Goal: Task Accomplishment & Management: Manage account settings

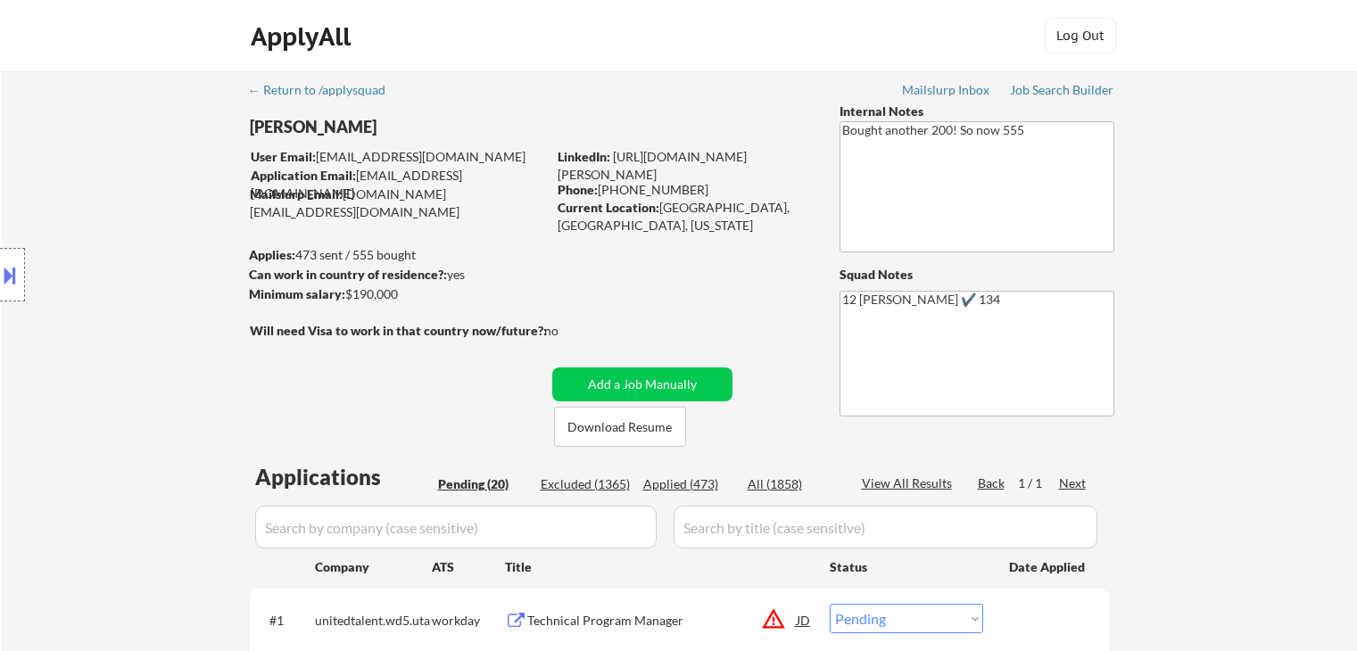
select select ""pending""
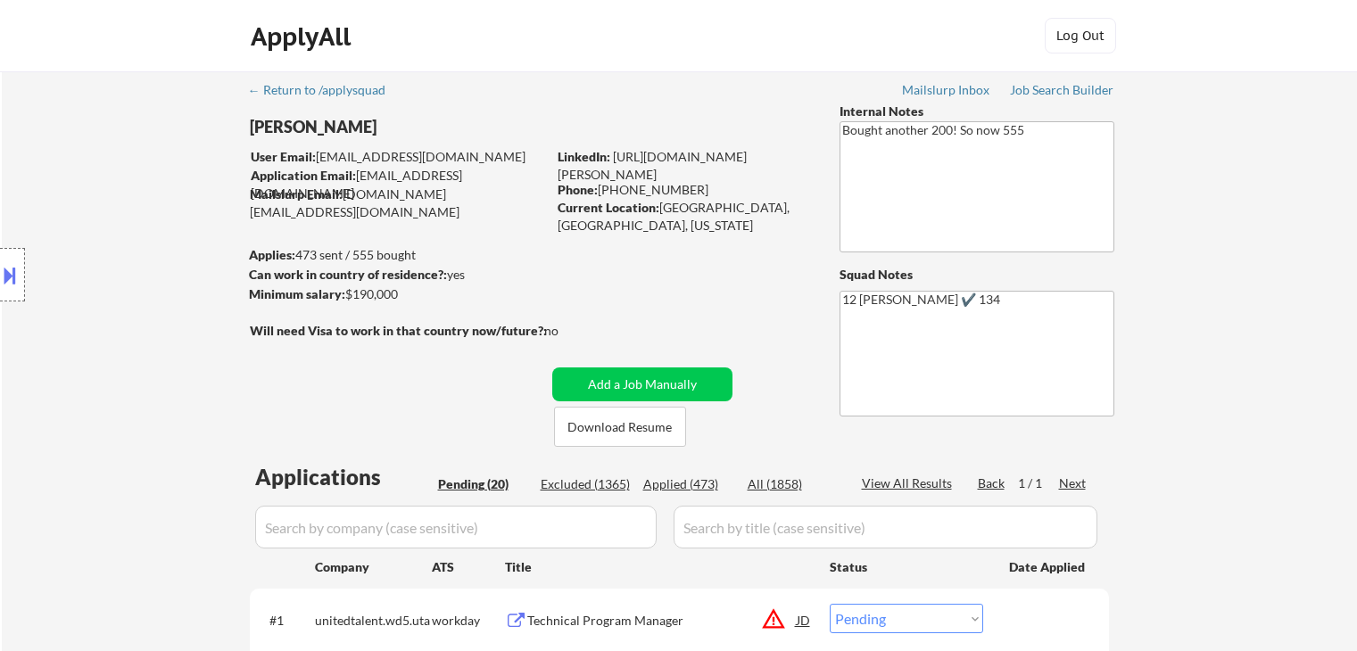
select select ""pending""
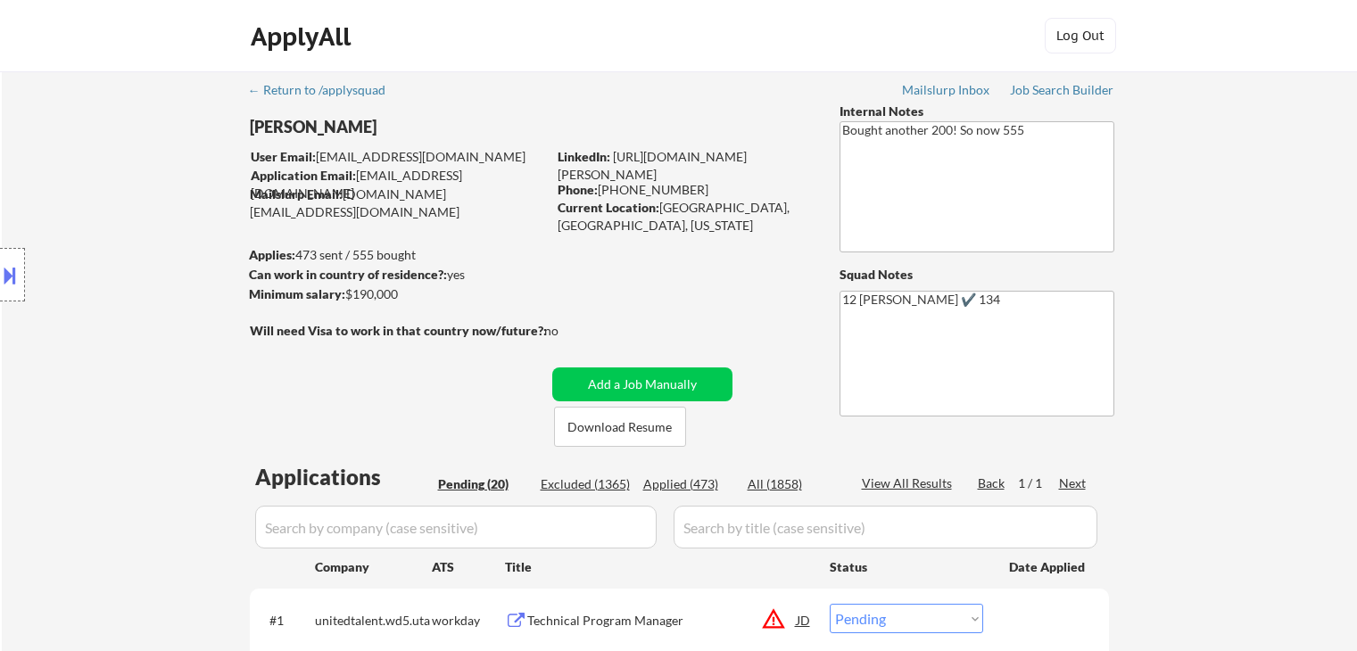
select select ""pending""
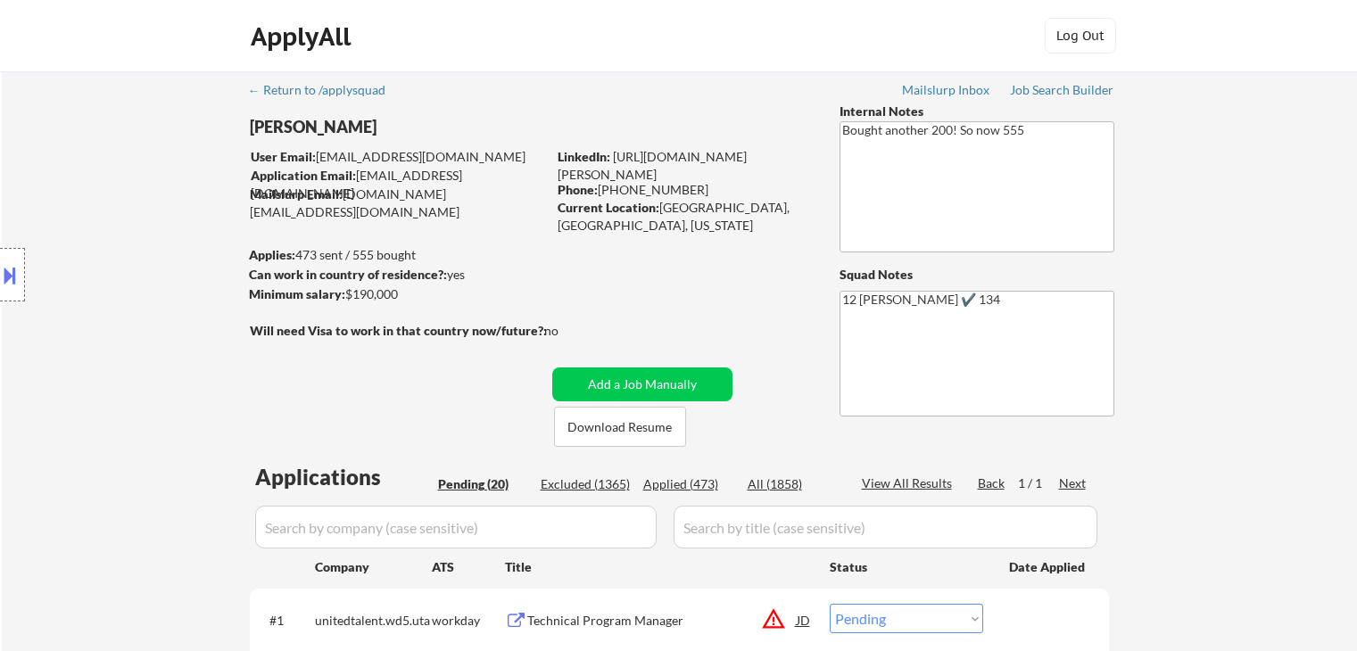
select select ""pending""
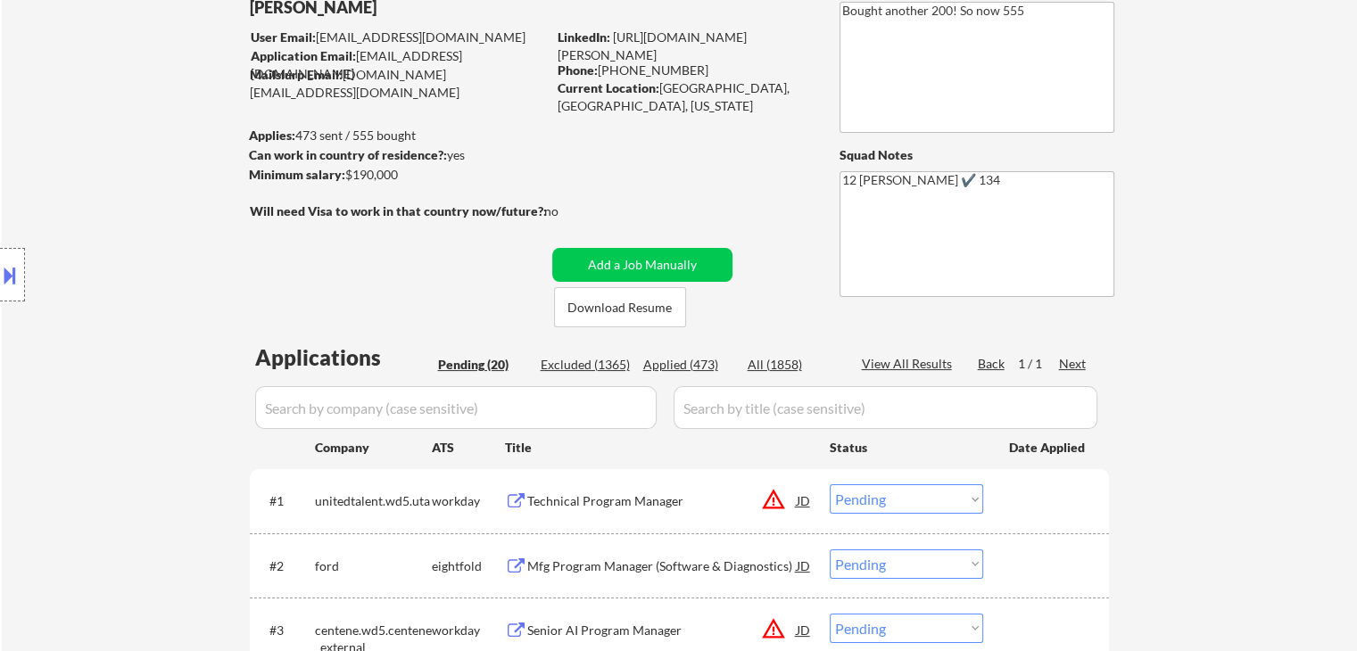
scroll to position [89, 0]
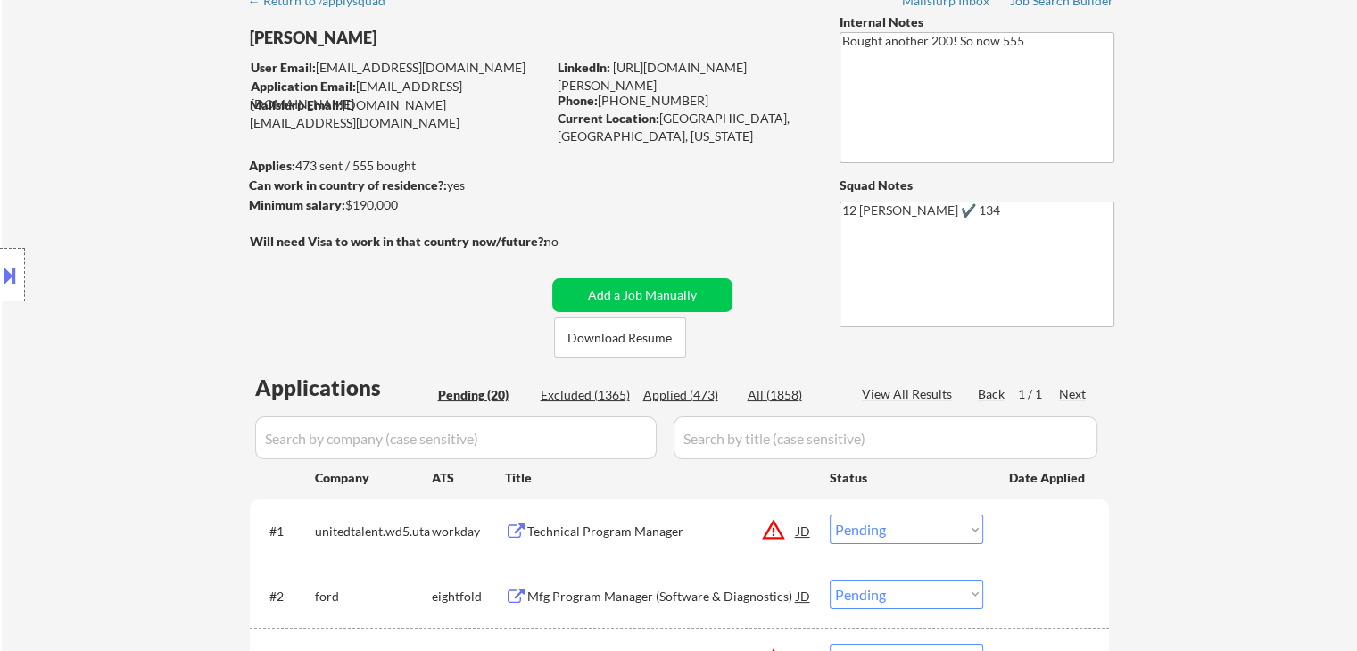
click at [16, 265] on button at bounding box center [10, 274] width 20 height 29
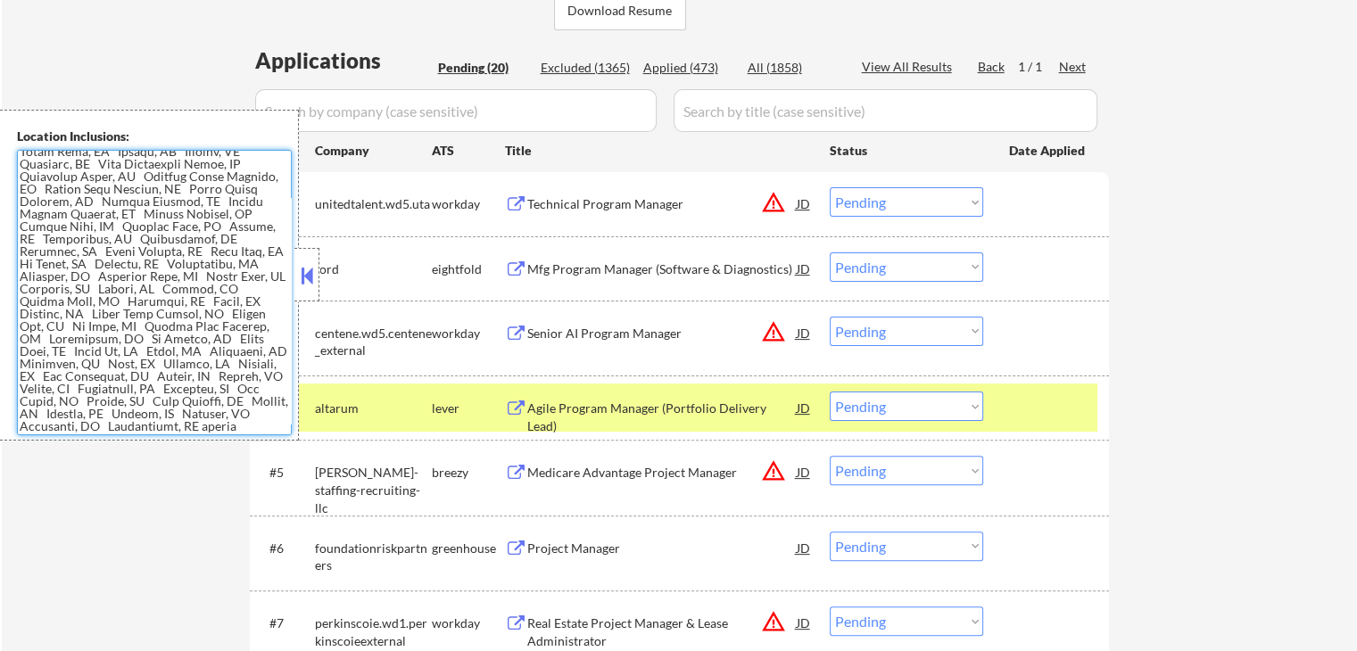
scroll to position [446, 0]
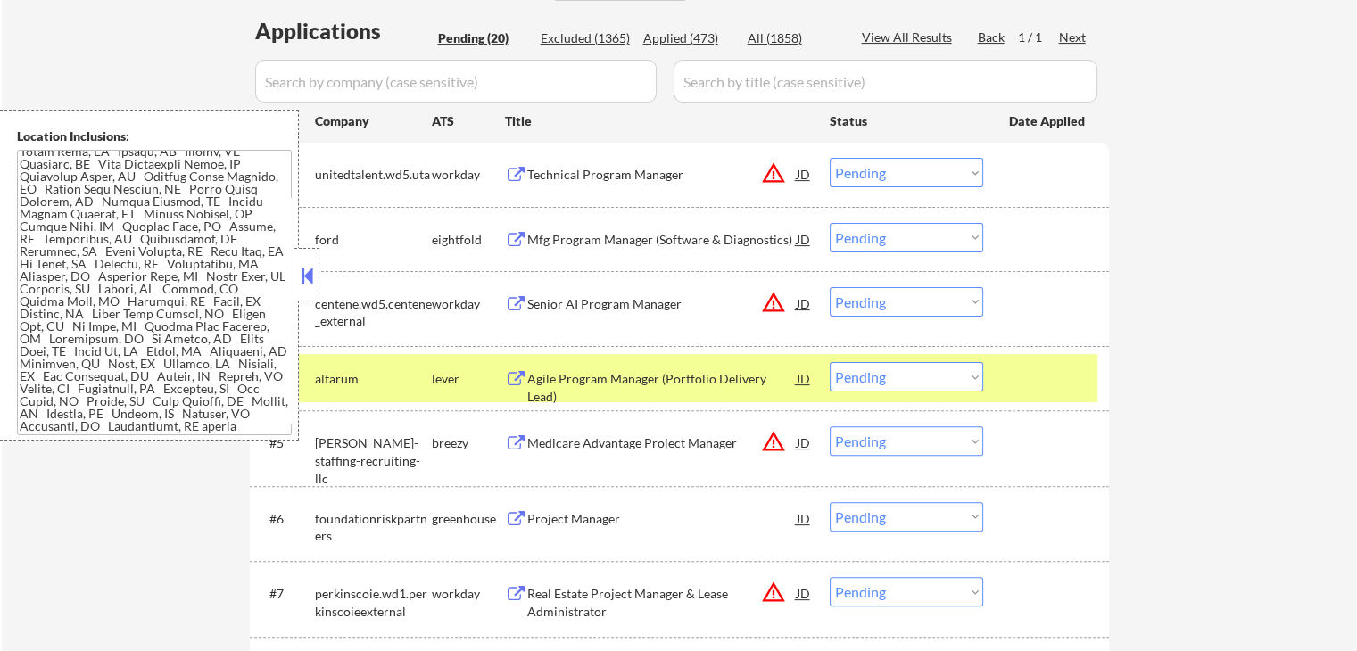
drag, startPoint x: 298, startPoint y: 271, endPoint x: 347, endPoint y: 274, distance: 49.1
click at [308, 272] on button at bounding box center [307, 275] width 20 height 27
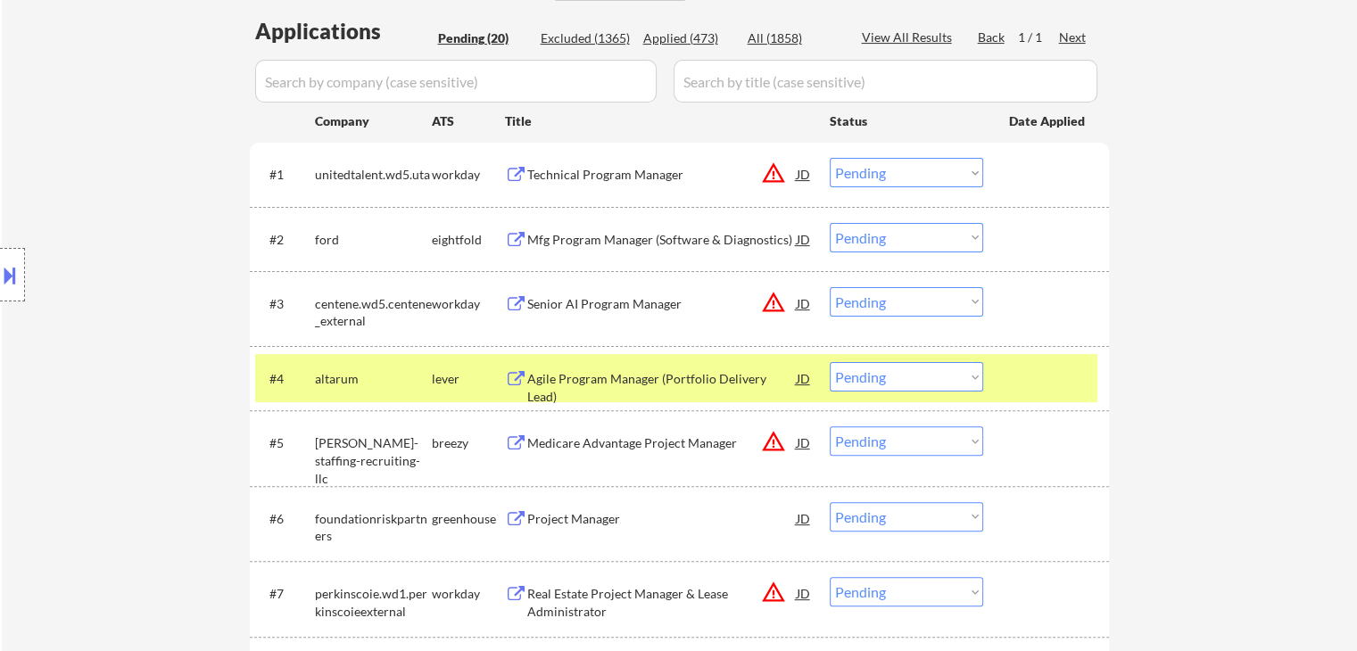
click at [903, 382] on select "Choose an option... Pending Applied Excluded (Questions) Excluded (Expired) Exc…" at bounding box center [906, 376] width 153 height 29
click at [830, 362] on select "Choose an option... Pending Applied Excluded (Questions) Excluded (Expired) Exc…" at bounding box center [906, 376] width 153 height 29
click at [467, 379] on div "lever" at bounding box center [468, 379] width 73 height 18
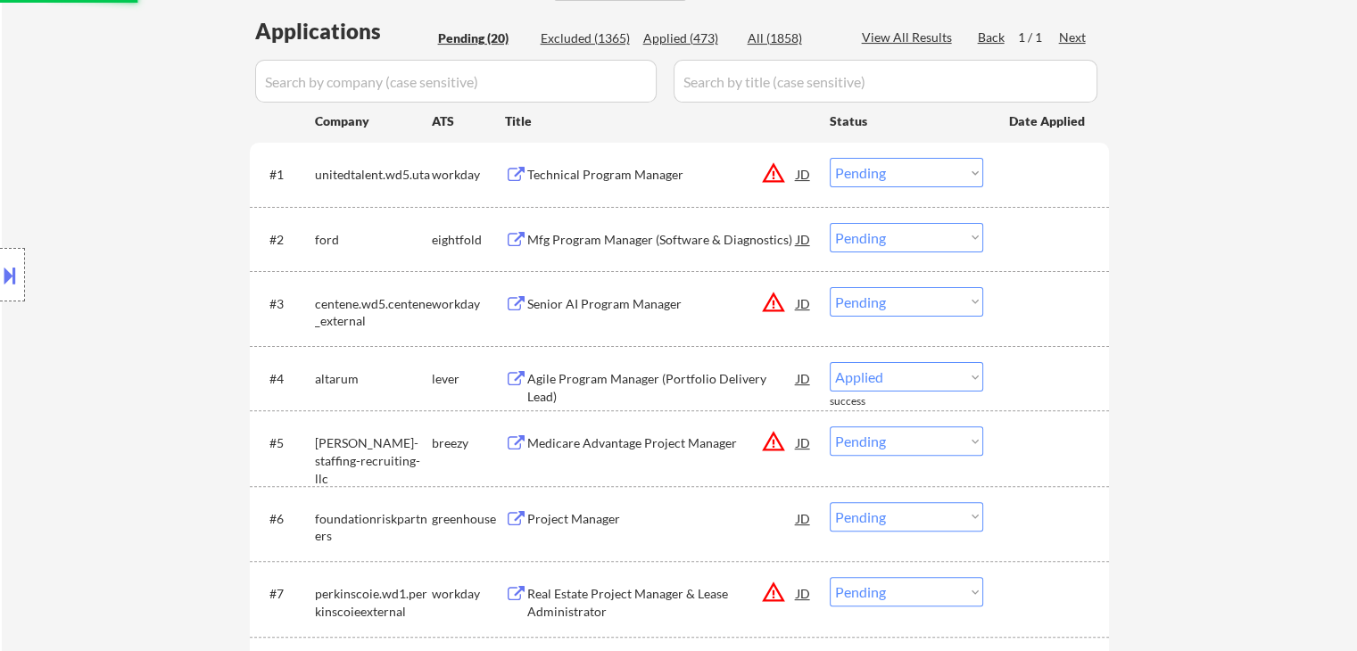
select select ""pending""
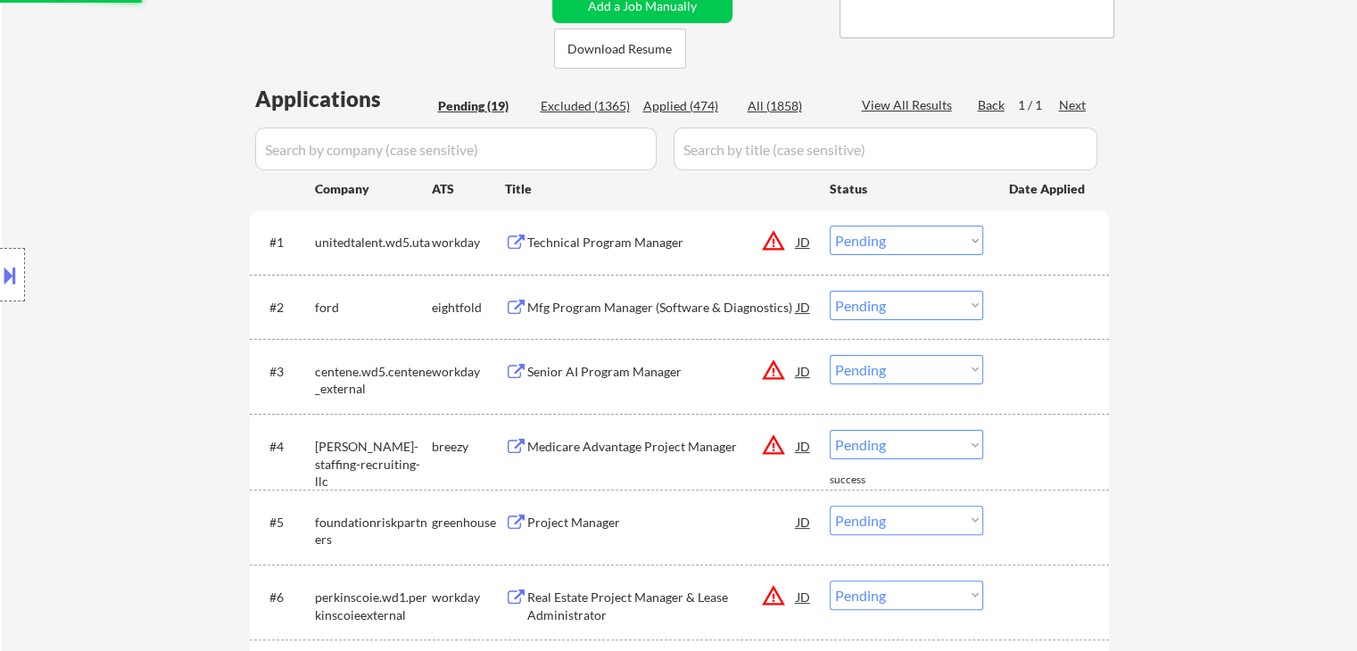
scroll to position [535, 0]
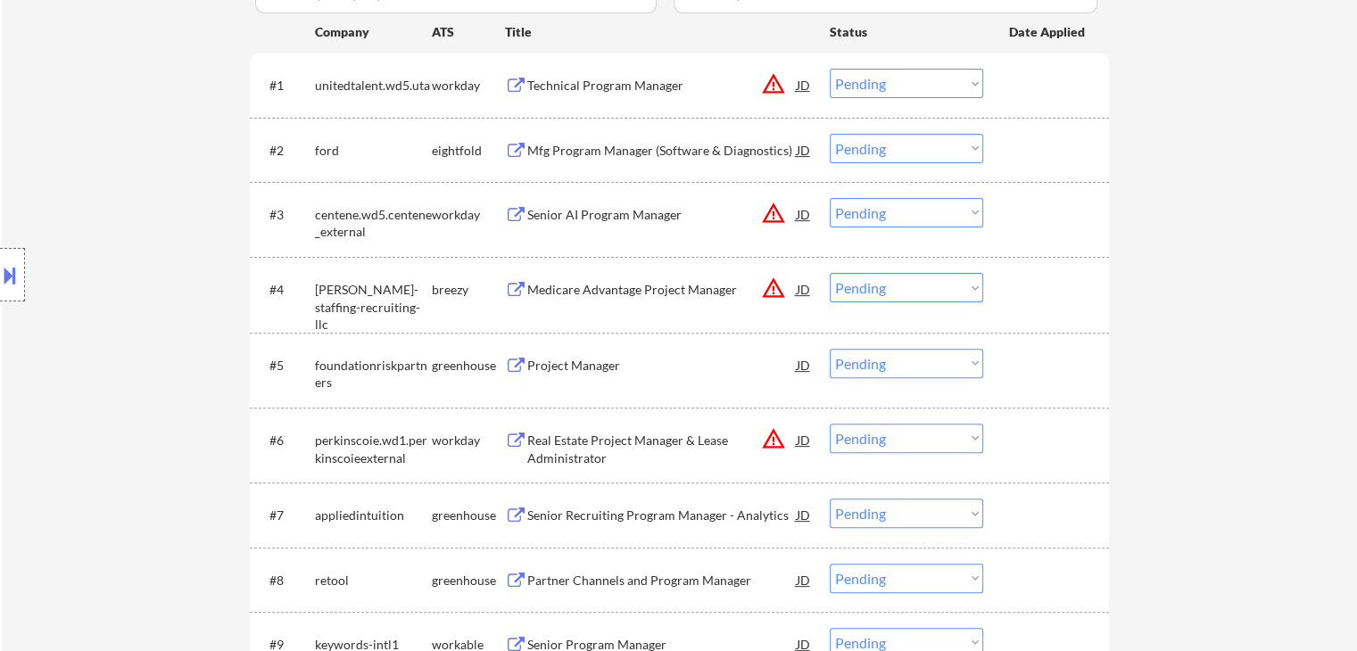
click at [557, 361] on div "Project Manager" at bounding box center [661, 366] width 269 height 18
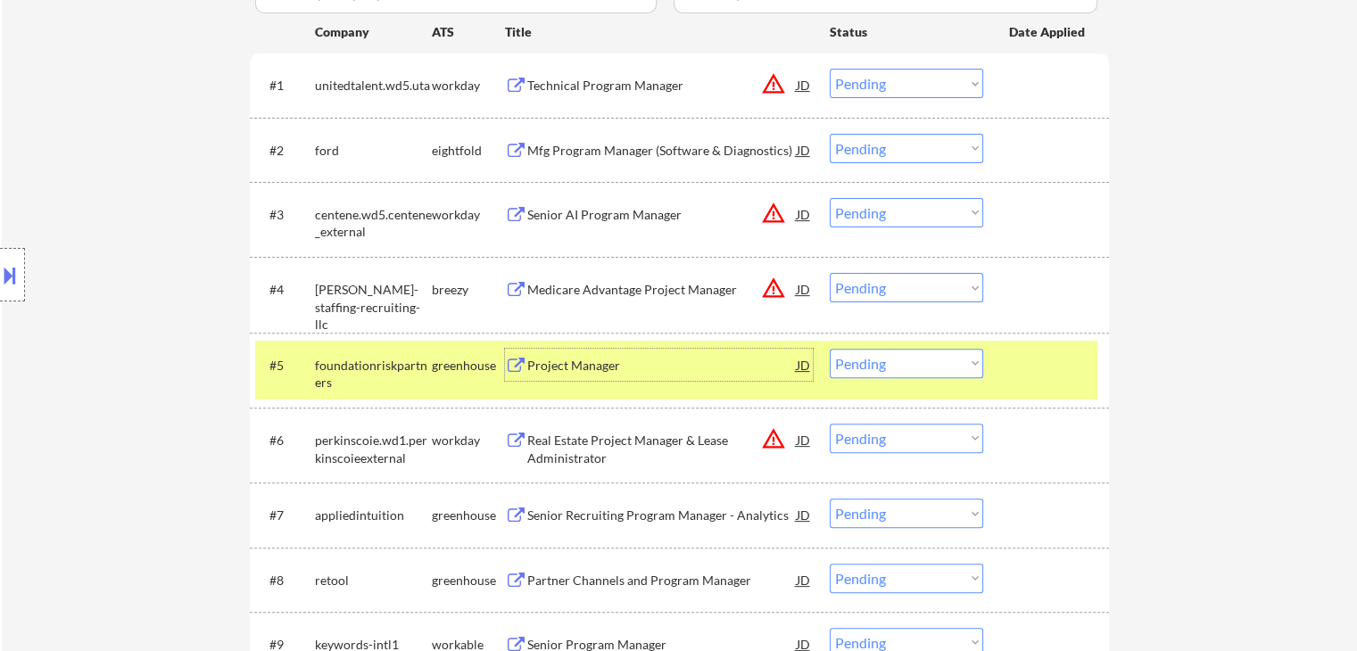
click at [892, 368] on select "Choose an option... Pending Applied Excluded (Questions) Excluded (Expired) Exc…" at bounding box center [906, 363] width 153 height 29
click at [830, 349] on select "Choose an option... Pending Applied Excluded (Questions) Excluded (Expired) Exc…" at bounding box center [906, 363] width 153 height 29
select select ""pending""
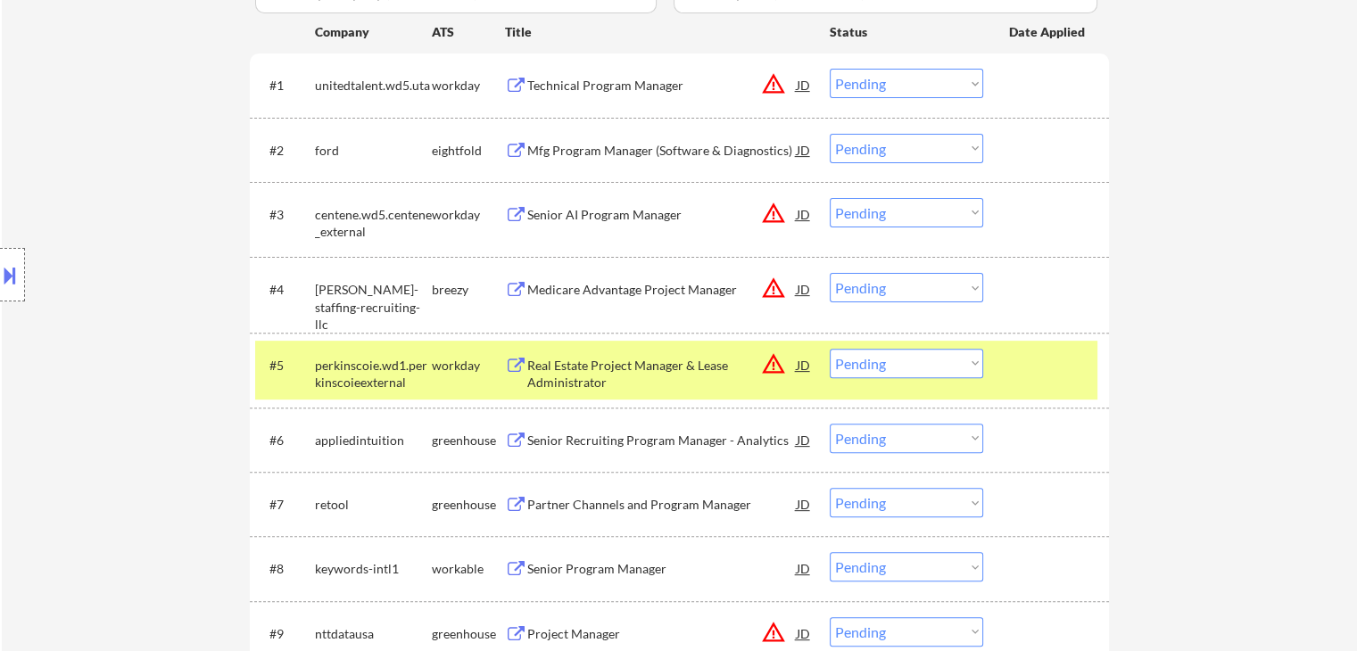
drag, startPoint x: 425, startPoint y: 368, endPoint x: 445, endPoint y: 357, distance: 23.1
click at [425, 368] on div "perkinscoie.wd1.perkinscoieexternal" at bounding box center [373, 374] width 117 height 35
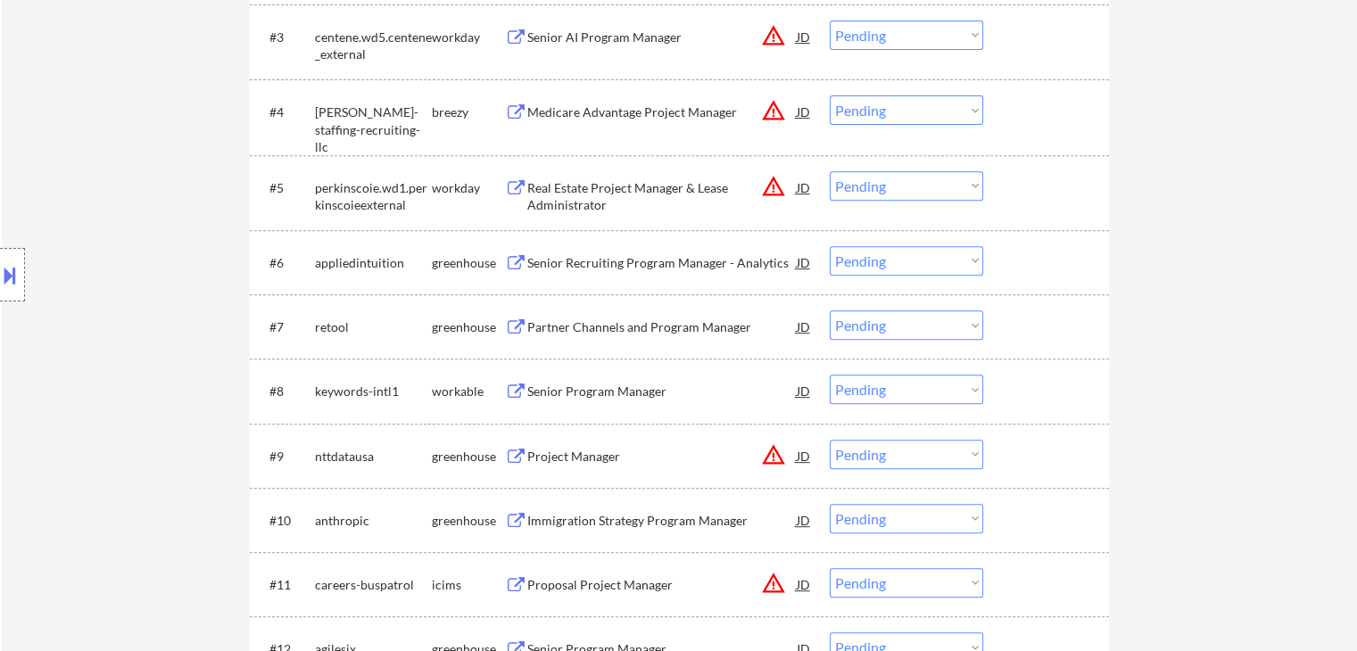
scroll to position [714, 0]
click at [567, 257] on div "Senior Recruiting Program Manager - Analytics" at bounding box center [661, 262] width 269 height 18
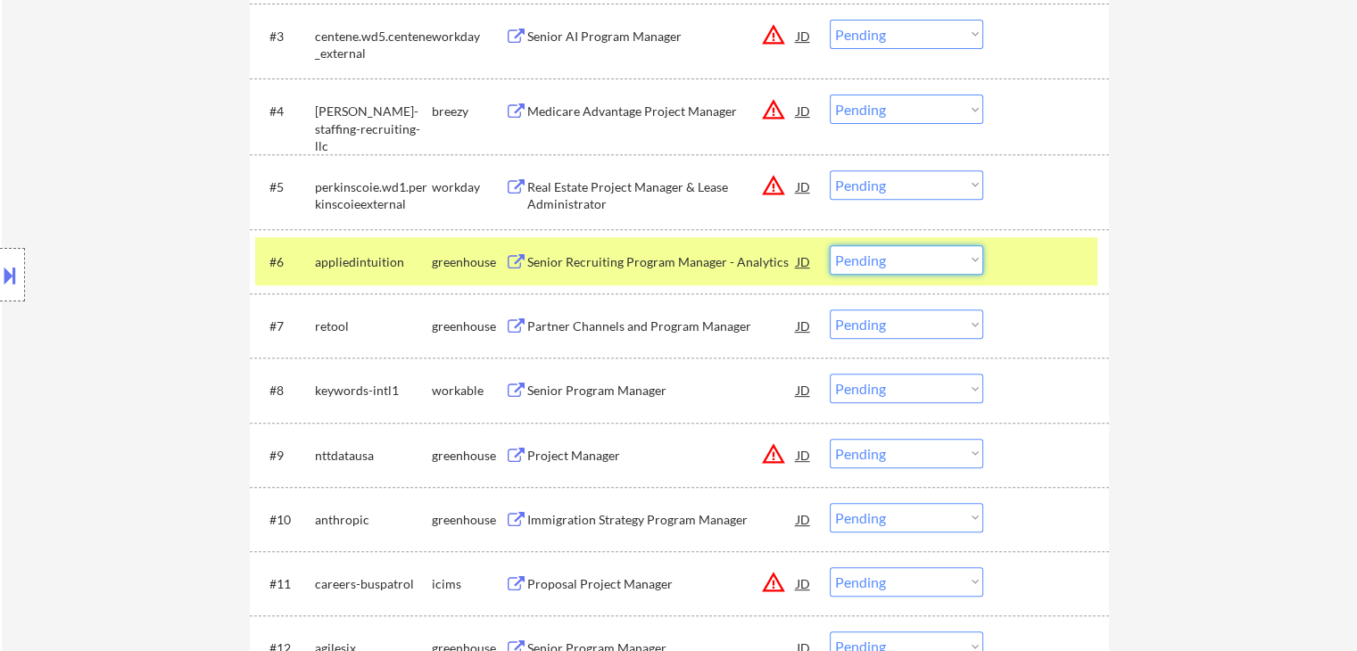
click at [876, 265] on select "Choose an option... Pending Applied Excluded (Questions) Excluded (Expired) Exc…" at bounding box center [906, 259] width 153 height 29
click at [1253, 280] on div "← Return to /applysquad Mailslurp Inbox Job Search Builder Esther Lu User Email…" at bounding box center [679, 263] width 1355 height 1811
drag, startPoint x: 896, startPoint y: 254, endPoint x: 929, endPoint y: 273, distance: 38.0
click at [896, 254] on select "Choose an option... Pending Applied Excluded (Questions) Excluded (Expired) Exc…" at bounding box center [906, 259] width 153 height 29
click at [830, 245] on select "Choose an option... Pending Applied Excluded (Questions) Excluded (Expired) Exc…" at bounding box center [906, 259] width 153 height 29
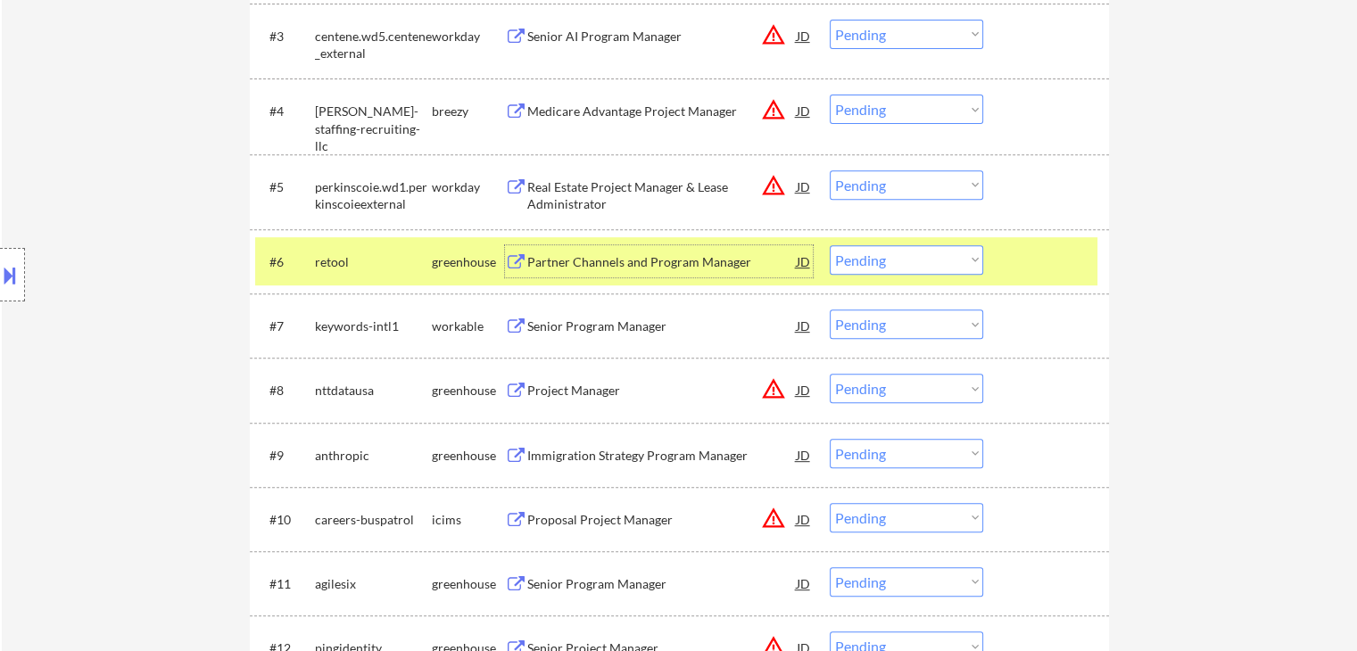
click at [667, 263] on div "Partner Channels and Program Manager" at bounding box center [661, 262] width 269 height 18
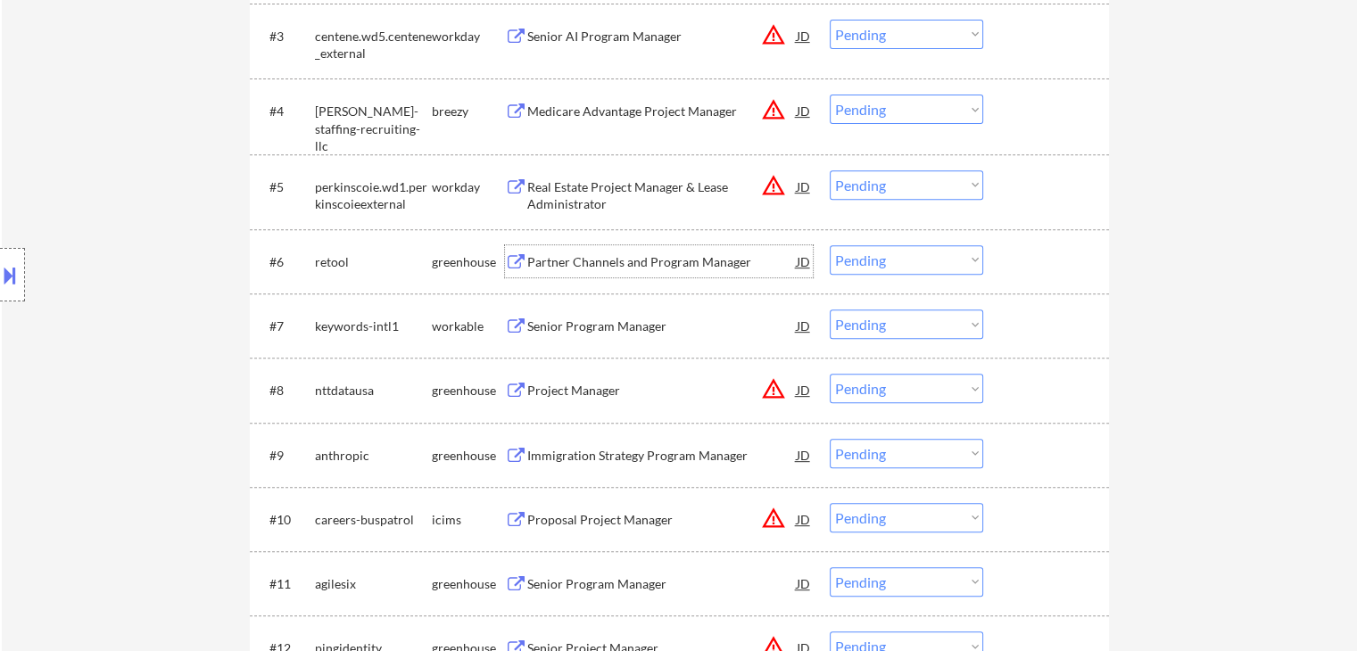
click at [885, 256] on select "Choose an option... Pending Applied Excluded (Questions) Excluded (Expired) Exc…" at bounding box center [906, 259] width 153 height 29
click at [880, 262] on select "Choose an option... Pending Applied Excluded (Questions) Excluded (Expired) Exc…" at bounding box center [906, 259] width 153 height 29
click at [830, 245] on select "Choose an option... Pending Applied Excluded (Questions) Excluded (Expired) Exc…" at bounding box center [906, 259] width 153 height 29
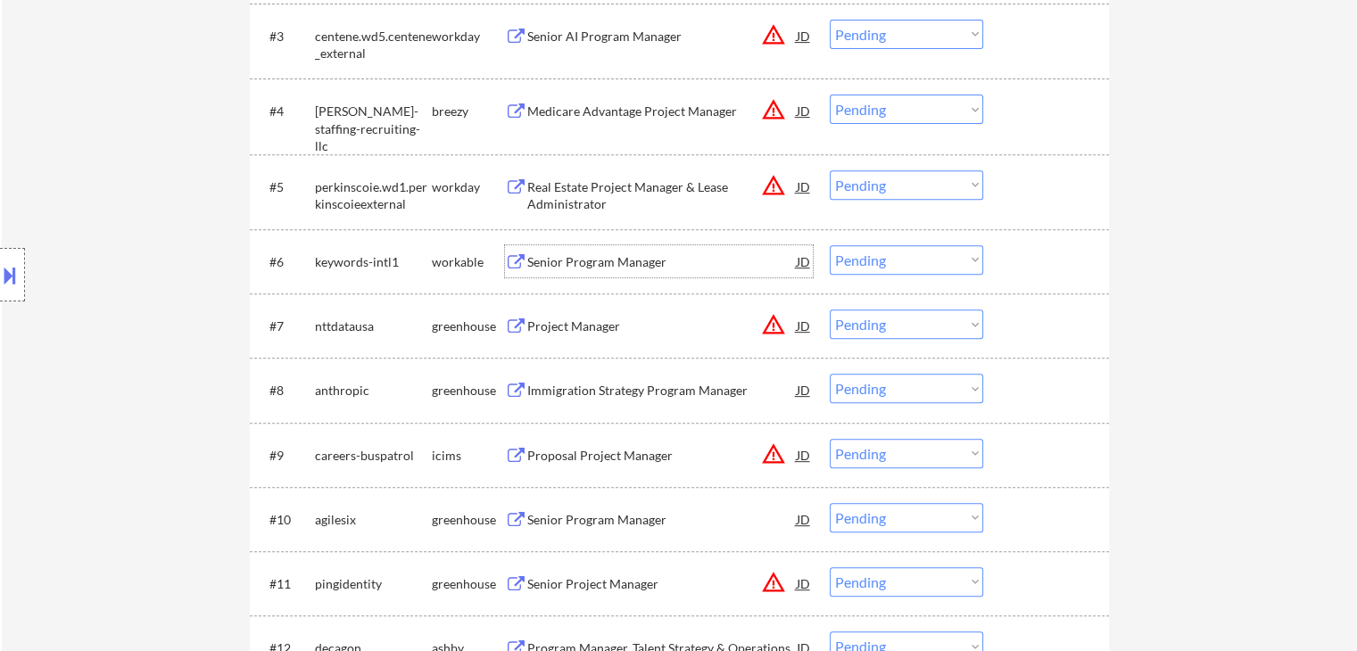
click at [610, 263] on div "Senior Program Manager" at bounding box center [661, 262] width 269 height 18
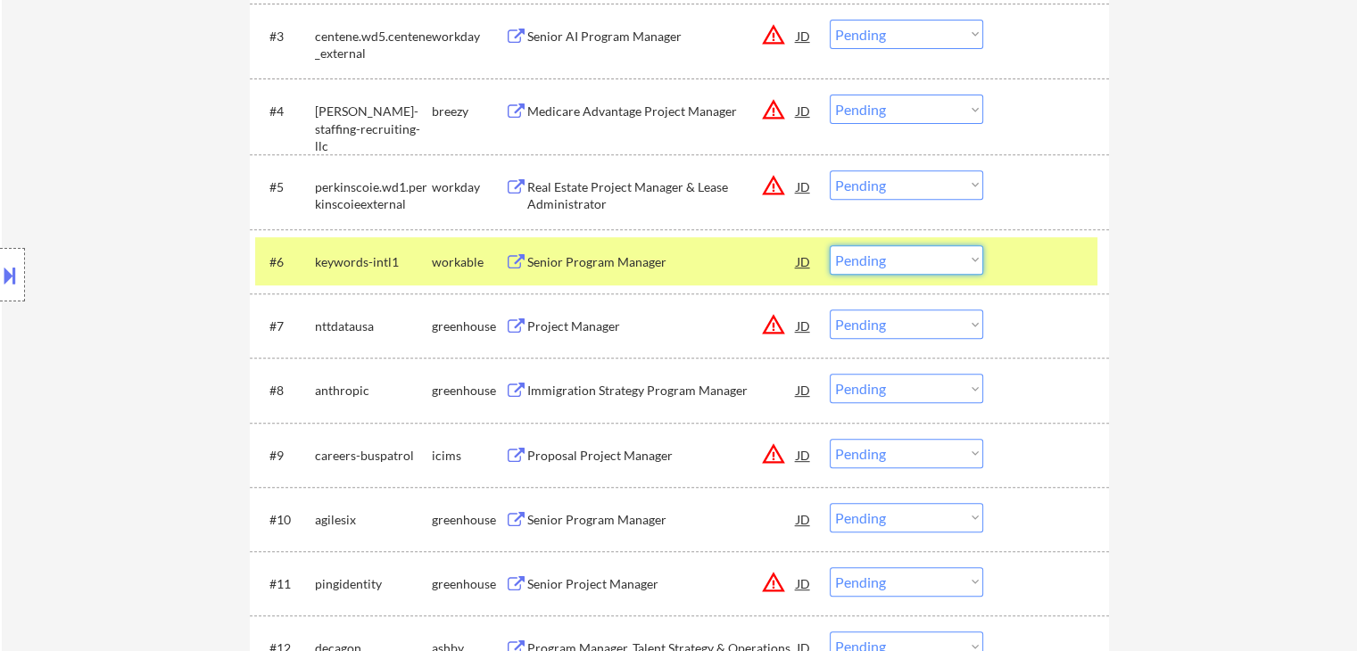
drag, startPoint x: 875, startPoint y: 260, endPoint x: 884, endPoint y: 273, distance: 16.1
click at [875, 260] on select "Choose an option... Pending Applied Excluded (Questions) Excluded (Expired) Exc…" at bounding box center [906, 259] width 153 height 29
click at [830, 245] on select "Choose an option... Pending Applied Excluded (Questions) Excluded (Expired) Exc…" at bounding box center [906, 259] width 153 height 29
select select ""pending""
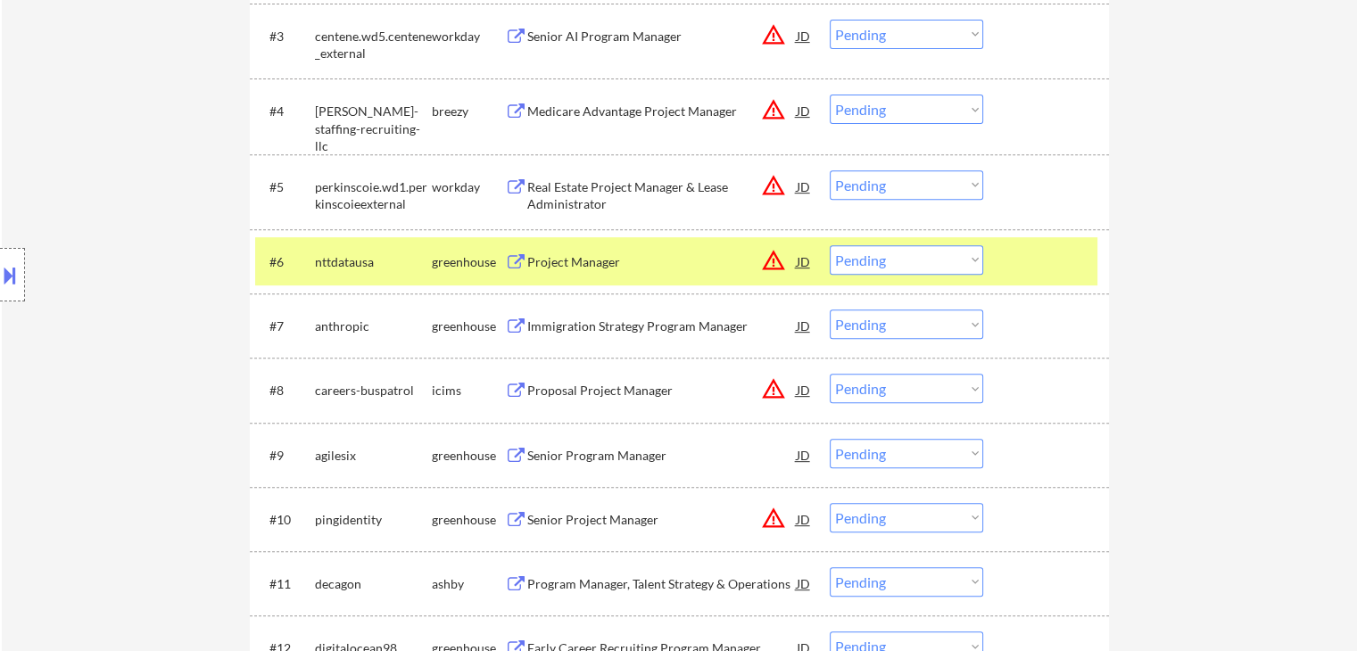
click at [460, 260] on div "greenhouse" at bounding box center [468, 262] width 73 height 18
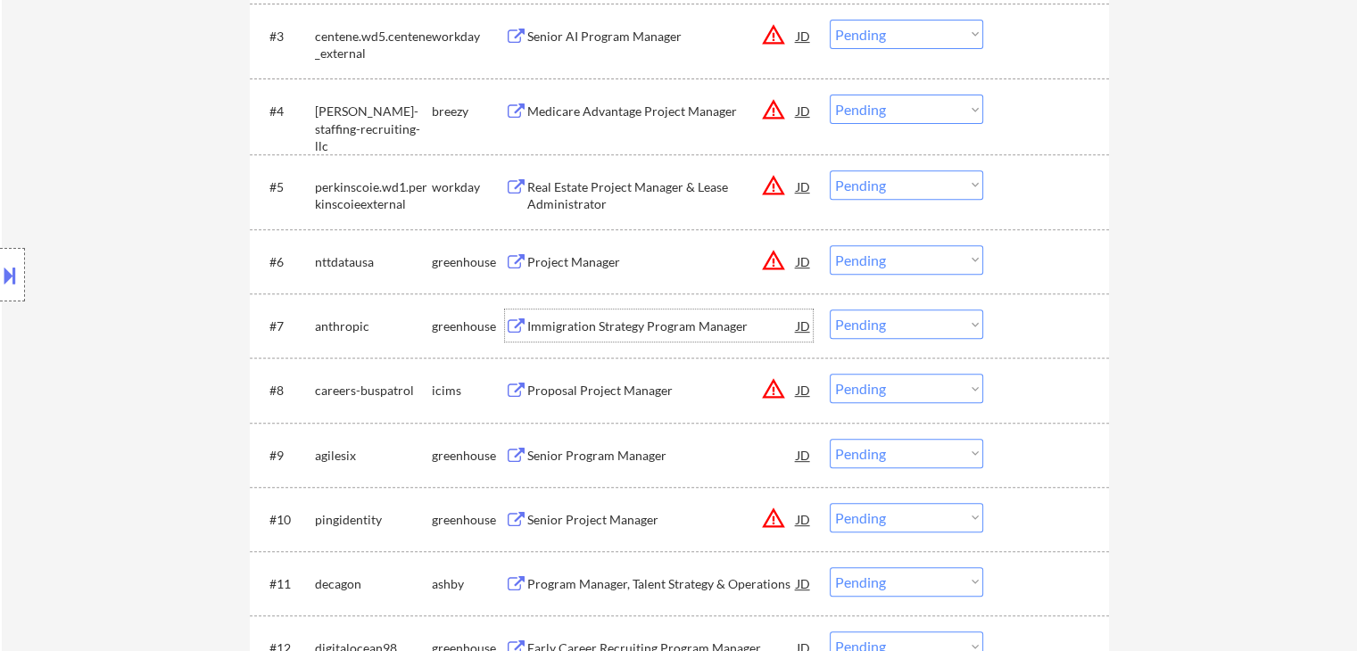
click at [619, 334] on div "Immigration Strategy Program Manager" at bounding box center [661, 327] width 269 height 18
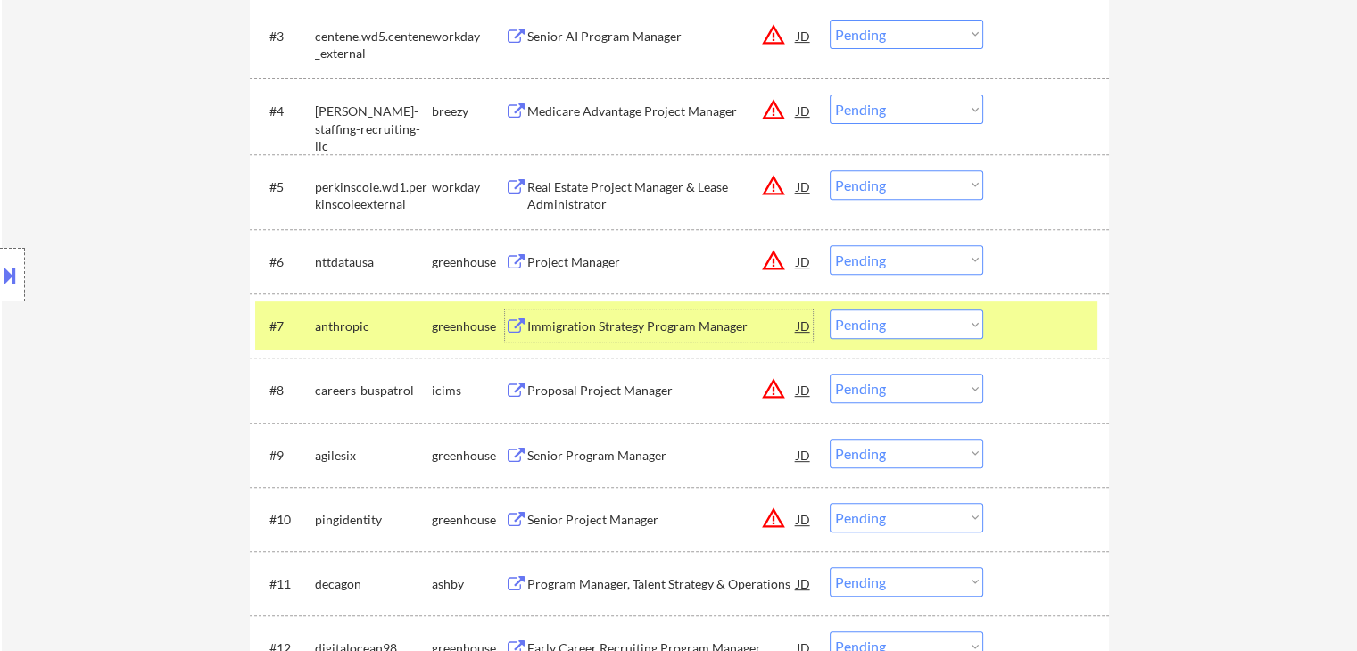
click at [906, 327] on select "Choose an option... Pending Applied Excluded (Questions) Excluded (Expired) Exc…" at bounding box center [906, 324] width 153 height 29
click at [830, 310] on select "Choose an option... Pending Applied Excluded (Questions) Excluded (Expired) Exc…" at bounding box center [906, 324] width 153 height 29
select select ""pending""
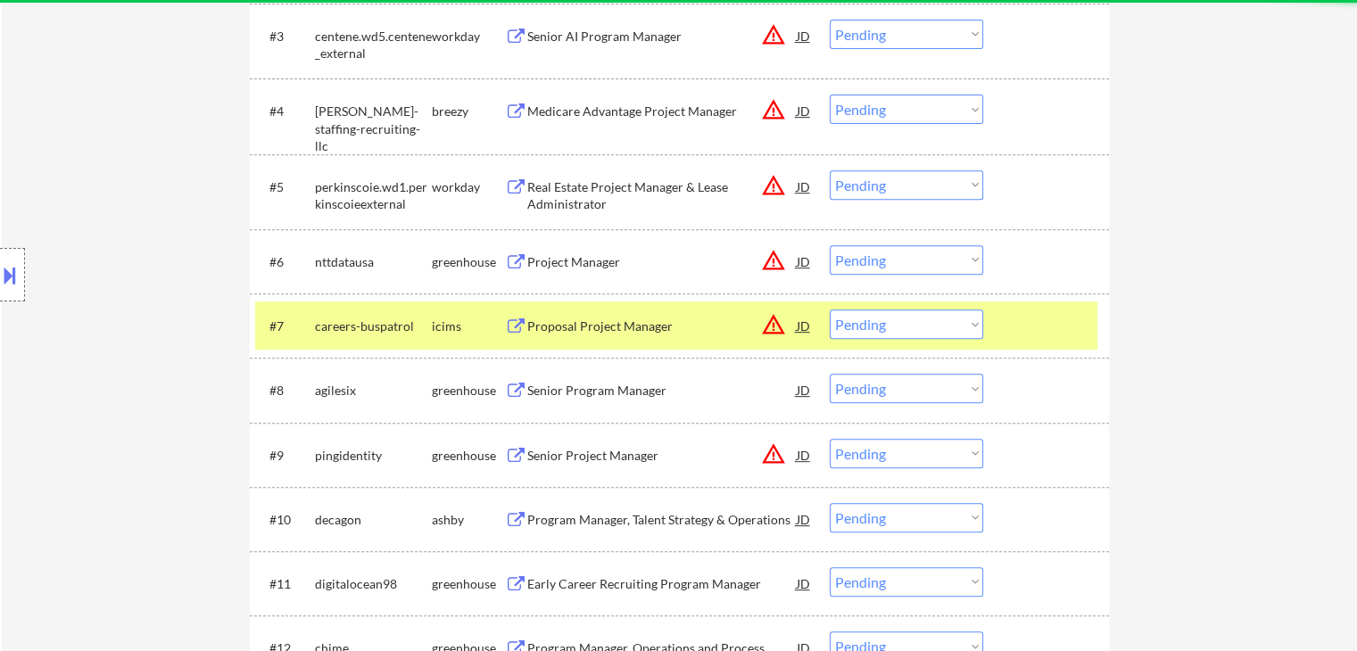
click at [419, 318] on div "careers-buspatrol" at bounding box center [373, 327] width 117 height 18
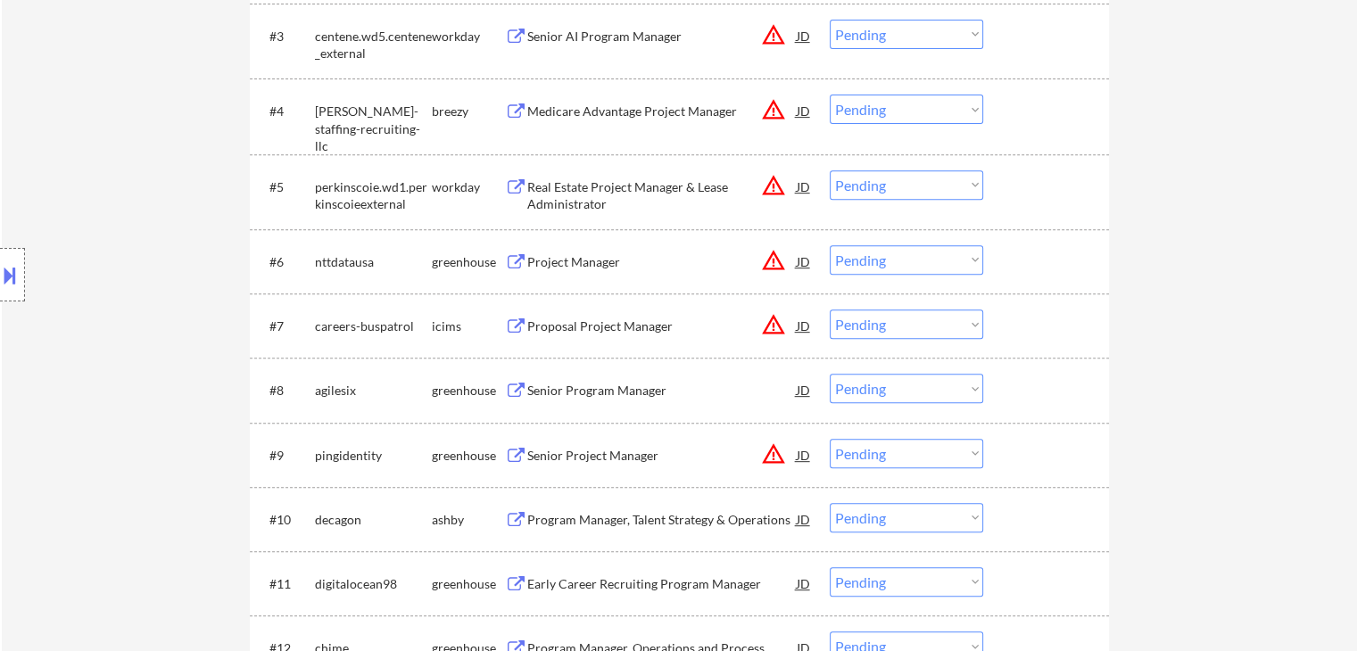
click at [603, 386] on div "Senior Program Manager" at bounding box center [661, 391] width 269 height 18
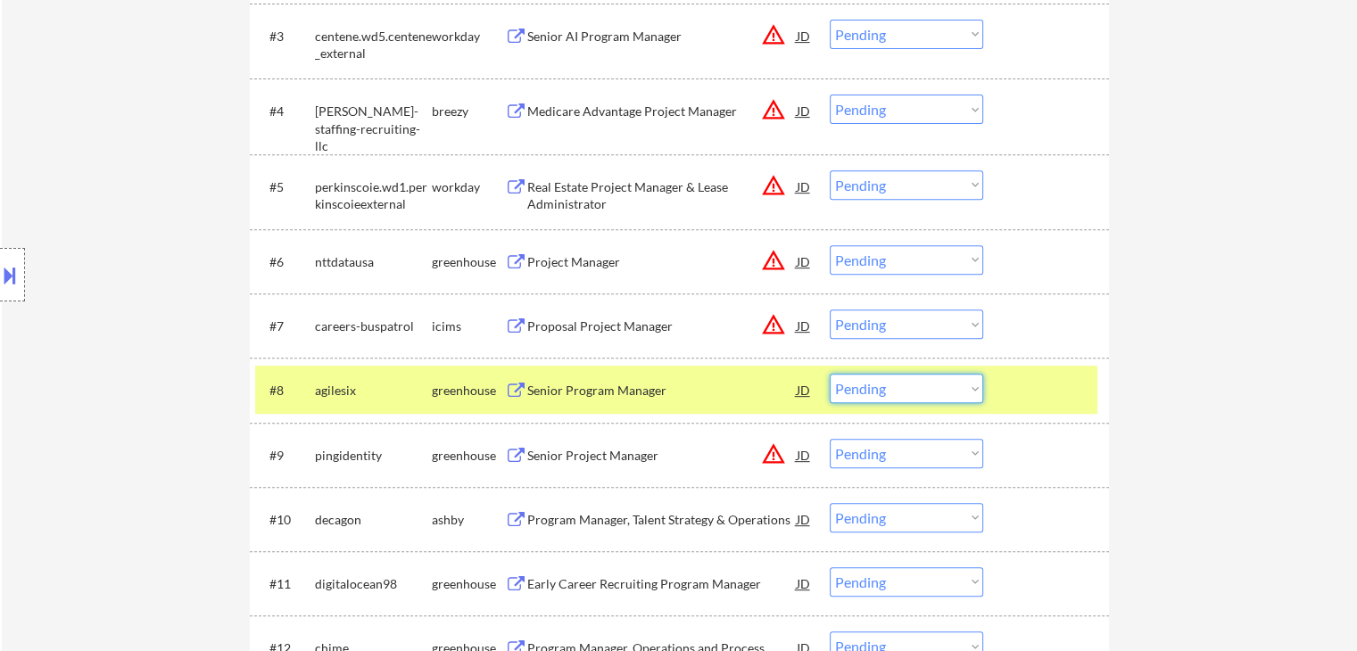
drag, startPoint x: 916, startPoint y: 389, endPoint x: 929, endPoint y: 397, distance: 15.6
click at [921, 389] on select "Choose an option... Pending Applied Excluded (Questions) Excluded (Expired) Exc…" at bounding box center [906, 388] width 153 height 29
click at [830, 374] on select "Choose an option... Pending Applied Excluded (Questions) Excluded (Expired) Exc…" at bounding box center [906, 388] width 153 height 29
select select ""pending""
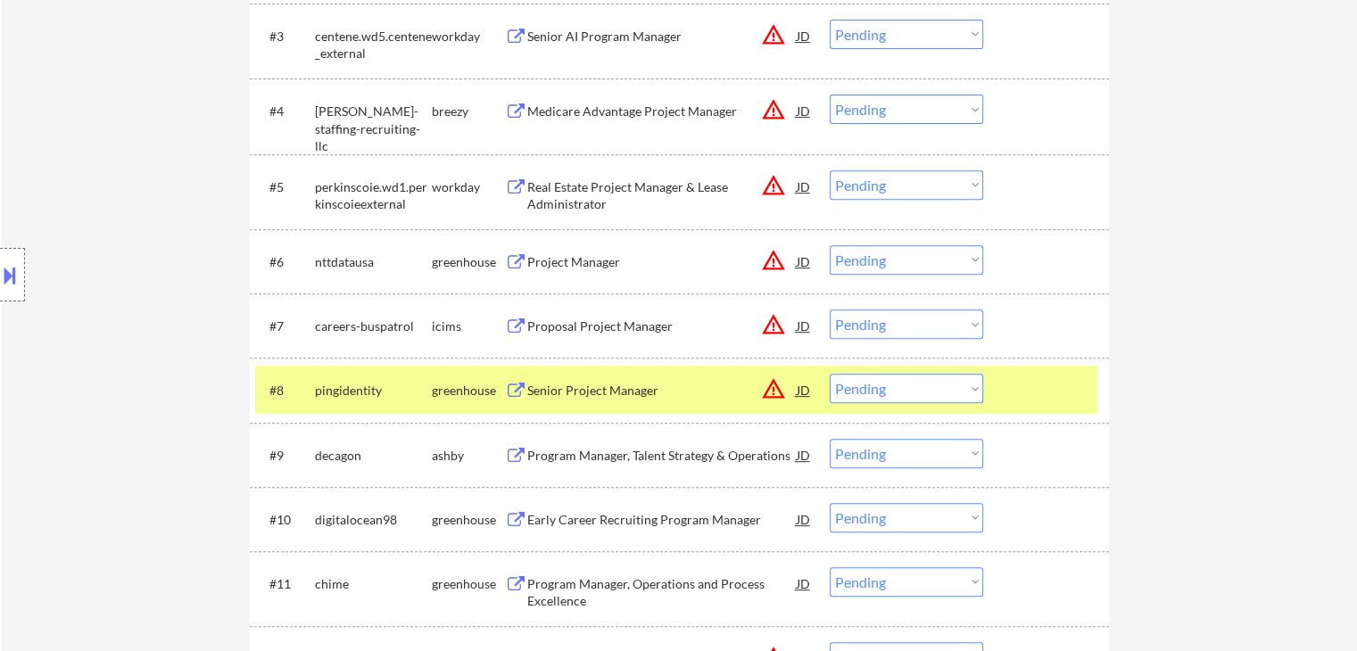
click at [469, 389] on div "greenhouse" at bounding box center [468, 391] width 73 height 18
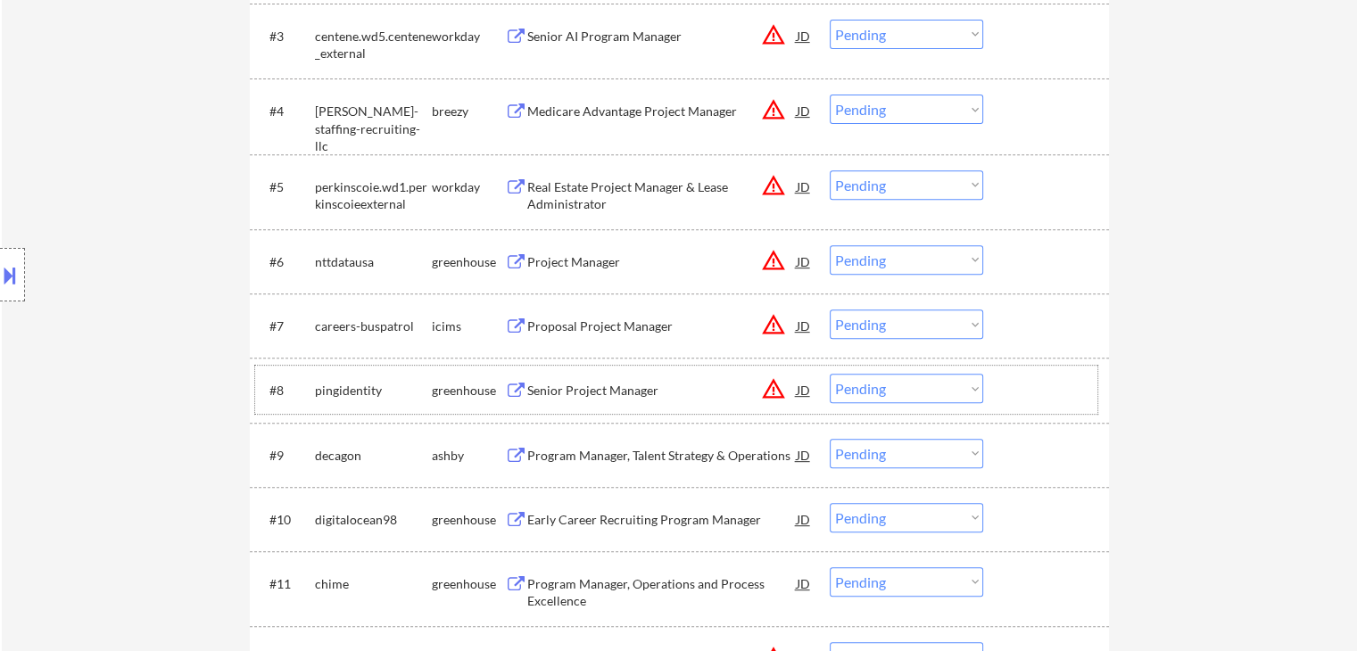
scroll to position [892, 0]
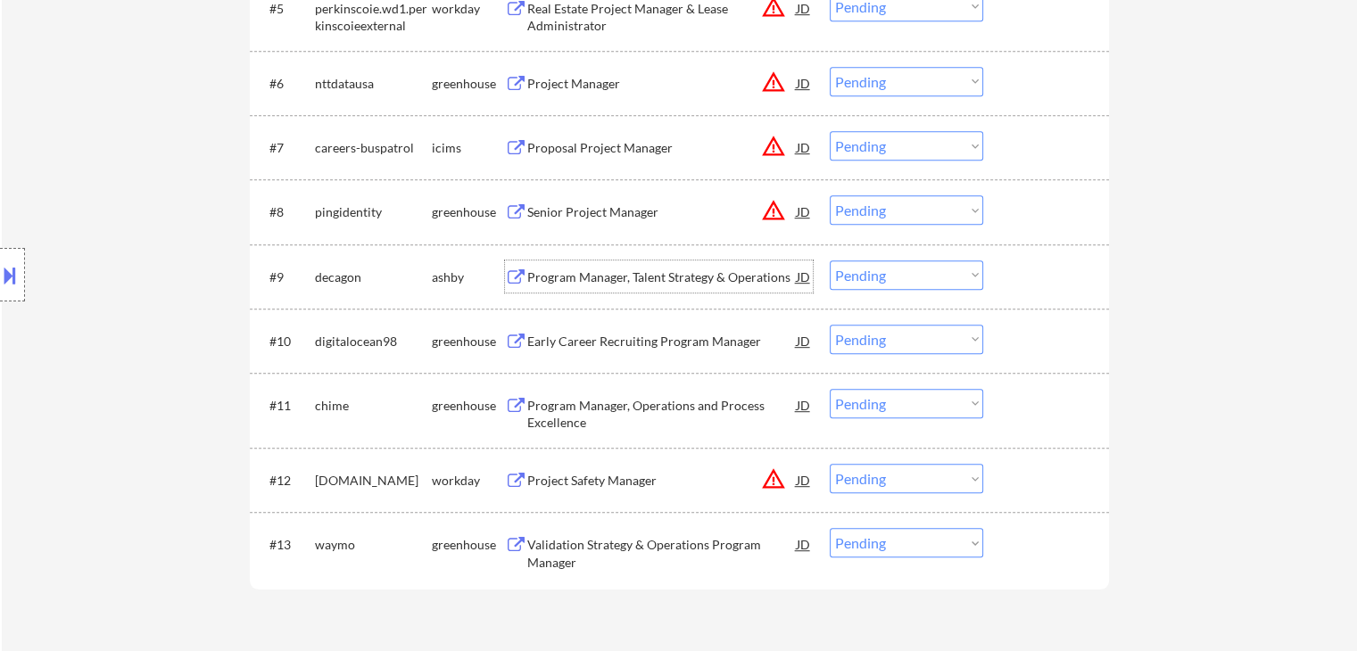
click at [567, 273] on div "Program Manager, Talent Strategy & Operations" at bounding box center [661, 278] width 269 height 18
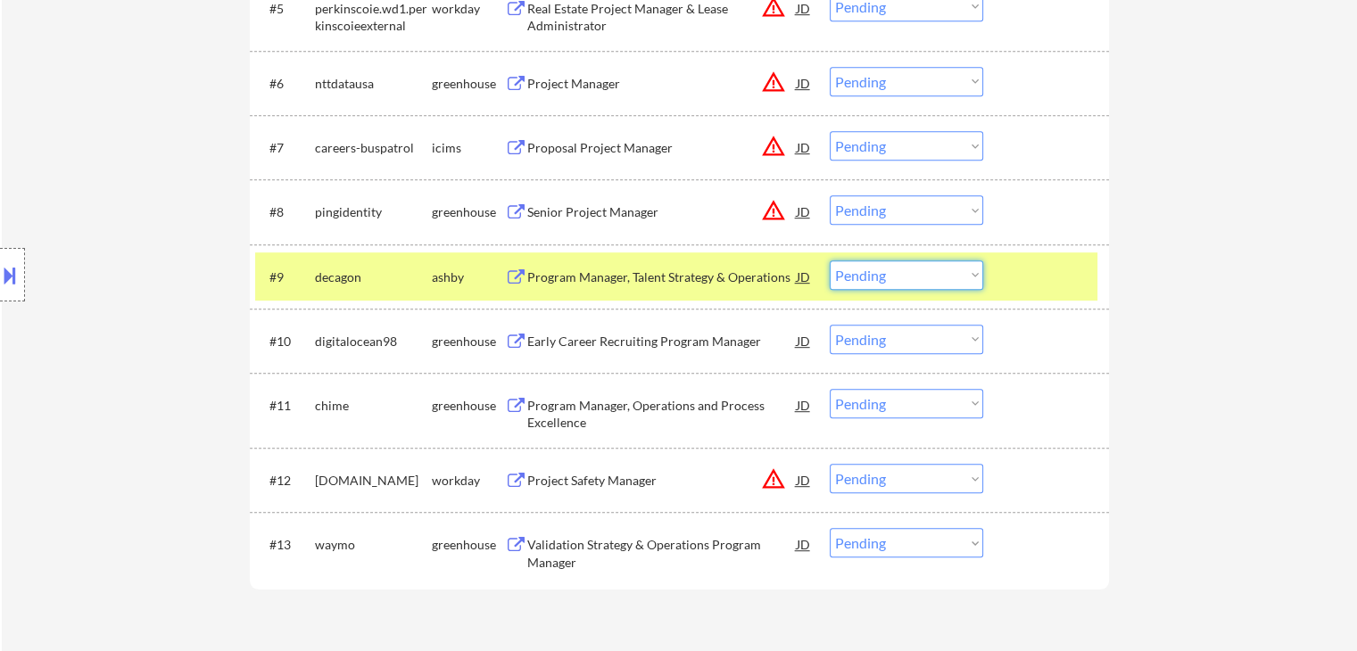
drag, startPoint x: 913, startPoint y: 274, endPoint x: 918, endPoint y: 282, distance: 9.6
click at [913, 274] on select "Choose an option... Pending Applied Excluded (Questions) Excluded (Expired) Exc…" at bounding box center [906, 274] width 153 height 29
drag, startPoint x: 888, startPoint y: 278, endPoint x: 899, endPoint y: 285, distance: 13.2
click at [888, 278] on select "Choose an option... Pending Applied Excluded (Questions) Excluded (Expired) Exc…" at bounding box center [906, 274] width 153 height 29
click at [830, 260] on select "Choose an option... Pending Applied Excluded (Questions) Excluded (Expired) Exc…" at bounding box center [906, 274] width 153 height 29
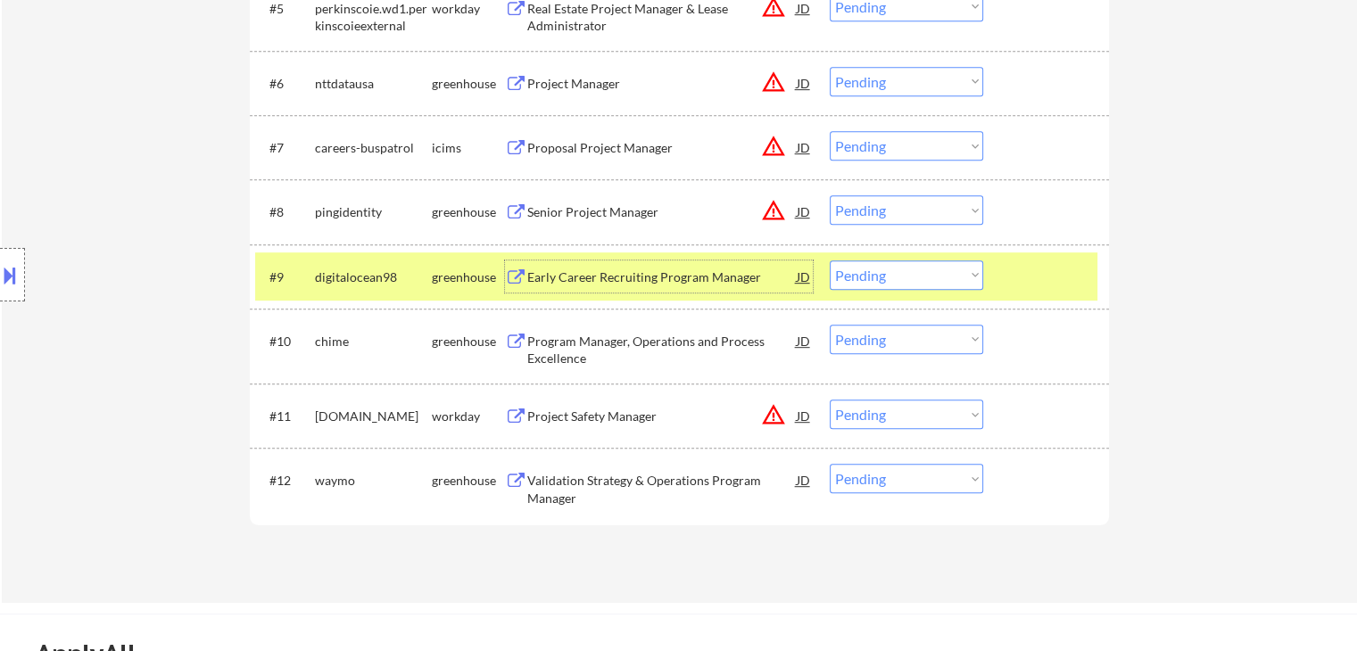
click at [680, 273] on div "Early Career Recruiting Program Manager" at bounding box center [661, 278] width 269 height 18
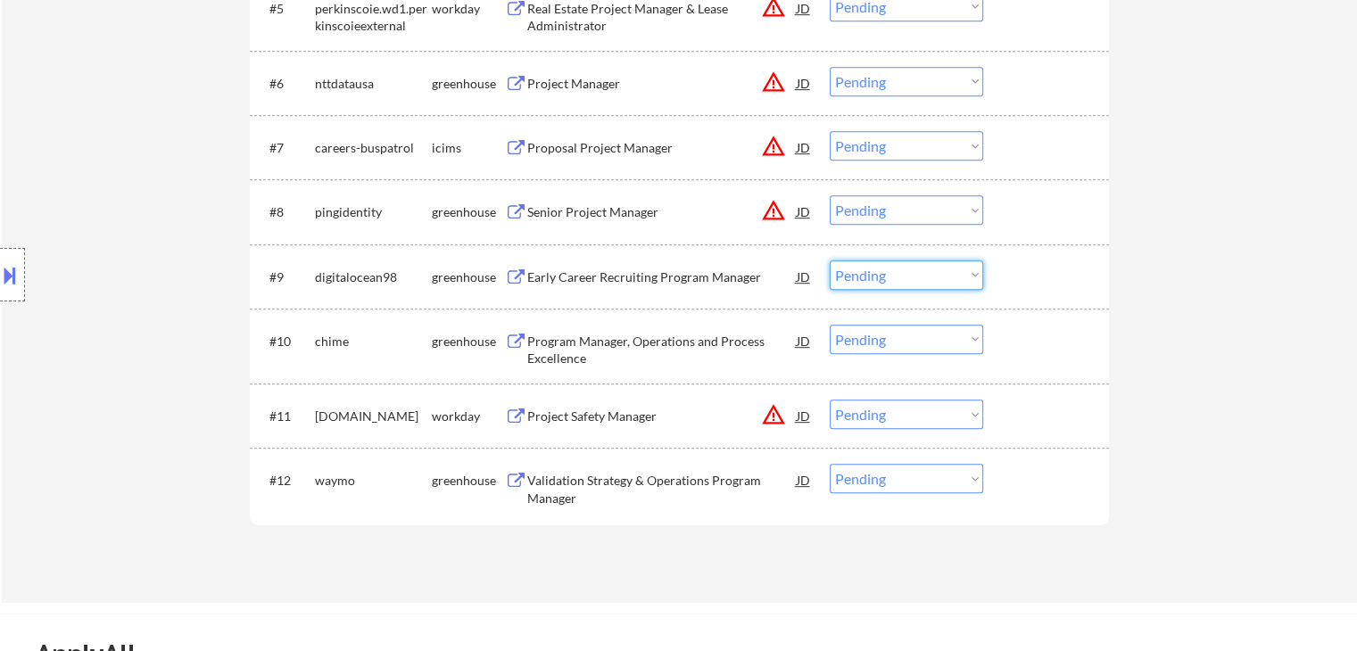
drag, startPoint x: 896, startPoint y: 283, endPoint x: 911, endPoint y: 287, distance: 15.0
click at [903, 284] on select "Choose an option... Pending Applied Excluded (Questions) Excluded (Expired) Exc…" at bounding box center [906, 274] width 153 height 29
click at [830, 260] on select "Choose an option... Pending Applied Excluded (Questions) Excluded (Expired) Exc…" at bounding box center [906, 274] width 153 height 29
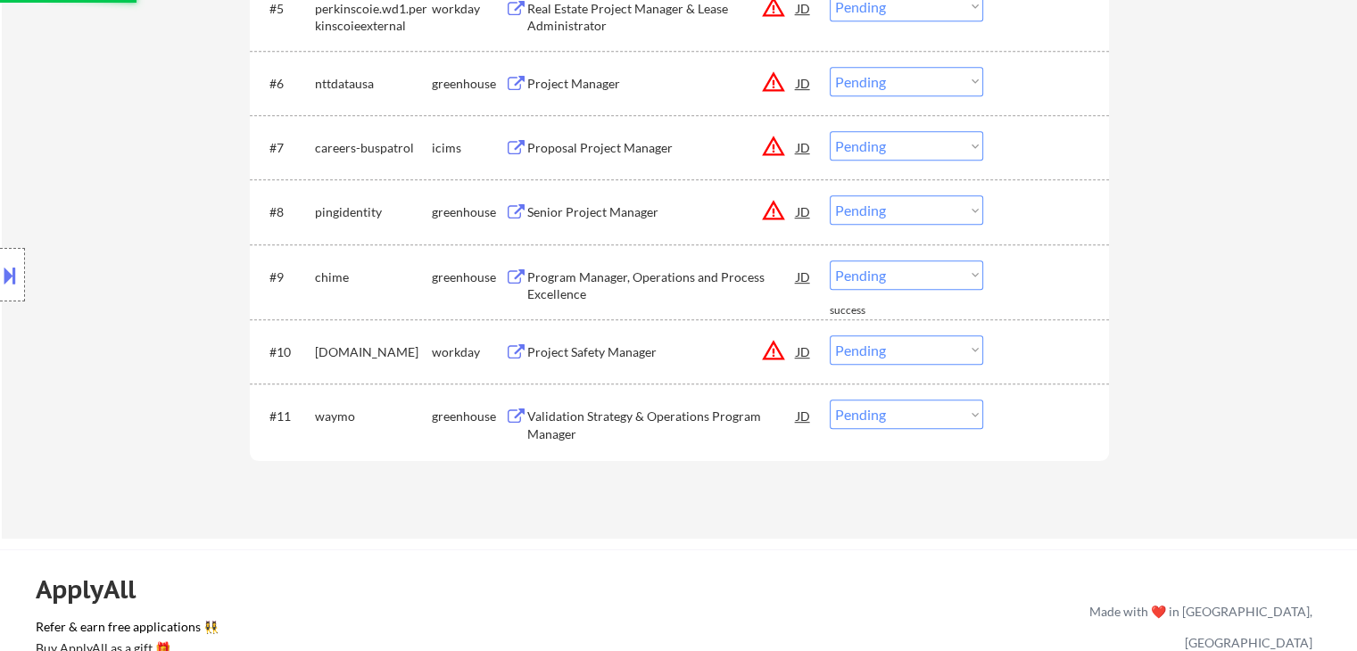
click at [641, 282] on div "Program Manager, Operations and Process Excellence" at bounding box center [661, 286] width 269 height 35
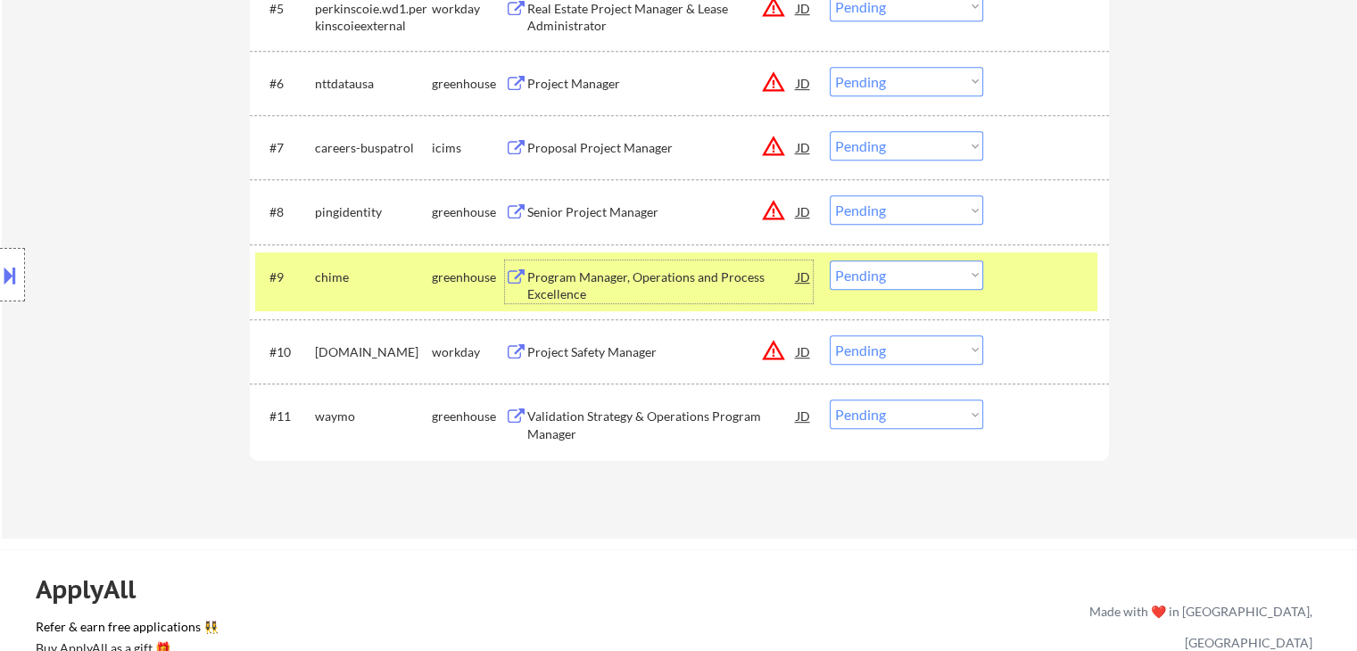
drag, startPoint x: 901, startPoint y: 283, endPoint x: 910, endPoint y: 286, distance: 9.6
click at [903, 283] on select "Choose an option... Pending Applied Excluded (Questions) Excluded (Expired) Exc…" at bounding box center [906, 274] width 153 height 29
click at [830, 260] on select "Choose an option... Pending Applied Excluded (Questions) Excluded (Expired) Exc…" at bounding box center [906, 274] width 153 height 29
select select ""pending""
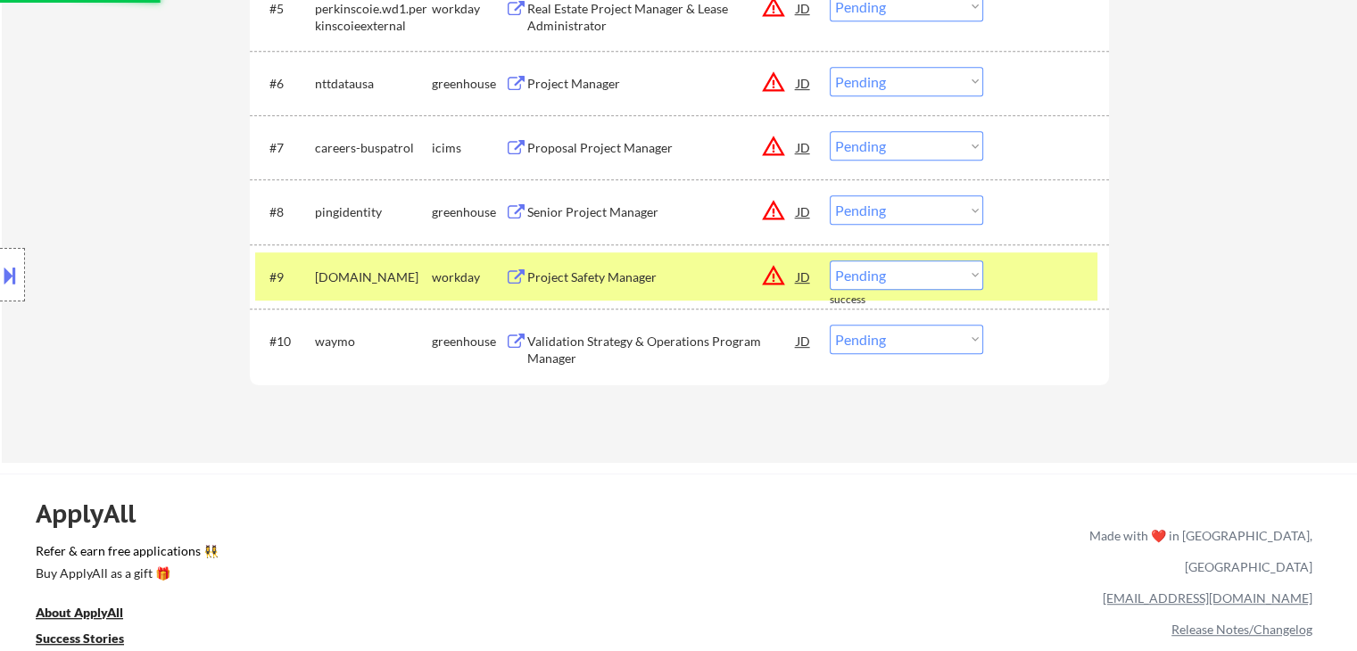
drag, startPoint x: 457, startPoint y: 283, endPoint x: 470, endPoint y: 286, distance: 13.8
click at [460, 283] on div "workday" at bounding box center [468, 278] width 73 height 18
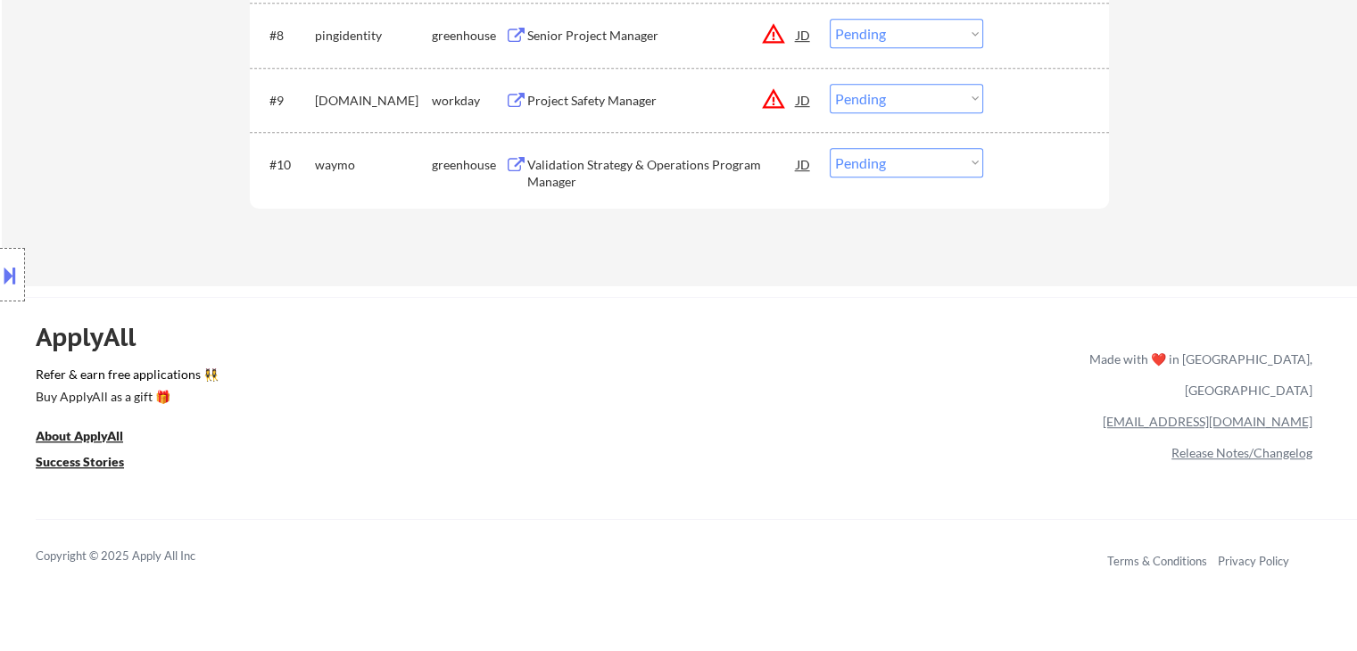
scroll to position [1070, 0]
click at [607, 169] on div "Validation Strategy & Operations Program Manager" at bounding box center [661, 171] width 269 height 35
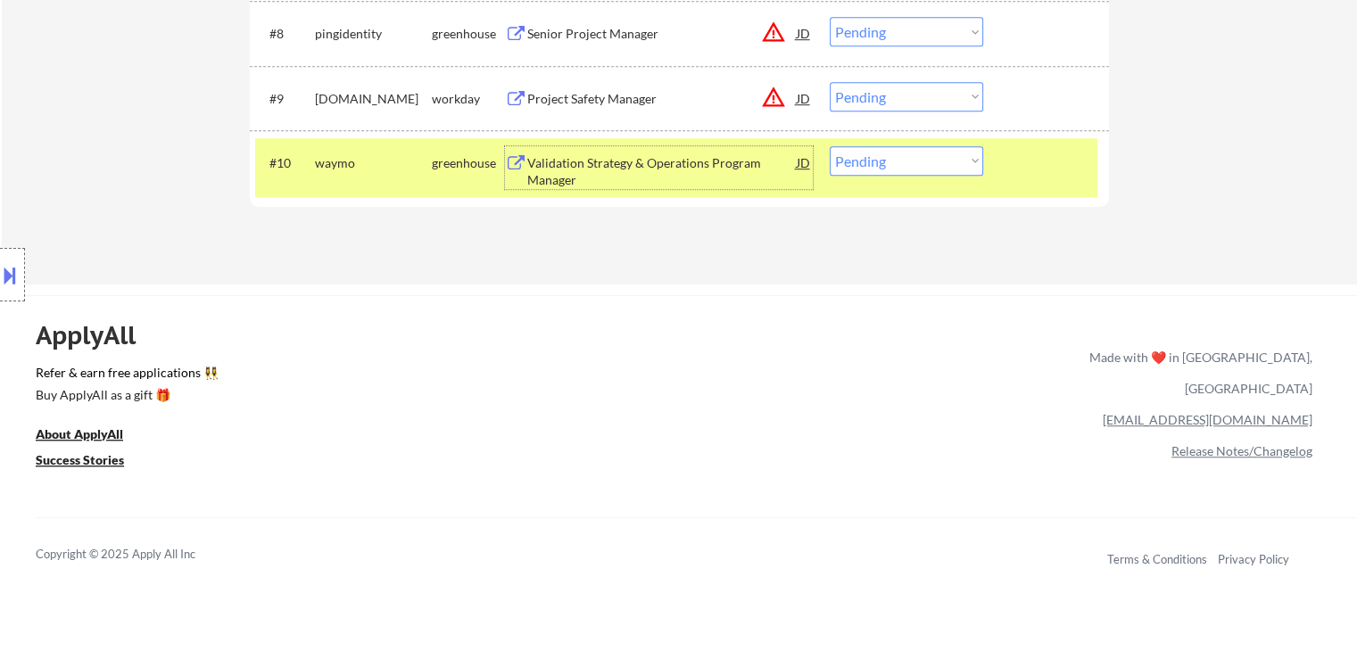
drag, startPoint x: 877, startPoint y: 152, endPoint x: 885, endPoint y: 172, distance: 22.0
click at [878, 158] on select "Choose an option... Pending Applied Excluded (Questions) Excluded (Expired) Exc…" at bounding box center [906, 160] width 153 height 29
select select ""applied""
click at [830, 146] on select "Choose an option... Pending Applied Excluded (Questions) Excluded (Expired) Exc…" at bounding box center [906, 160] width 153 height 29
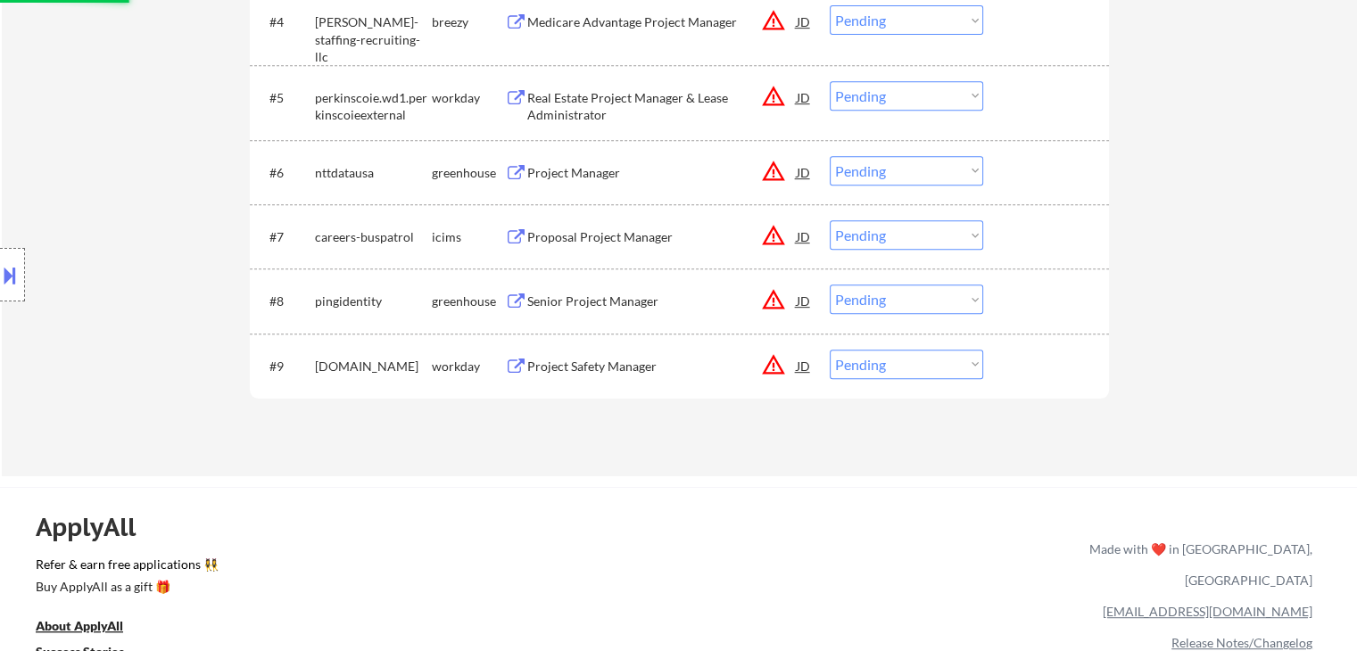
scroll to position [446, 0]
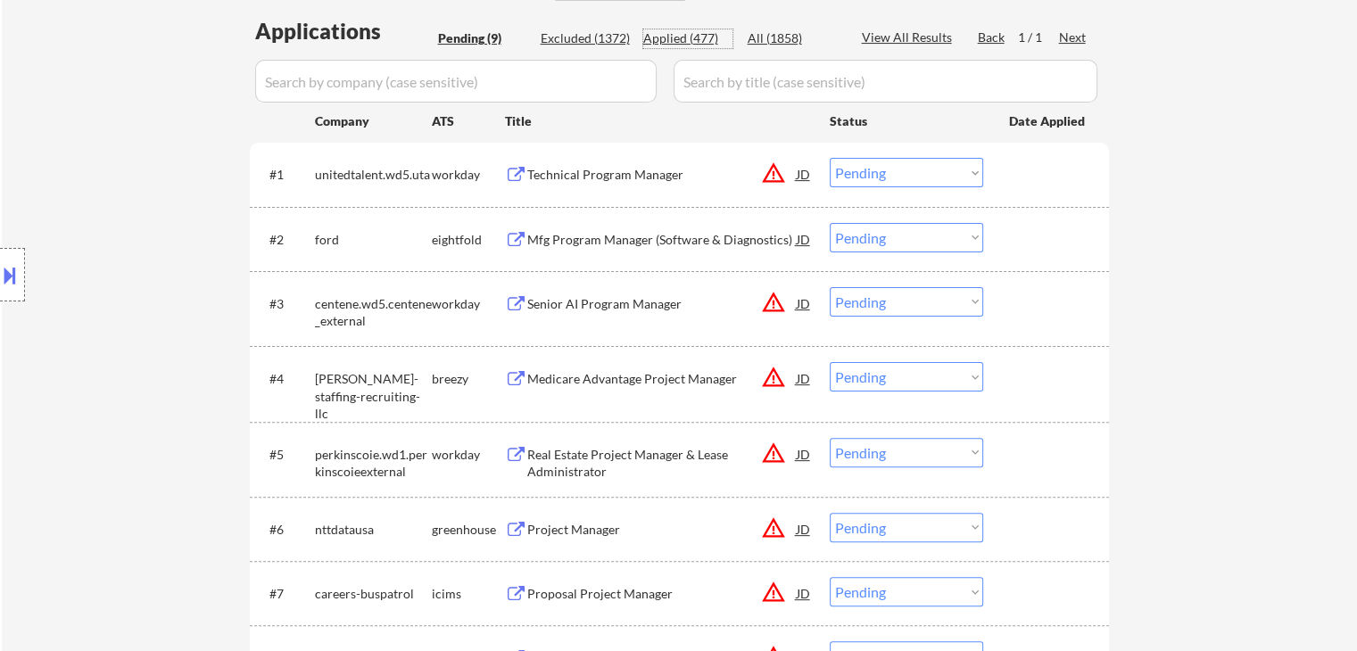
click at [679, 38] on div "Applied (477)" at bounding box center [687, 38] width 89 height 18
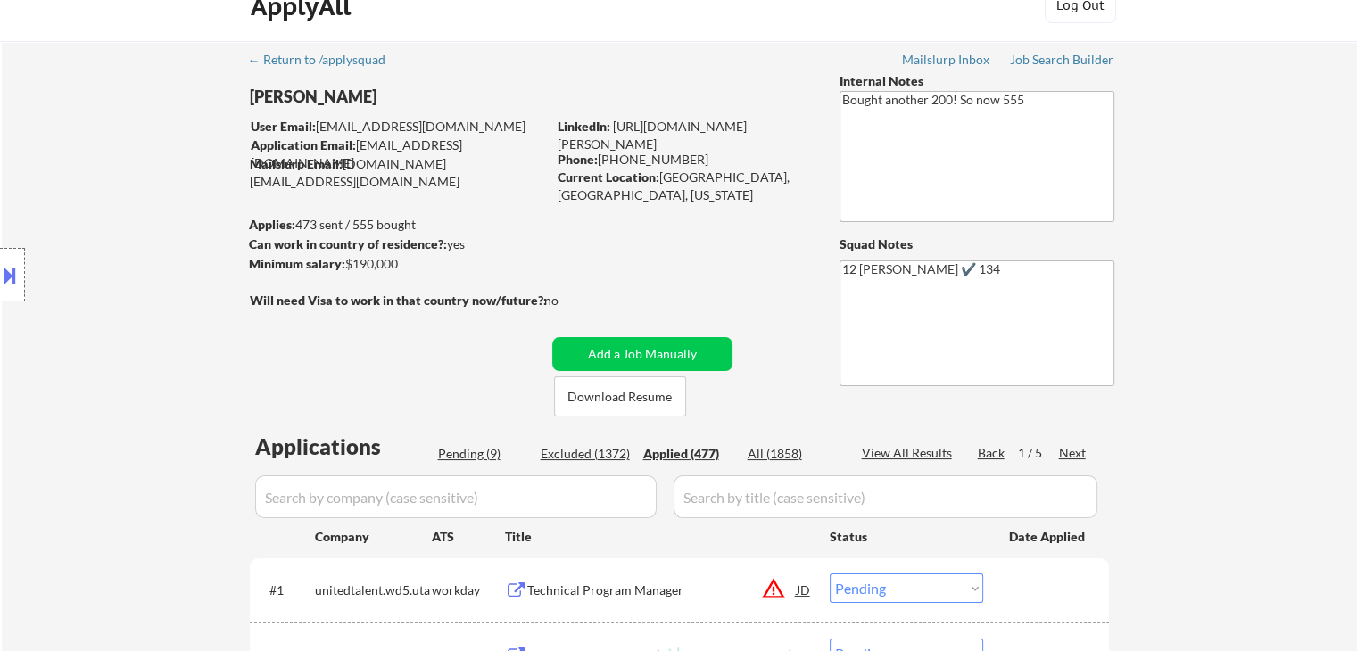
scroll to position [0, 0]
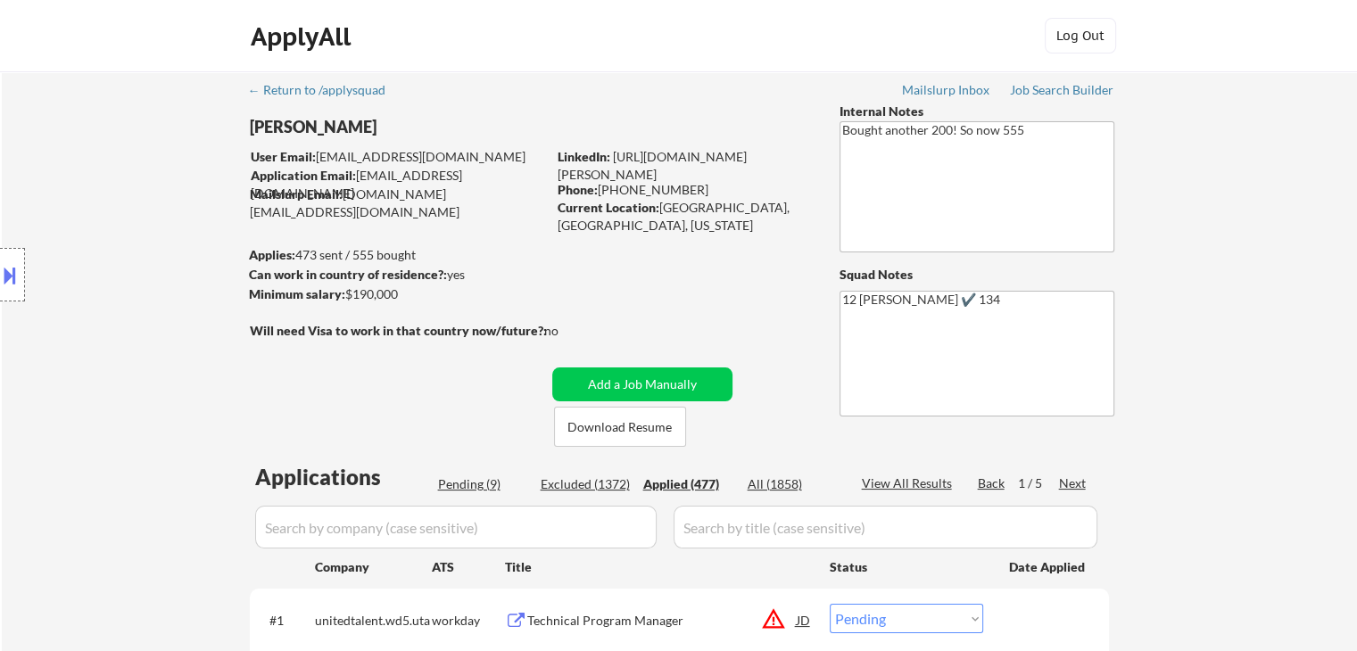
select select ""applied""
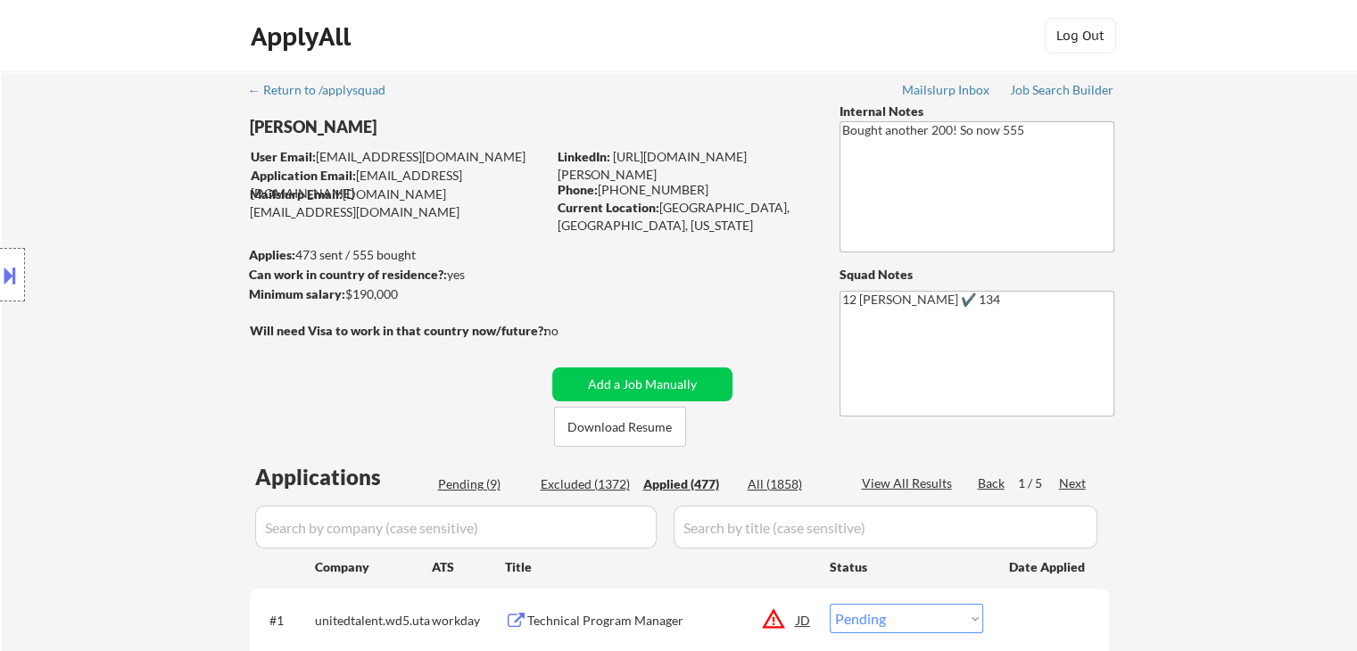
select select ""applied""
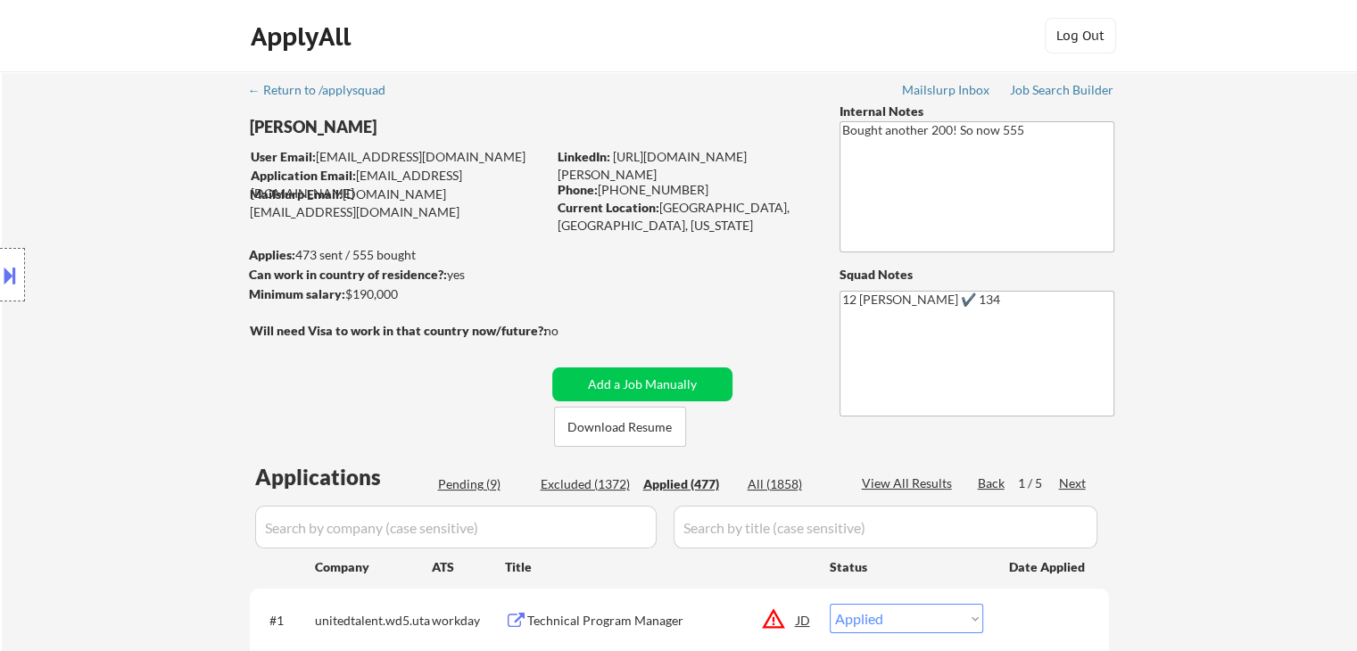
select select ""applied""
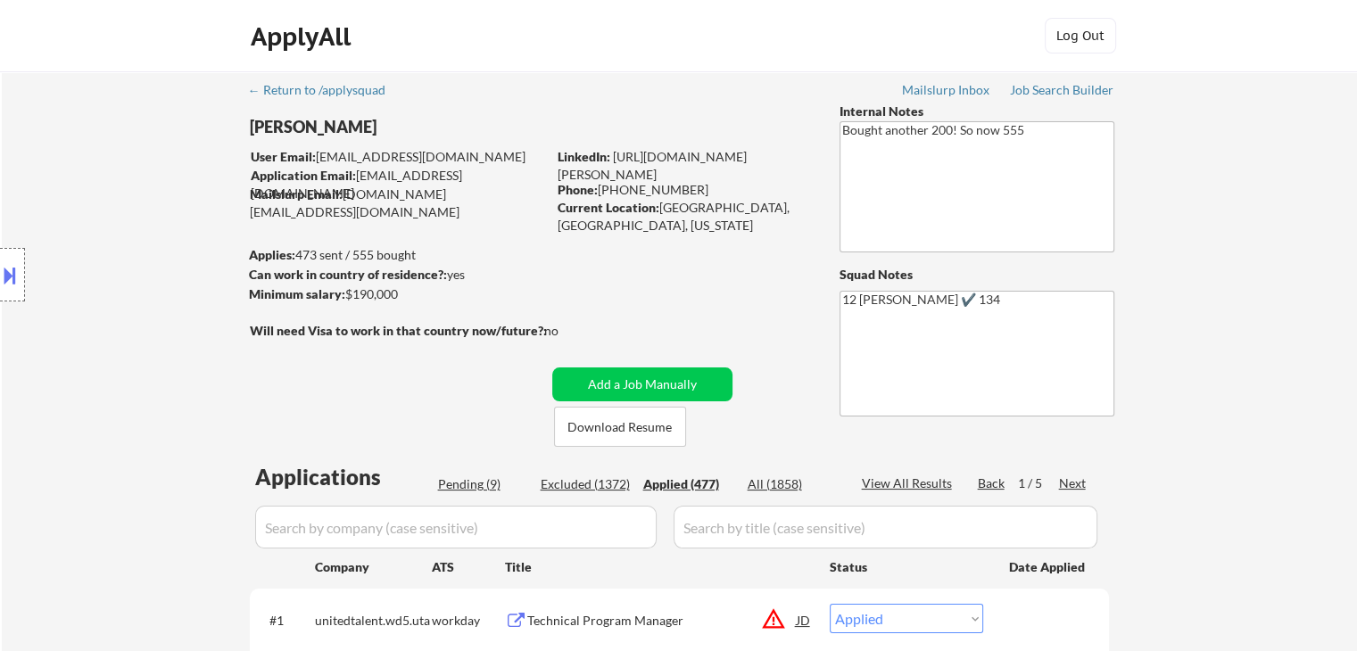
select select ""applied""
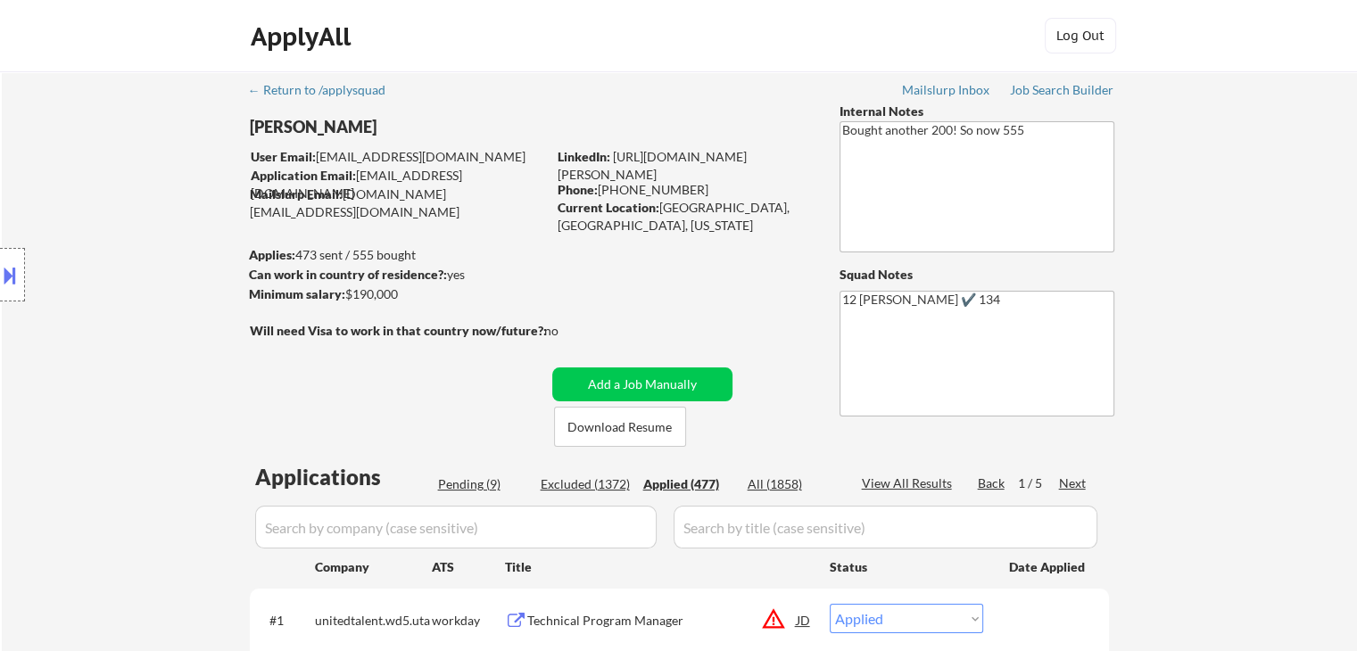
select select ""applied""
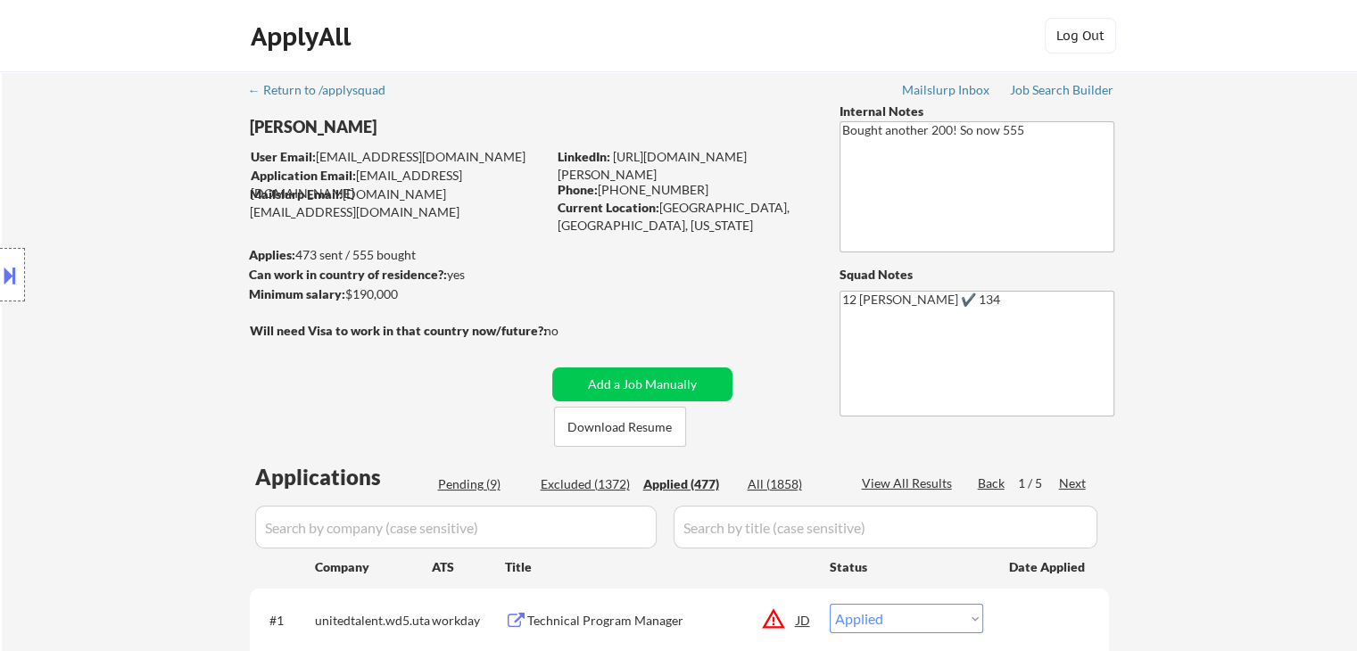
select select ""applied""
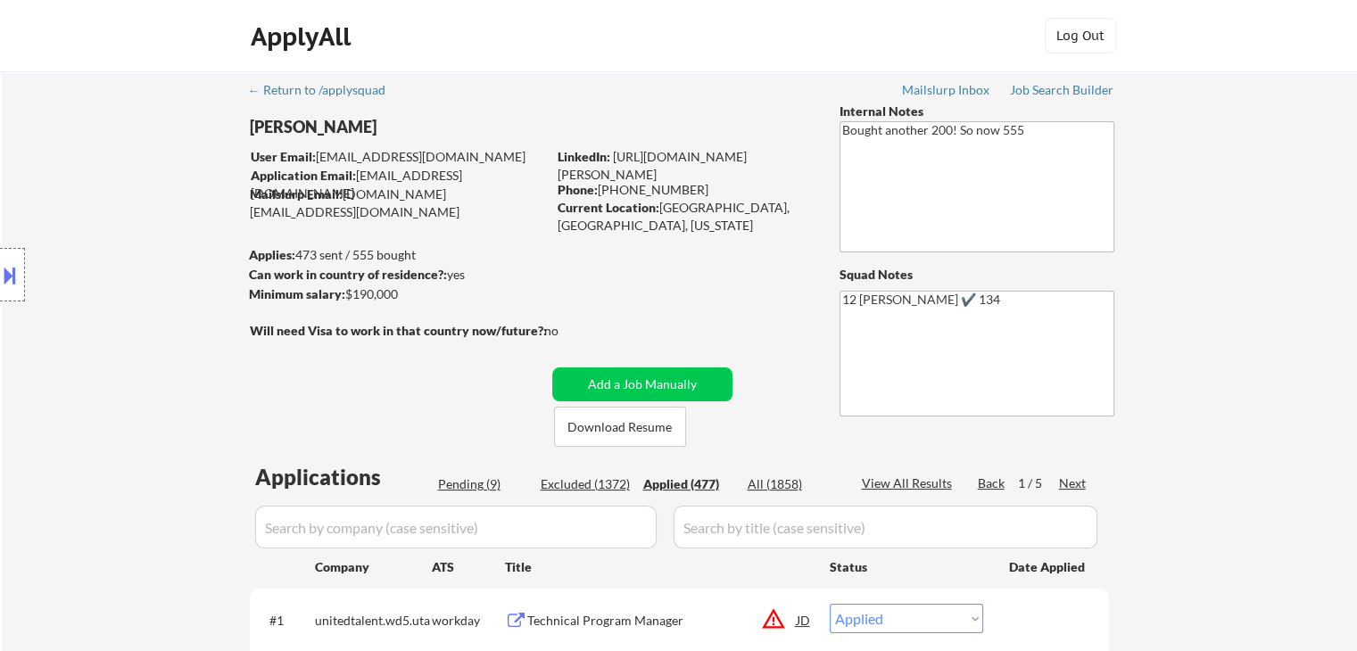
select select ""applied""
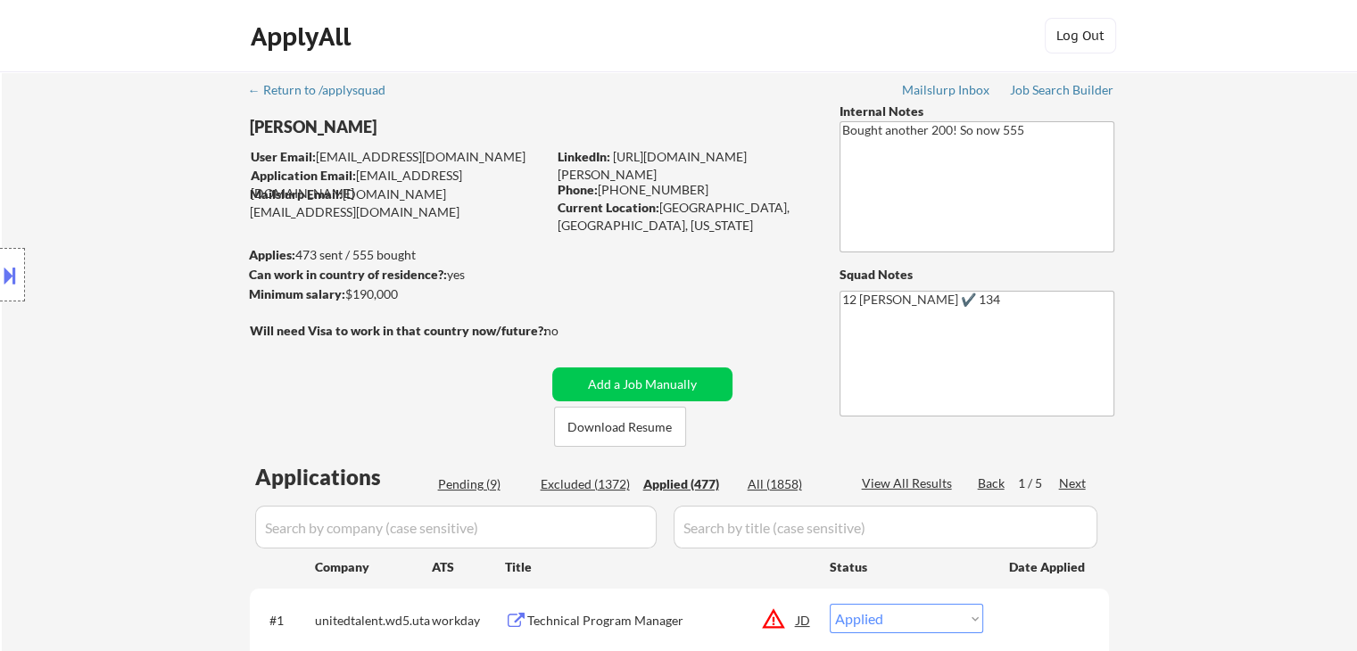
select select ""applied""
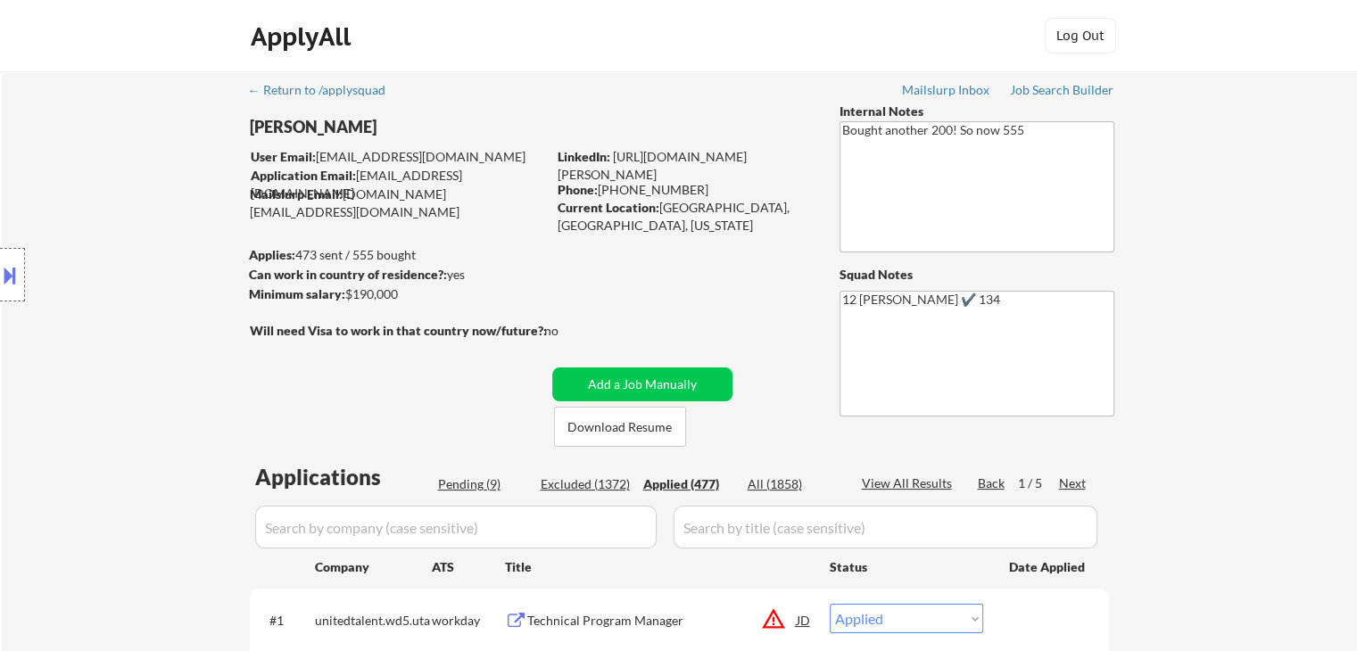
select select ""applied""
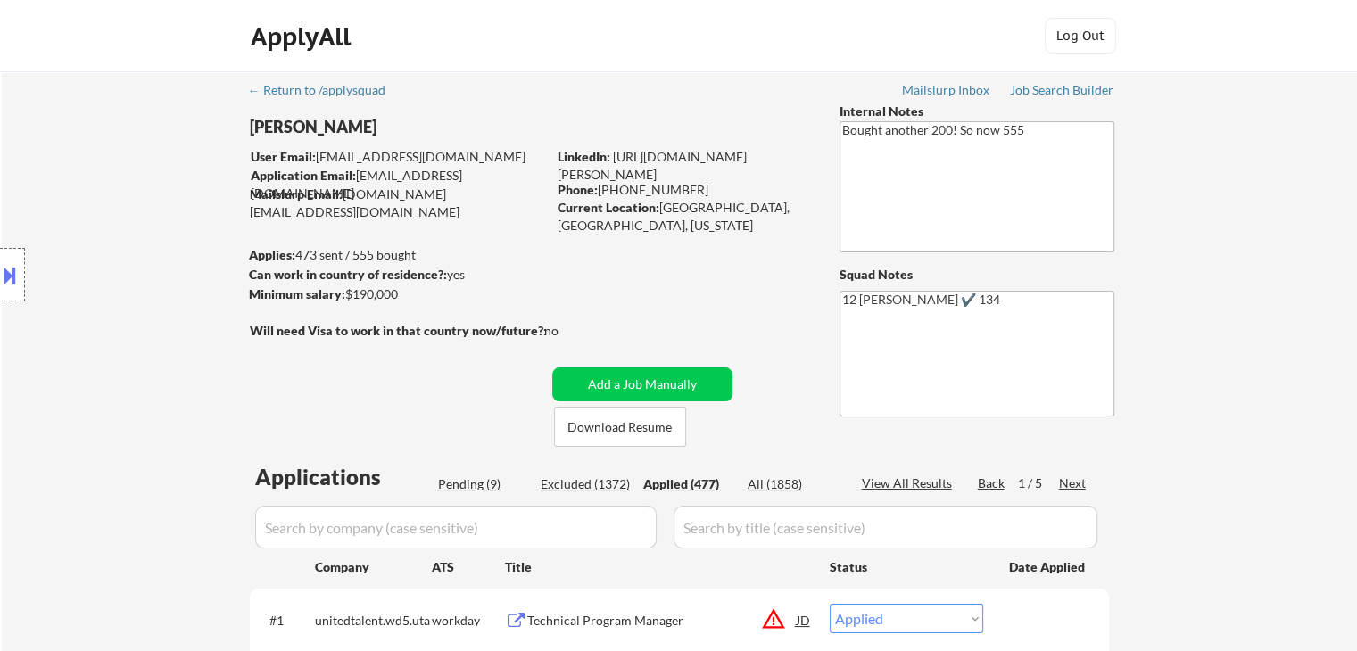
select select ""applied""
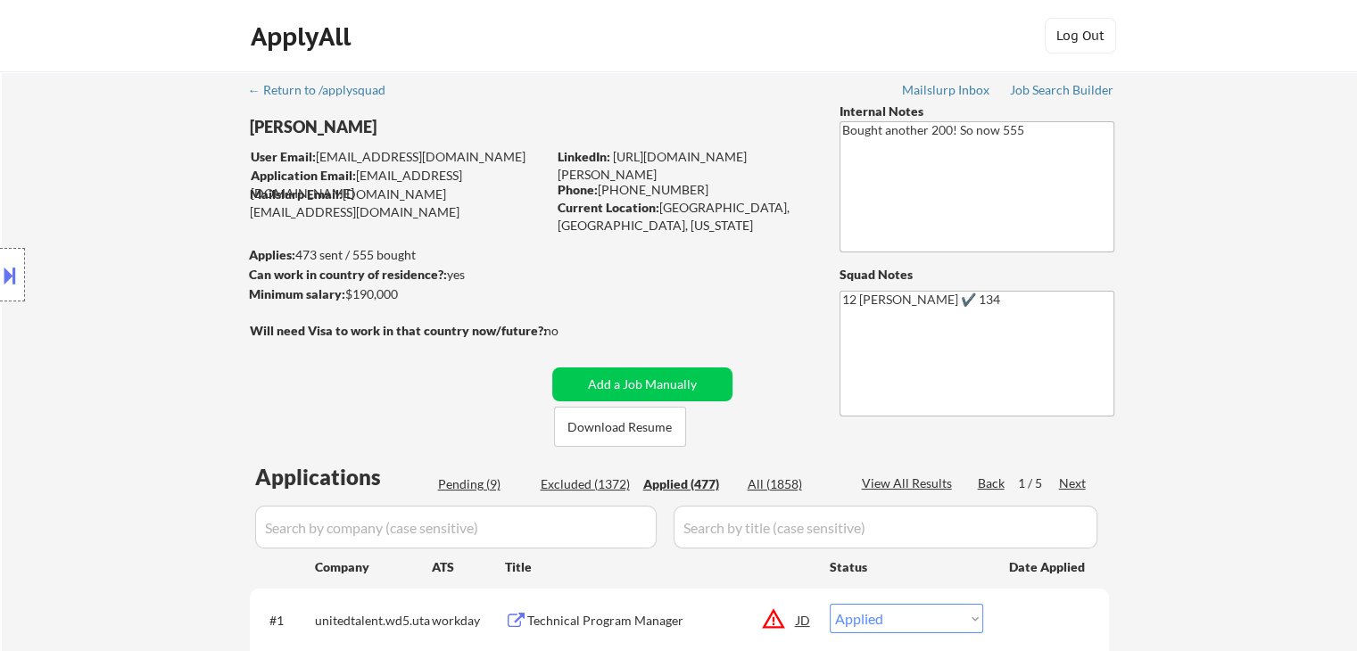
select select ""applied""
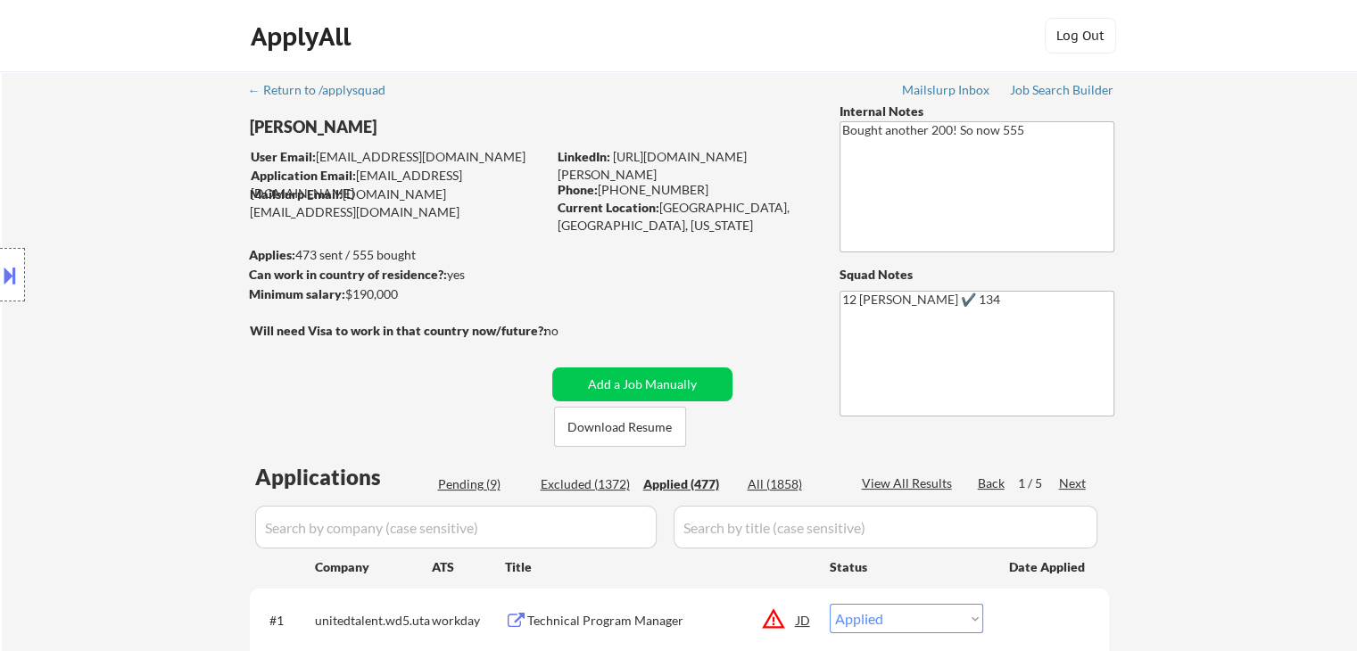
select select ""applied""
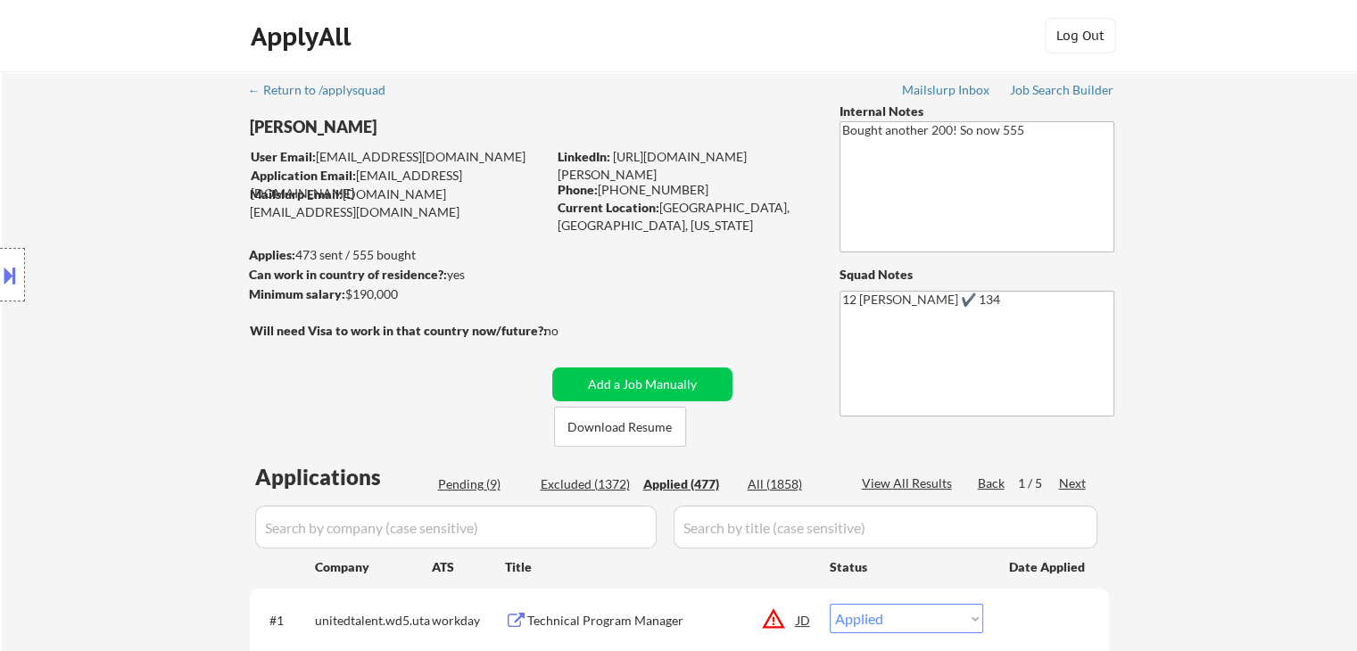
select select ""applied""
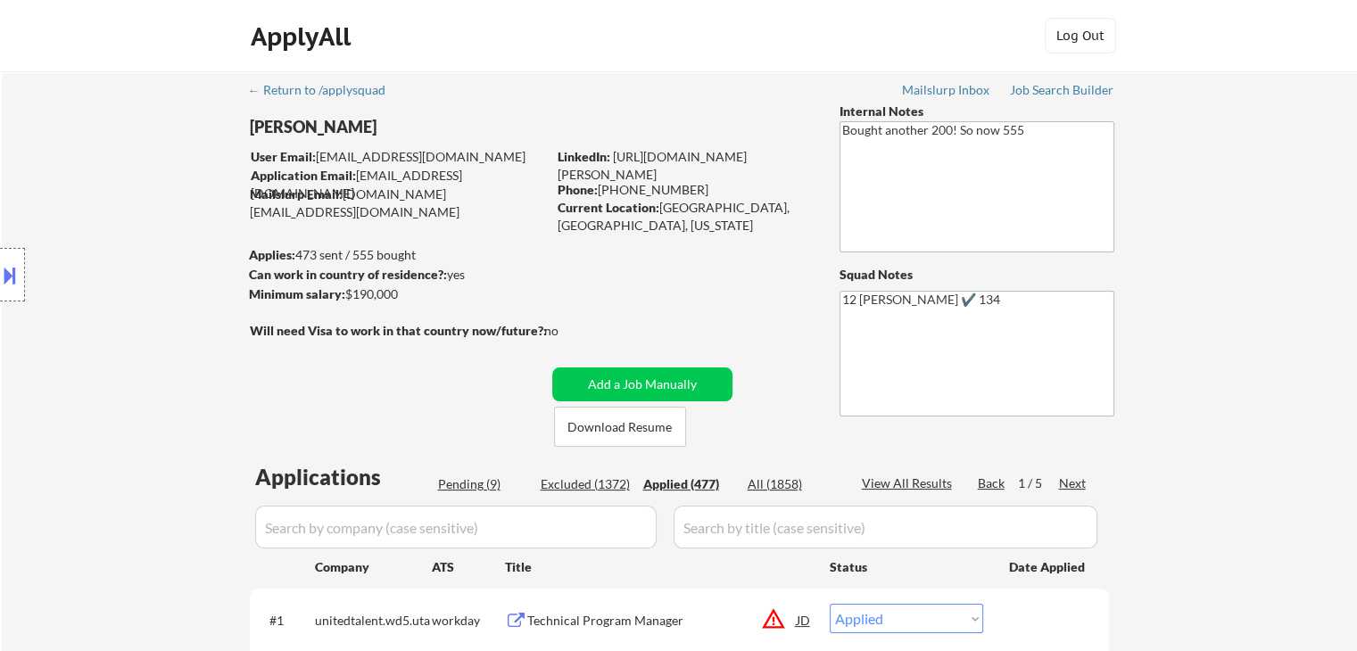
select select ""applied""
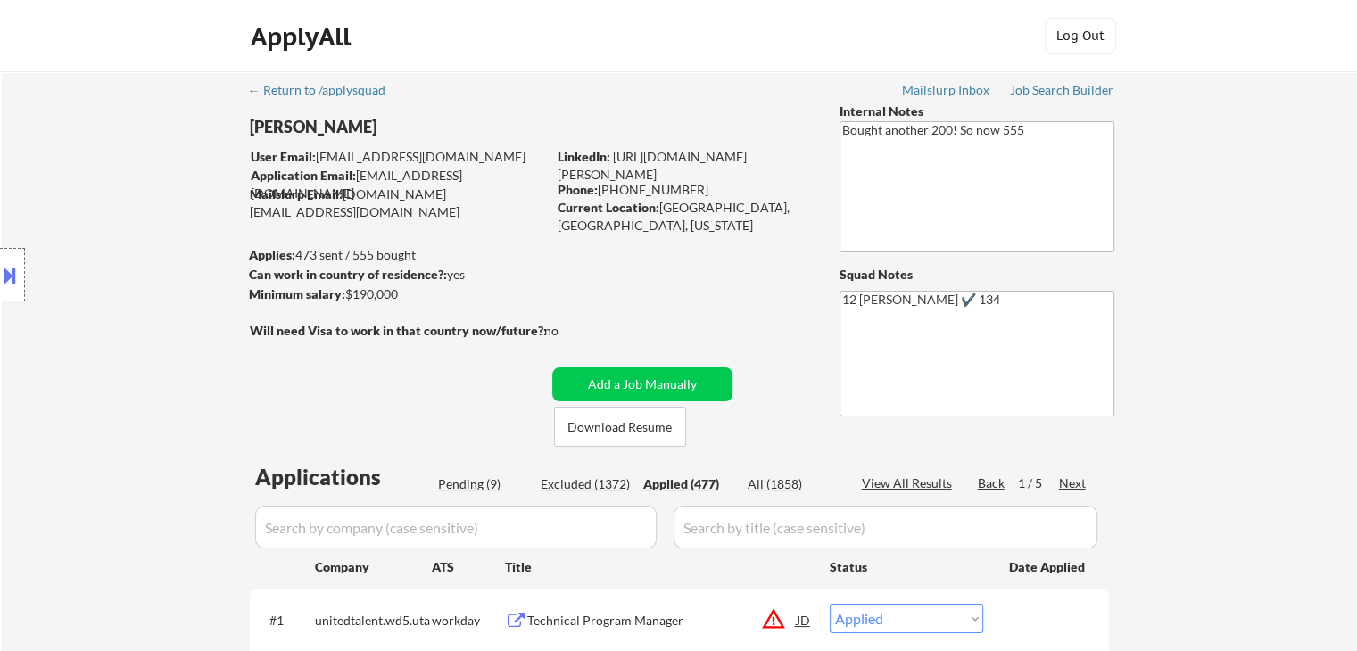
select select ""applied""
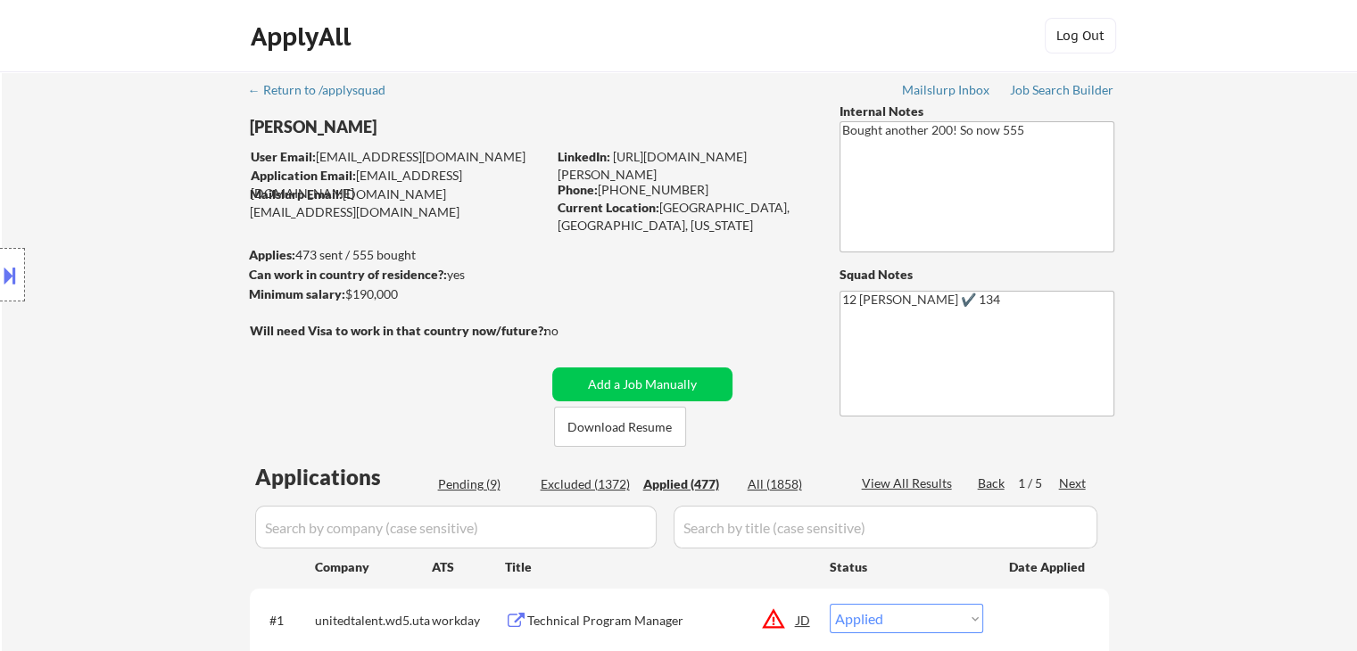
select select ""applied""
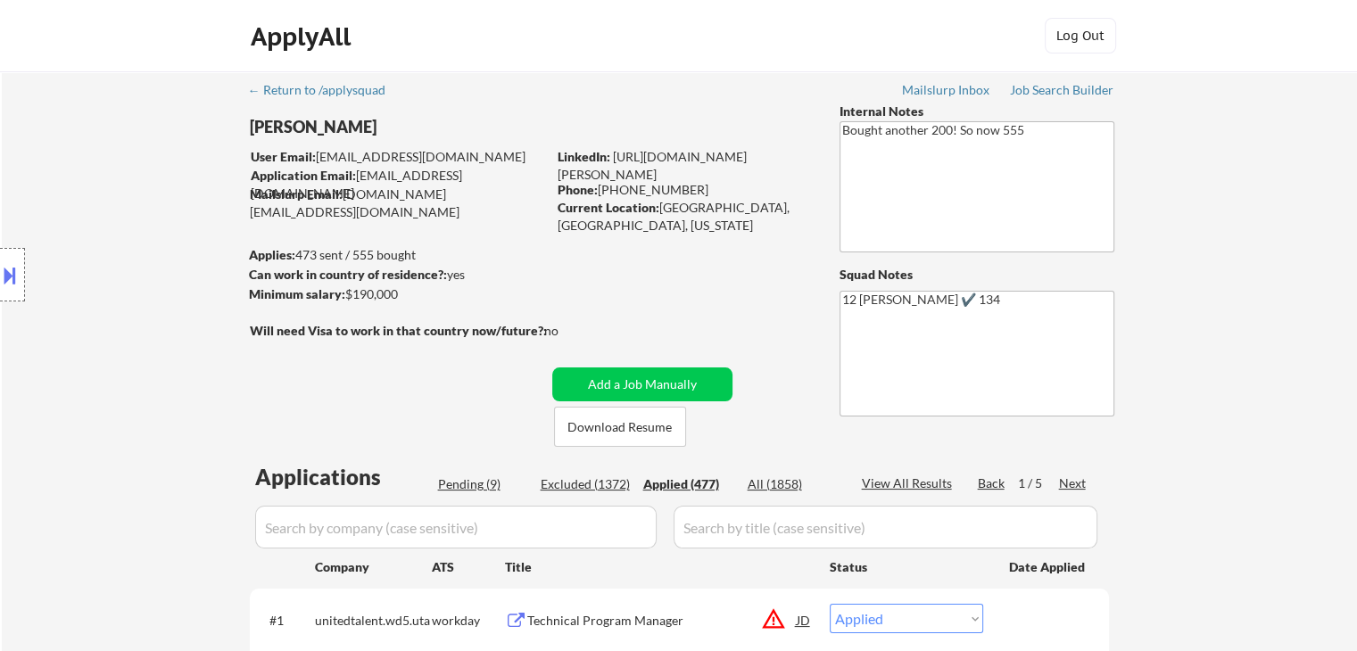
select select ""applied""
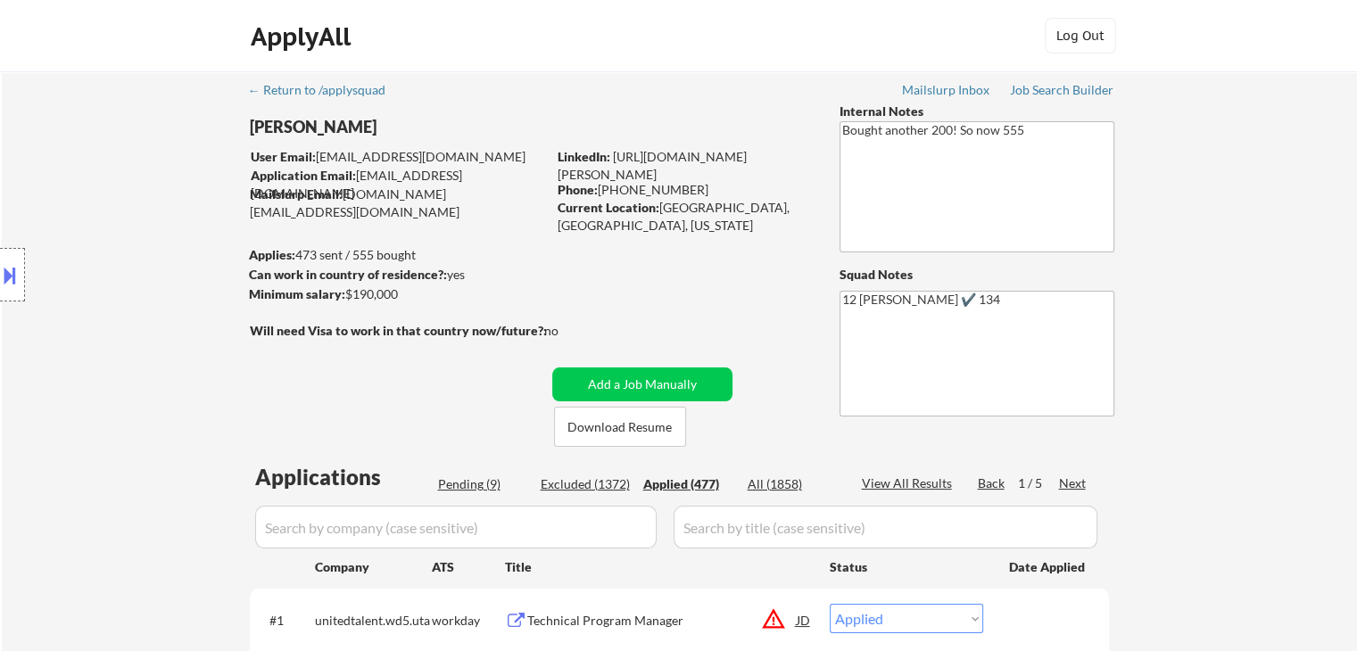
select select ""applied""
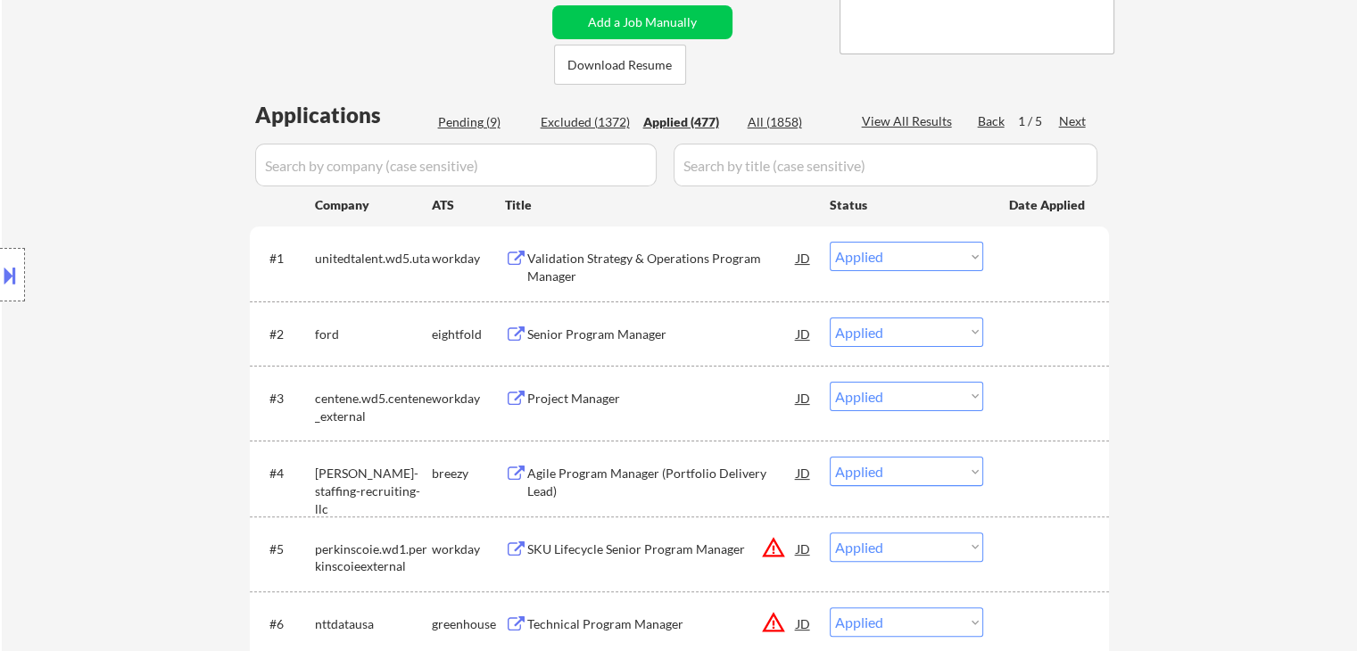
scroll to position [446, 0]
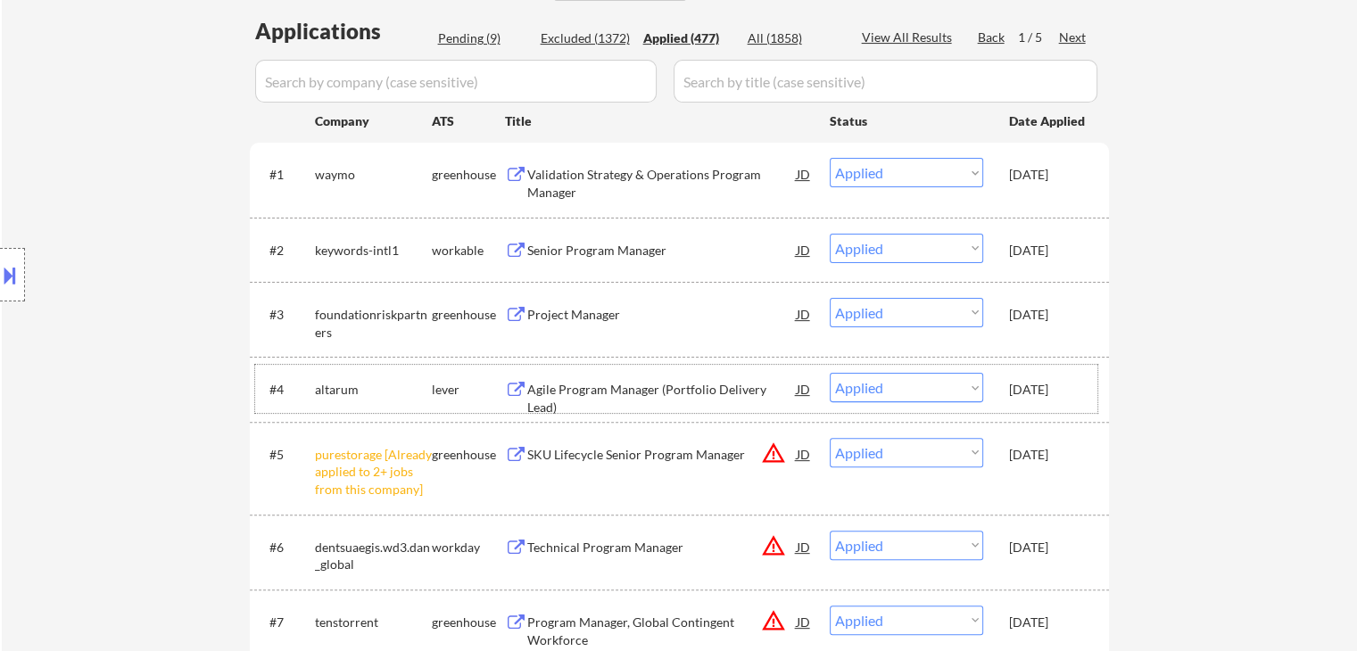
click at [321, 392] on div "altarum" at bounding box center [373, 390] width 117 height 18
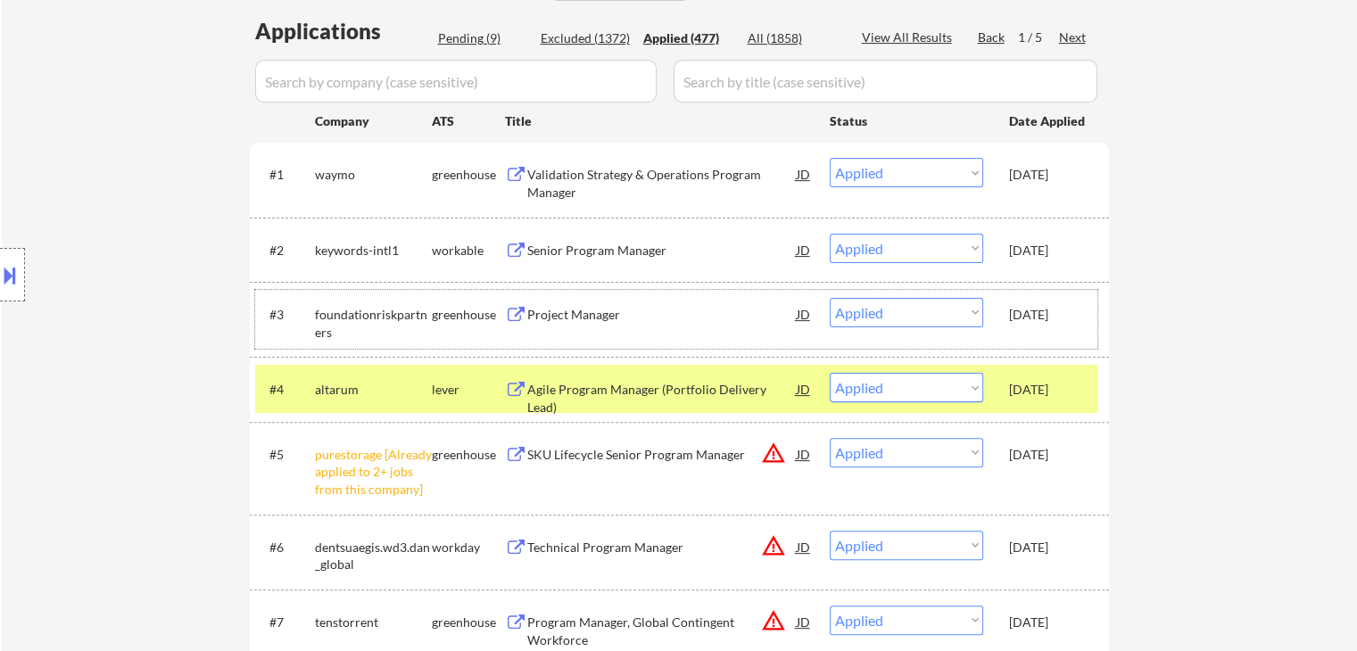
drag, startPoint x: 376, startPoint y: 315, endPoint x: 345, endPoint y: 284, distance: 43.5
click at [376, 314] on div "foundationriskpartners" at bounding box center [373, 323] width 117 height 35
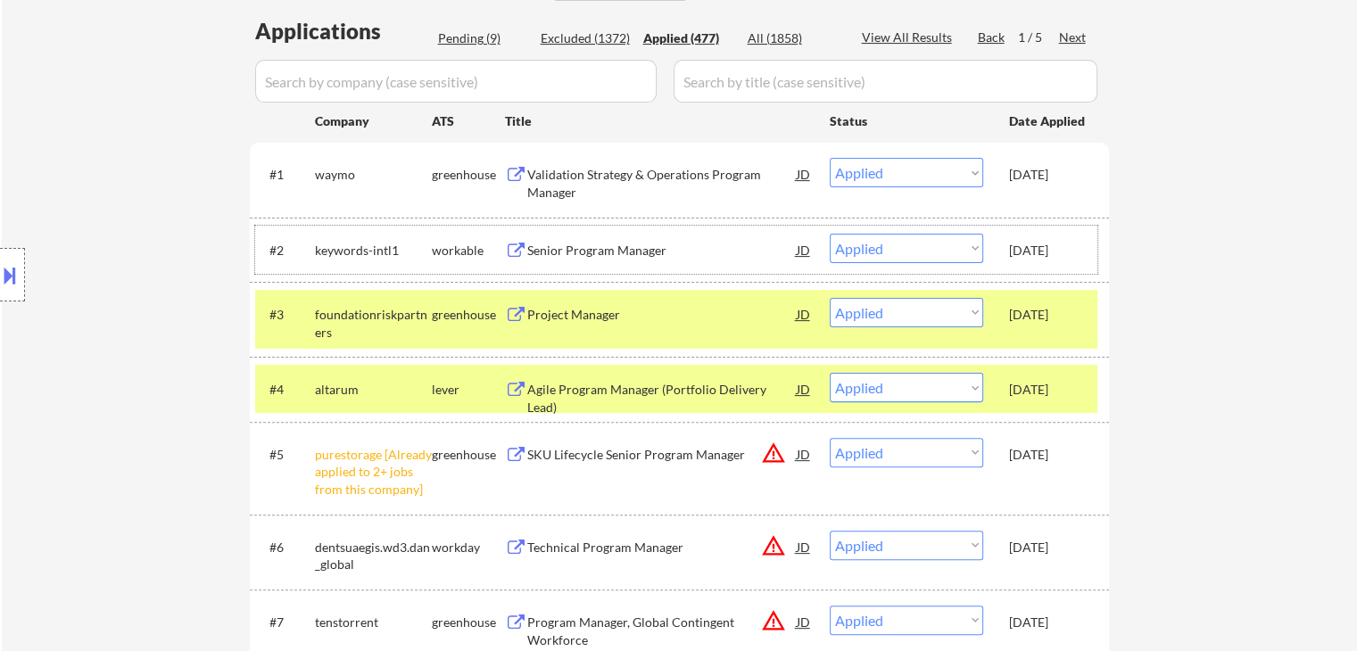
click at [351, 250] on div "keywords-intl1" at bounding box center [373, 251] width 117 height 18
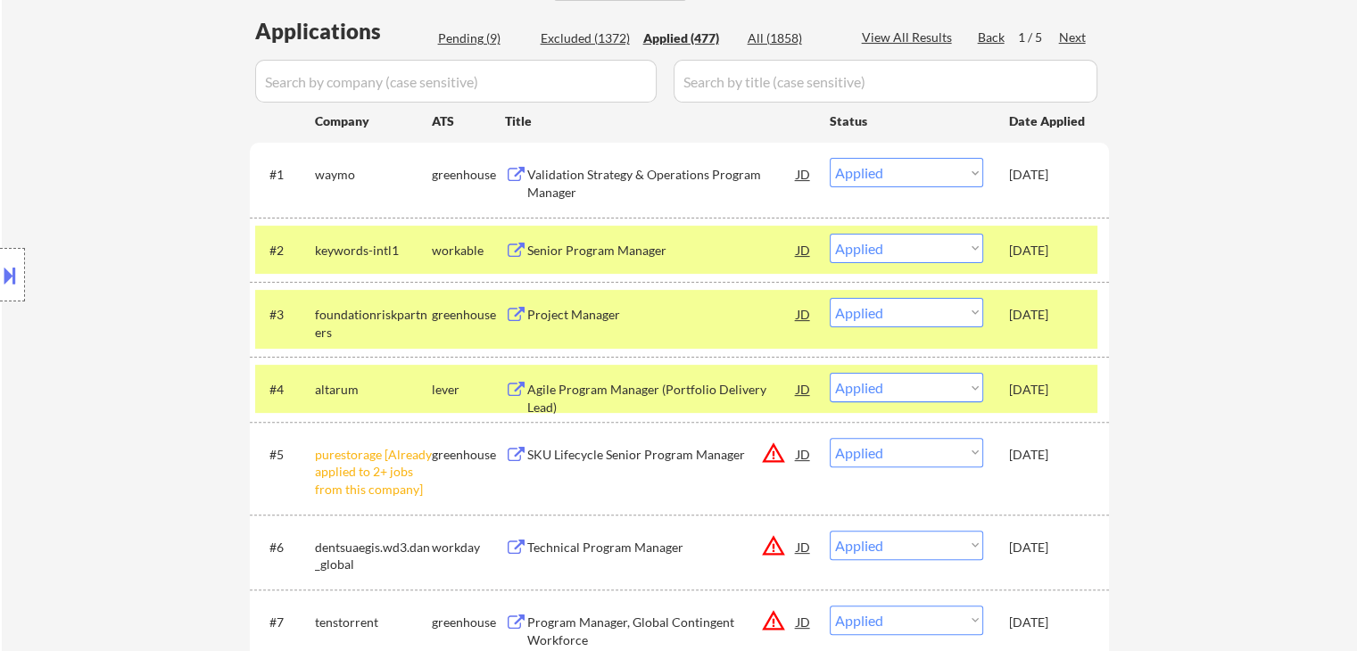
click at [362, 157] on div "#1 waymo greenhouse Validation Strategy & Operations Program Manager JD warning…" at bounding box center [676, 179] width 842 height 59
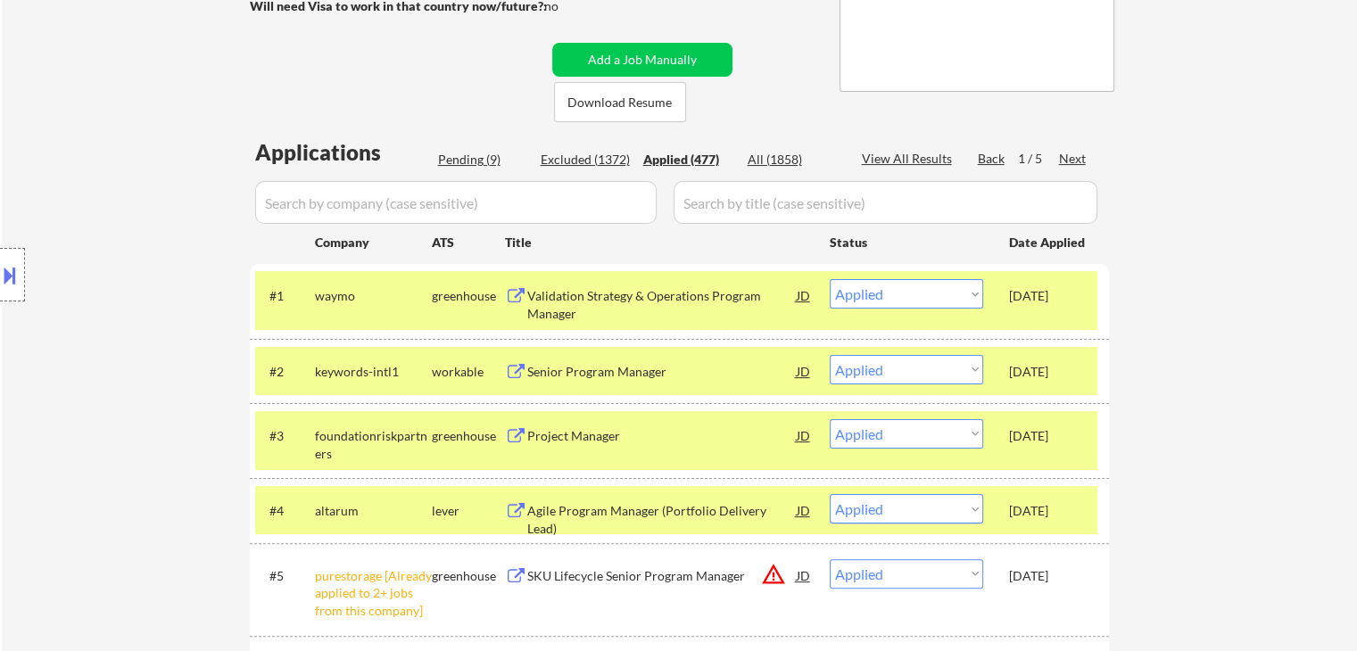
scroll to position [268, 0]
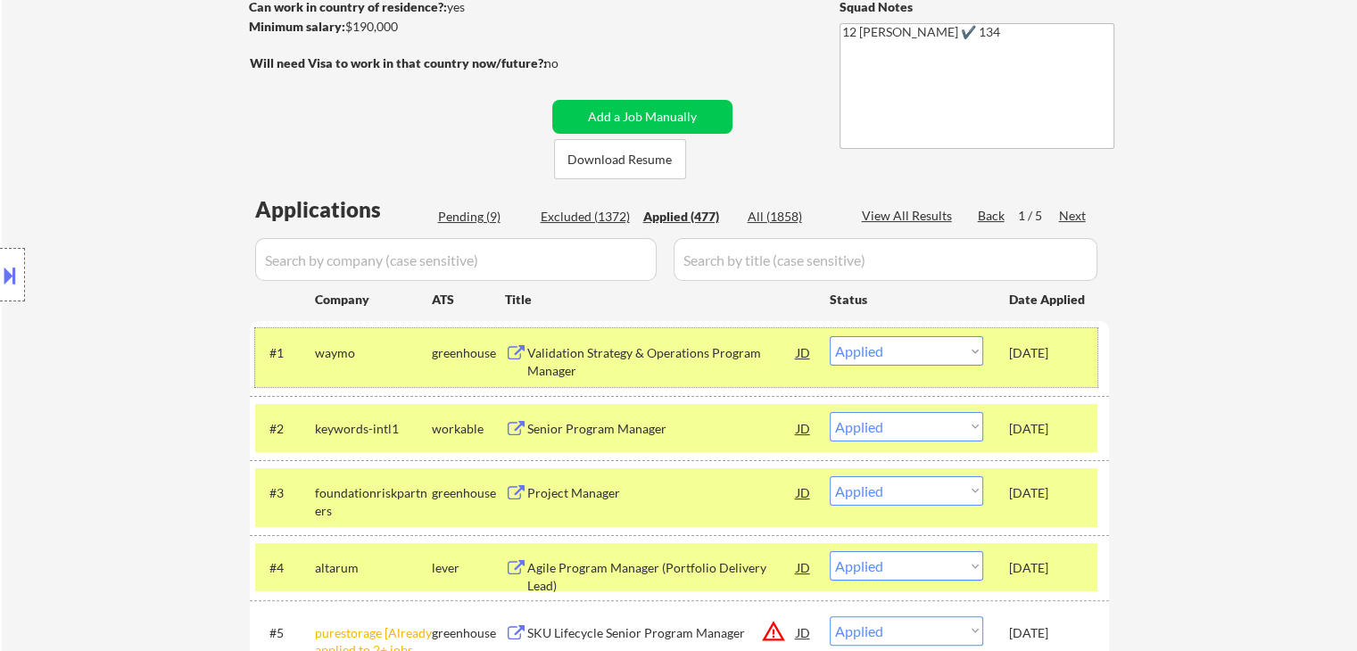
click at [457, 220] on div "Pending (9)" at bounding box center [482, 217] width 89 height 18
select select ""pending""
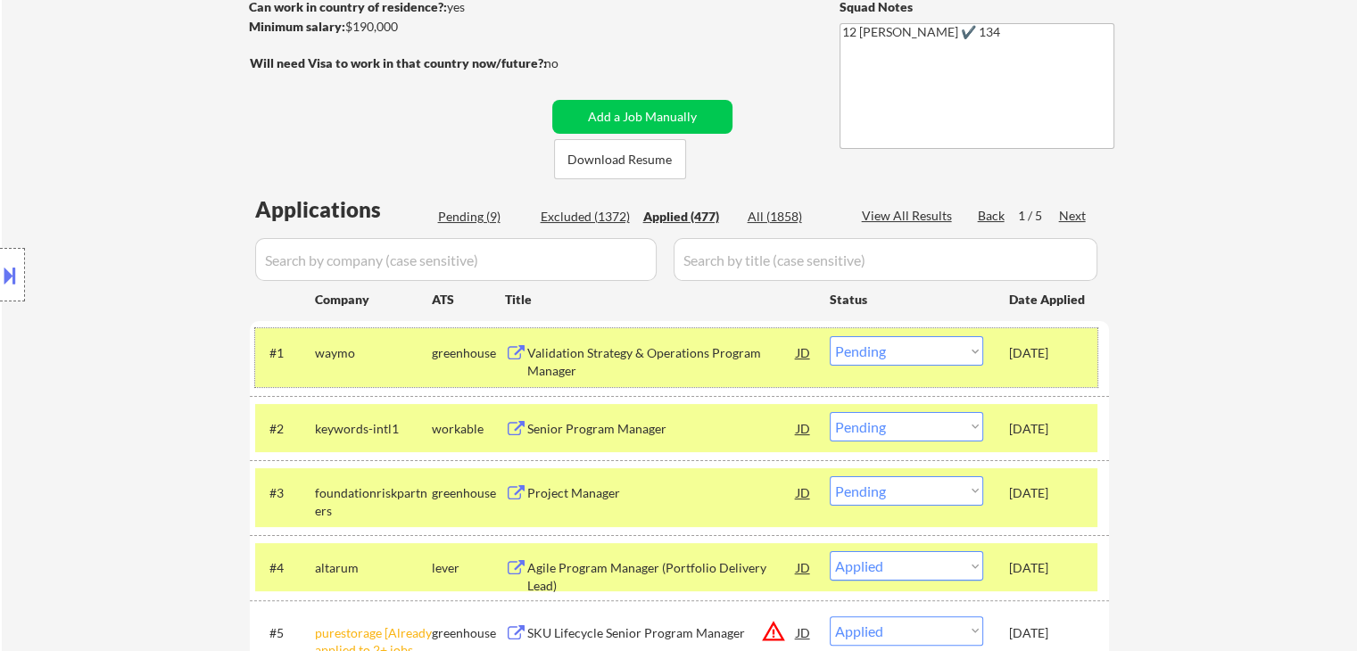
select select ""pending""
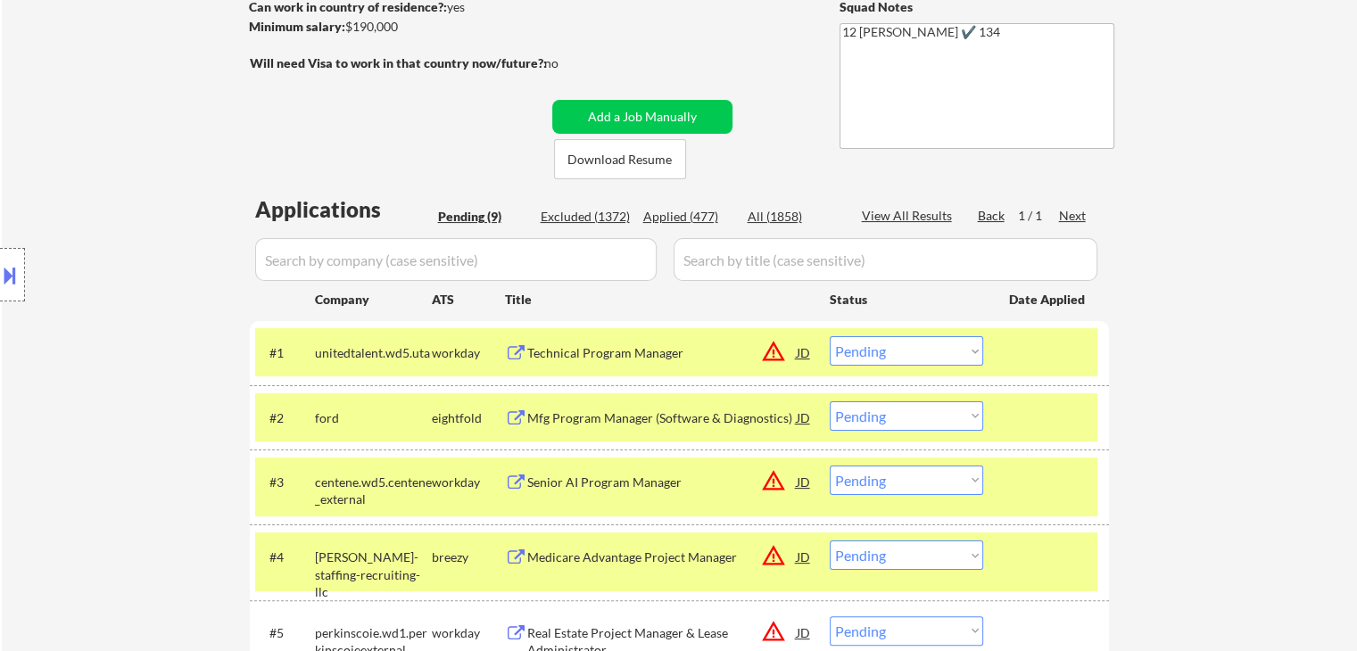
drag, startPoint x: 397, startPoint y: 353, endPoint x: 402, endPoint y: 373, distance: 20.3
click at [397, 356] on div "unitedtalent.wd5.uta" at bounding box center [373, 353] width 117 height 18
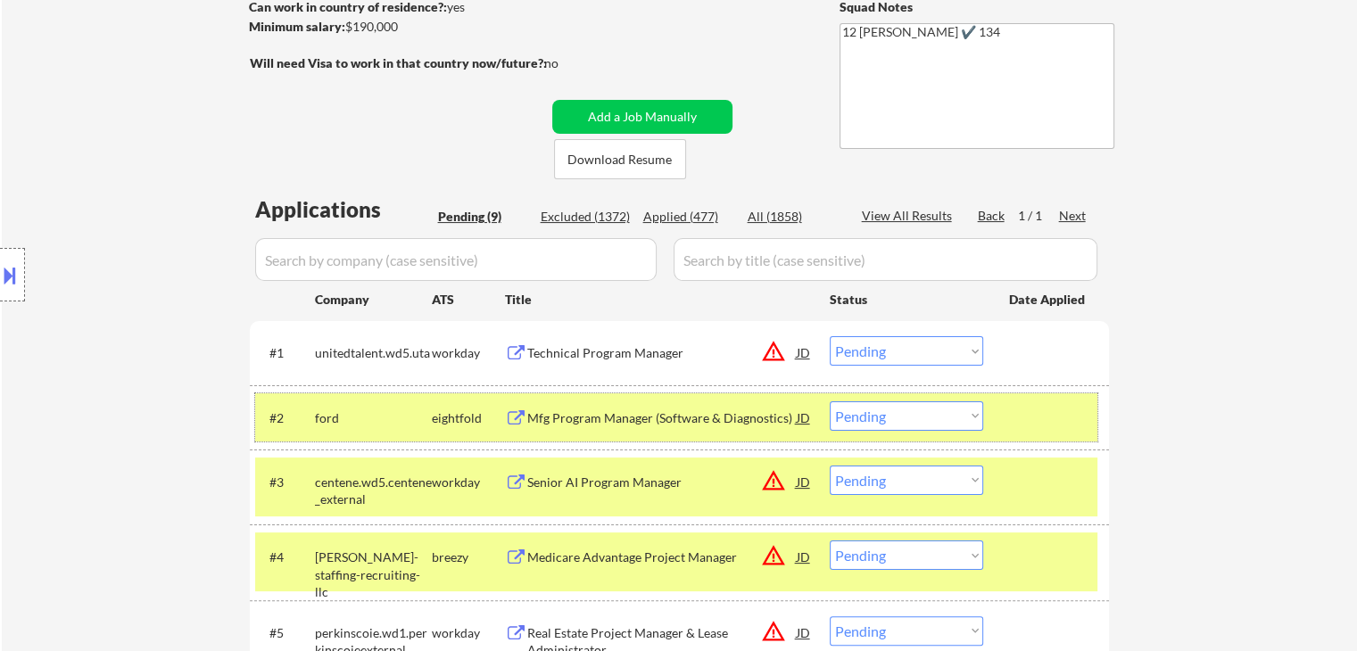
drag, startPoint x: 403, startPoint y: 424, endPoint x: 397, endPoint y: 482, distance: 58.3
click at [404, 433] on div "ford" at bounding box center [373, 417] width 117 height 32
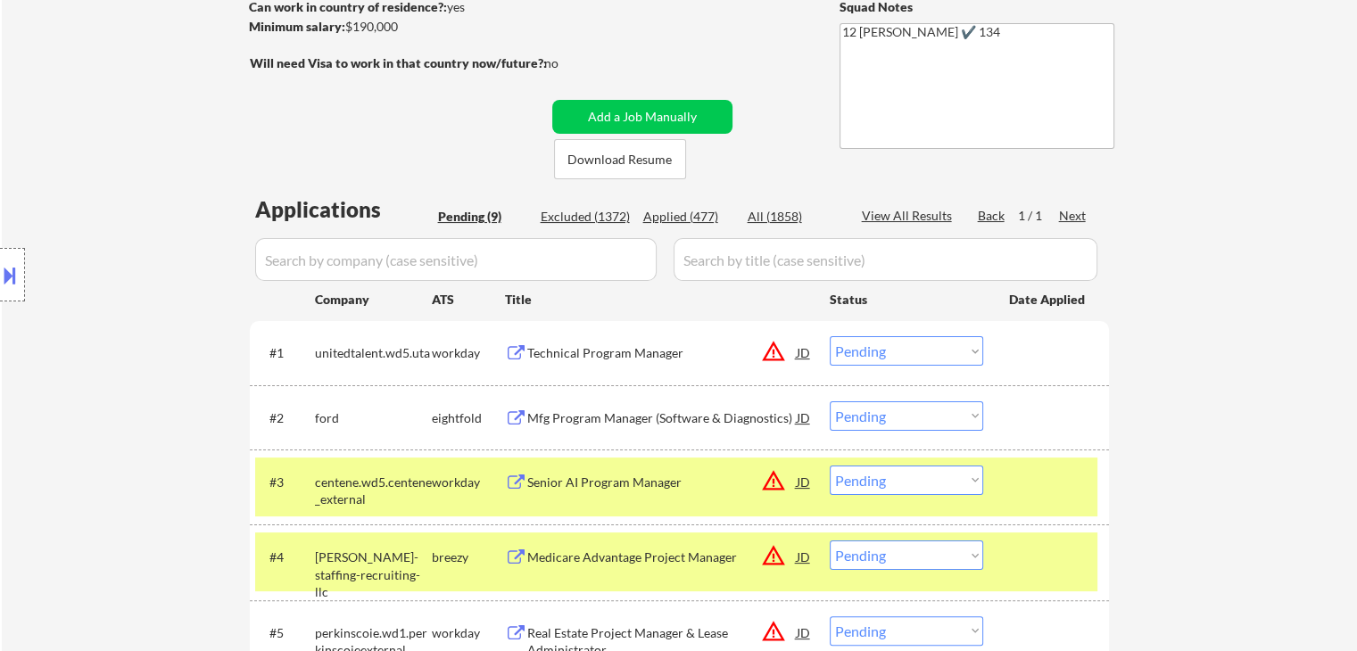
drag, startPoint x: 396, startPoint y: 501, endPoint x: 396, endPoint y: 515, distance: 13.4
click at [396, 504] on div "centene.wd5.centene_external" at bounding box center [373, 491] width 117 height 35
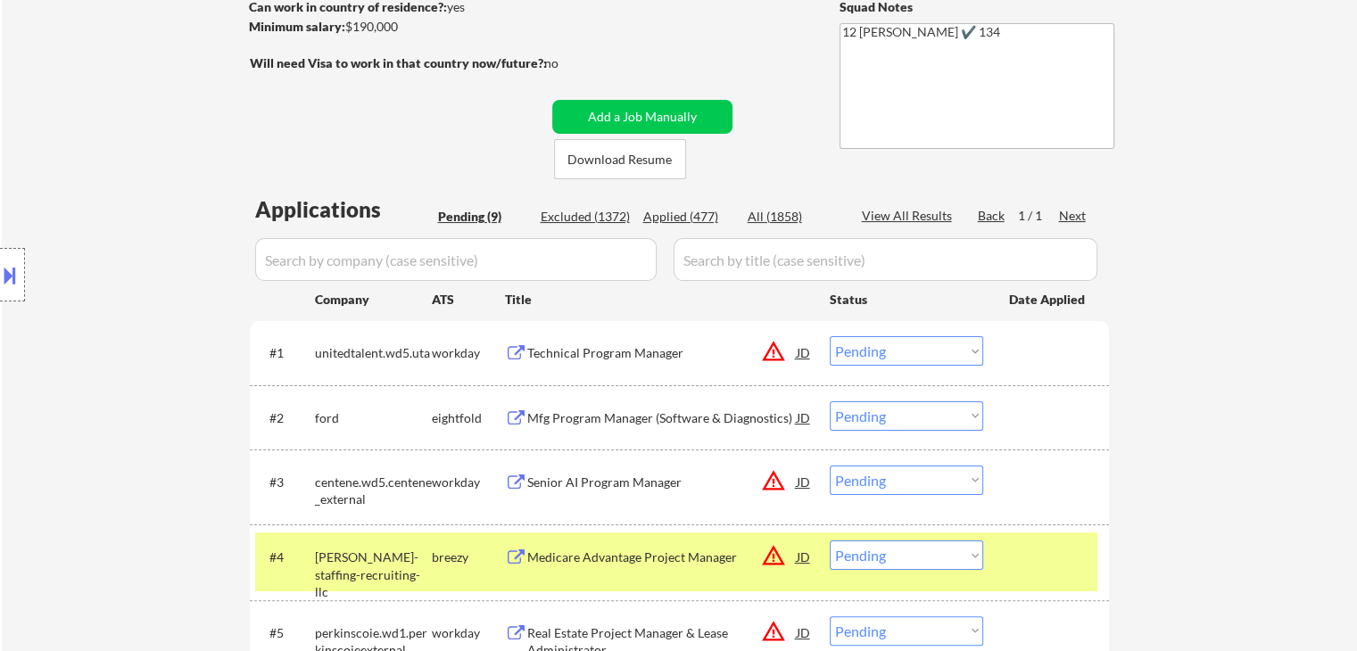
drag, startPoint x: 390, startPoint y: 552, endPoint x: 392, endPoint y: 543, distance: 9.3
click at [392, 552] on div "harris-jones-staffing-recruiting-llc" at bounding box center [373, 575] width 117 height 53
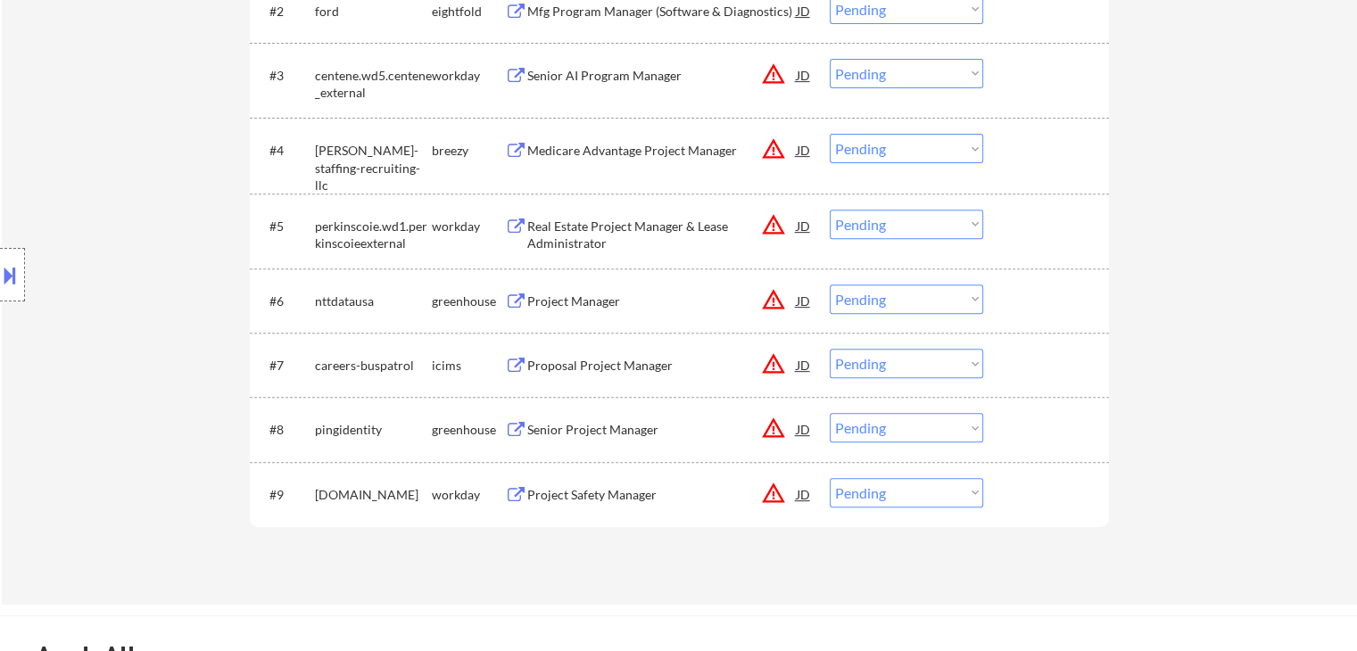
scroll to position [535, 0]
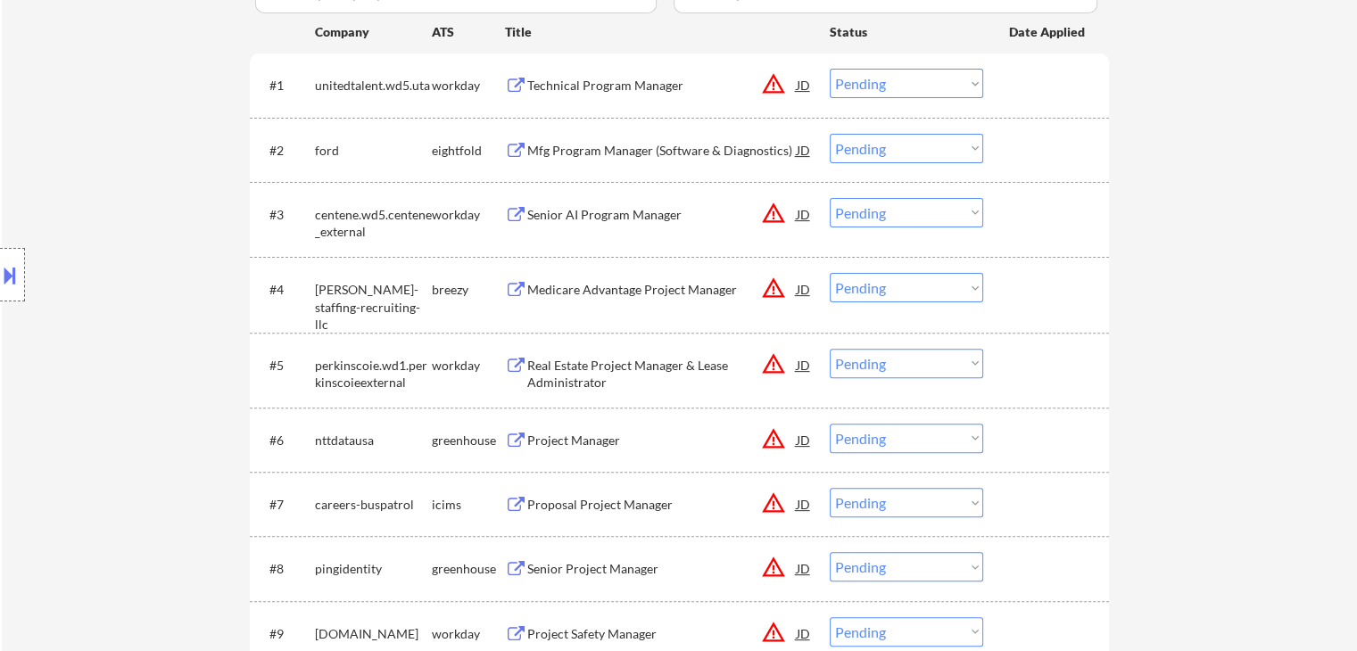
click at [634, 93] on div "Technical Program Manager" at bounding box center [661, 86] width 269 height 18
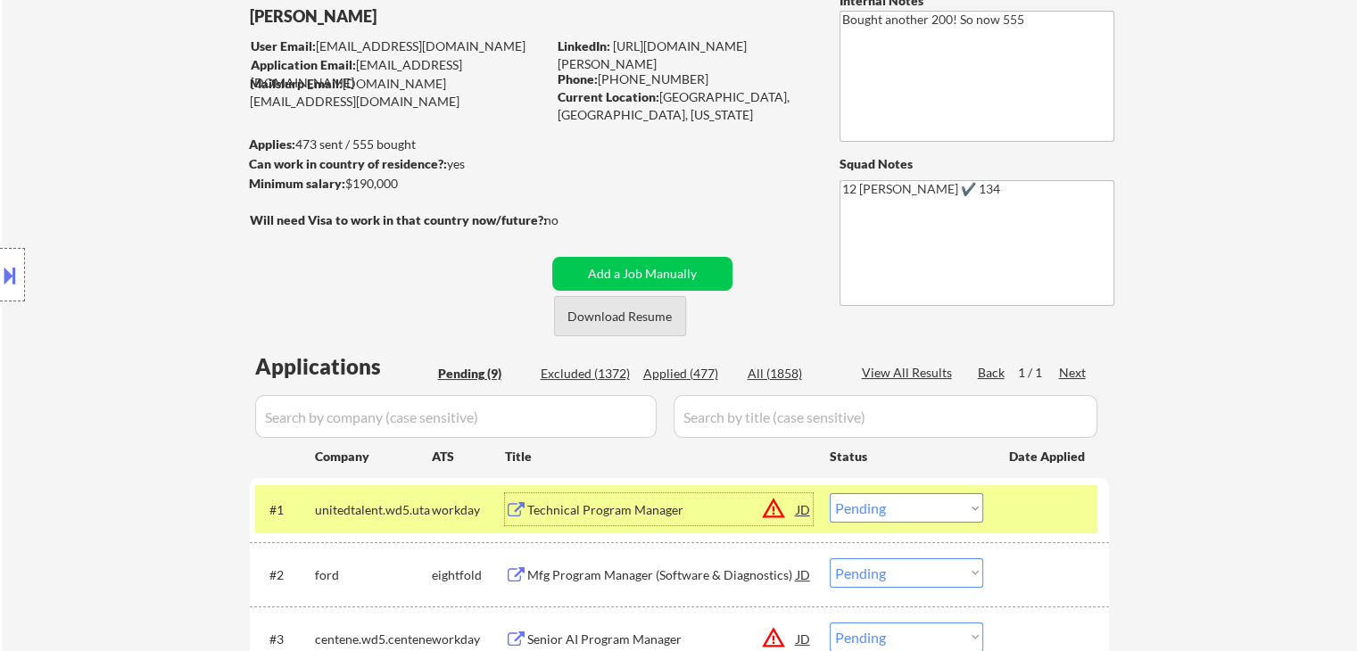
scroll to position [0, 0]
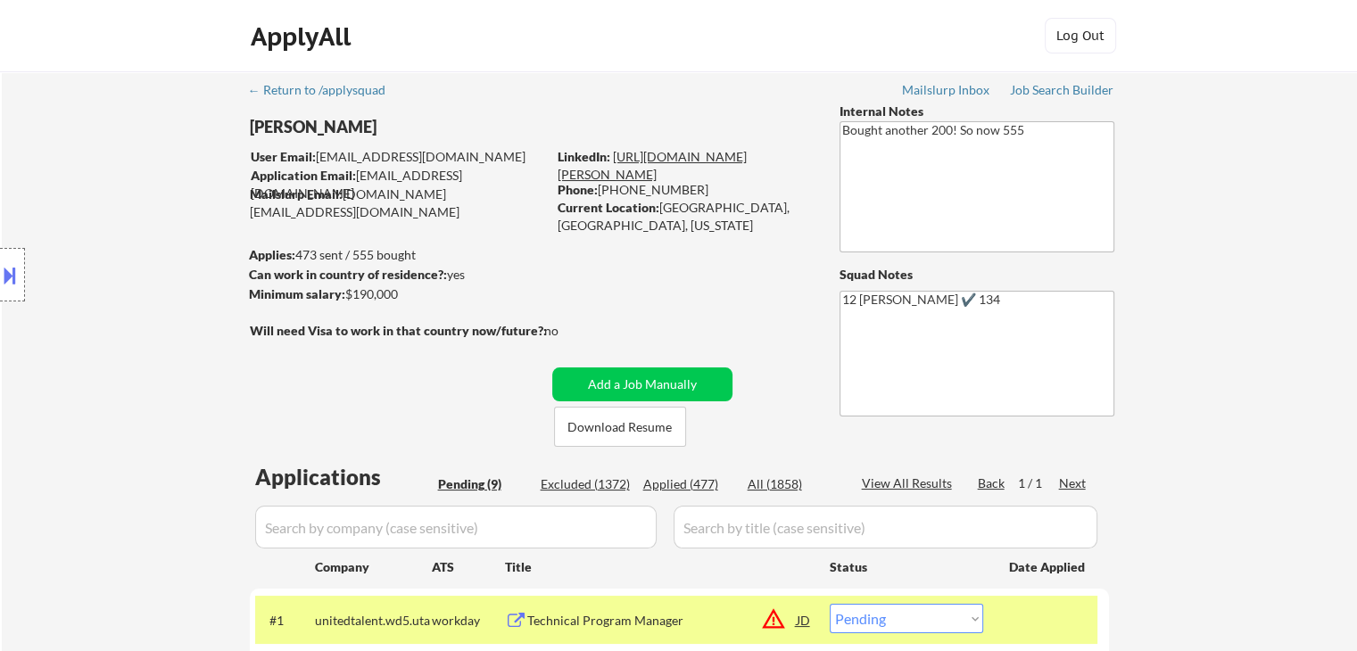
click at [698, 157] on link "https://www.linkedin.com/in/esther-l-5804143/" at bounding box center [652, 165] width 189 height 33
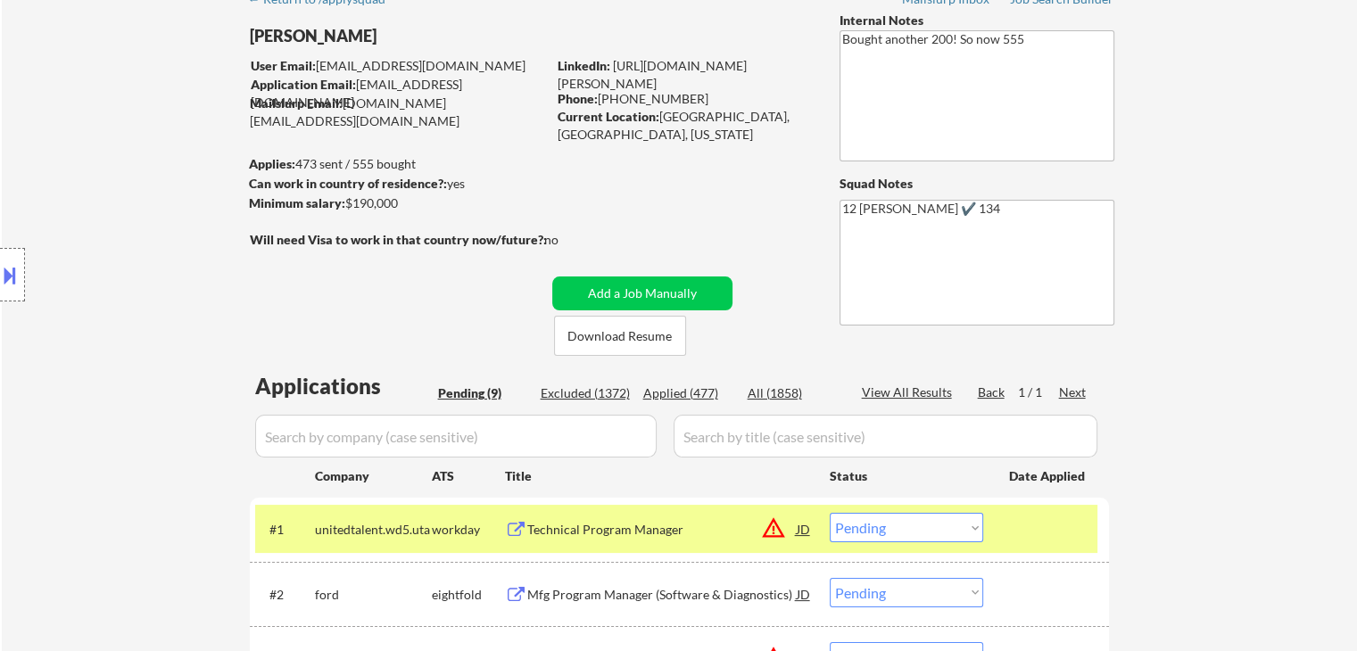
scroll to position [268, 0]
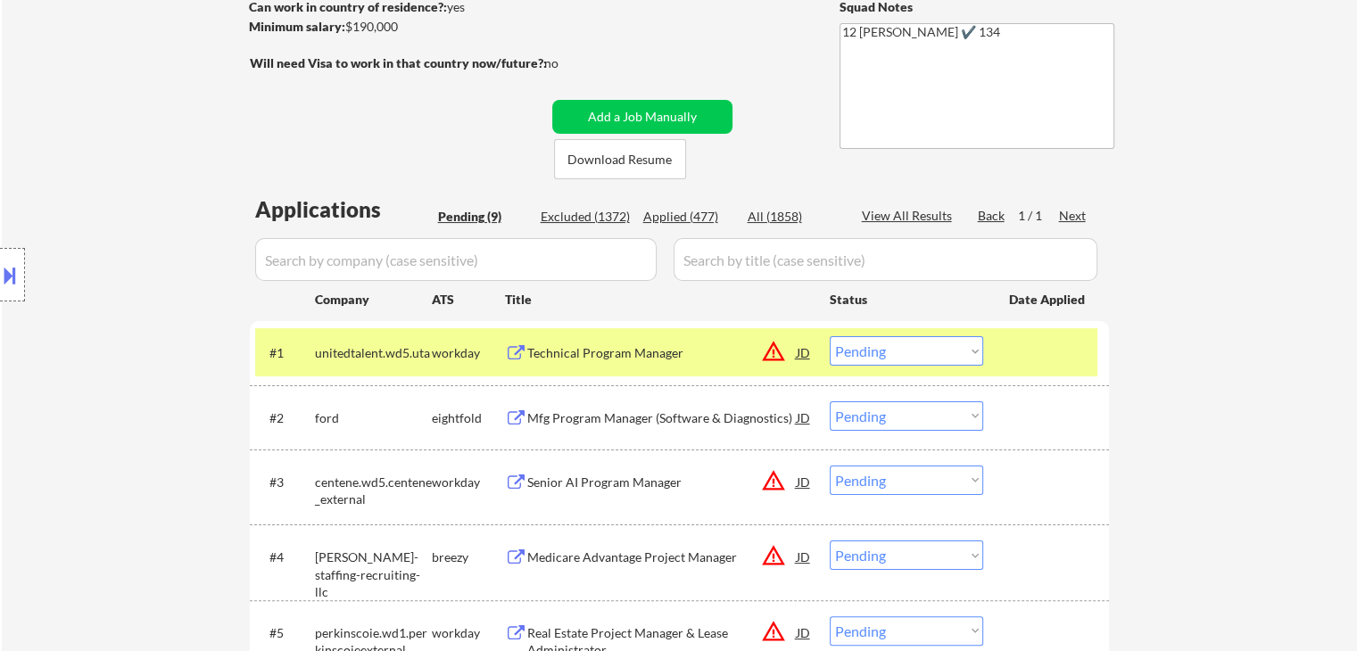
click at [872, 353] on select "Choose an option... Pending Applied Excluded (Questions) Excluded (Expired) Exc…" at bounding box center [906, 350] width 153 height 29
click at [830, 336] on select "Choose an option... Pending Applied Excluded (Questions) Excluded (Expired) Exc…" at bounding box center [906, 350] width 153 height 29
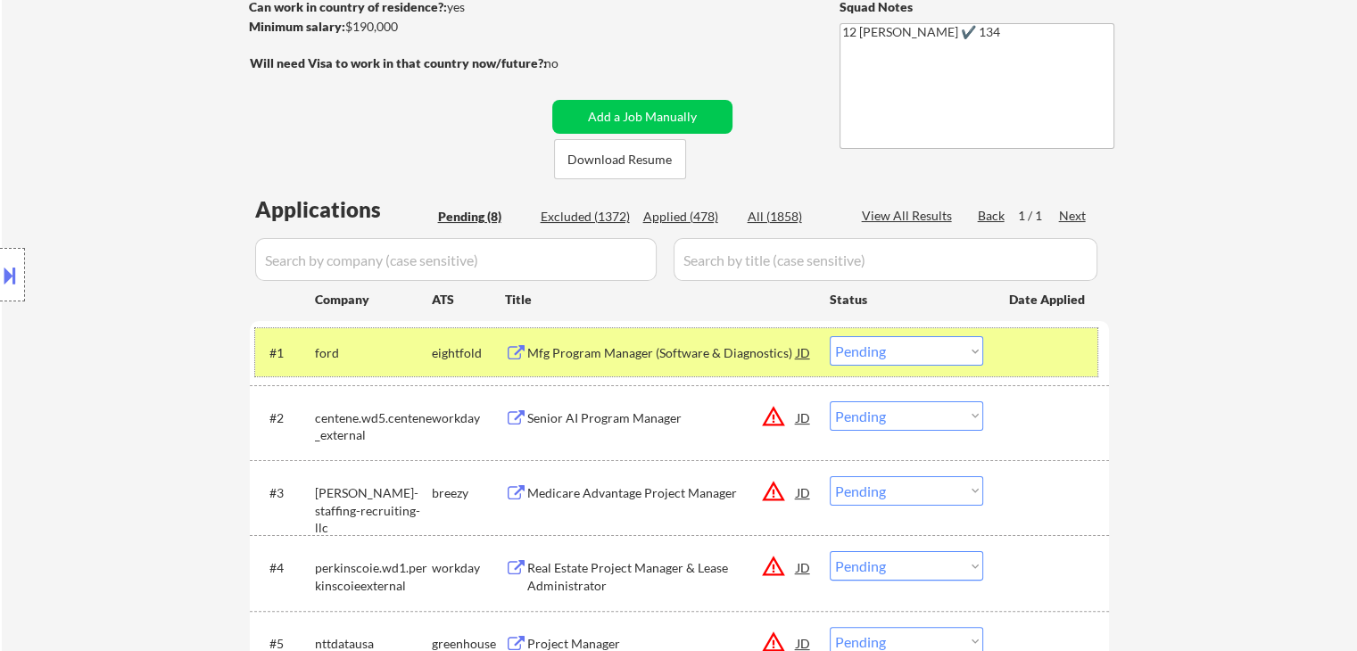
click at [462, 350] on div "eightfold" at bounding box center [468, 353] width 73 height 18
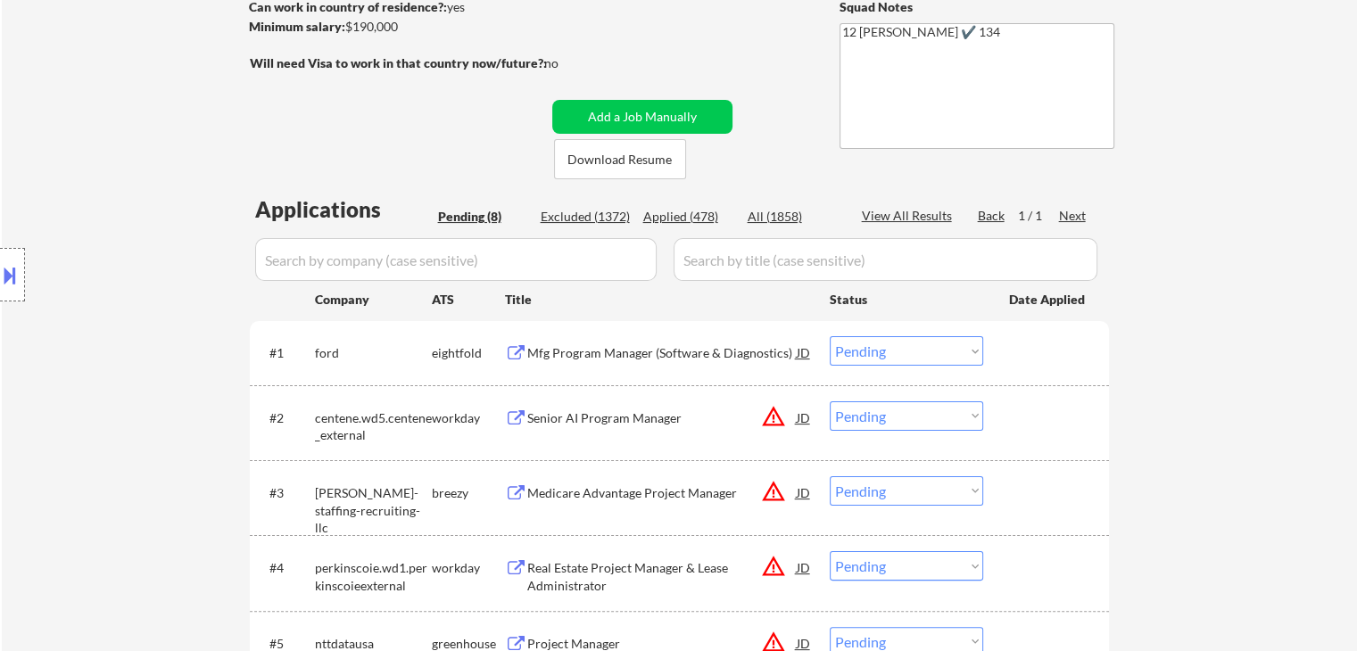
click at [886, 354] on select "Choose an option... Pending Applied Excluded (Questions) Excluded (Expired) Exc…" at bounding box center [906, 350] width 153 height 29
click at [830, 336] on select "Choose an option... Pending Applied Excluded (Questions) Excluded (Expired) Exc…" at bounding box center [906, 350] width 153 height 29
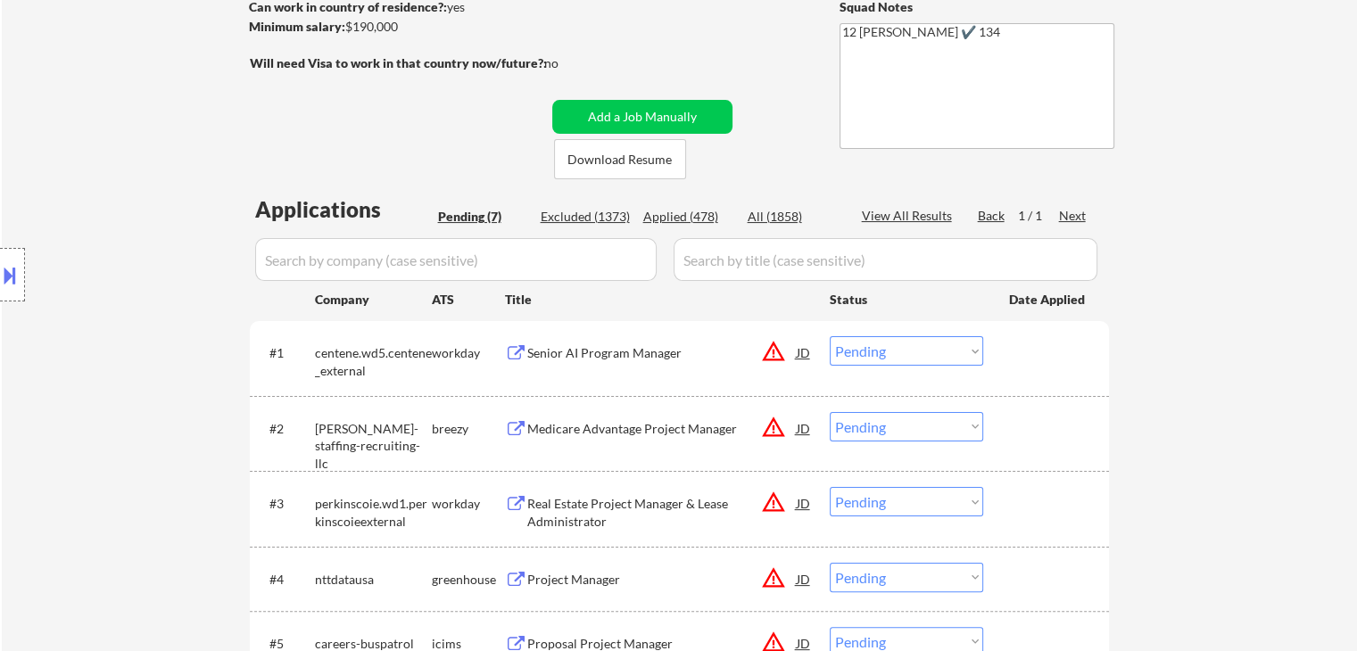
click at [613, 353] on div "Senior AI Program Manager" at bounding box center [661, 353] width 269 height 18
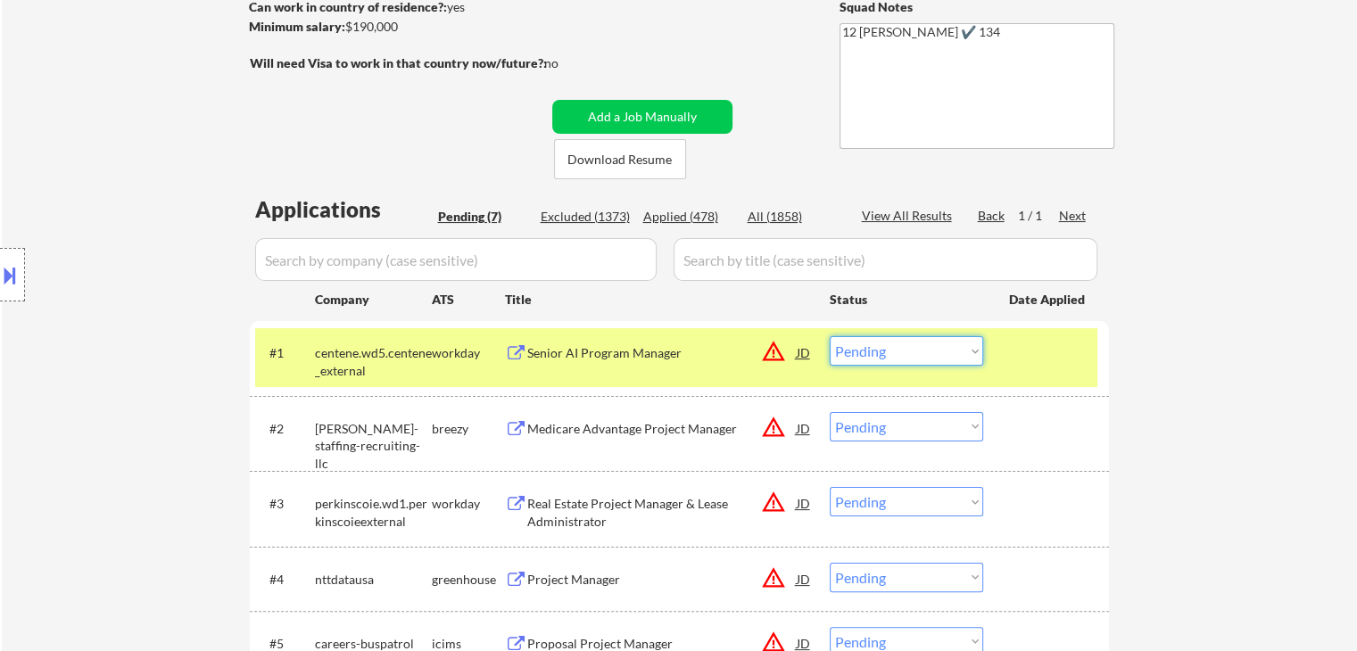
drag, startPoint x: 901, startPoint y: 352, endPoint x: 918, endPoint y: 367, distance: 22.2
click at [918, 367] on div "#1 centene.wd5.centene_external workday Senior AI Program Manager JD warning_am…" at bounding box center [676, 357] width 842 height 59
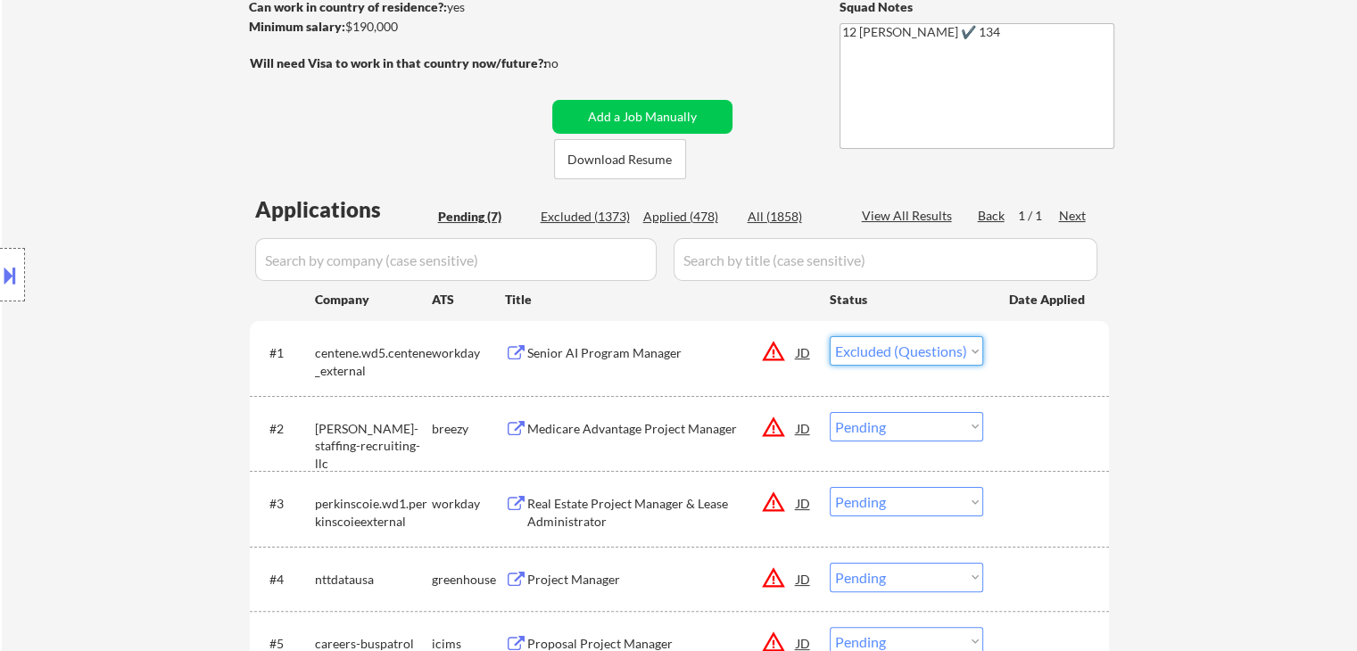
click at [830, 336] on select "Choose an option... Pending Applied Excluded (Questions) Excluded (Expired) Exc…" at bounding box center [906, 350] width 153 height 29
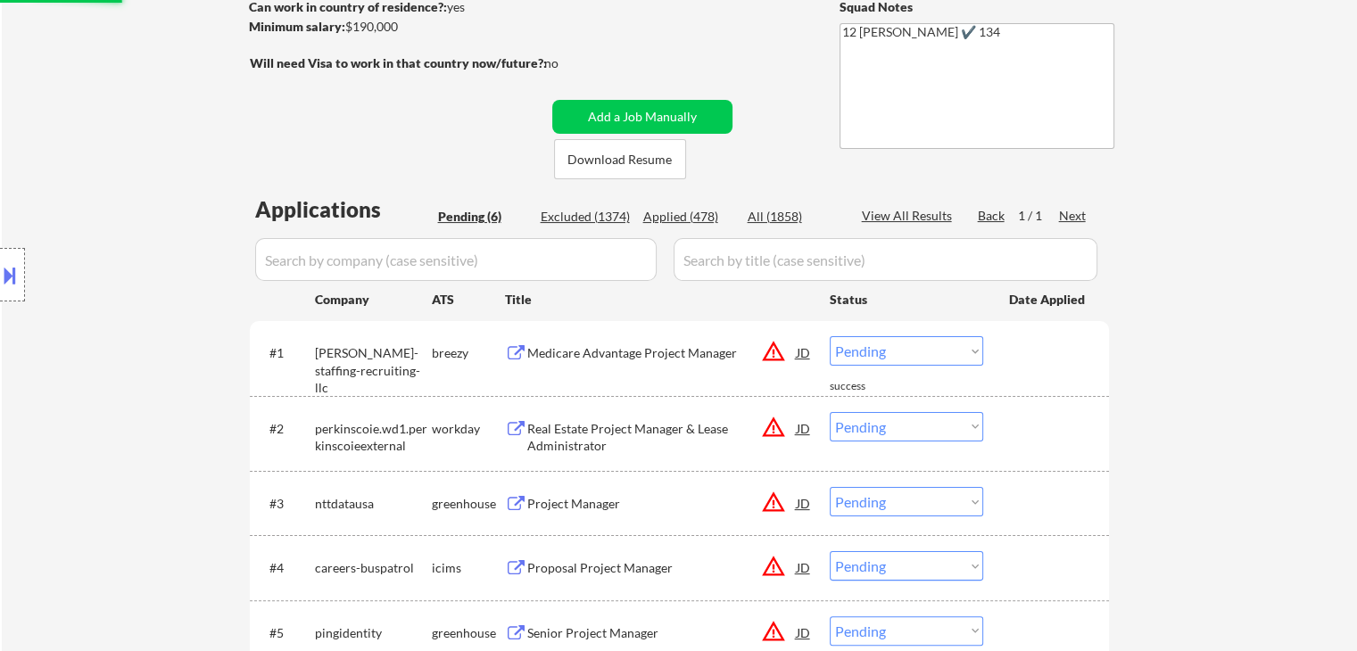
click at [585, 359] on div "Medicare Advantage Project Manager" at bounding box center [661, 353] width 269 height 18
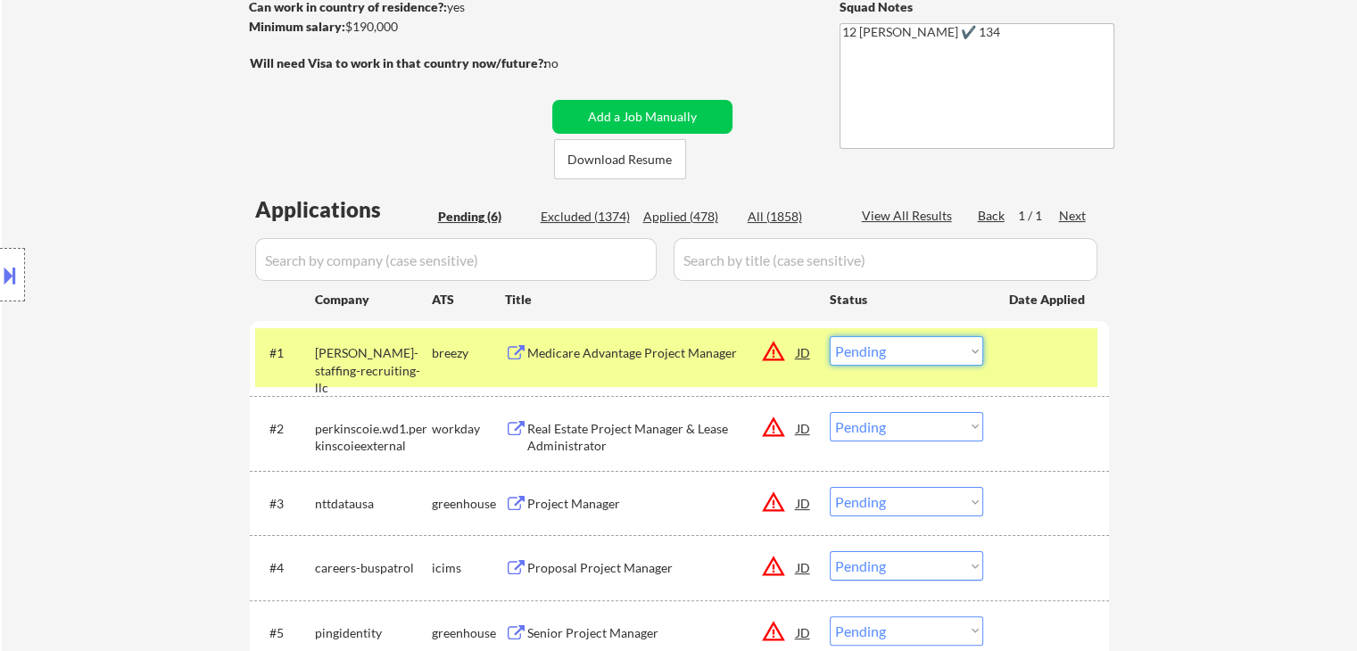
click at [877, 354] on select "Choose an option... Pending Applied Excluded (Questions) Excluded (Expired) Exc…" at bounding box center [906, 350] width 153 height 29
click at [830, 336] on select "Choose an option... Pending Applied Excluded (Questions) Excluded (Expired) Exc…" at bounding box center [906, 350] width 153 height 29
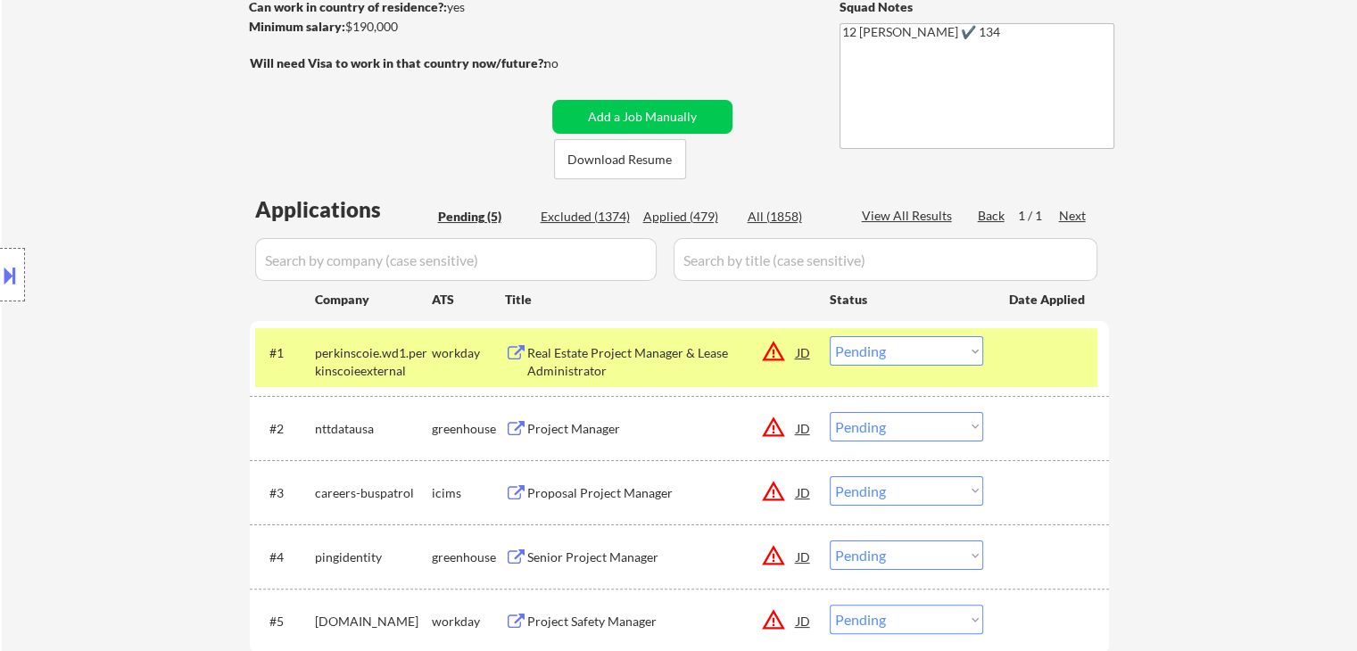
click at [446, 354] on div "workday" at bounding box center [468, 353] width 73 height 18
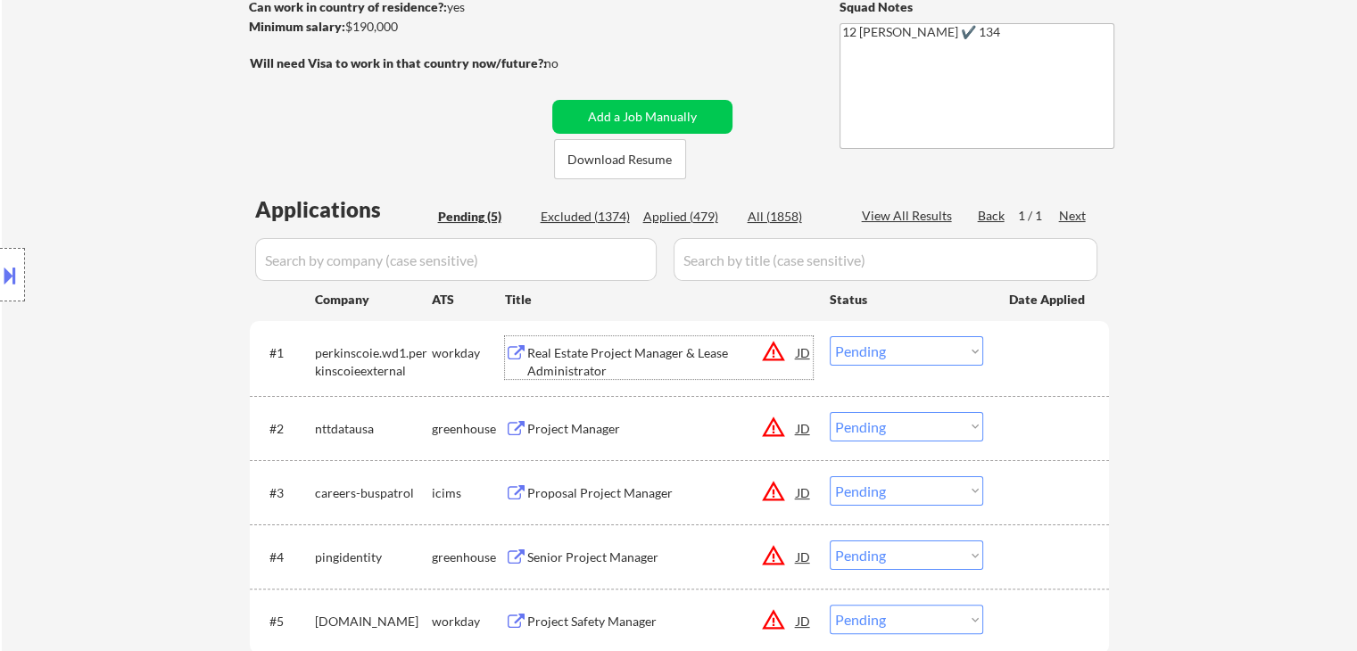
click at [582, 350] on div "Real Estate Project Manager & Lease Administrator" at bounding box center [661, 361] width 269 height 35
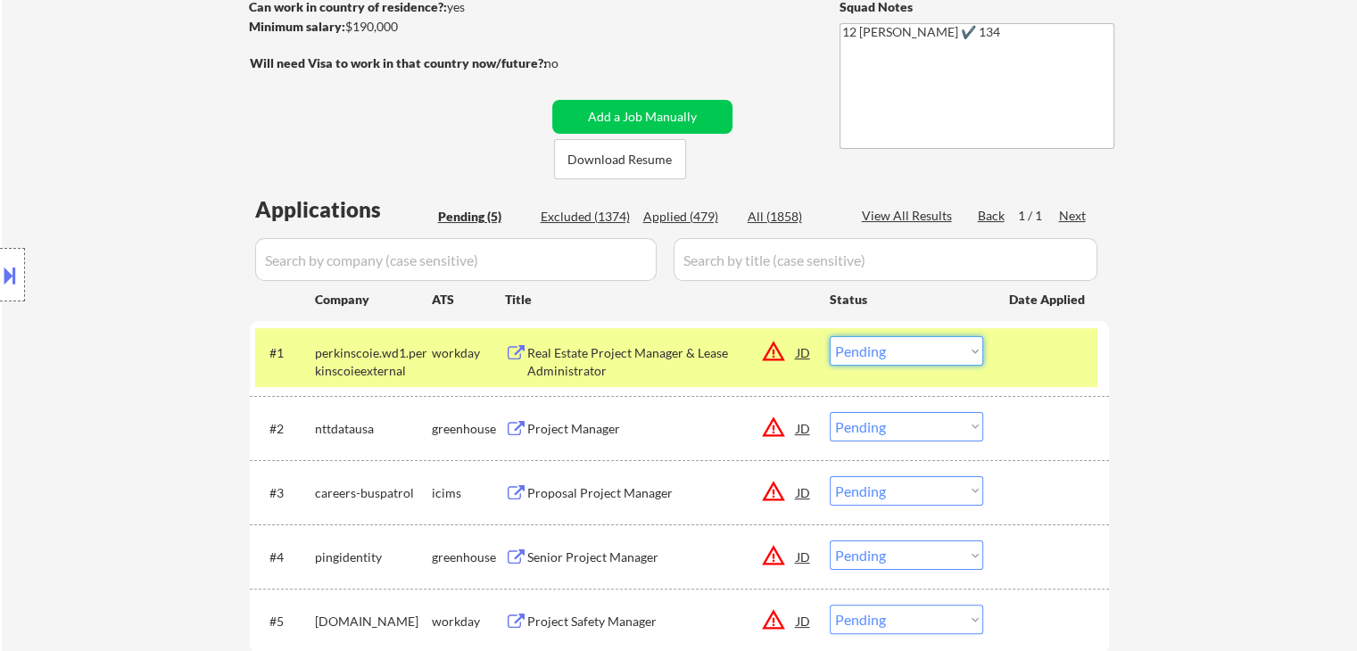
drag, startPoint x: 854, startPoint y: 351, endPoint x: 860, endPoint y: 365, distance: 14.8
click at [855, 351] on select "Choose an option... Pending Applied Excluded (Questions) Excluded (Expired) Exc…" at bounding box center [906, 350] width 153 height 29
click at [830, 336] on select "Choose an option... Pending Applied Excluded (Questions) Excluded (Expired) Exc…" at bounding box center [906, 350] width 153 height 29
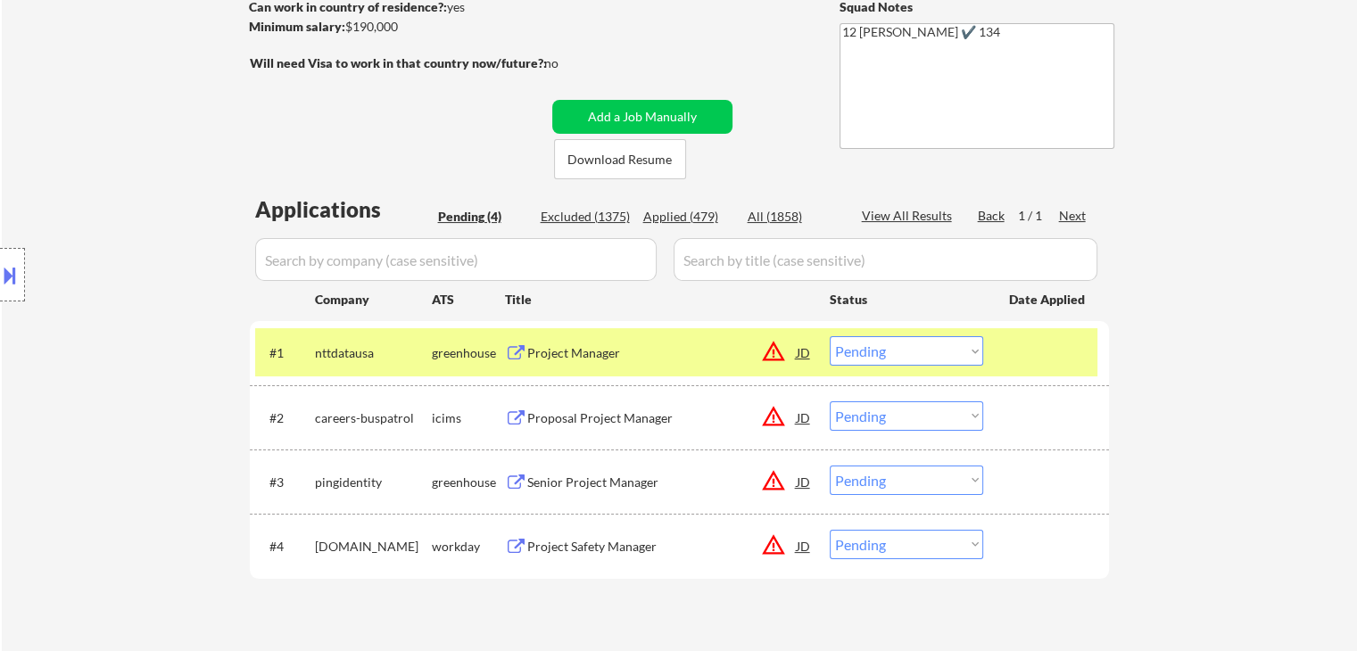
click at [612, 351] on div "Project Manager" at bounding box center [661, 353] width 269 height 18
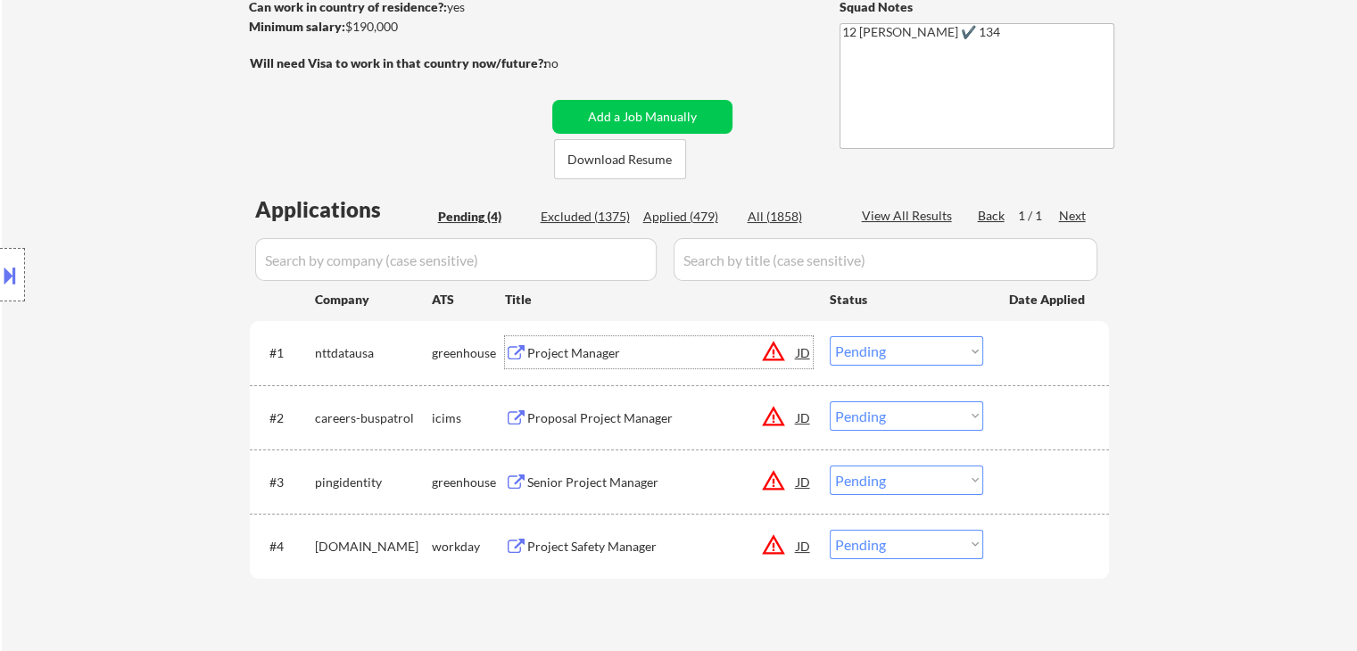
click at [872, 354] on select "Choose an option... Pending Applied Excluded (Questions) Excluded (Expired) Exc…" at bounding box center [906, 350] width 153 height 29
click at [830, 336] on select "Choose an option... Pending Applied Excluded (Questions) Excluded (Expired) Exc…" at bounding box center [906, 350] width 153 height 29
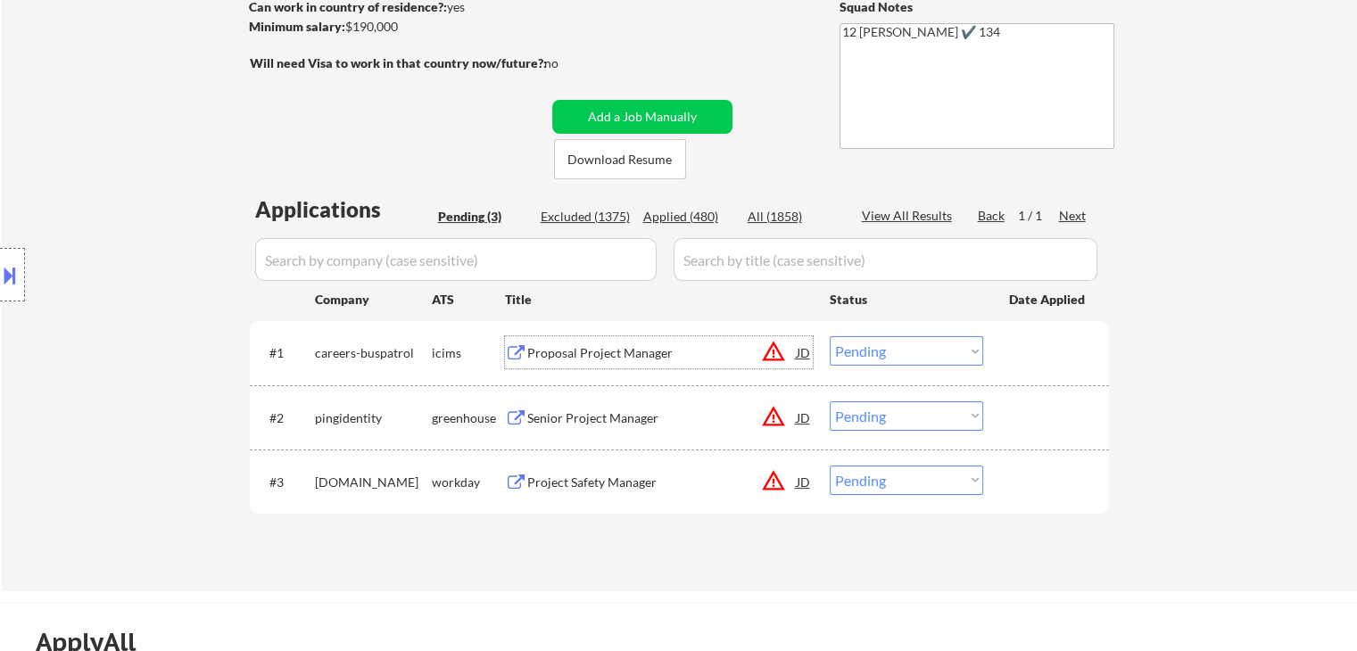
click at [578, 351] on div "Proposal Project Manager" at bounding box center [661, 353] width 269 height 18
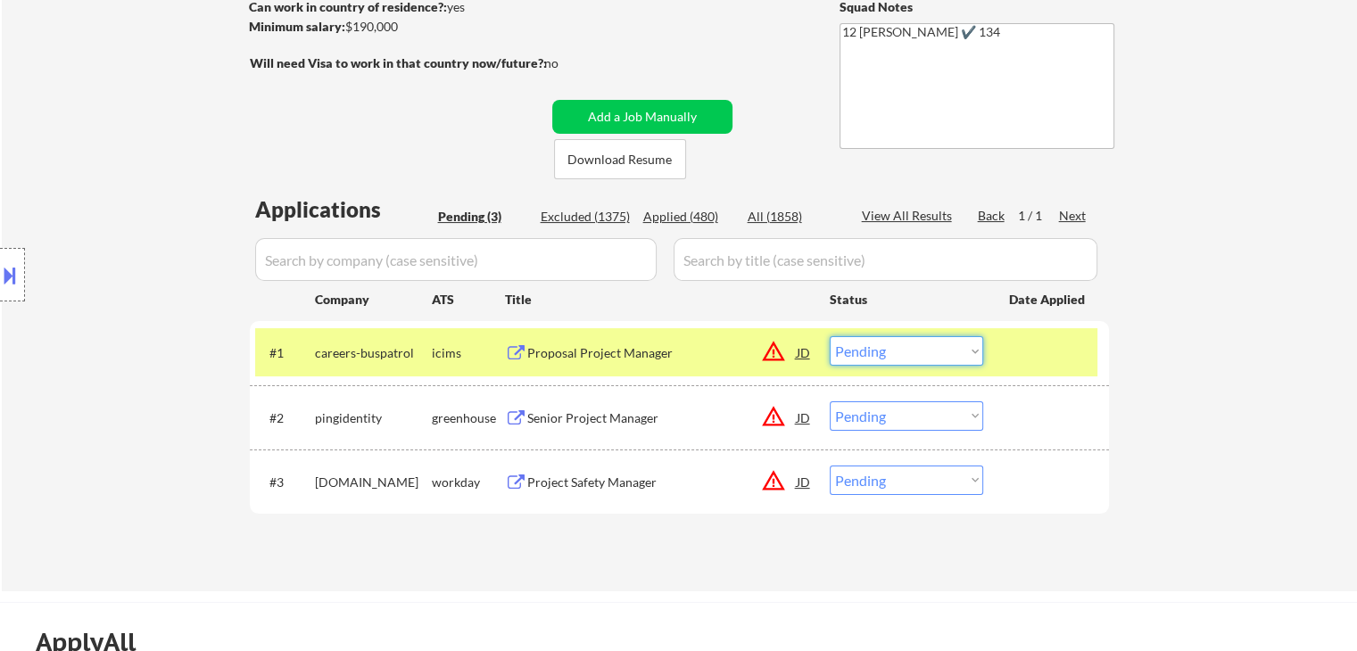
drag, startPoint x: 871, startPoint y: 349, endPoint x: 878, endPoint y: 358, distance: 11.4
click at [871, 350] on select "Choose an option... Pending Applied Excluded (Questions) Excluded (Expired) Exc…" at bounding box center [906, 350] width 153 height 29
click at [830, 336] on select "Choose an option... Pending Applied Excluded (Questions) Excluded (Expired) Exc…" at bounding box center [906, 350] width 153 height 29
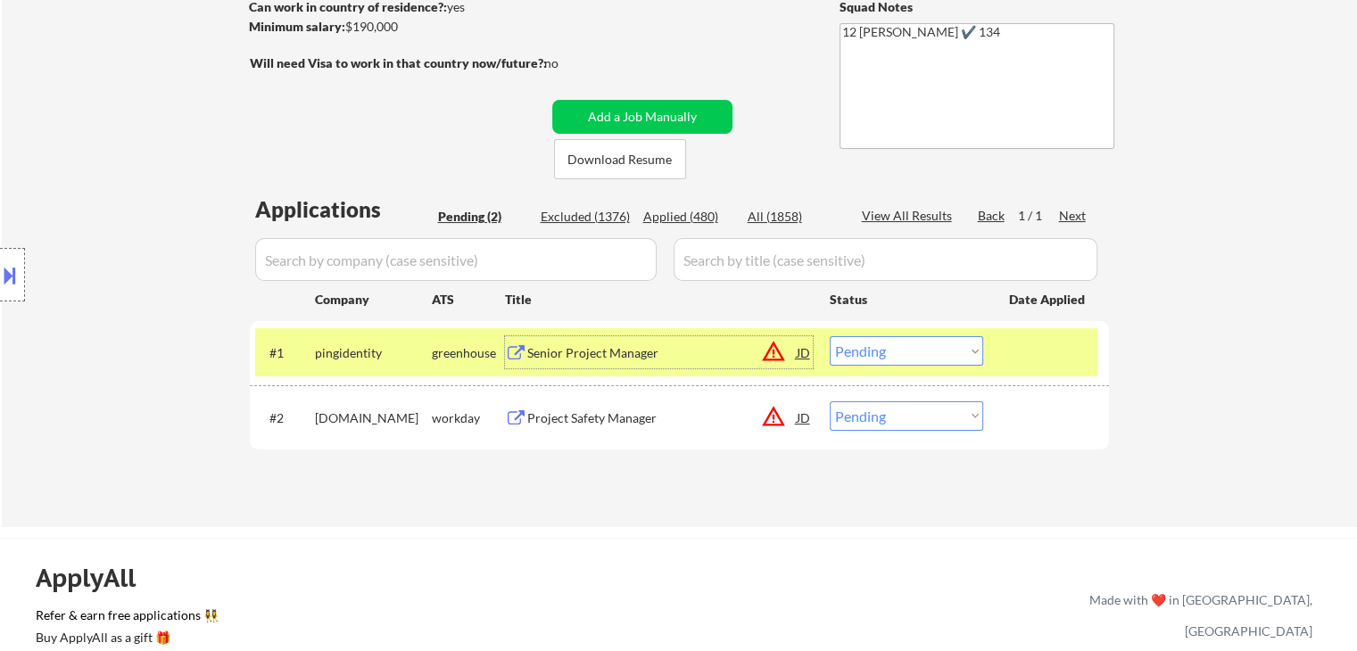
click at [582, 354] on div "Senior Project Manager" at bounding box center [661, 353] width 269 height 18
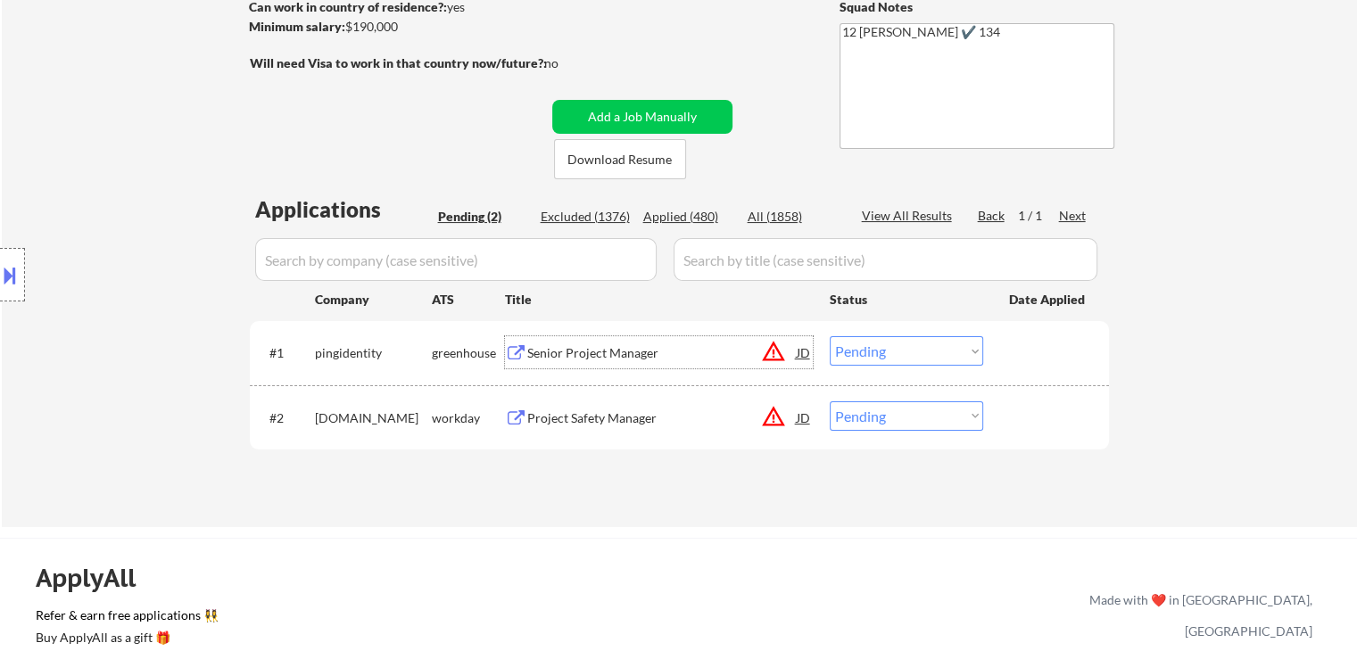
click at [908, 351] on select "Choose an option... Pending Applied Excluded (Questions) Excluded (Expired) Exc…" at bounding box center [906, 350] width 153 height 29
click at [830, 336] on select "Choose an option... Pending Applied Excluded (Questions) Excluded (Expired) Exc…" at bounding box center [906, 350] width 153 height 29
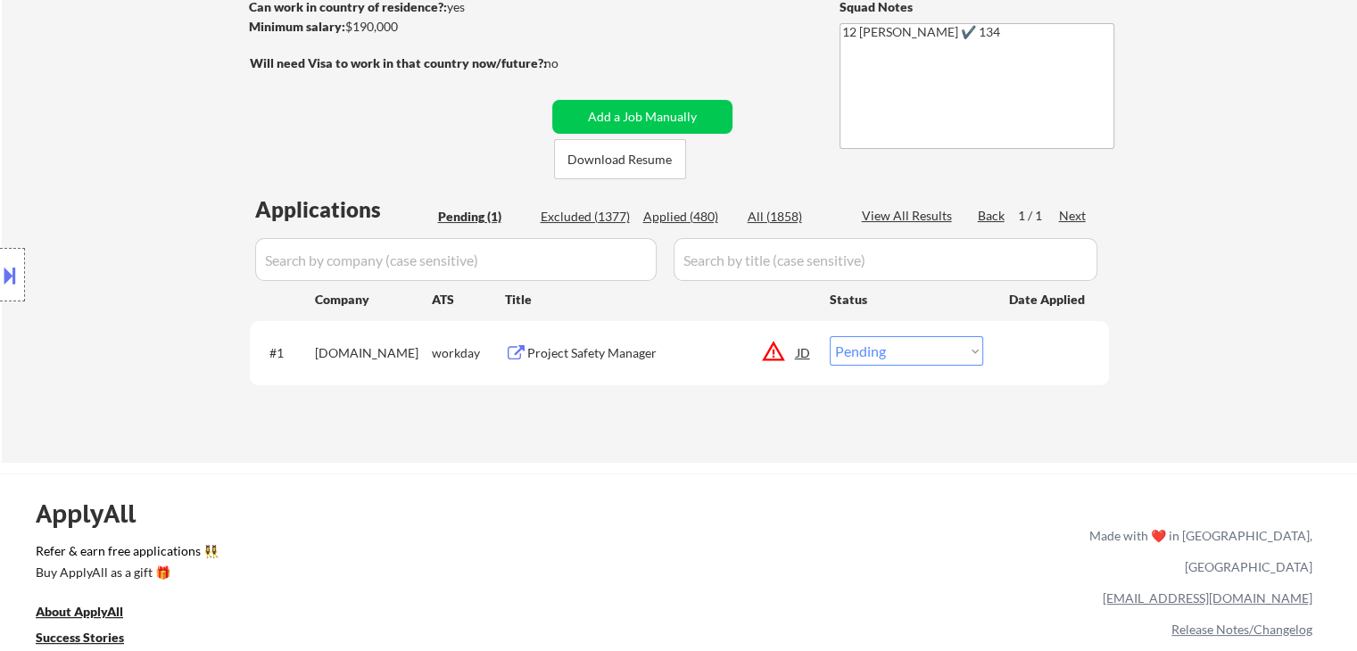
click at [641, 347] on div "Project Safety Manager" at bounding box center [661, 353] width 269 height 18
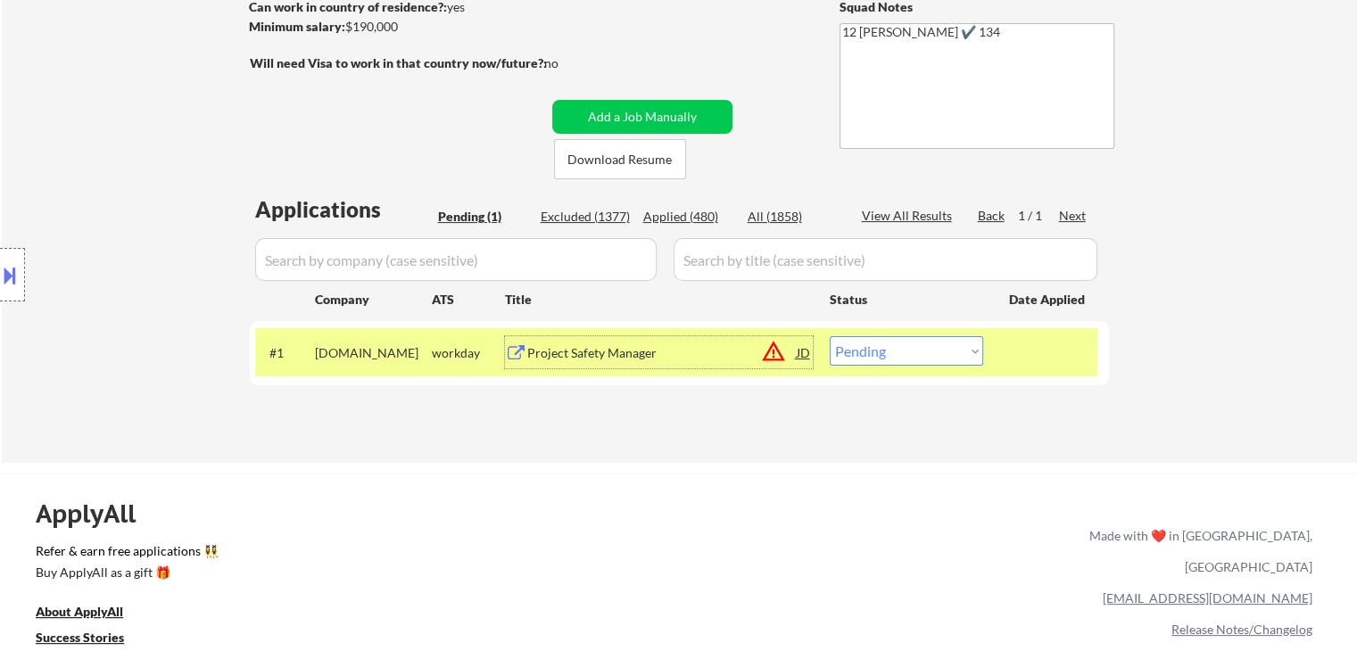
click at [860, 343] on select "Choose an option... Pending Applied Excluded (Questions) Excluded (Expired) Exc…" at bounding box center [906, 350] width 153 height 29
click at [830, 336] on select "Choose an option... Pending Applied Excluded (Questions) Excluded (Expired) Exc…" at bounding box center [906, 350] width 153 height 29
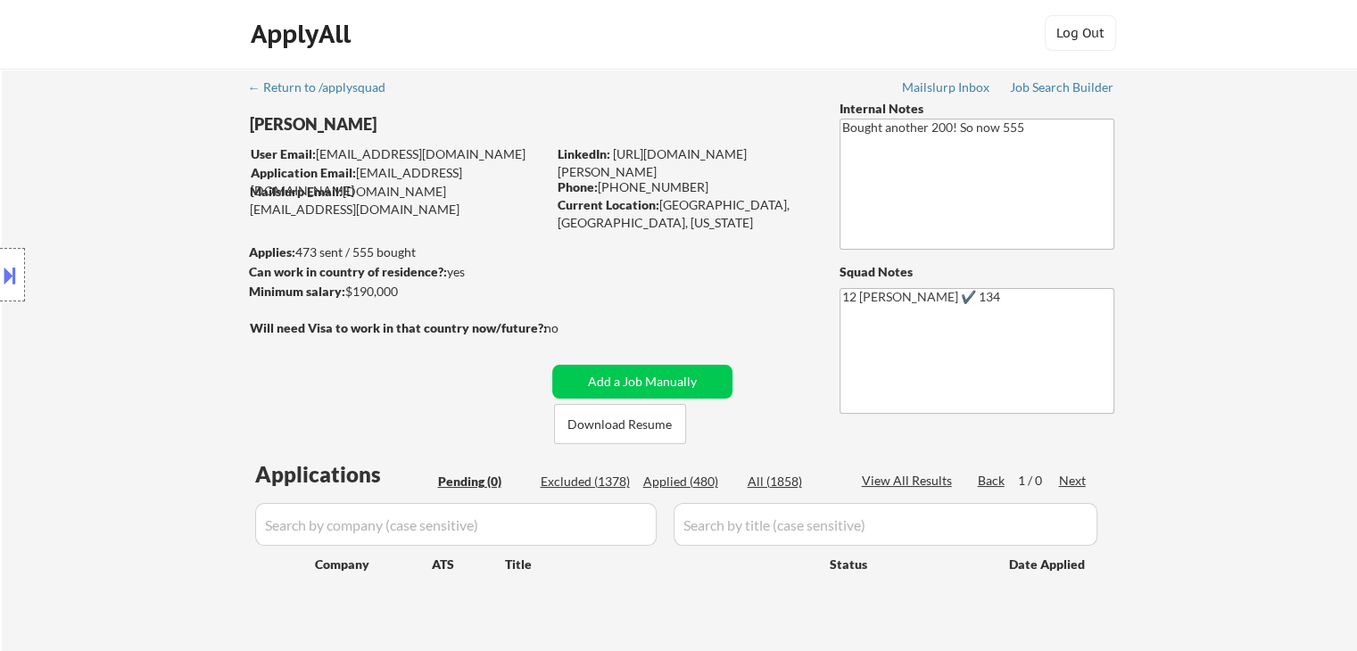
scroll to position [0, 0]
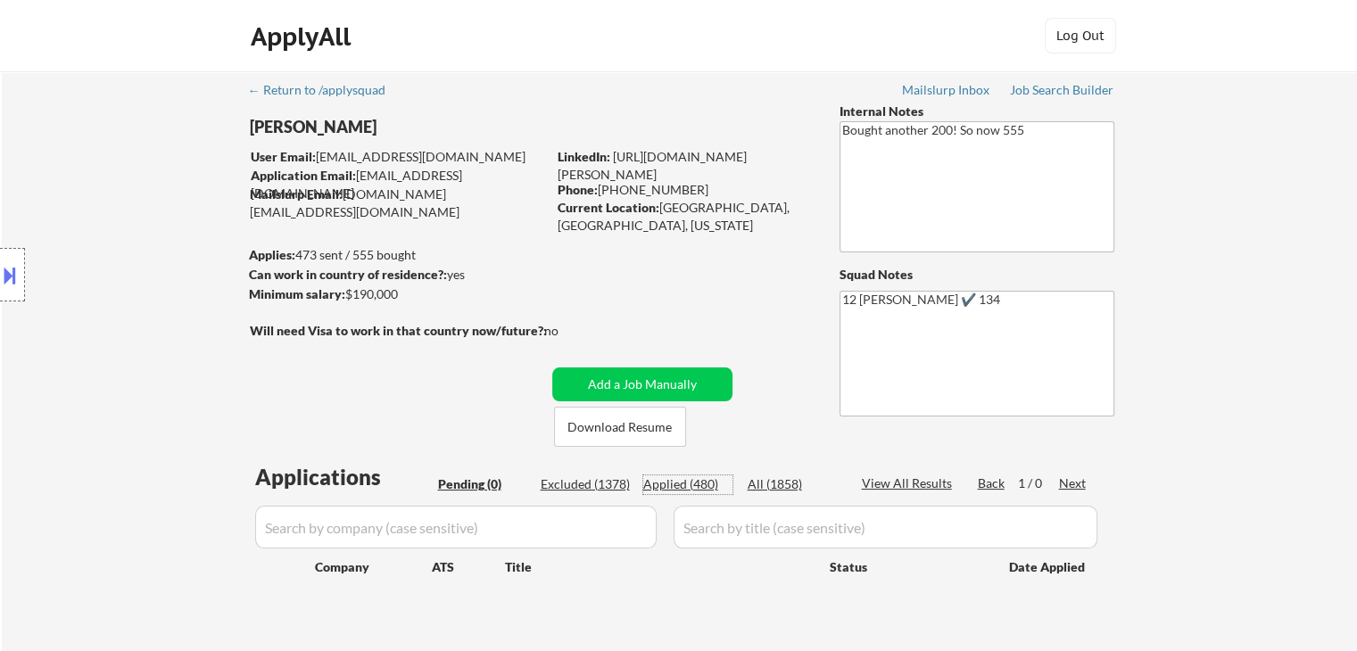
click at [698, 486] on div "Applied (480)" at bounding box center [687, 484] width 89 height 18
select select ""applied""
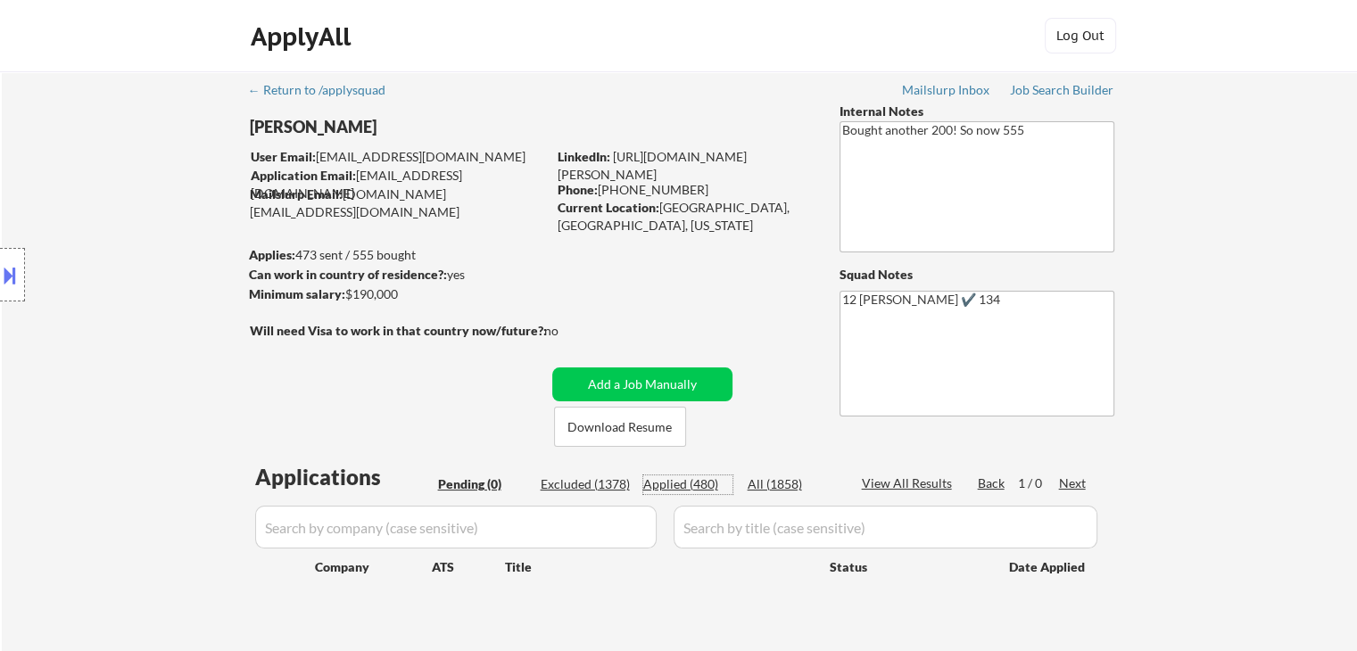
select select ""applied""
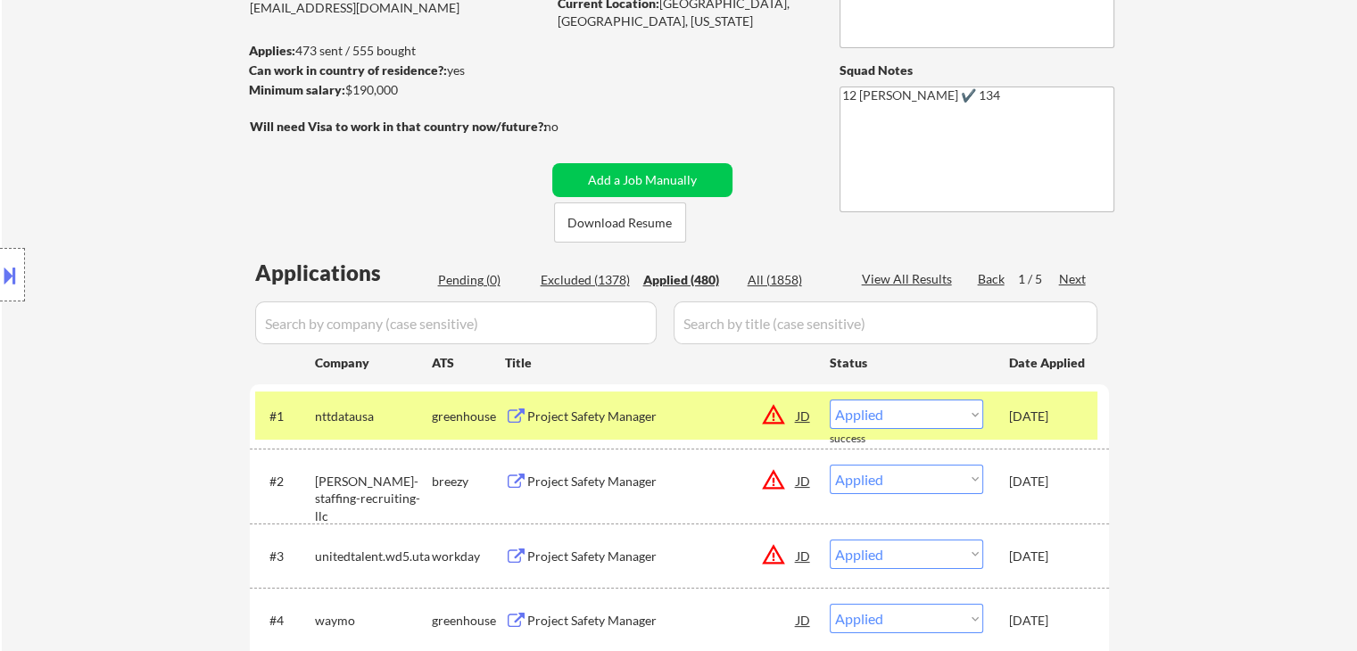
scroll to position [357, 0]
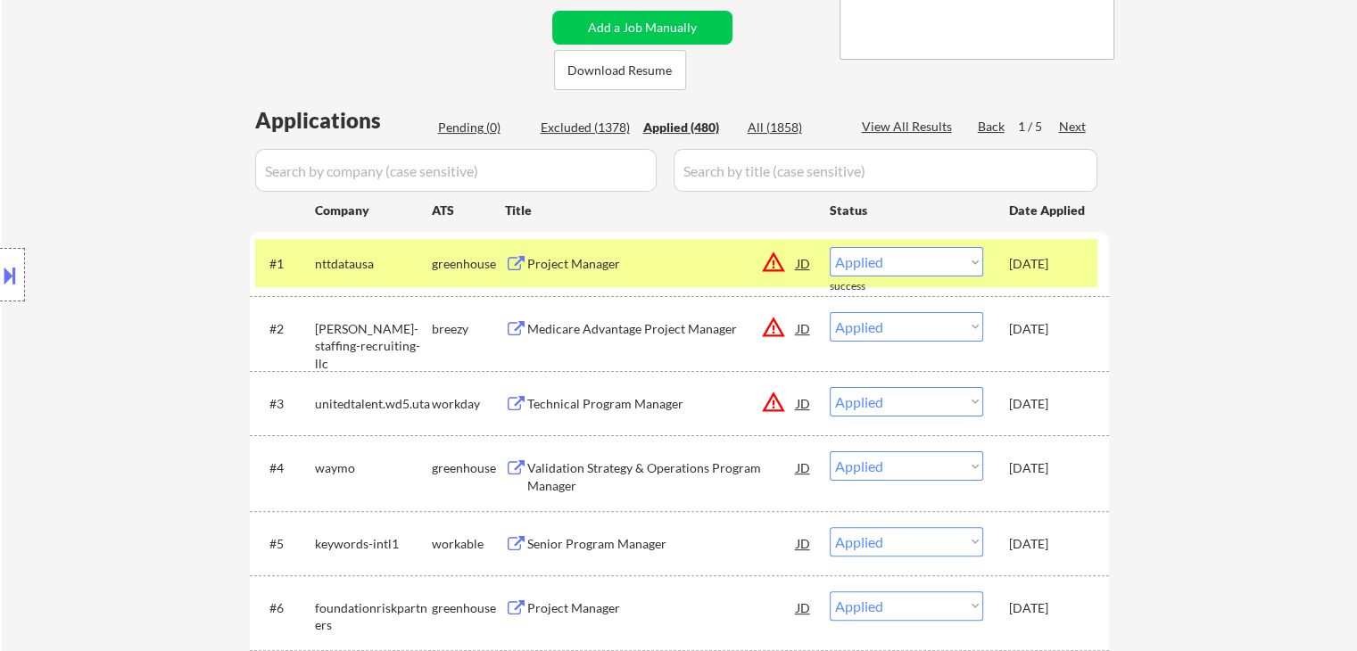
click at [363, 261] on div "nttdatausa" at bounding box center [373, 264] width 117 height 18
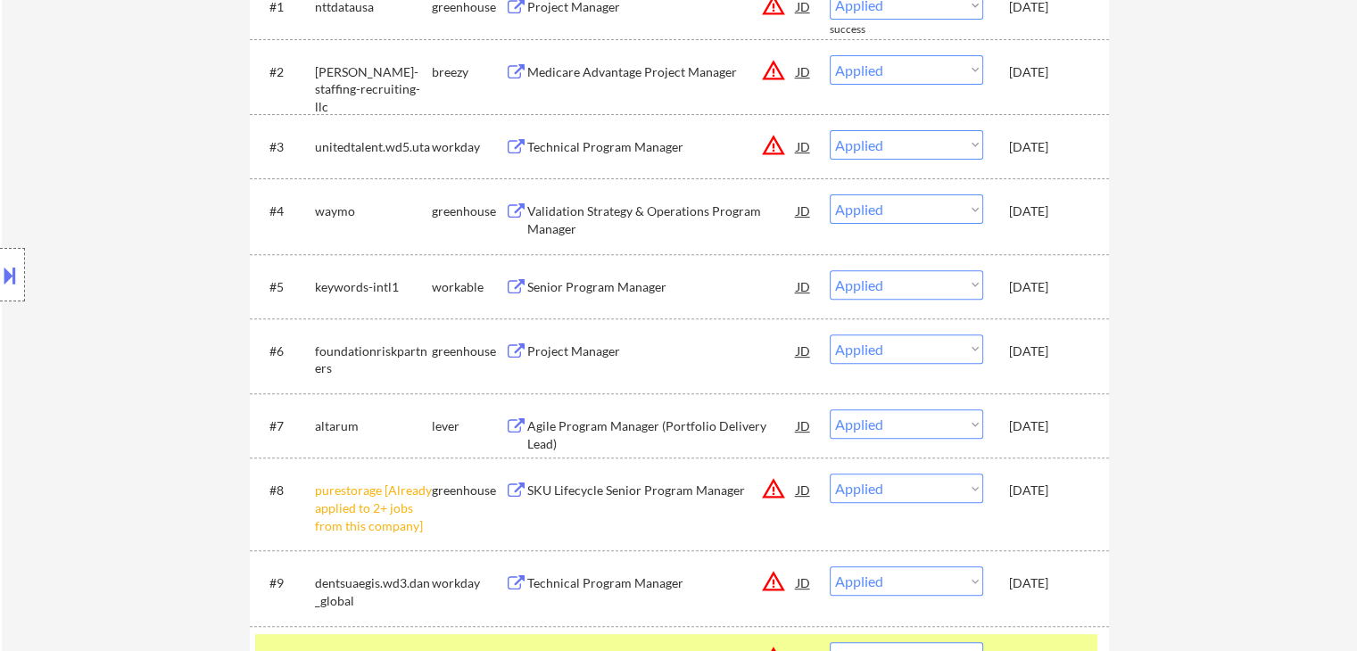
scroll to position [624, 0]
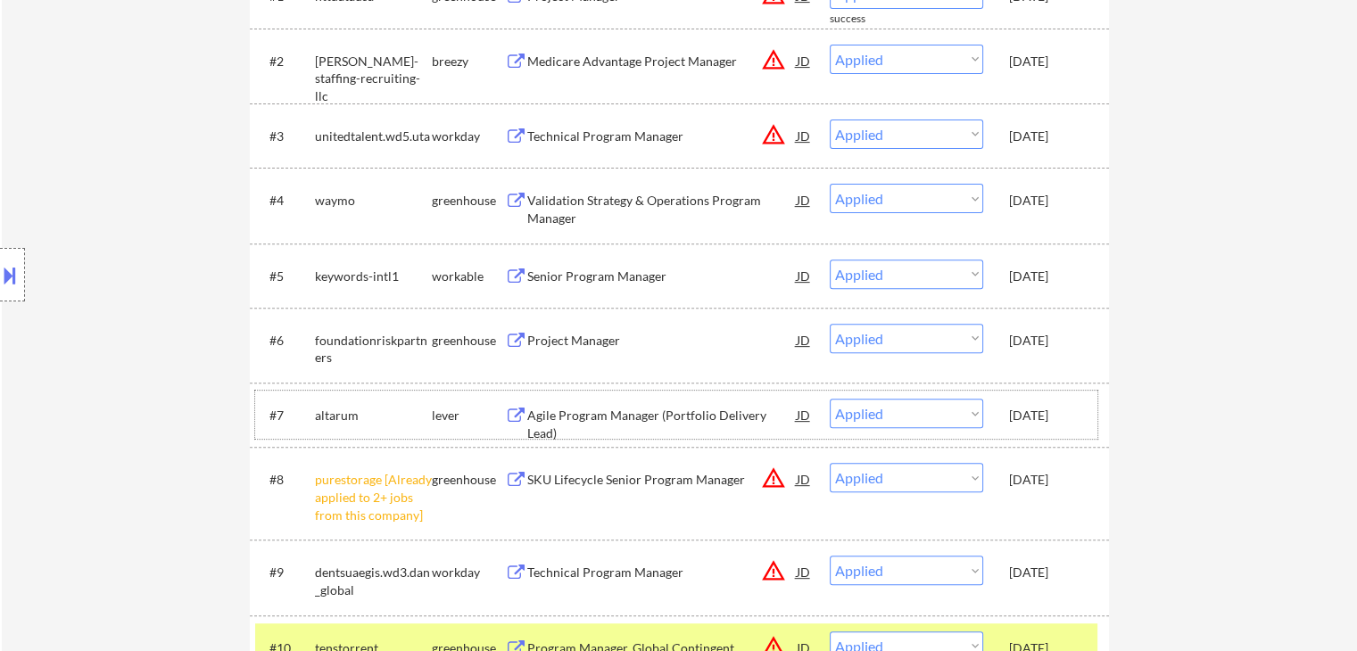
click at [385, 421] on div "altarum" at bounding box center [373, 416] width 117 height 18
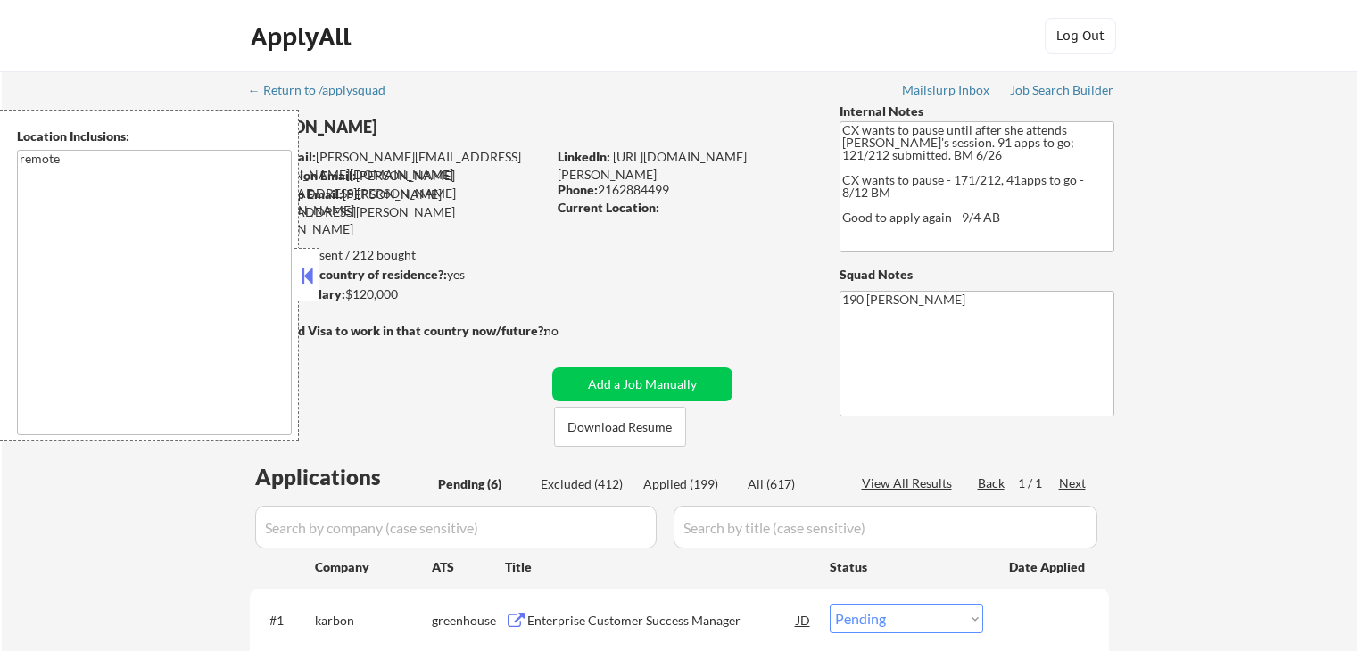
select select ""pending""
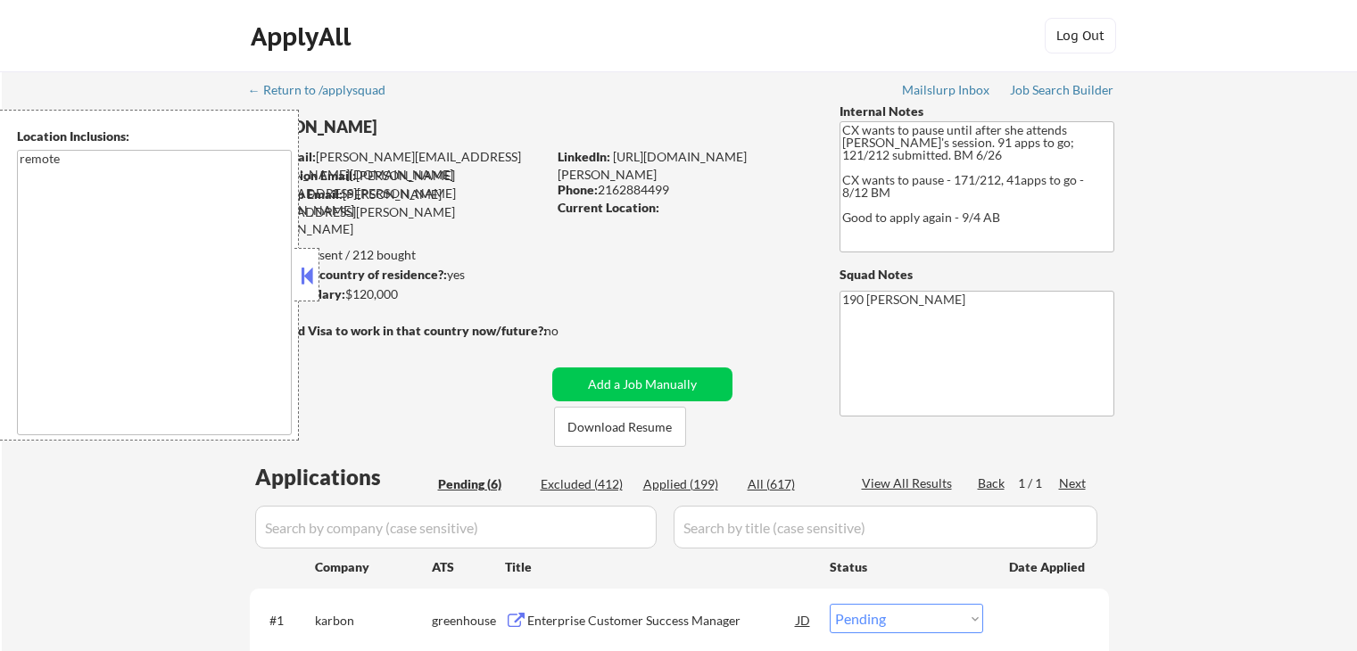
select select ""pending""
click at [311, 280] on button at bounding box center [307, 275] width 20 height 27
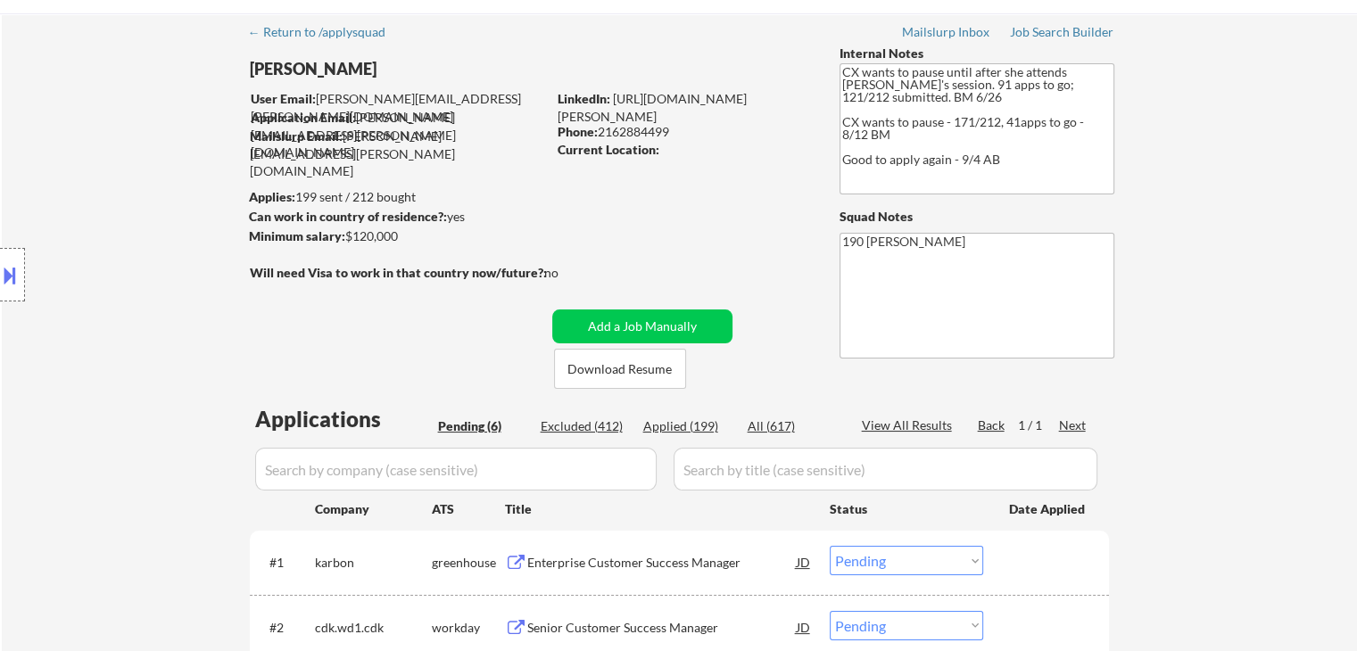
scroll to position [178, 0]
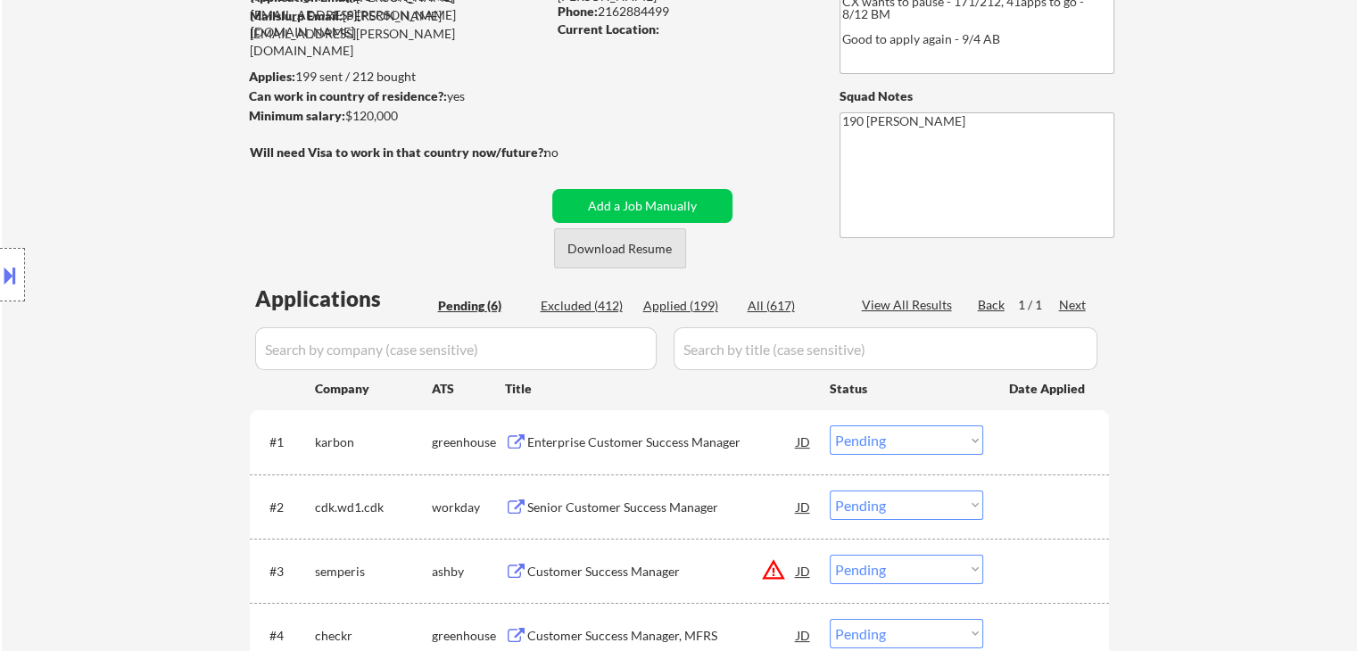
click at [645, 251] on button "Download Resume" at bounding box center [620, 248] width 132 height 40
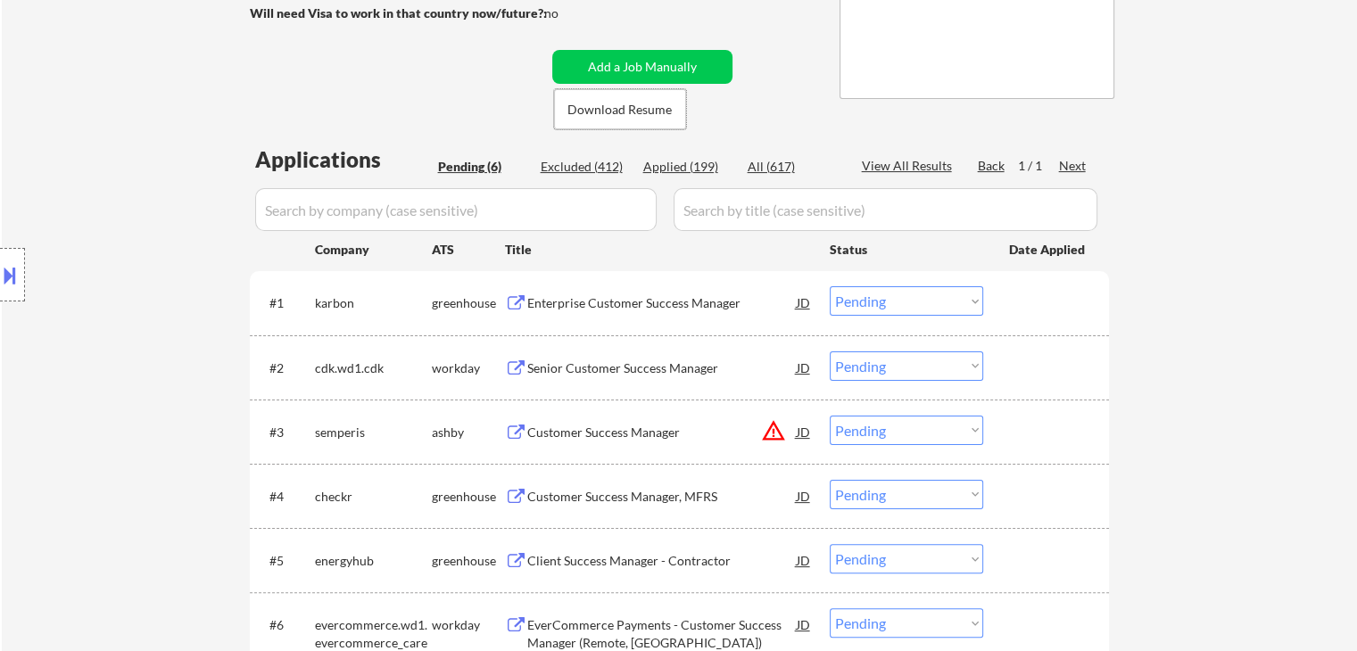
scroll to position [446, 0]
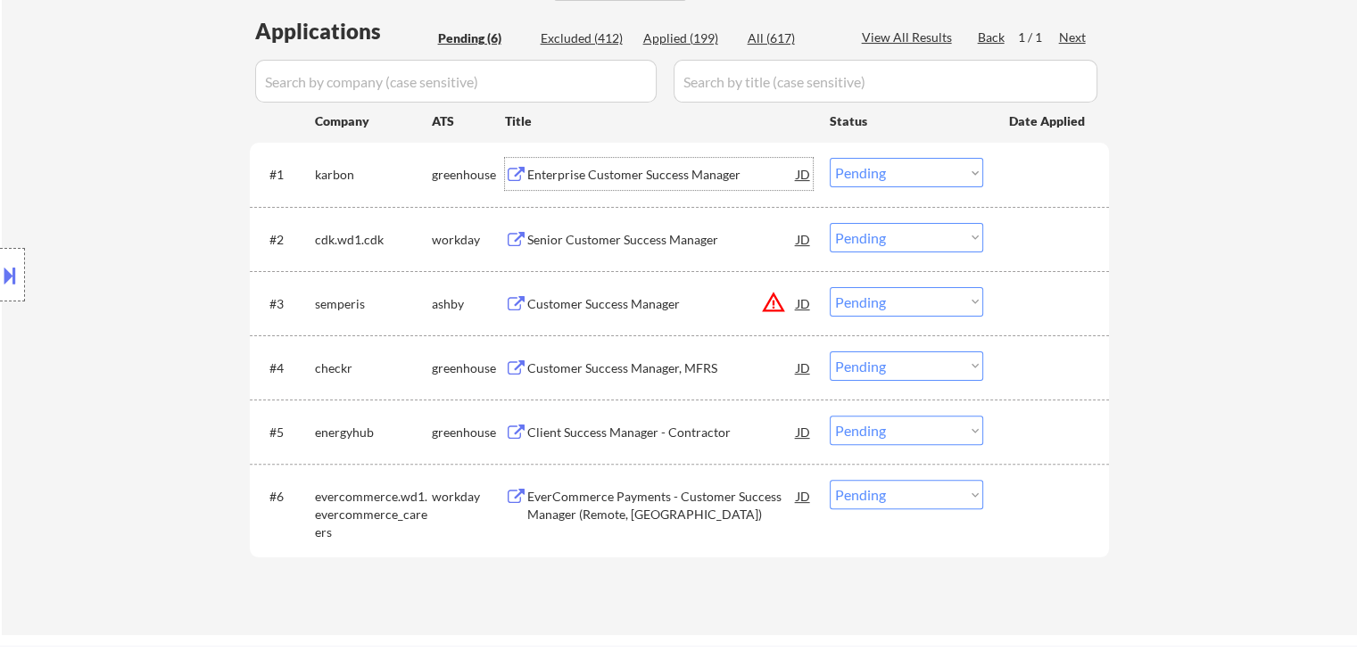
click at [636, 181] on div "Enterprise Customer Success Manager" at bounding box center [661, 175] width 269 height 18
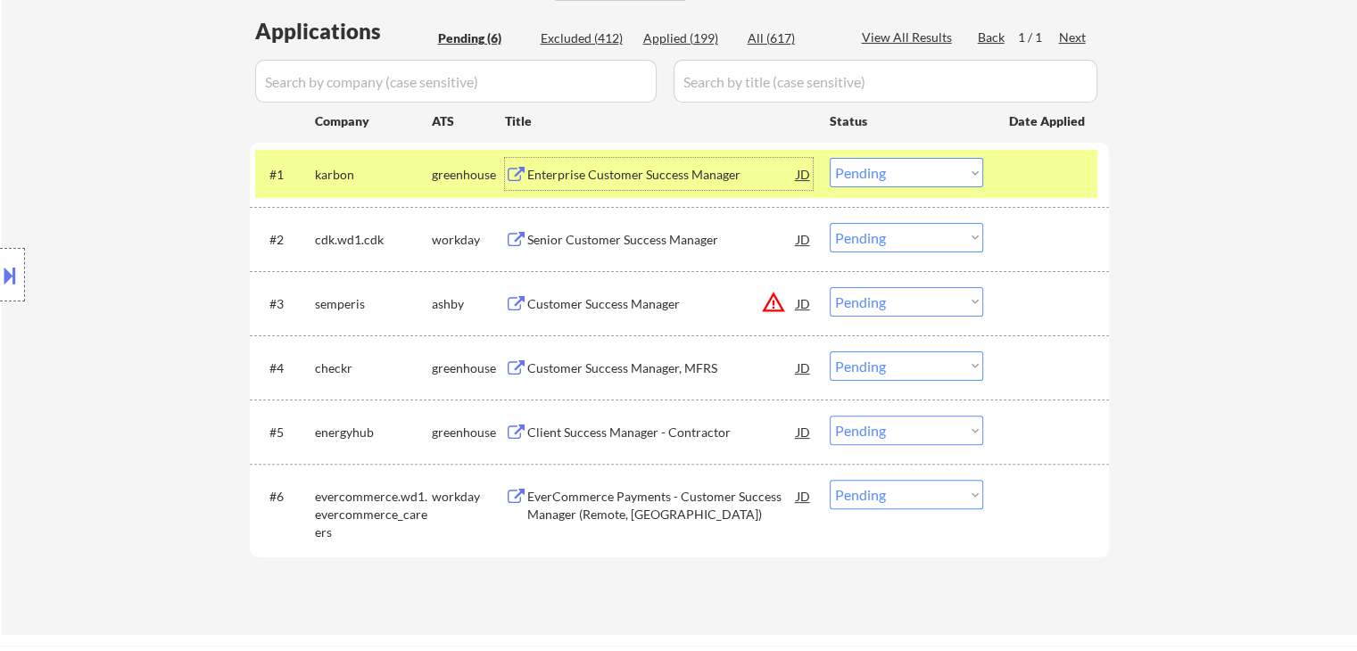
click at [874, 169] on select "Choose an option... Pending Applied Excluded (Questions) Excluded (Expired) Exc…" at bounding box center [906, 172] width 153 height 29
click at [830, 158] on select "Choose an option... Pending Applied Excluded (Questions) Excluded (Expired) Exc…" at bounding box center [906, 172] width 153 height 29
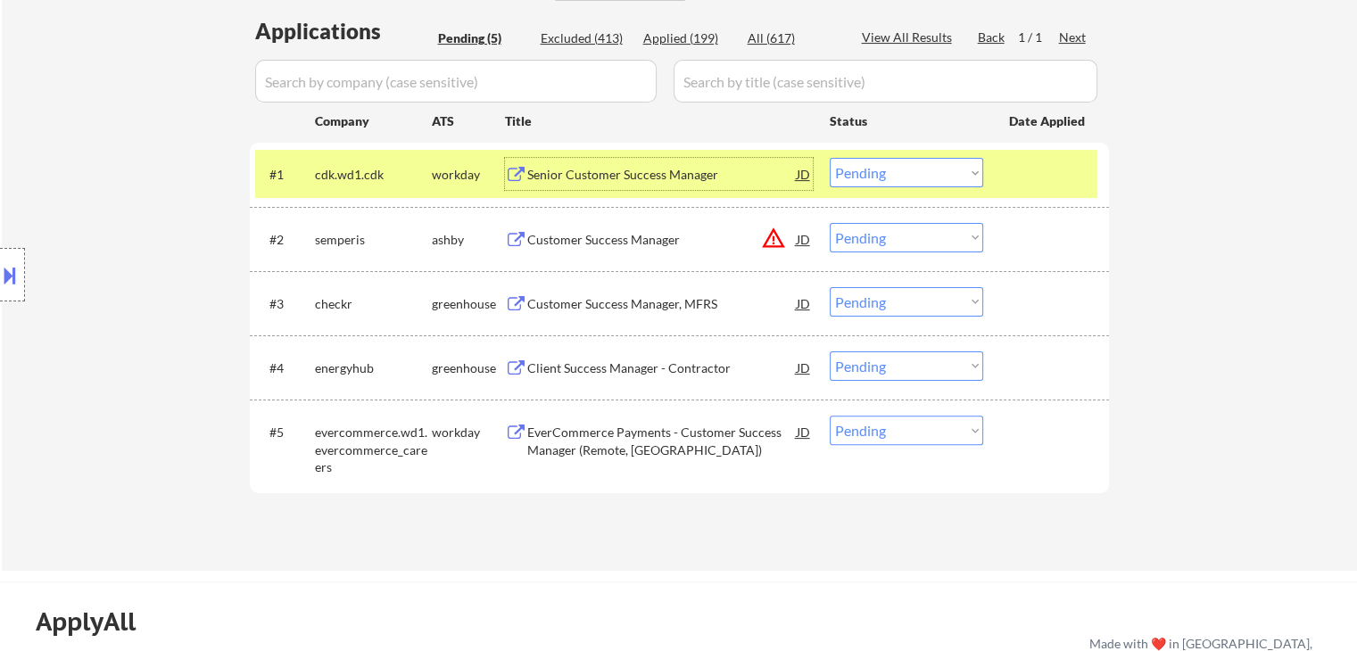
click at [673, 172] on div "Senior Customer Success Manager" at bounding box center [661, 175] width 269 height 18
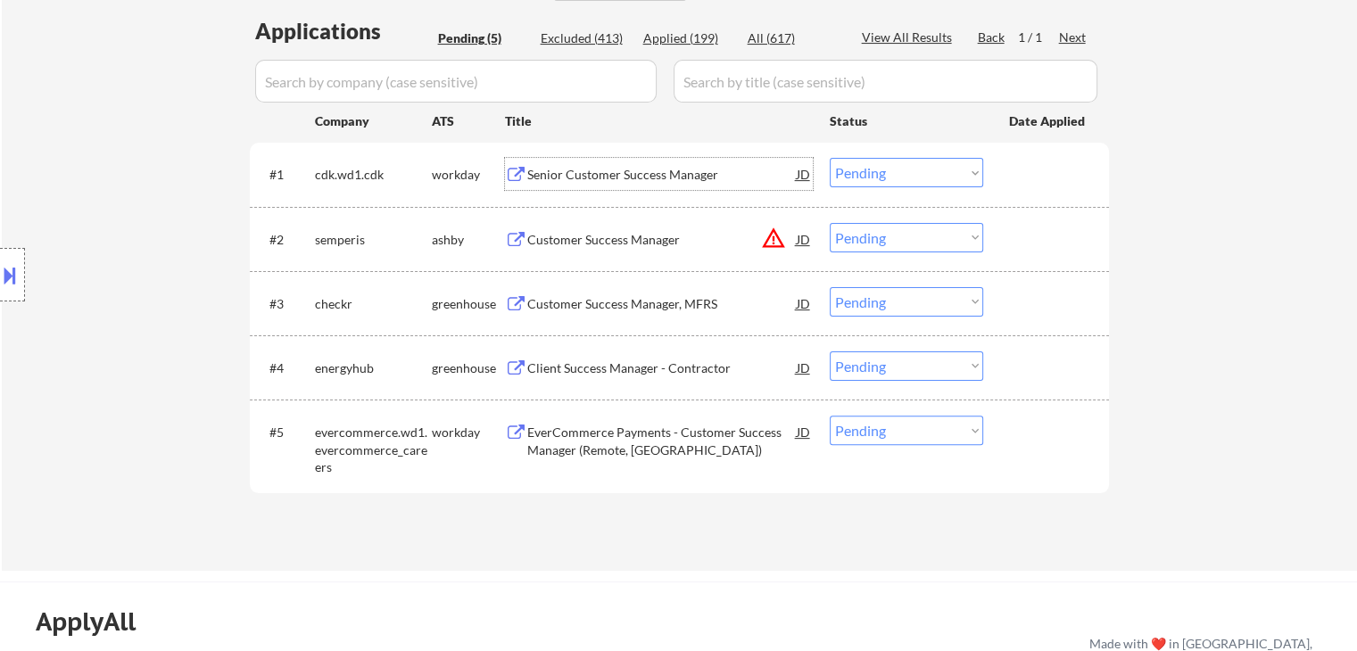
drag, startPoint x: 913, startPoint y: 170, endPoint x: 921, endPoint y: 179, distance: 12.0
click at [915, 171] on select "Choose an option... Pending Applied Excluded (Questions) Excluded (Expired) Exc…" at bounding box center [906, 172] width 153 height 29
click at [830, 158] on select "Choose an option... Pending Applied Excluded (Questions) Excluded (Expired) Exc…" at bounding box center [906, 172] width 153 height 29
select select ""pending""
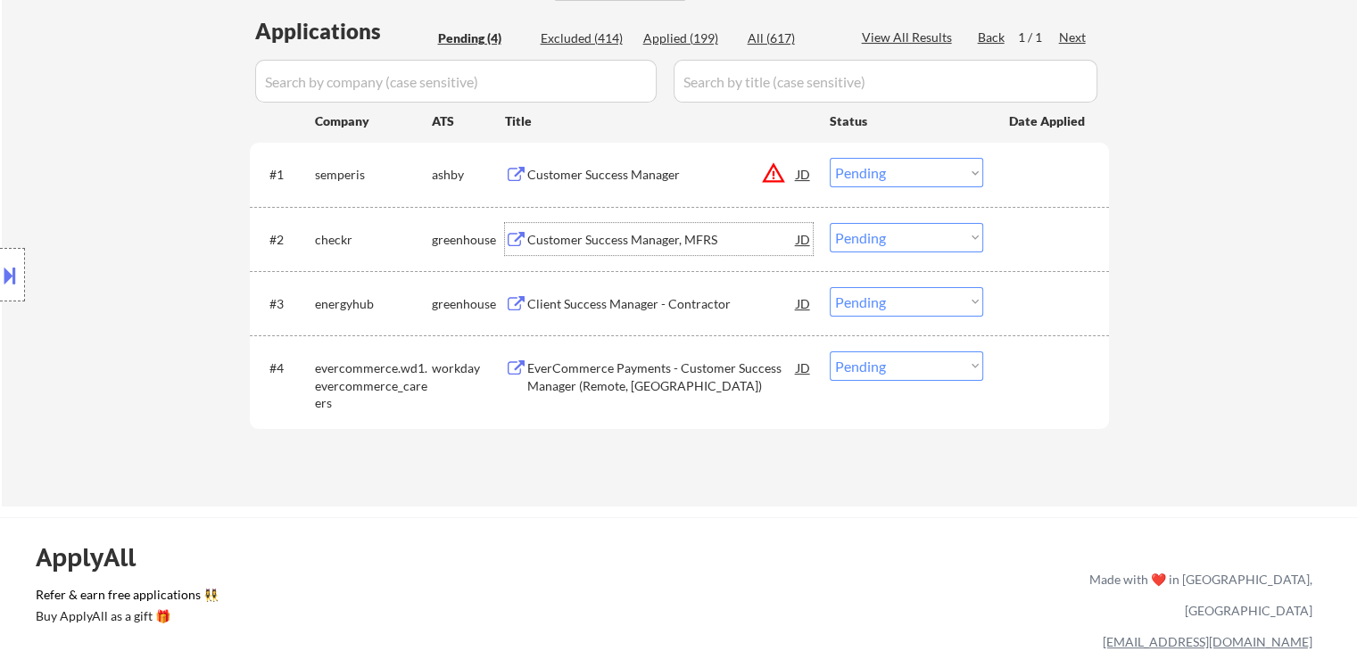
click at [638, 242] on div "Customer Success Manager, MFRS" at bounding box center [661, 240] width 269 height 18
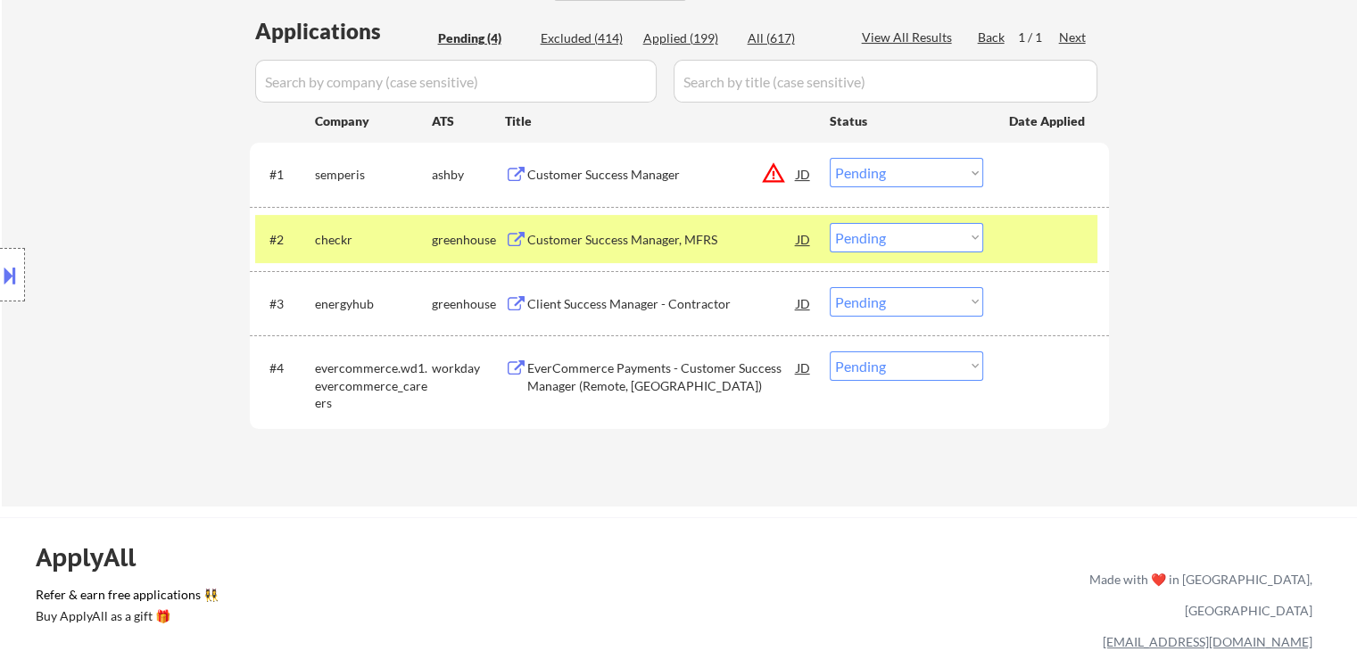
drag, startPoint x: 9, startPoint y: 279, endPoint x: 52, endPoint y: 281, distance: 42.9
click at [24, 284] on div at bounding box center [12, 275] width 25 height 54
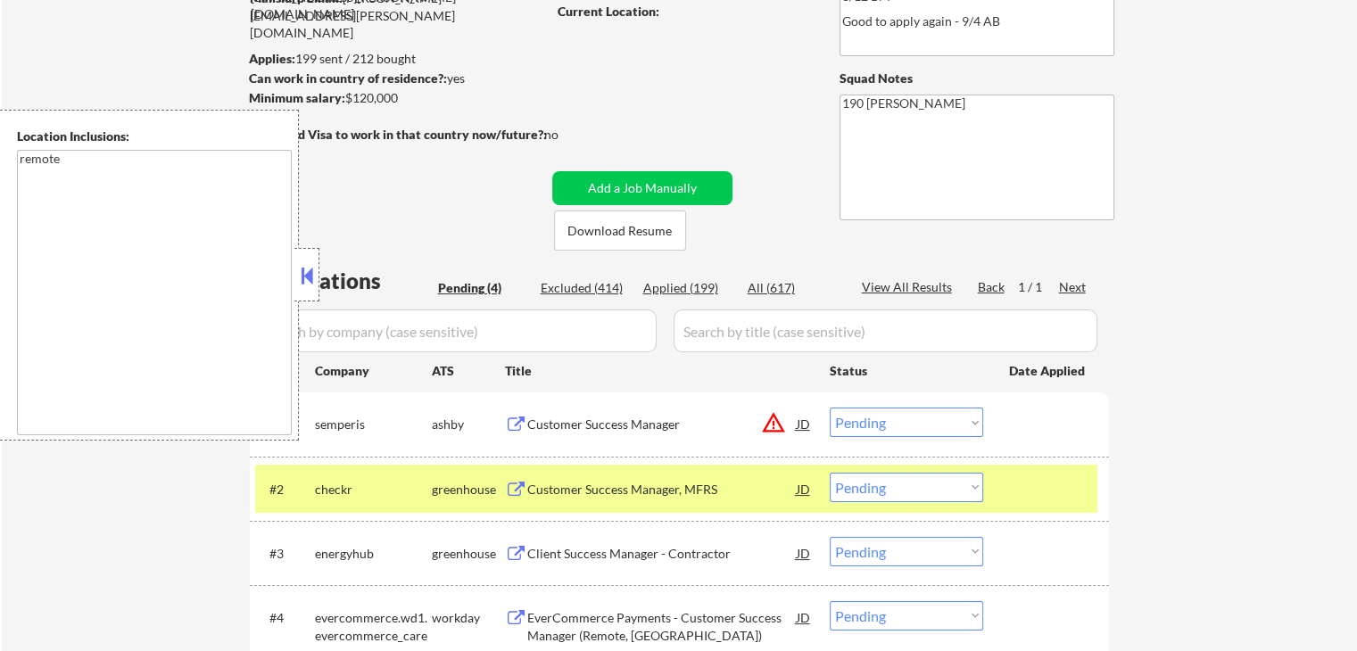
scroll to position [178, 0]
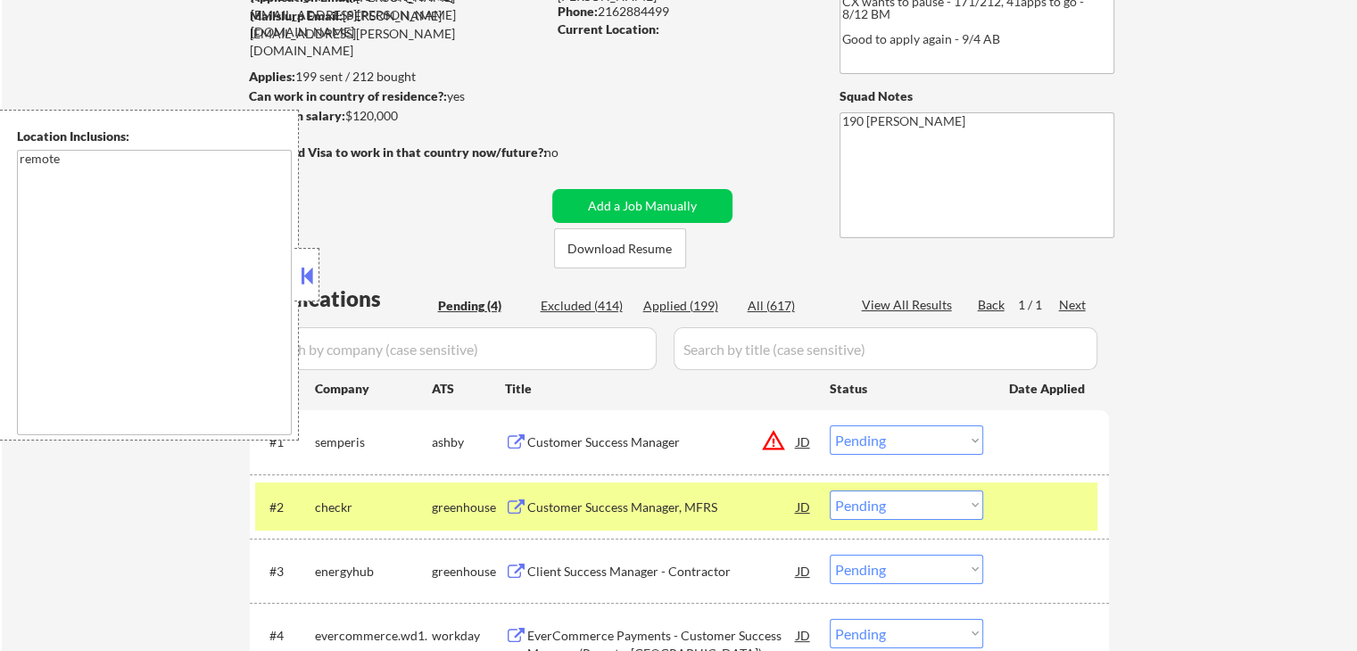
click at [310, 279] on button at bounding box center [307, 275] width 20 height 27
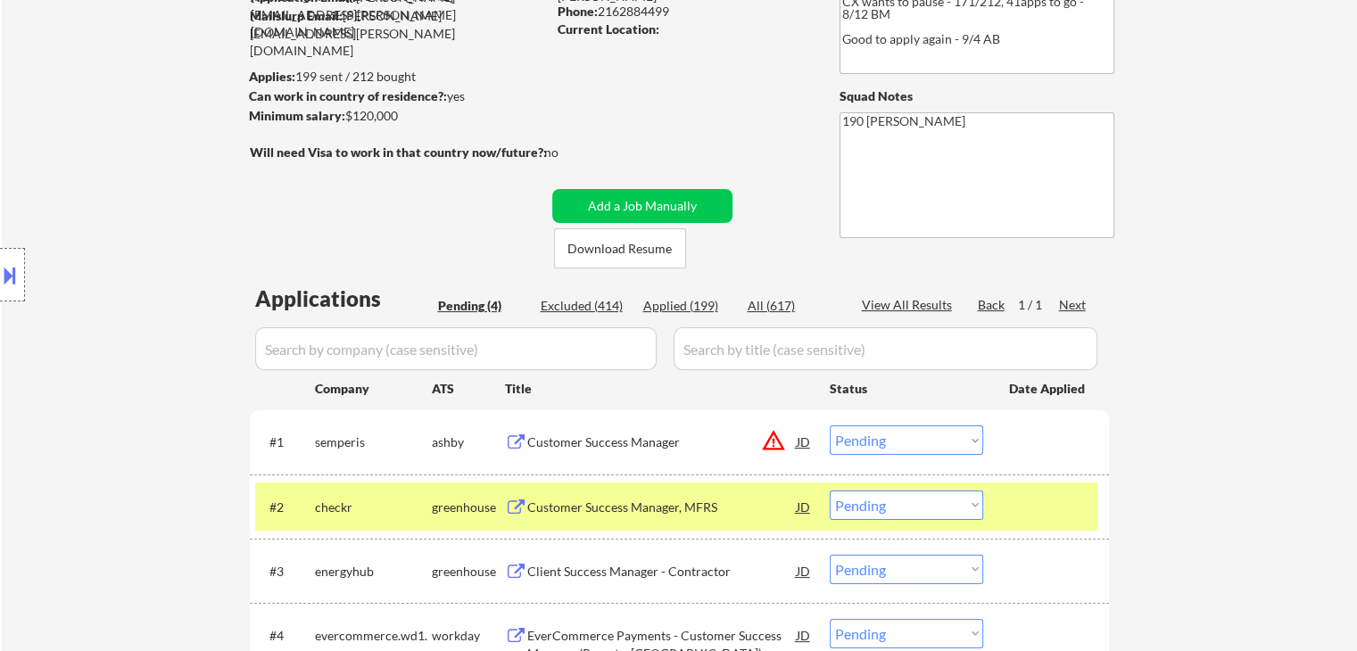
click at [937, 502] on select "Choose an option... Pending Applied Excluded (Questions) Excluded (Expired) Exc…" at bounding box center [906, 505] width 153 height 29
click at [830, 491] on select "Choose an option... Pending Applied Excluded (Questions) Excluded (Expired) Exc…" at bounding box center [906, 505] width 153 height 29
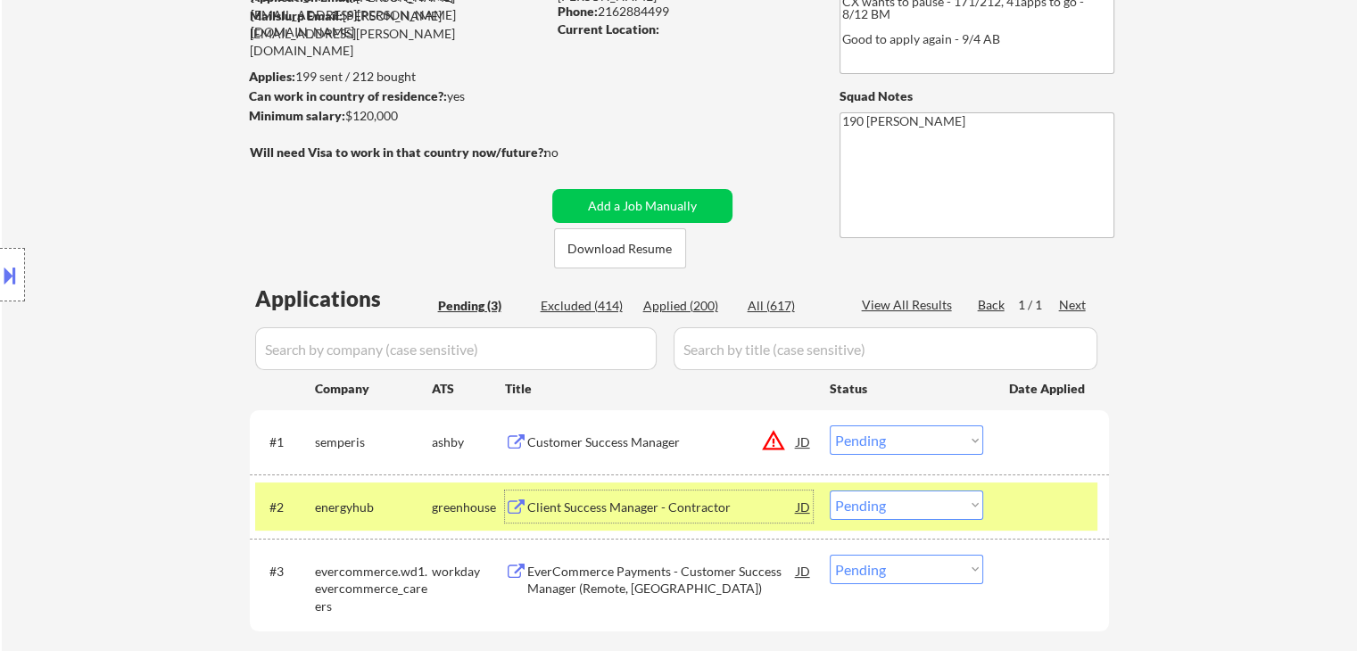
click at [657, 516] on div "Client Success Manager - Contractor" at bounding box center [661, 507] width 269 height 32
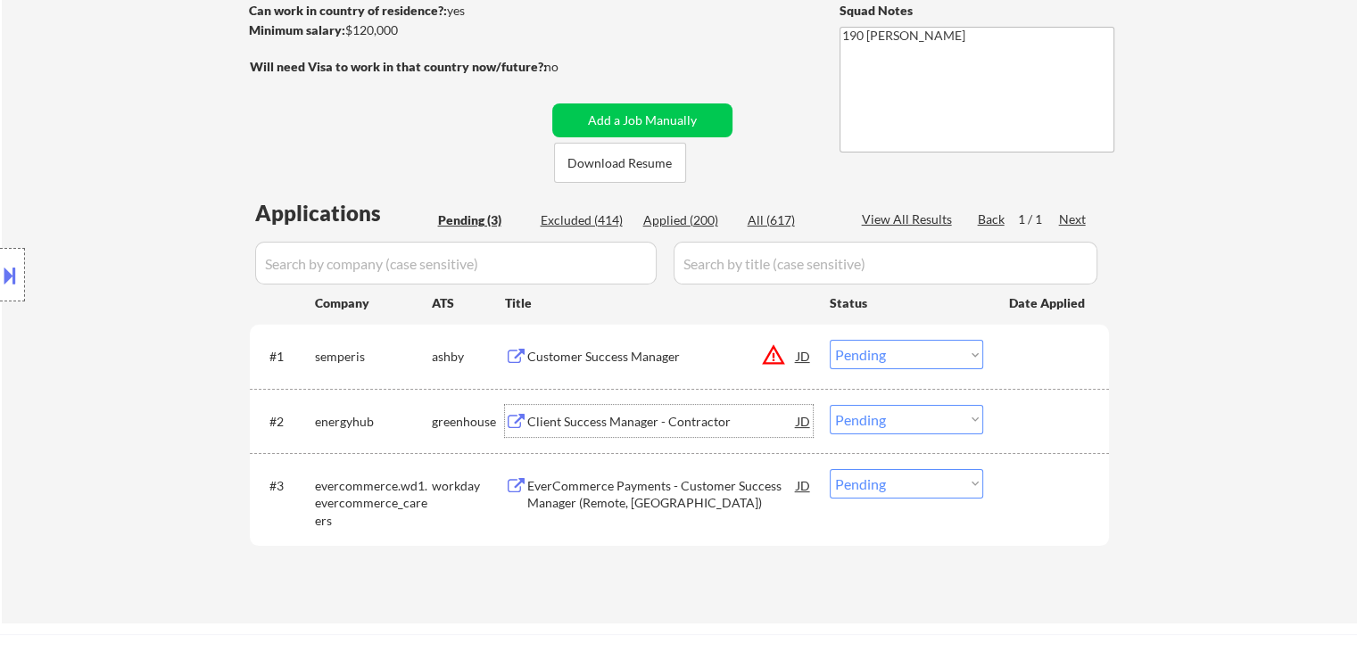
scroll to position [357, 0]
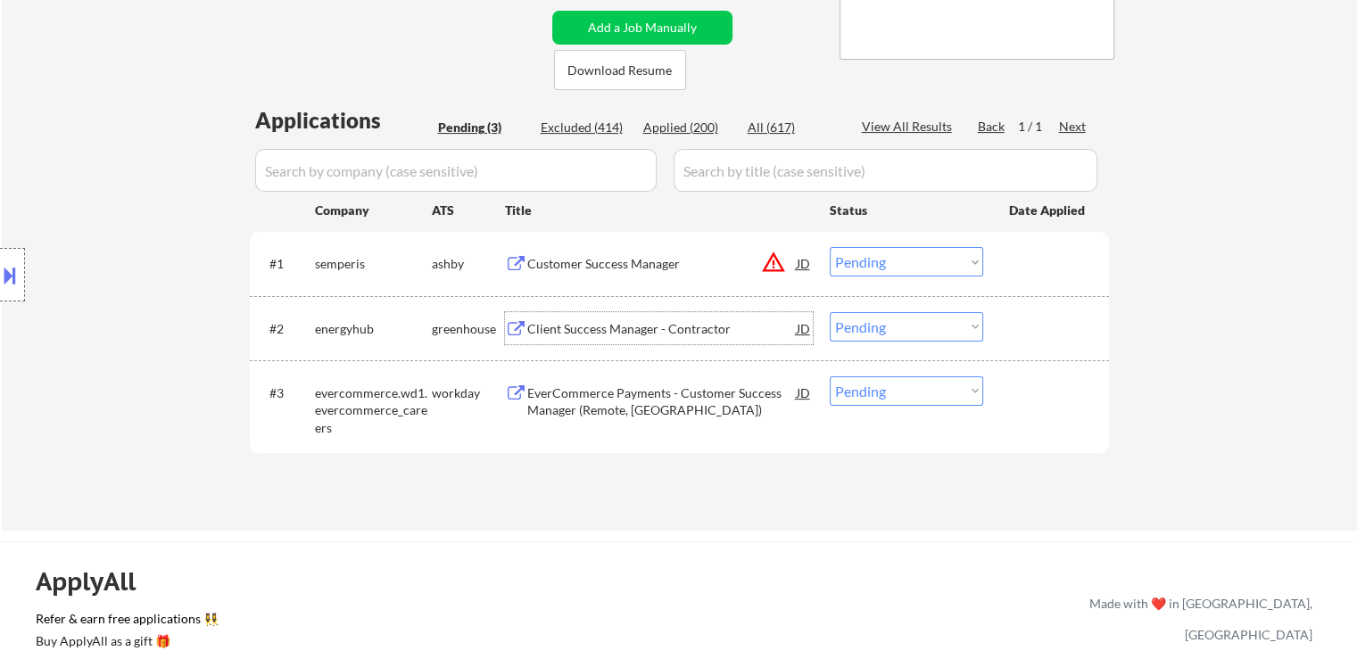
click at [906, 331] on select "Choose an option... Pending Applied Excluded (Questions) Excluded (Expired) Exc…" at bounding box center [906, 326] width 153 height 29
click at [830, 312] on select "Choose an option... Pending Applied Excluded (Questions) Excluded (Expired) Exc…" at bounding box center [906, 326] width 153 height 29
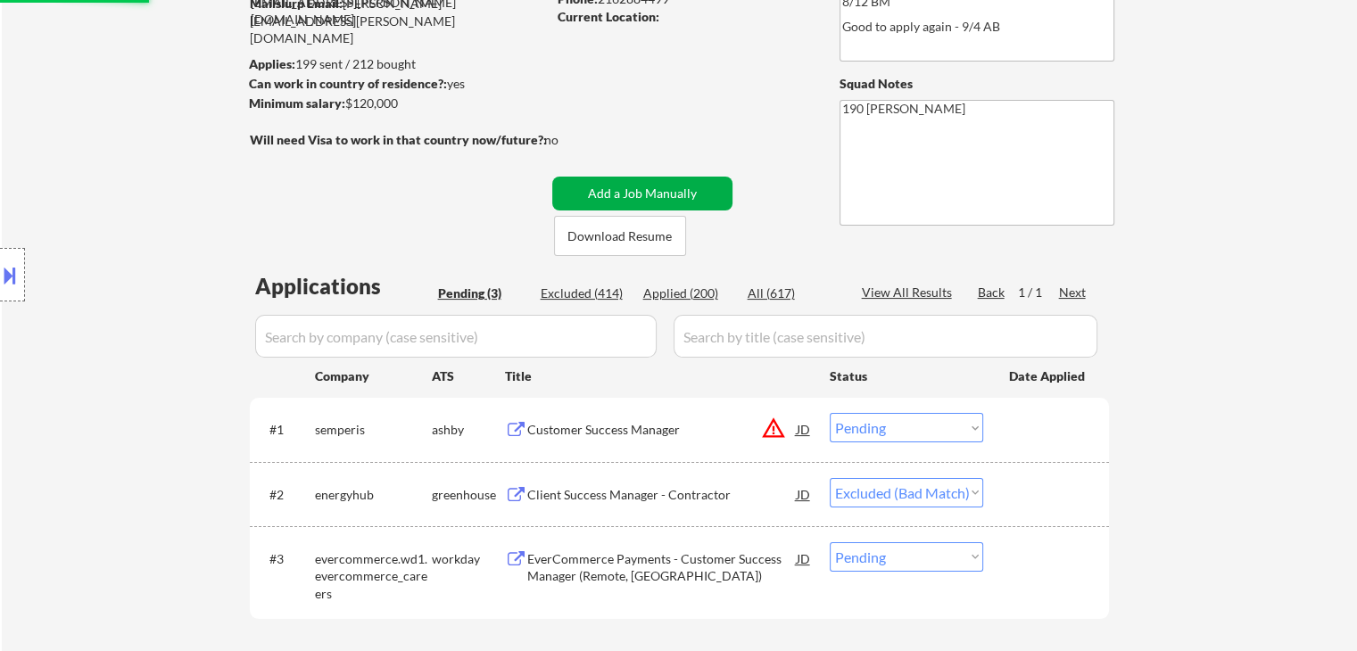
scroll to position [268, 0]
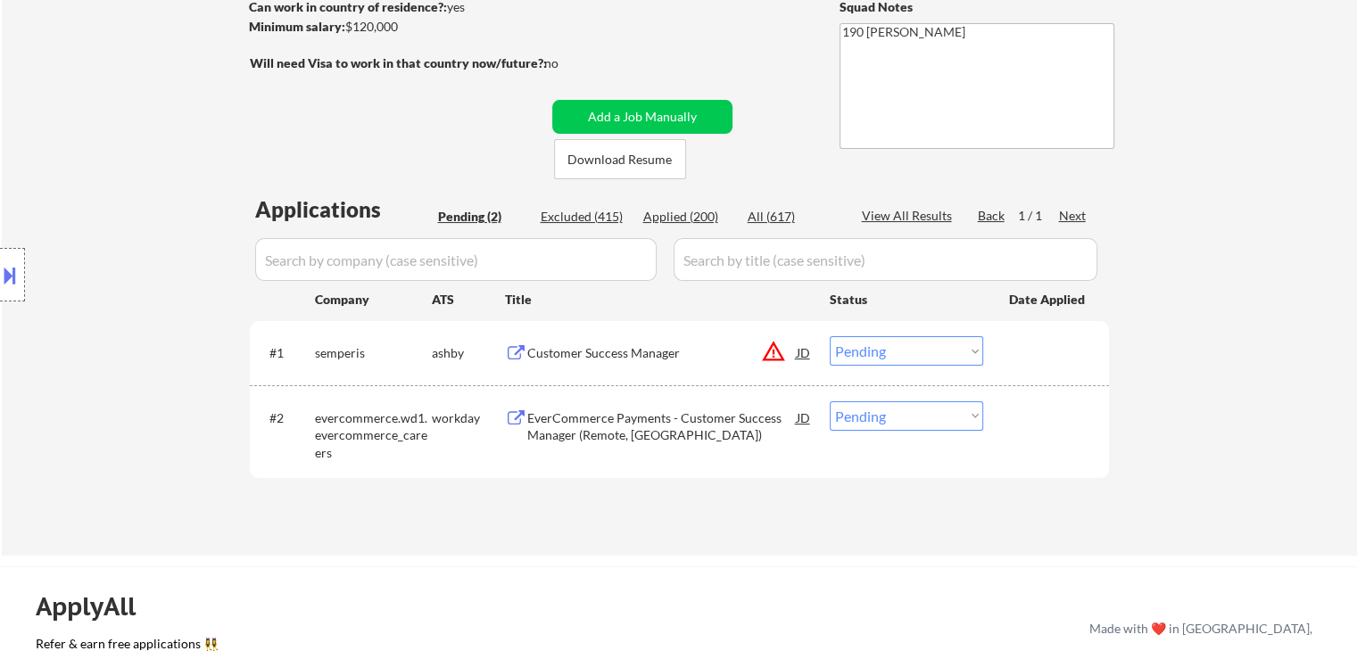
click at [592, 435] on div "EverCommerce Payments - Customer Success Manager (Remote, [GEOGRAPHIC_DATA])" at bounding box center [661, 426] width 269 height 35
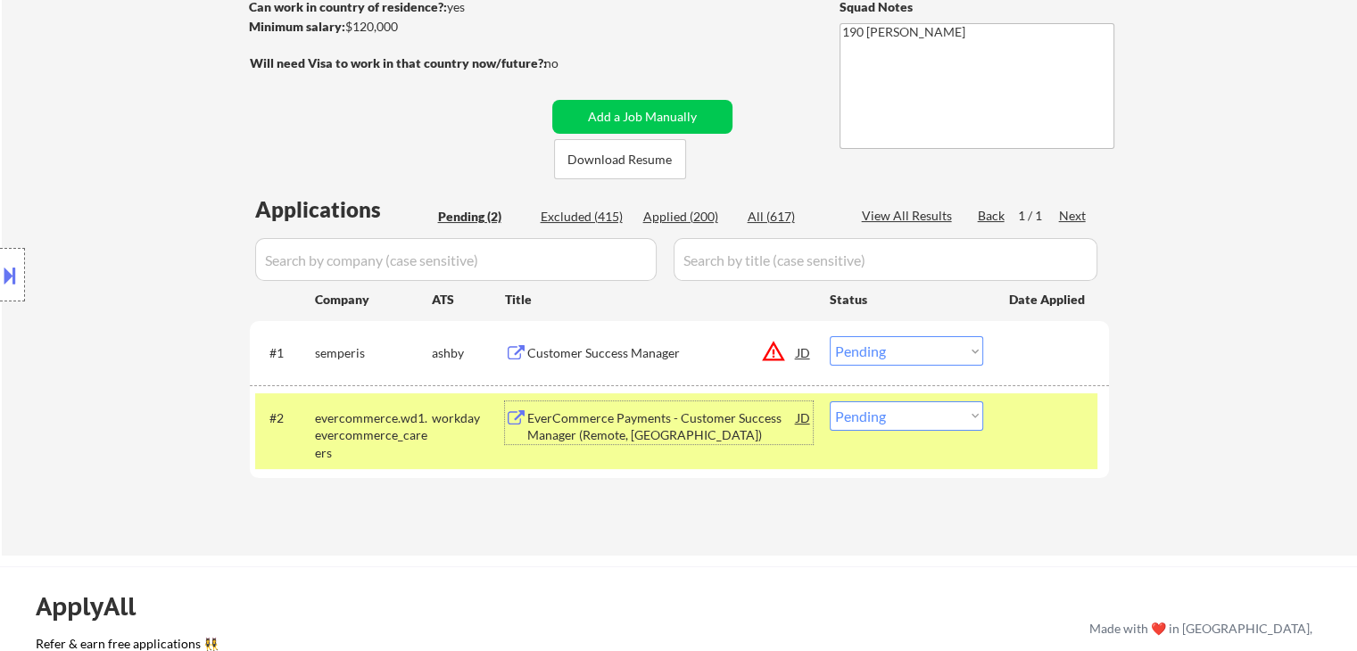
click at [888, 420] on select "Choose an option... Pending Applied Excluded (Questions) Excluded (Expired) Exc…" at bounding box center [906, 415] width 153 height 29
select select ""excluded__salary_""
click at [830, 401] on select "Choose an option... Pending Applied Excluded (Questions) Excluded (Expired) Exc…" at bounding box center [906, 415] width 153 height 29
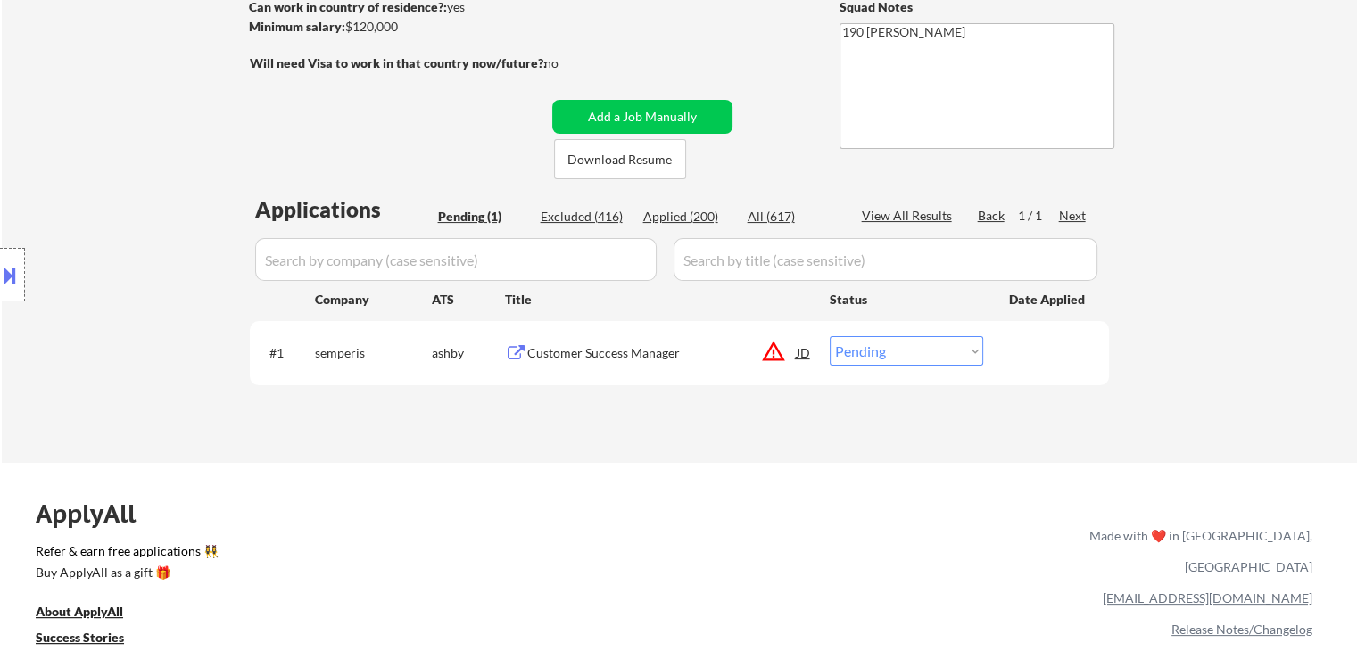
click at [603, 347] on div "Customer Success Manager" at bounding box center [661, 353] width 269 height 18
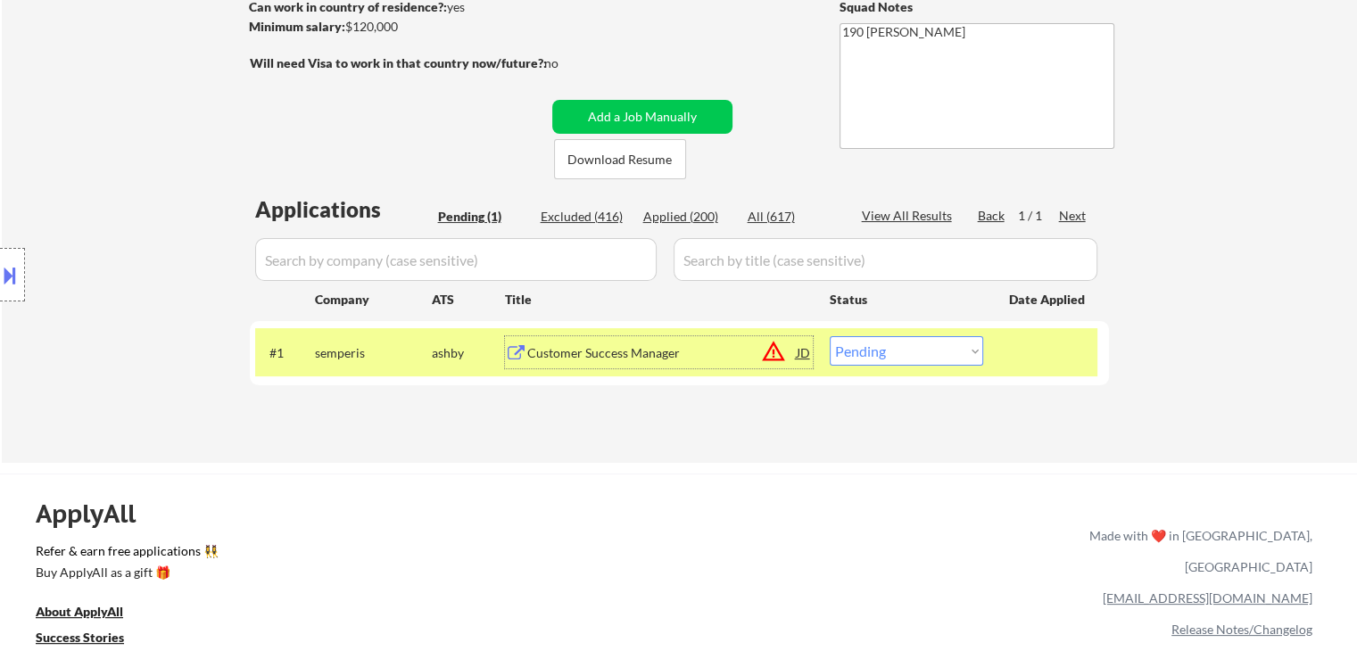
drag, startPoint x: 867, startPoint y: 354, endPoint x: 867, endPoint y: 364, distance: 9.8
click at [867, 354] on select "Choose an option... Pending Applied Excluded (Questions) Excluded (Expired) Exc…" at bounding box center [906, 350] width 153 height 29
select select ""excluded__bad_match_""
click at [830, 336] on select "Choose an option... Pending Applied Excluded (Questions) Excluded (Expired) Exc…" at bounding box center [906, 350] width 153 height 29
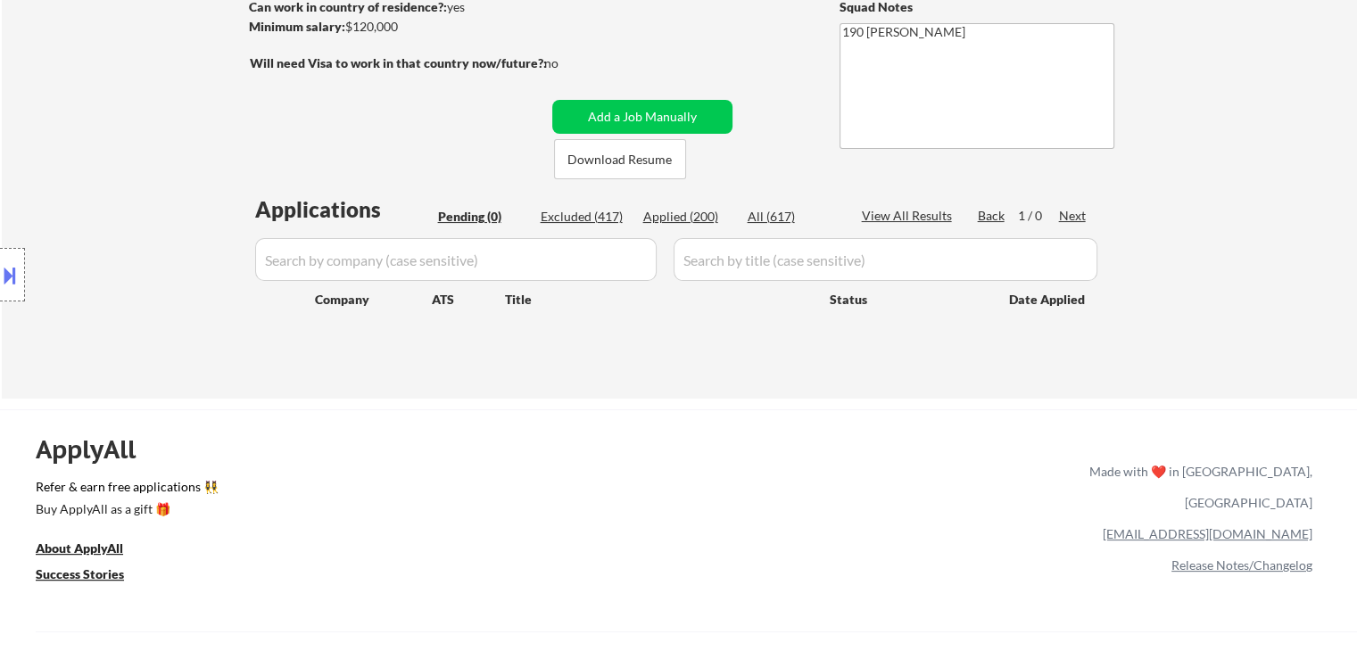
click at [678, 214] on div "Applied (200)" at bounding box center [687, 217] width 89 height 18
select select ""applied""
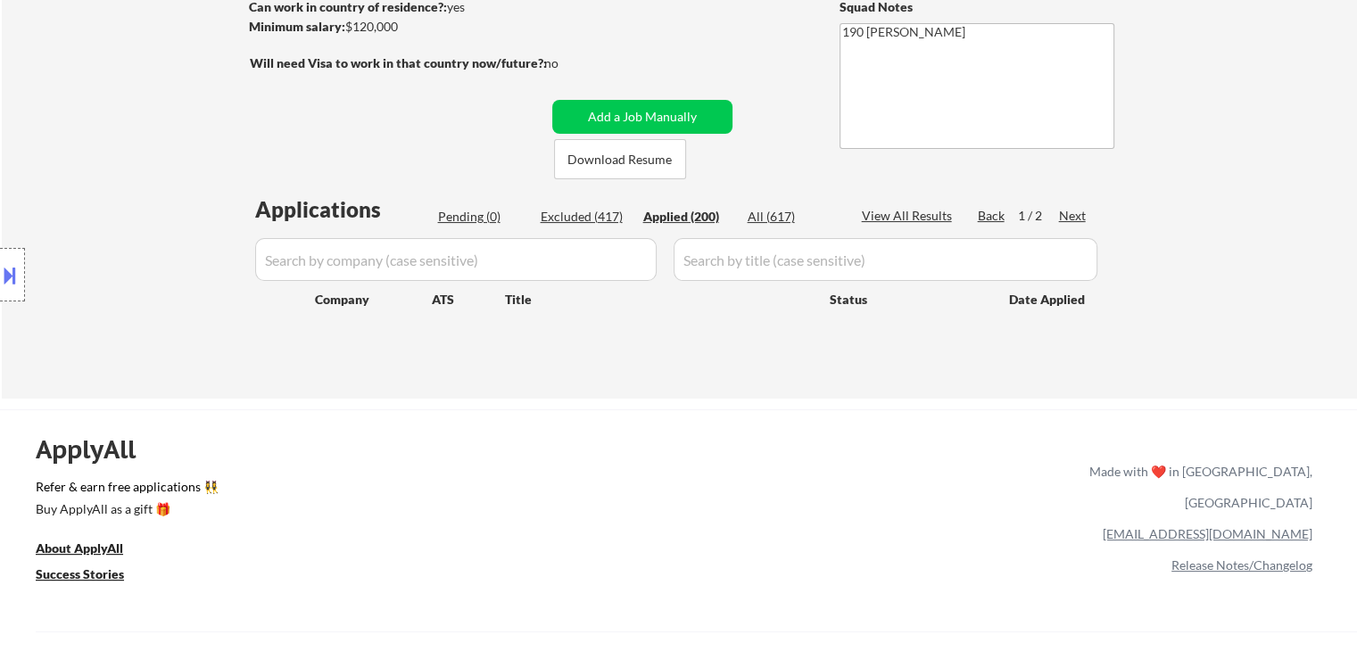
select select ""applied""
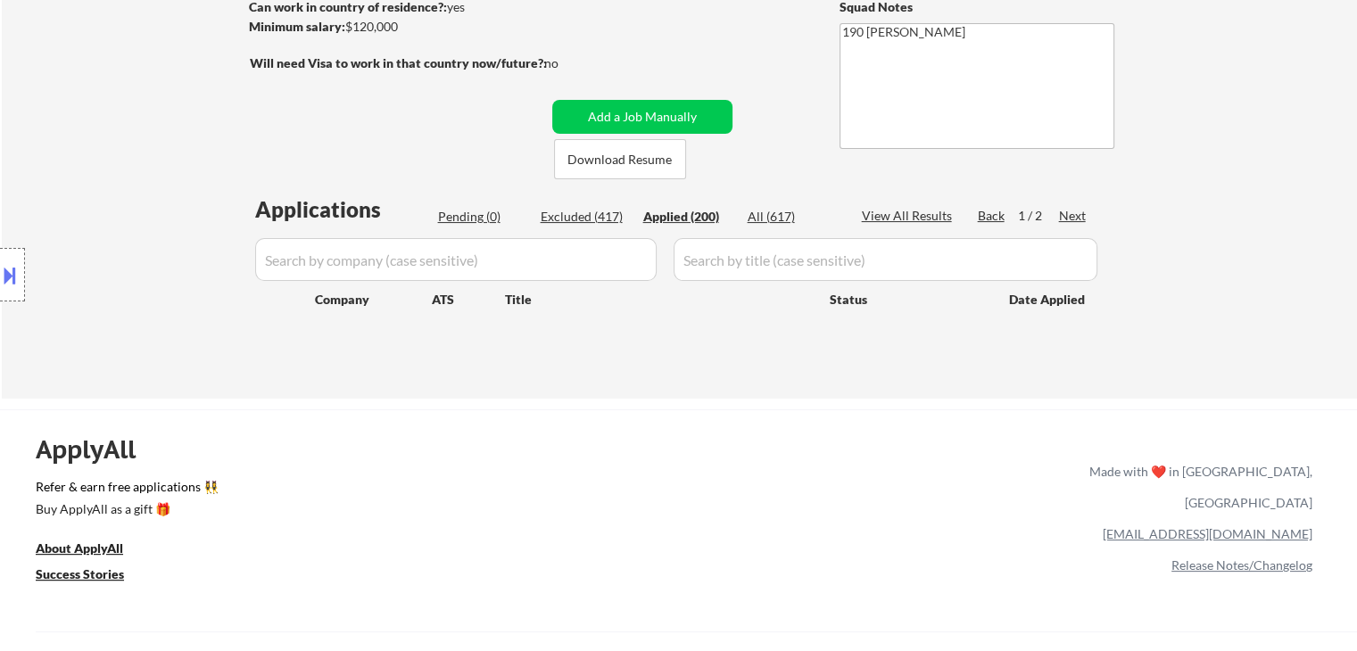
select select ""applied""
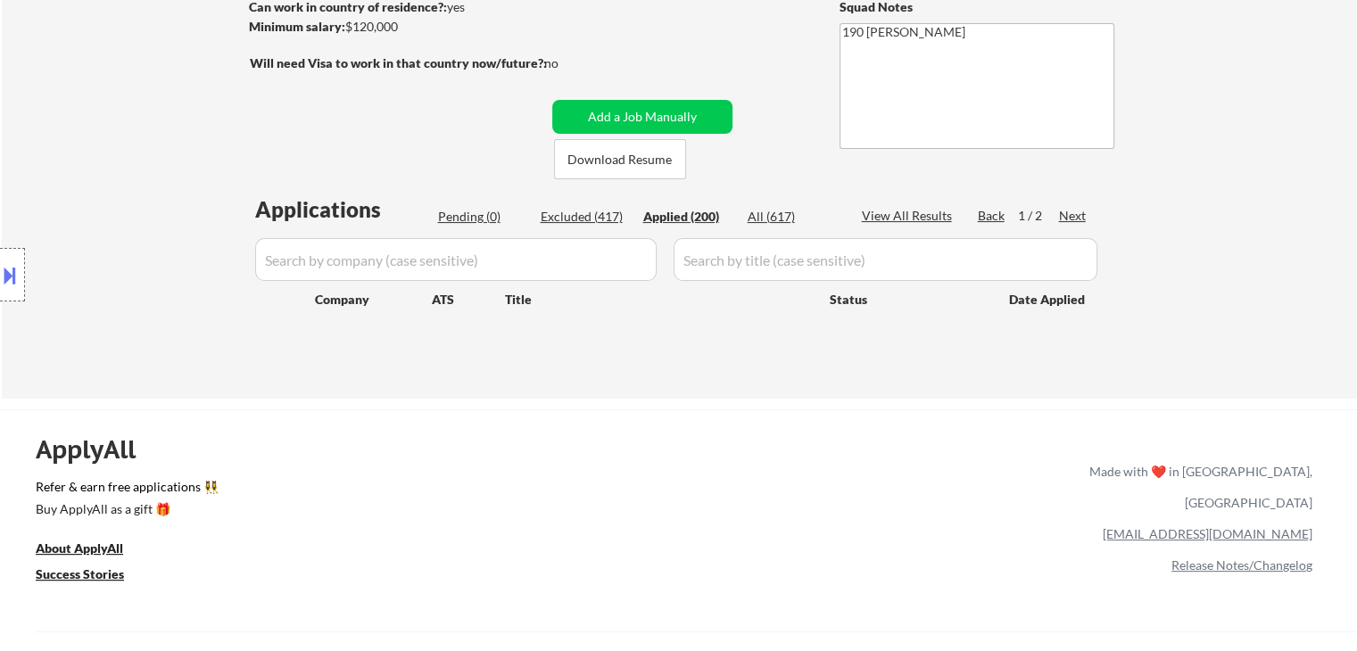
select select ""applied""
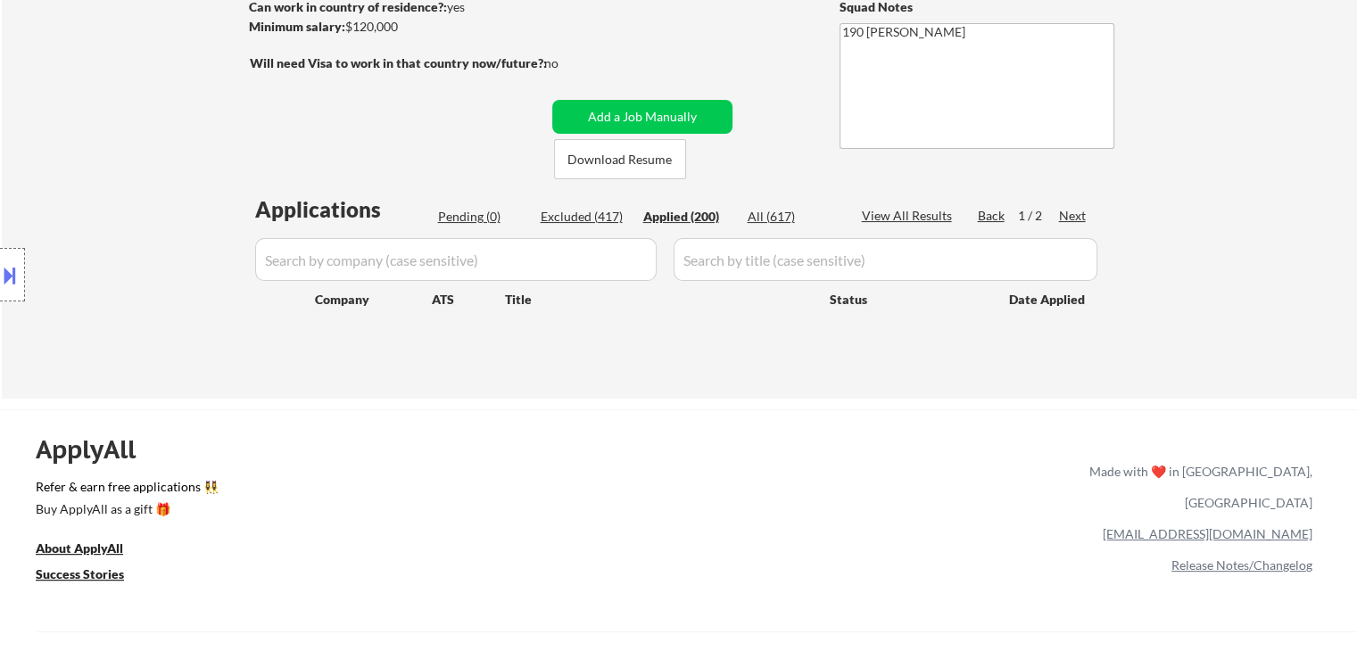
select select ""applied""
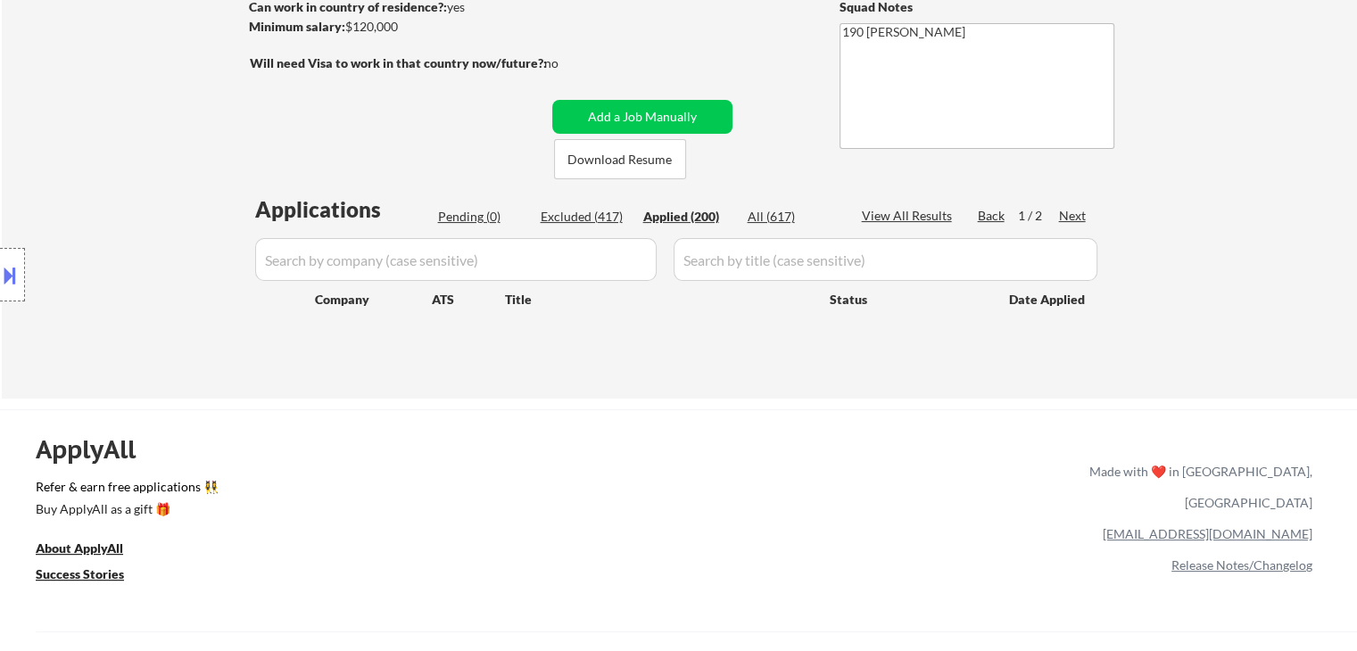
select select ""applied""
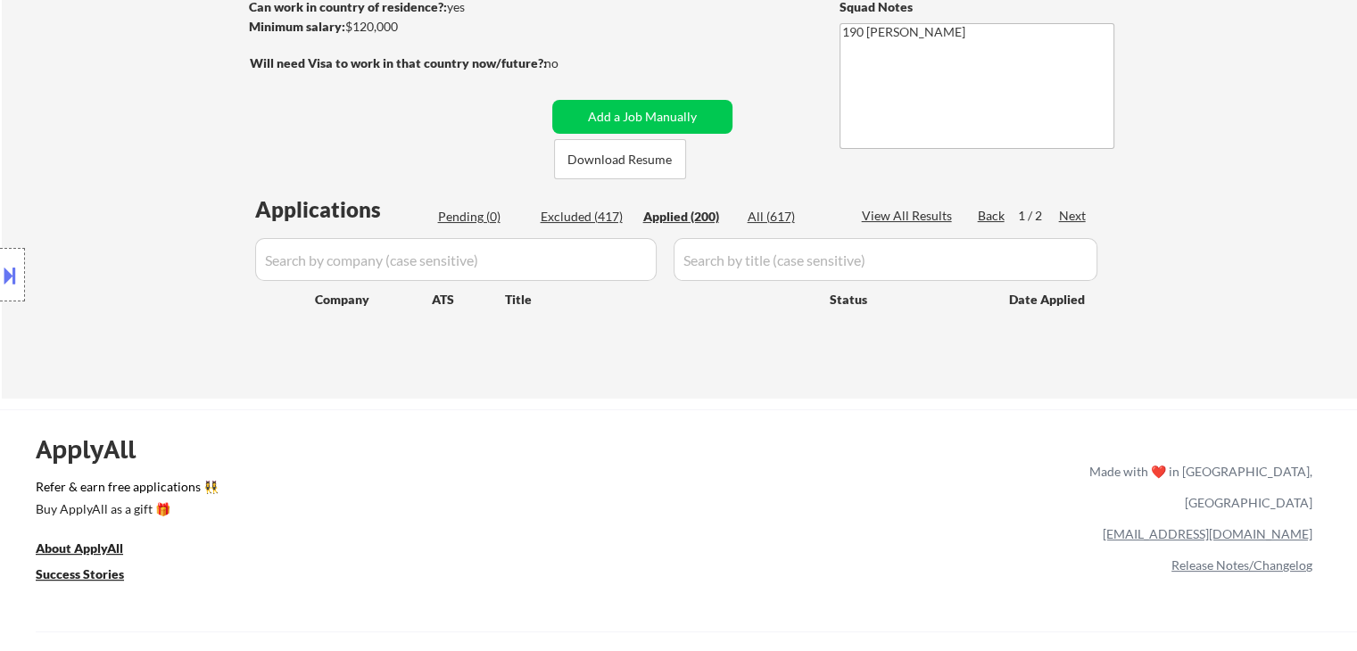
select select ""applied""
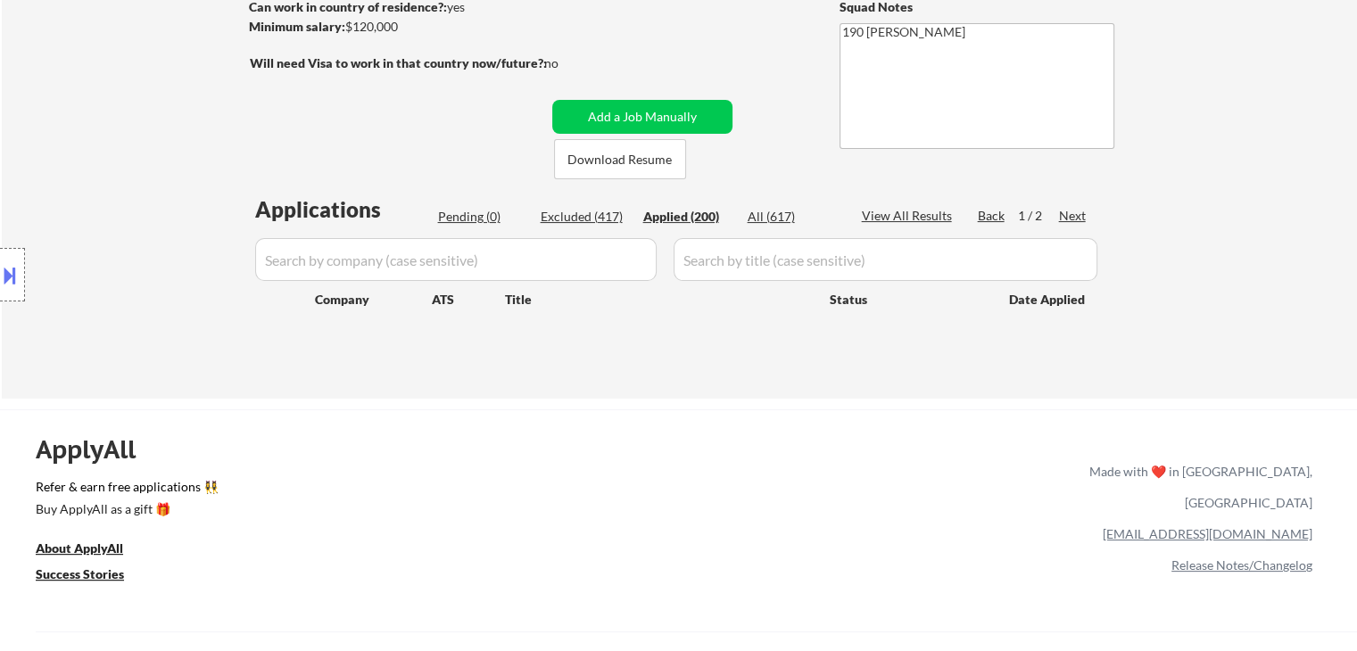
select select ""applied""
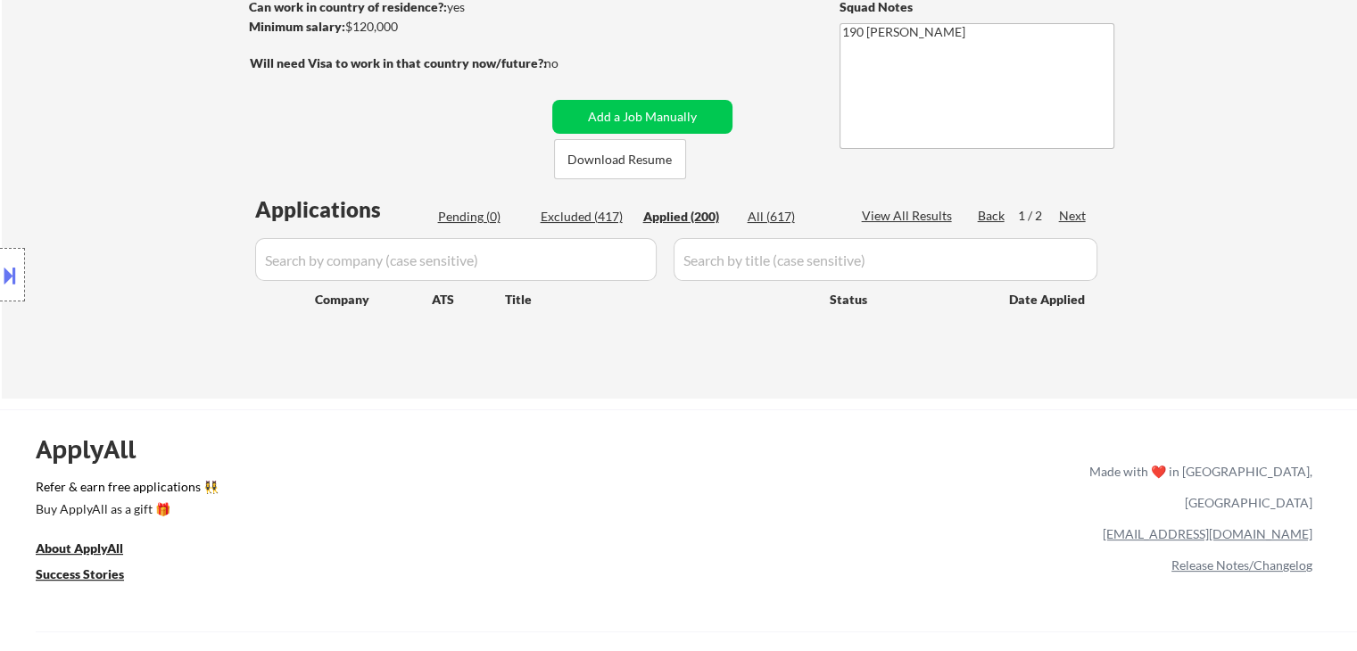
select select ""applied""
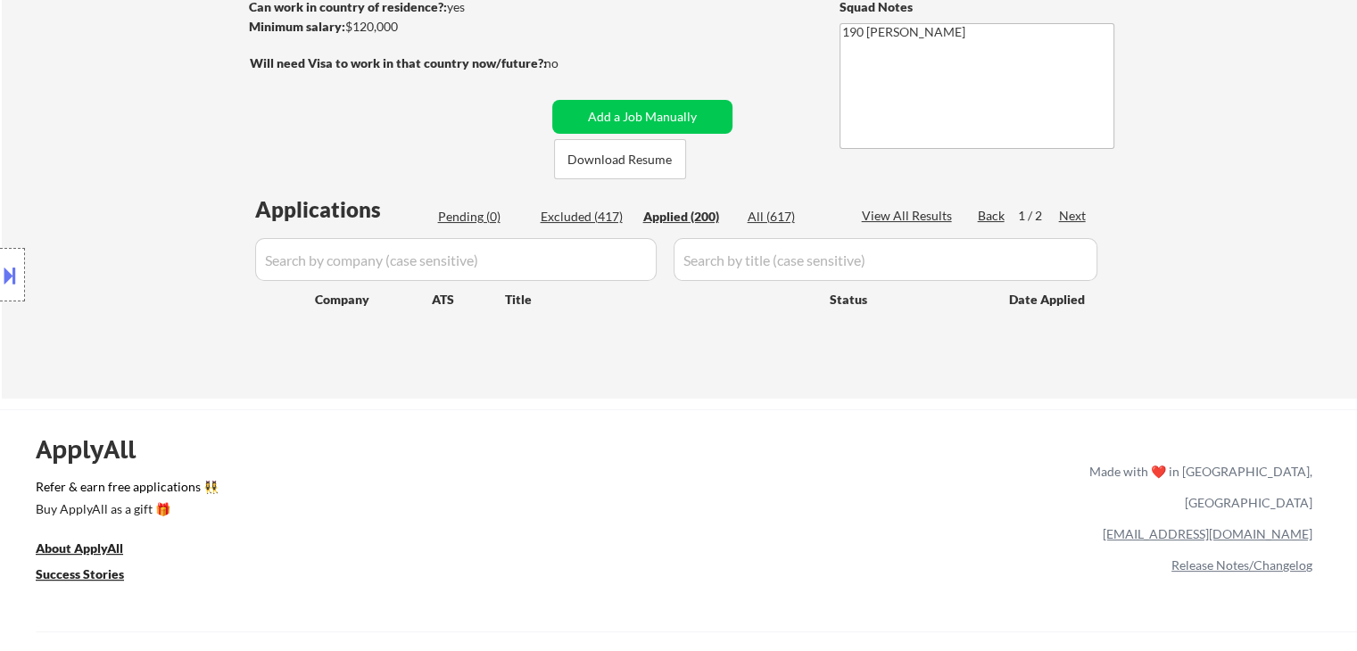
select select ""applied""
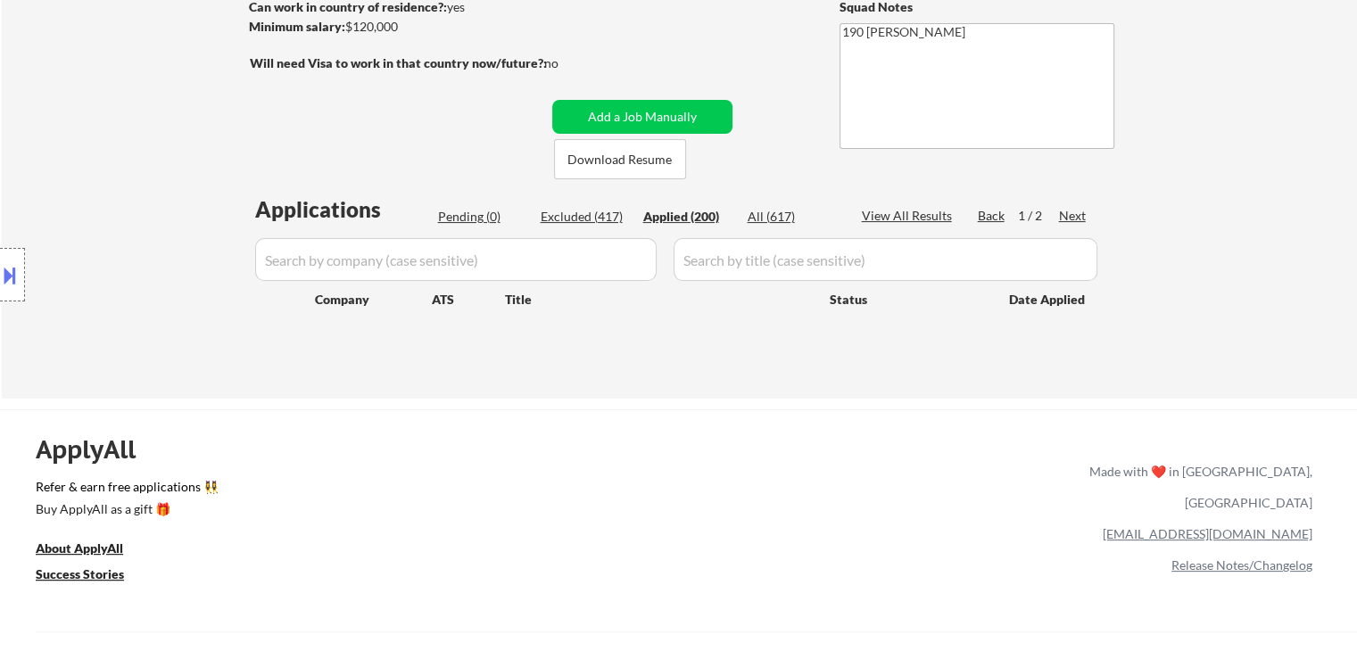
select select ""applied""
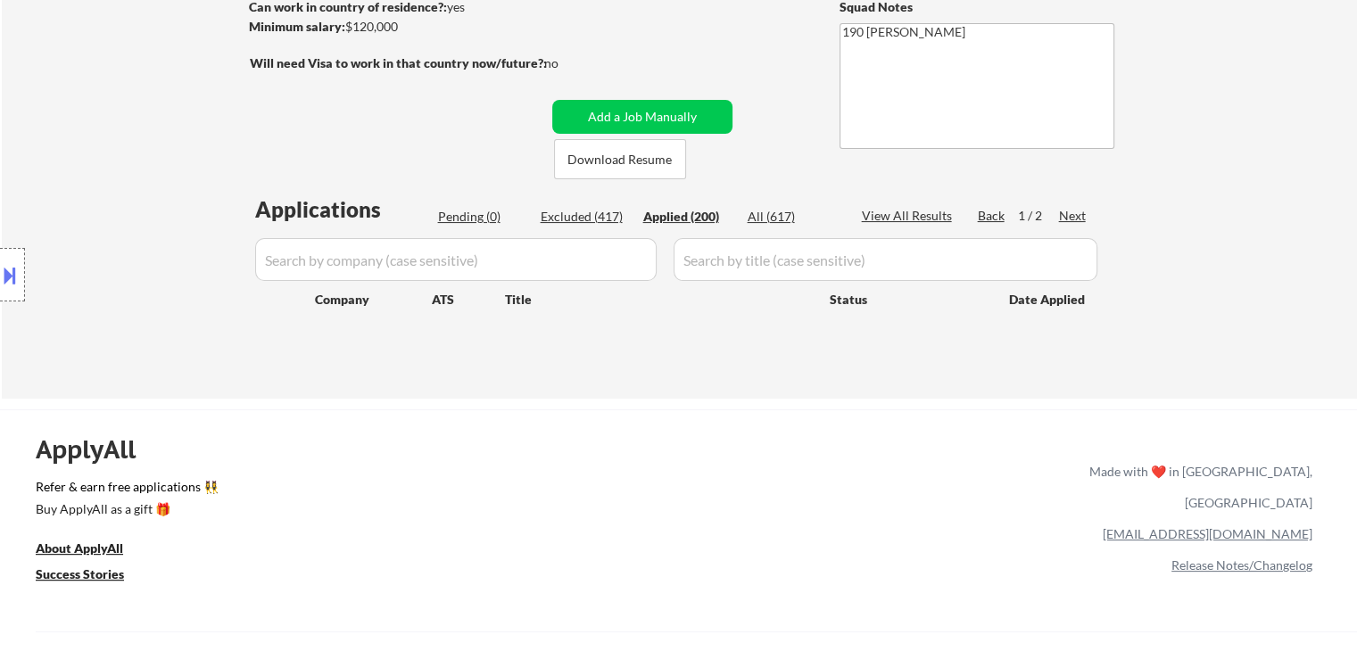
select select ""applied""
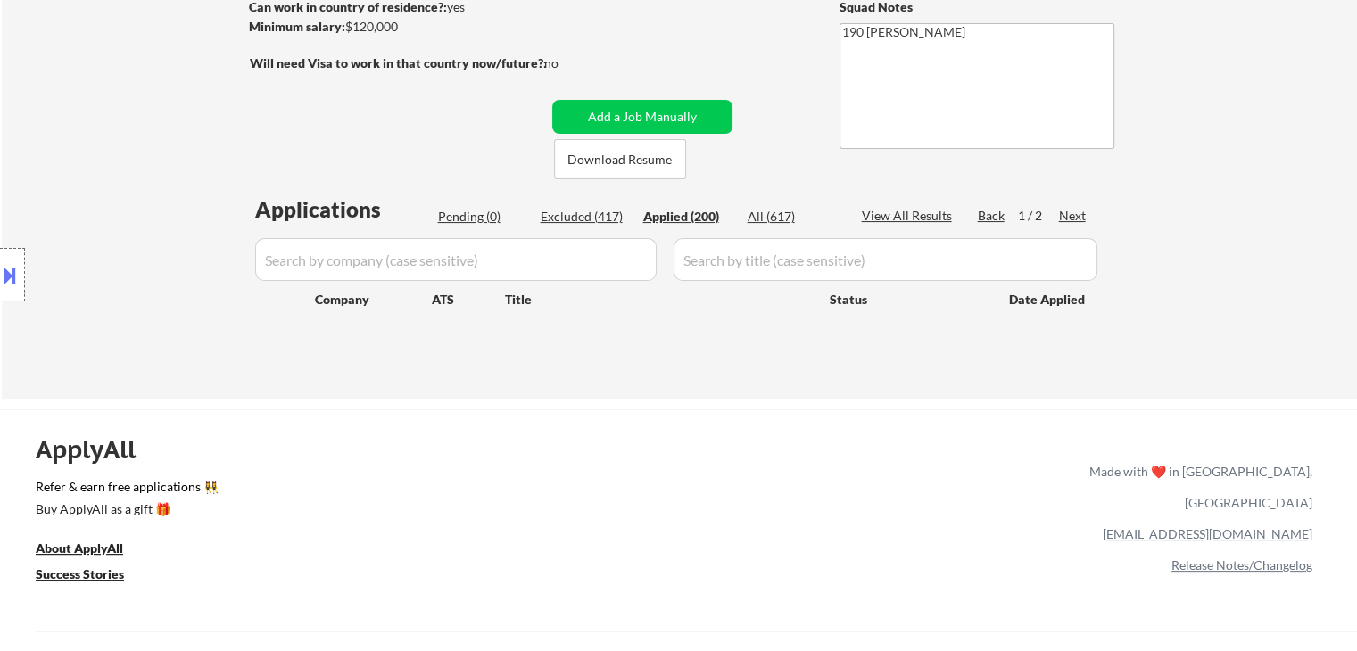
select select ""applied""
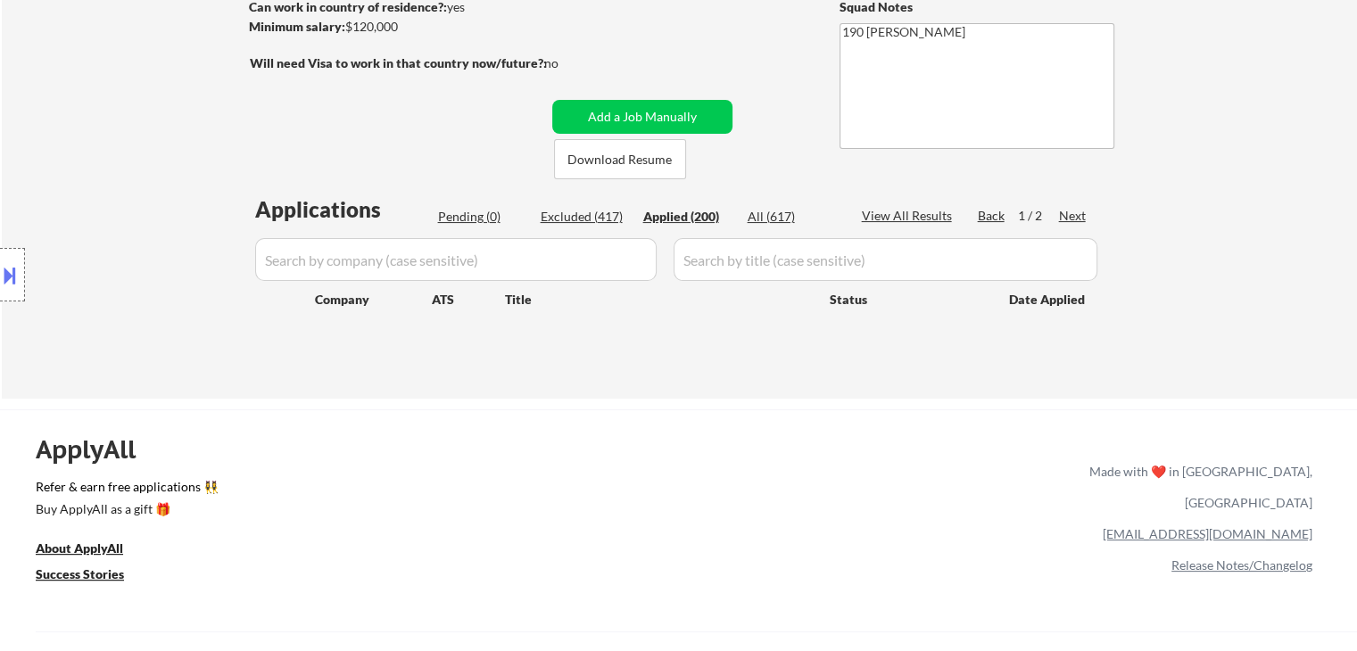
select select ""applied""
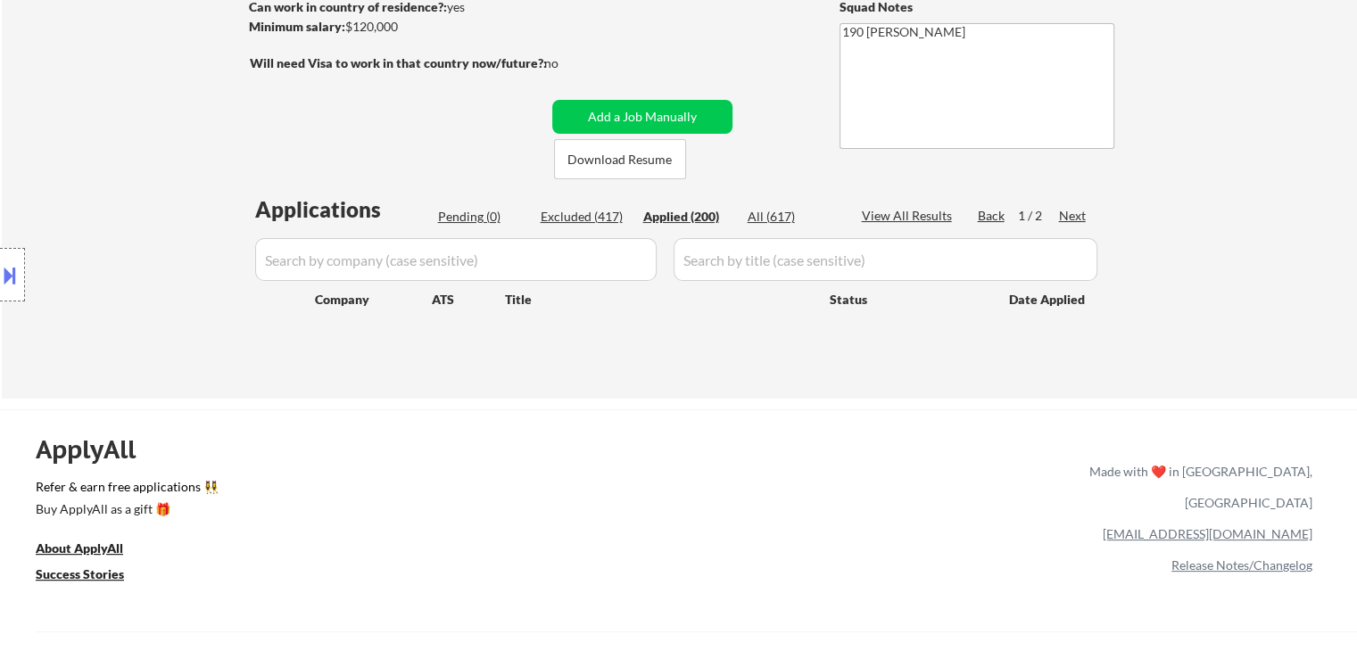
select select ""applied""
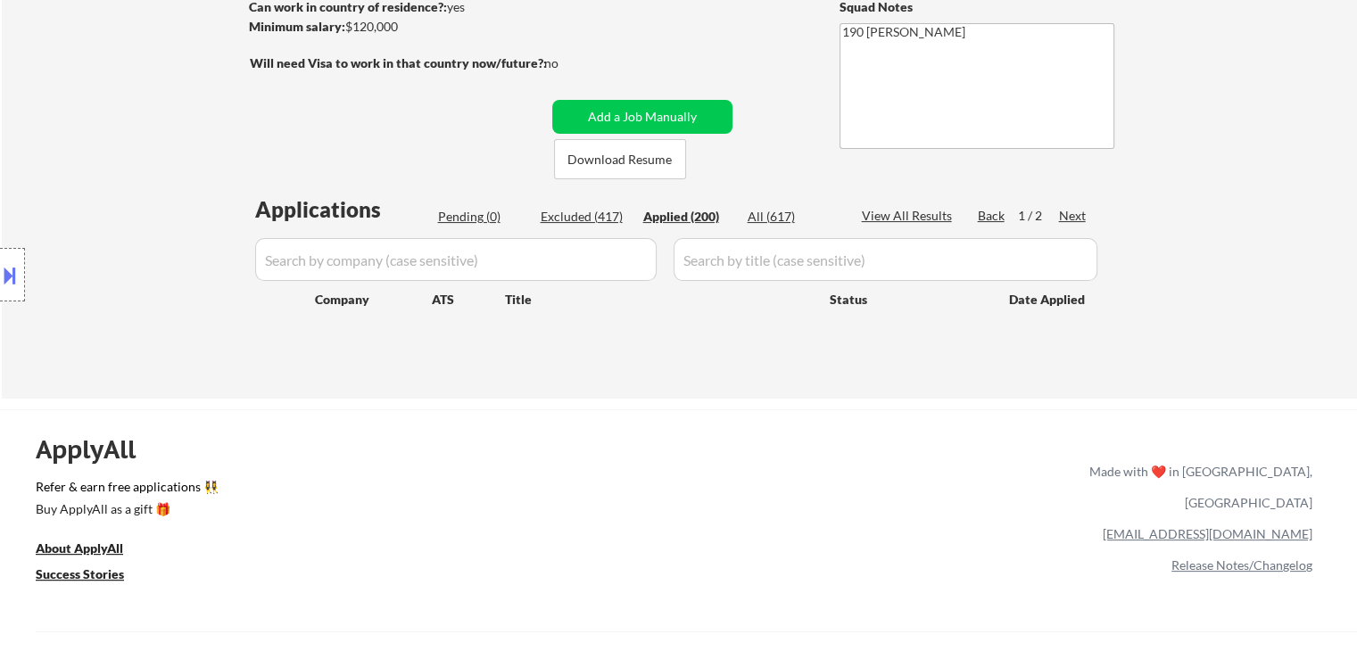
select select ""applied""
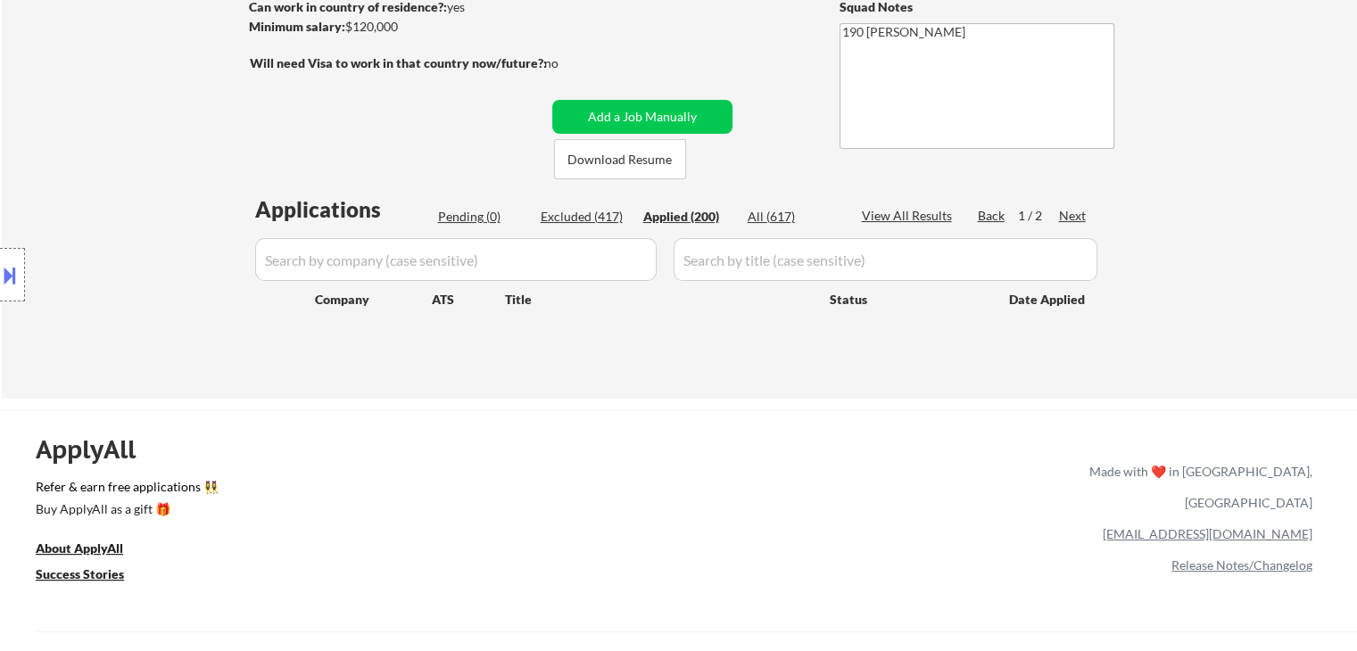
select select ""applied""
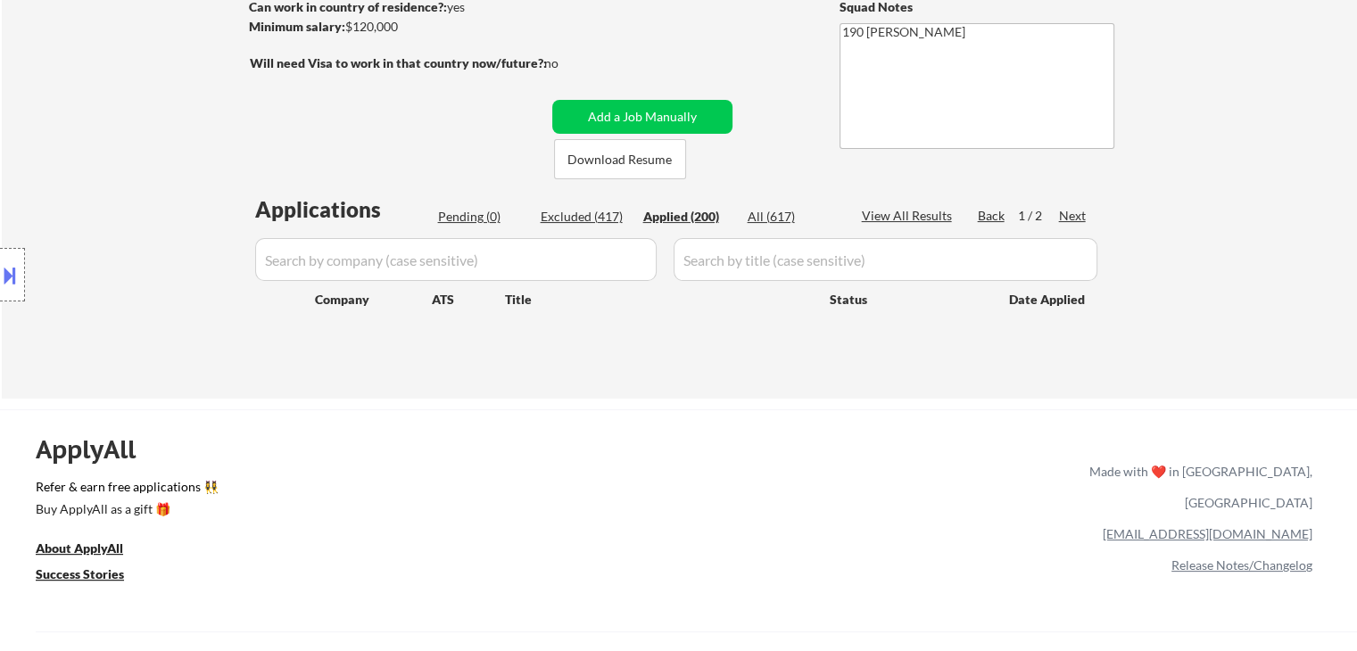
select select ""applied""
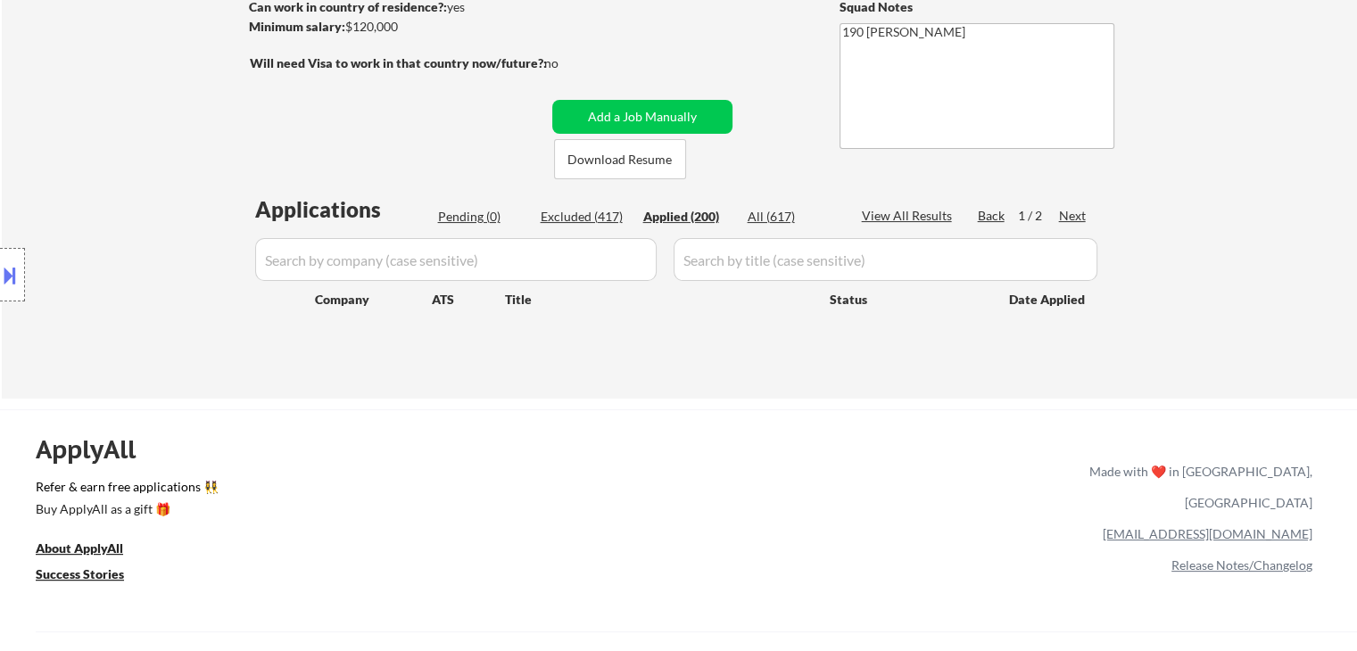
select select ""applied""
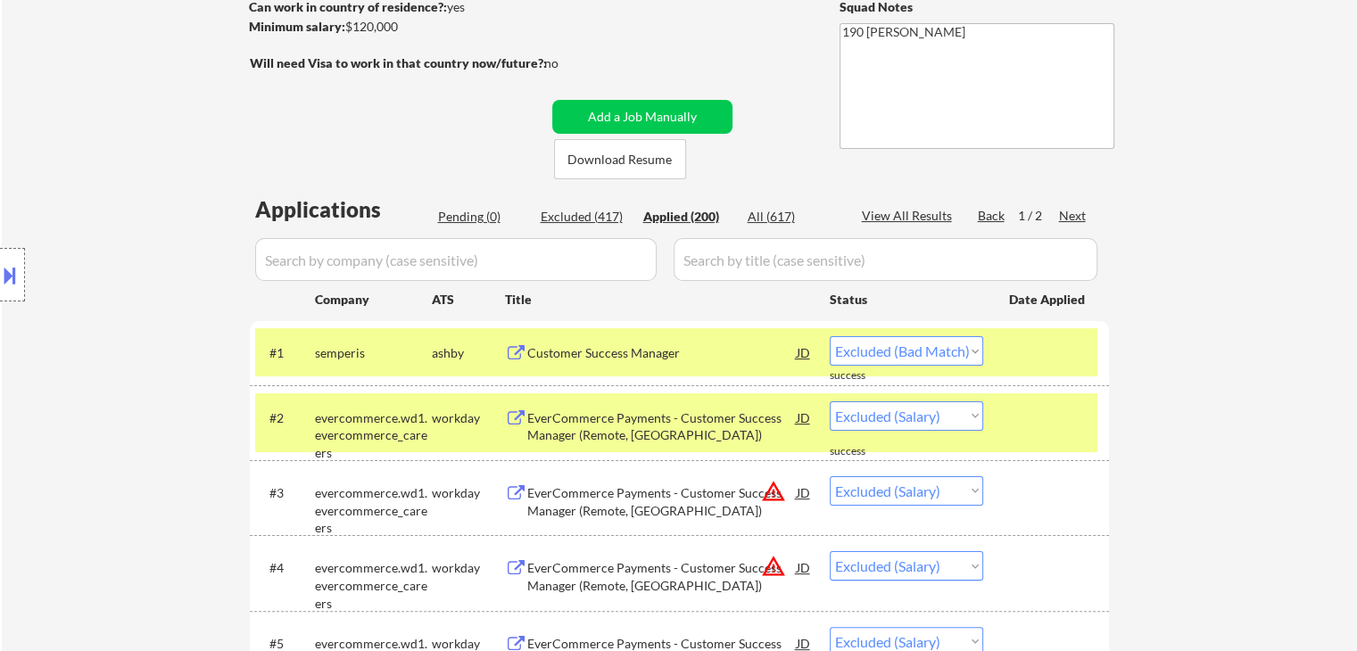
select select ""applied""
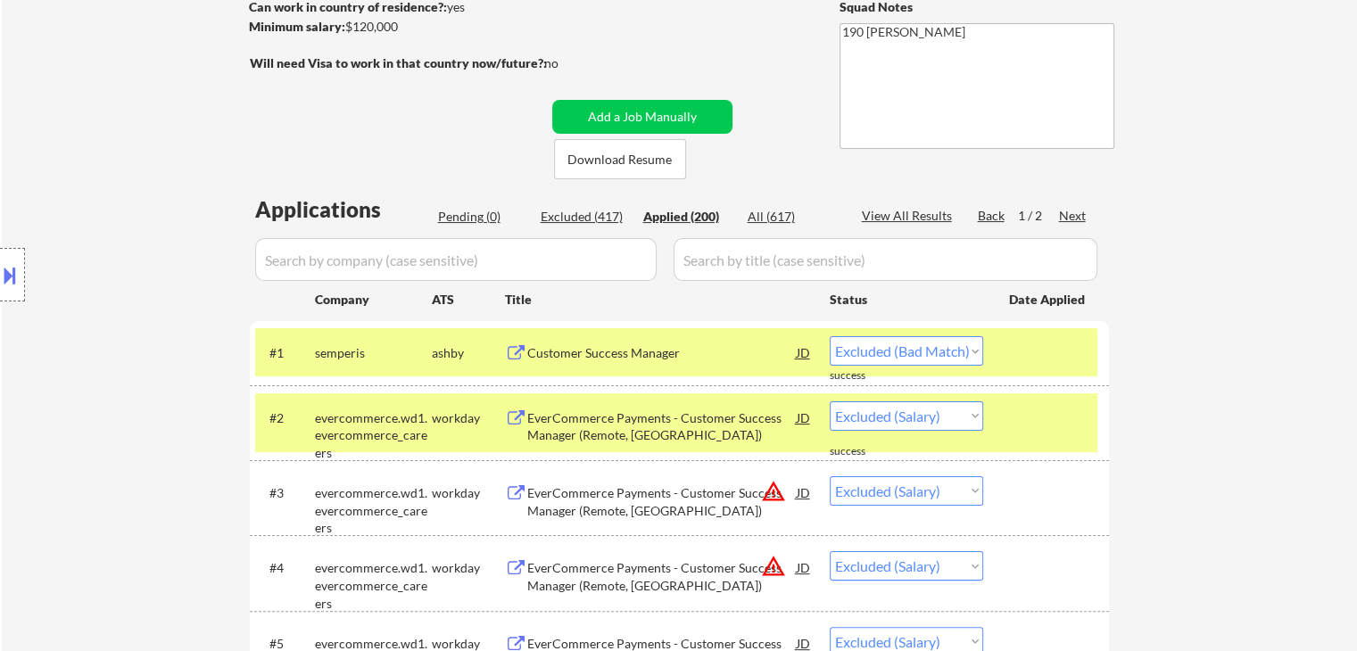
select select ""applied""
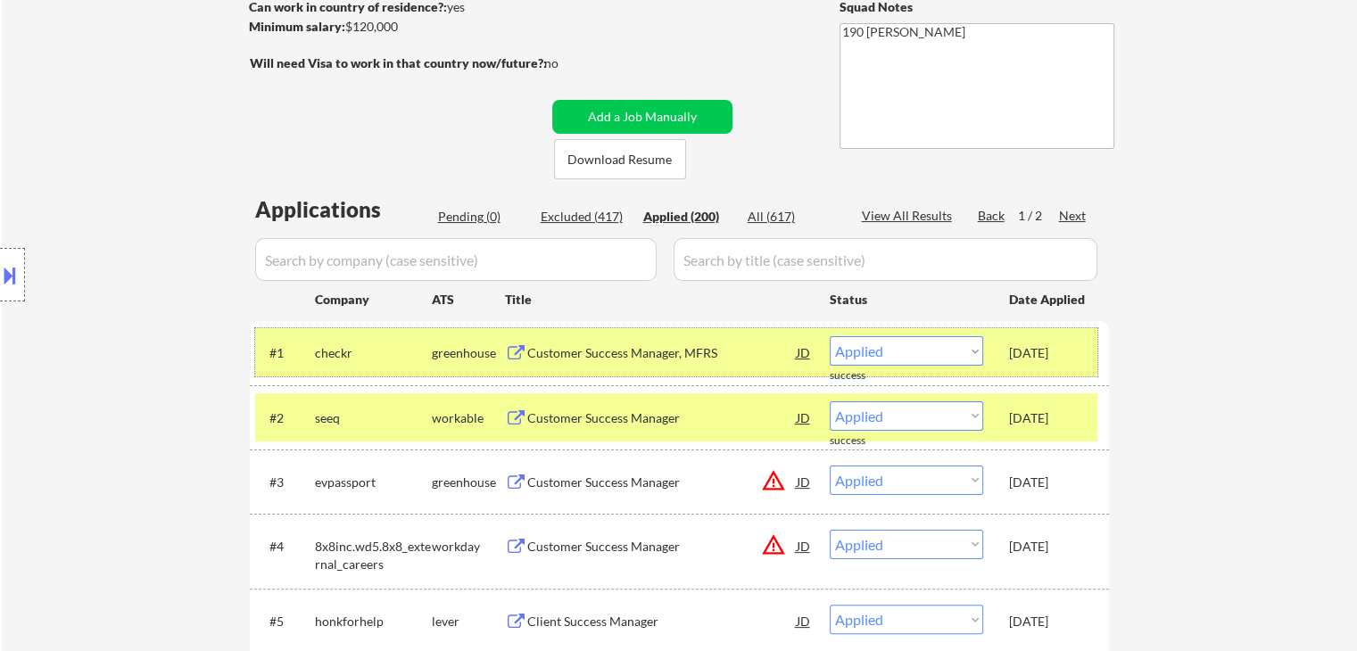
click at [399, 352] on div "checkr" at bounding box center [373, 353] width 117 height 18
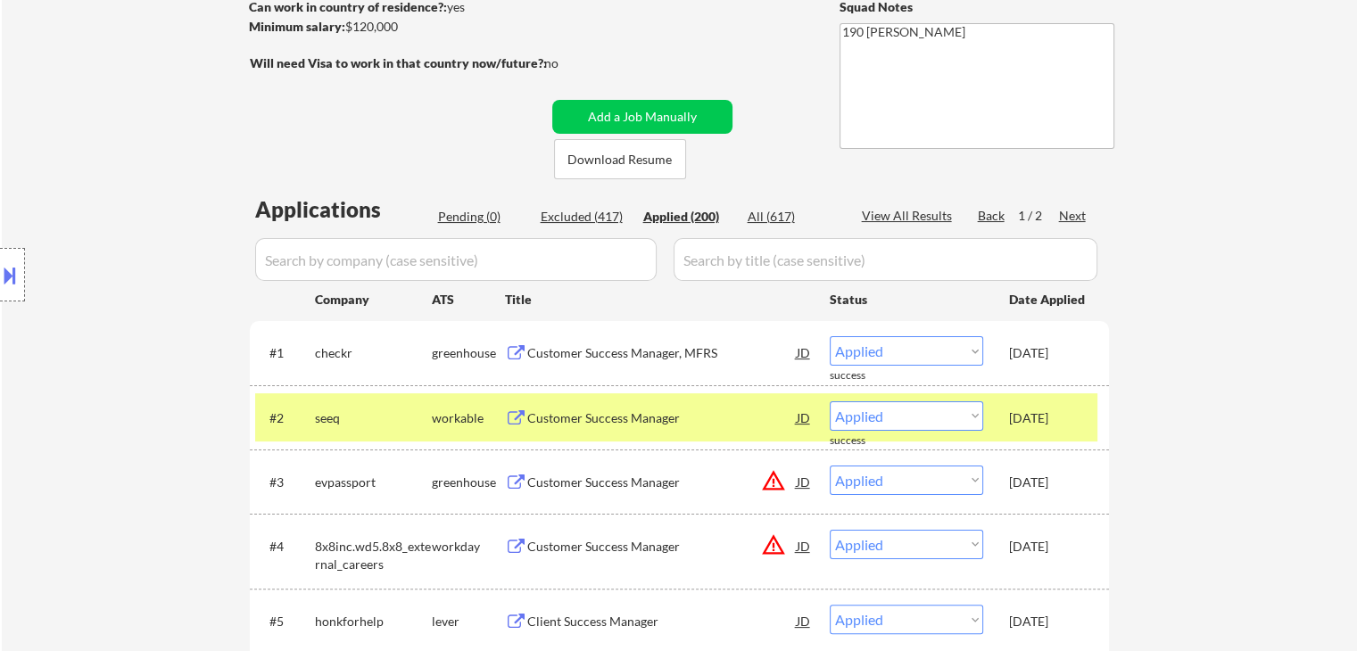
click at [383, 417] on div "seeq" at bounding box center [373, 418] width 117 height 18
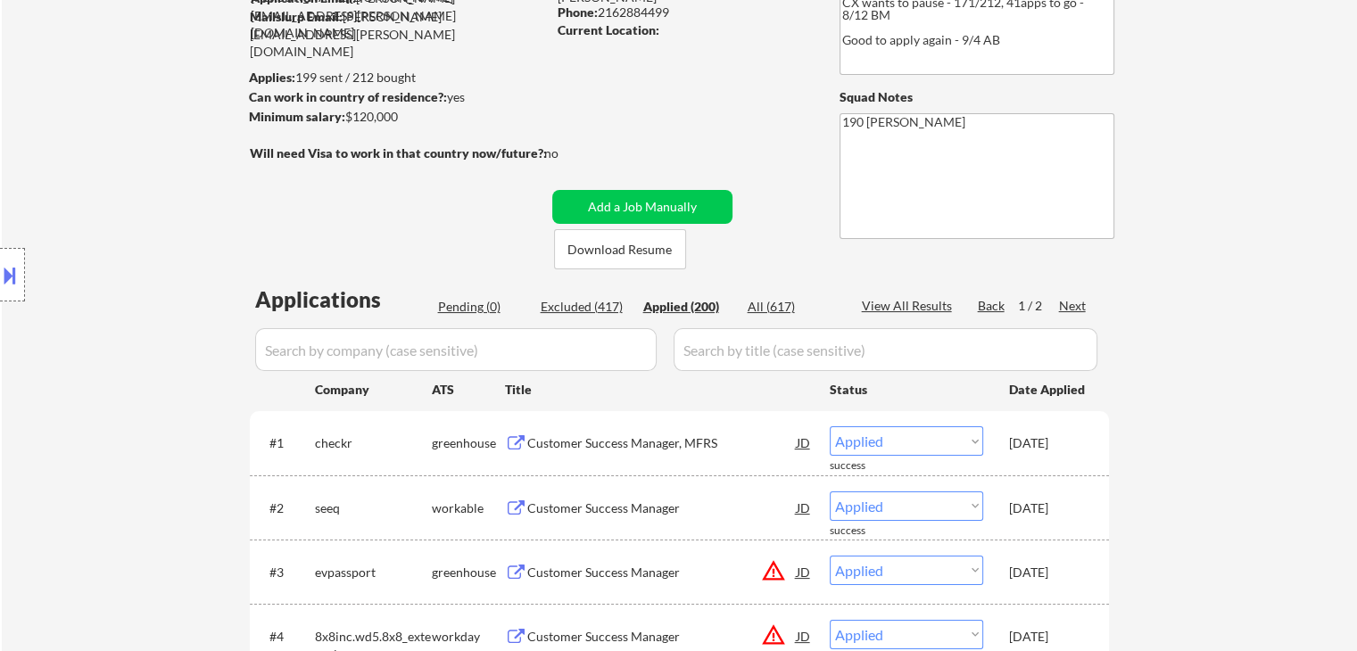
scroll to position [0, 0]
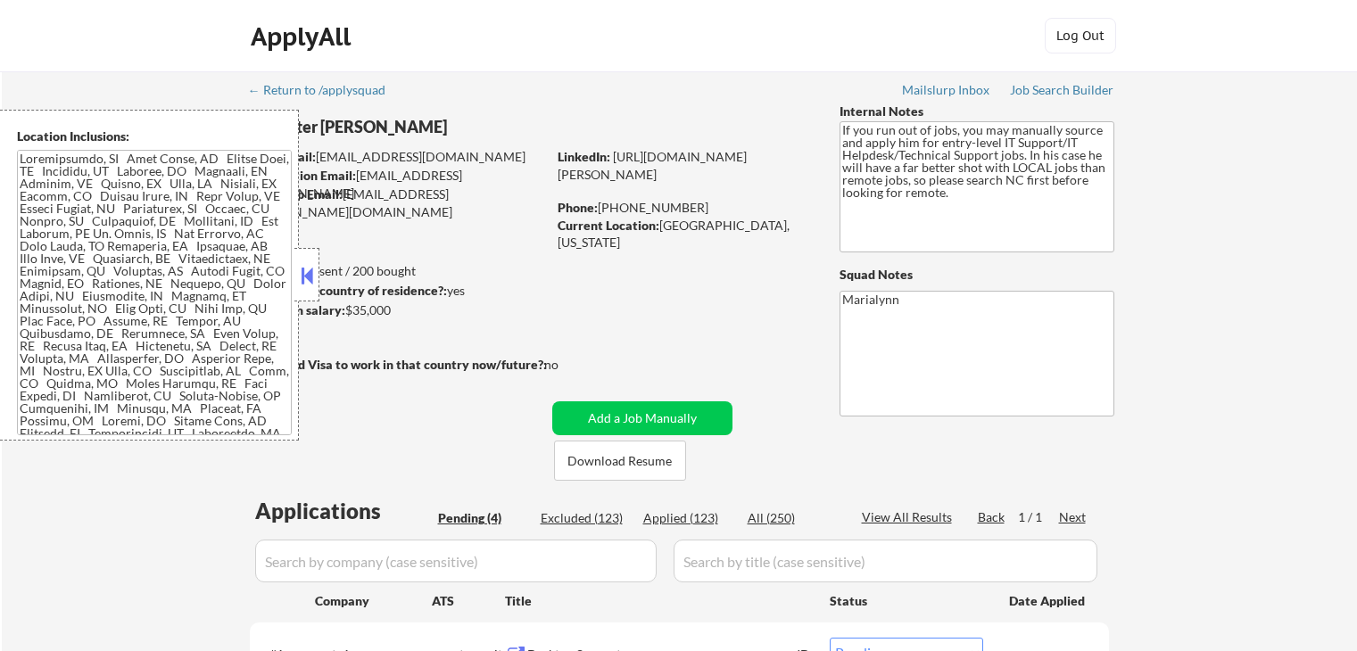
select select ""pending""
drag, startPoint x: 303, startPoint y: 269, endPoint x: 310, endPoint y: 262, distance: 9.5
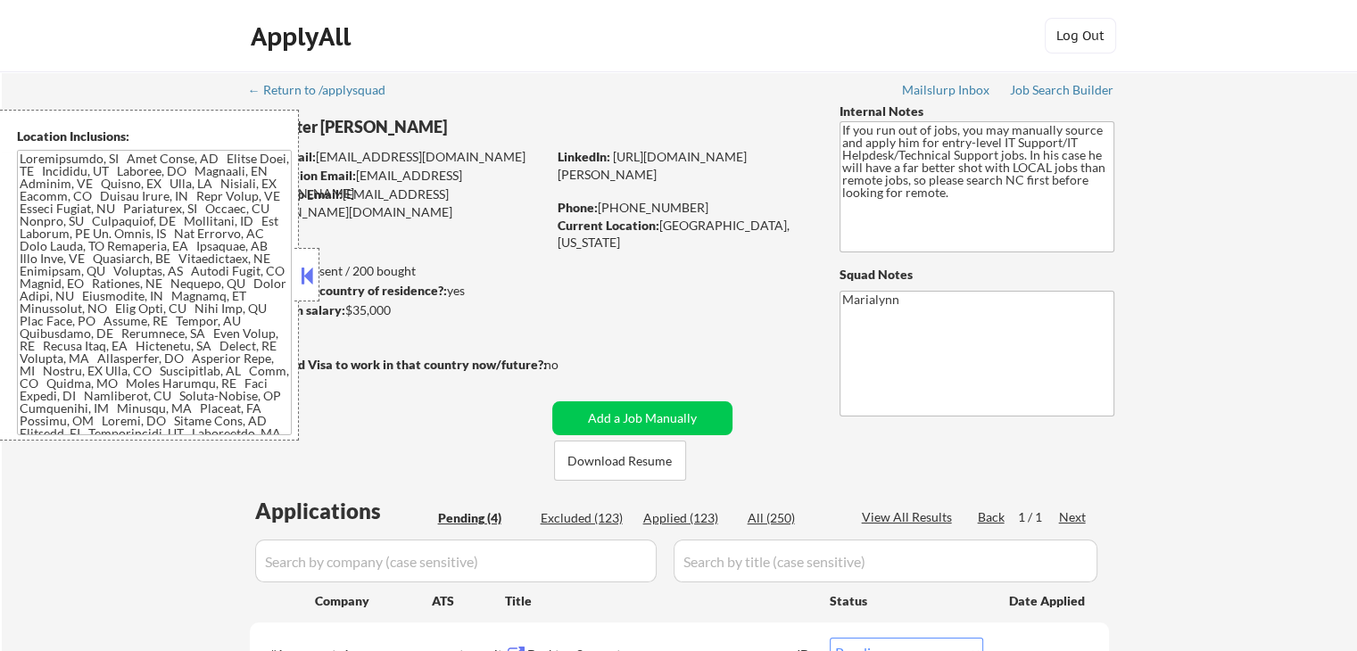
click at [305, 267] on button at bounding box center [307, 275] width 20 height 27
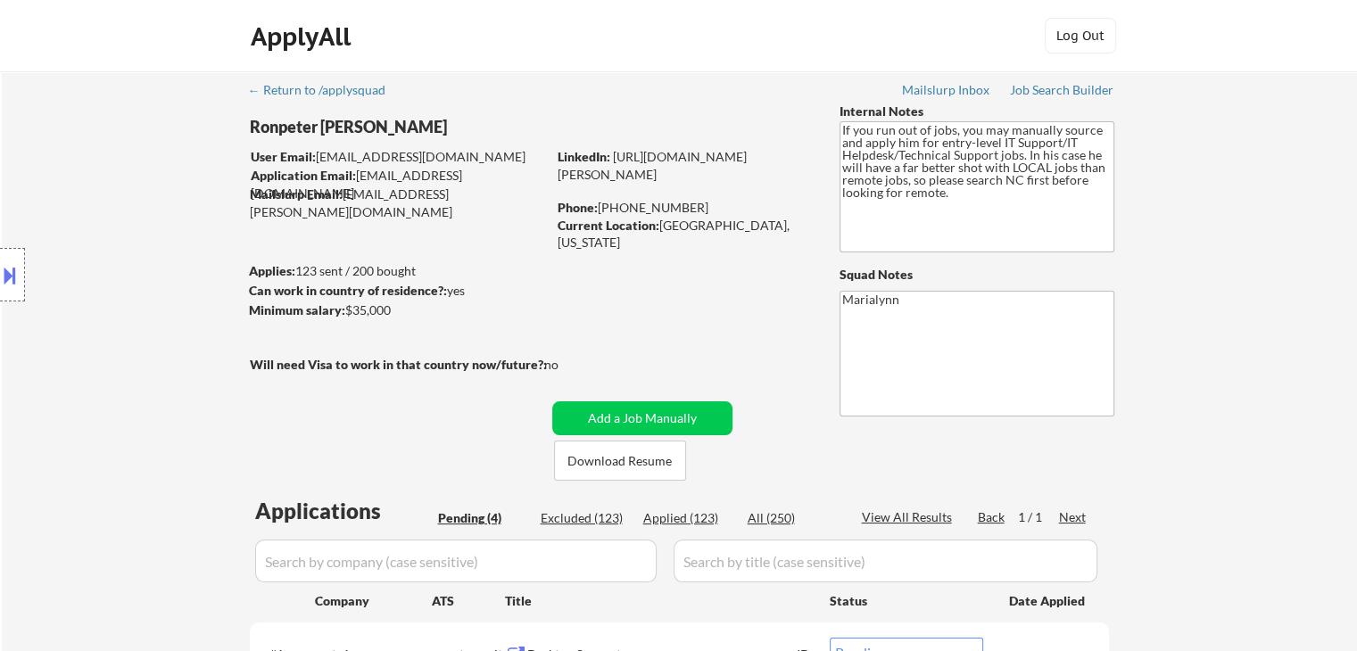
scroll to position [89, 0]
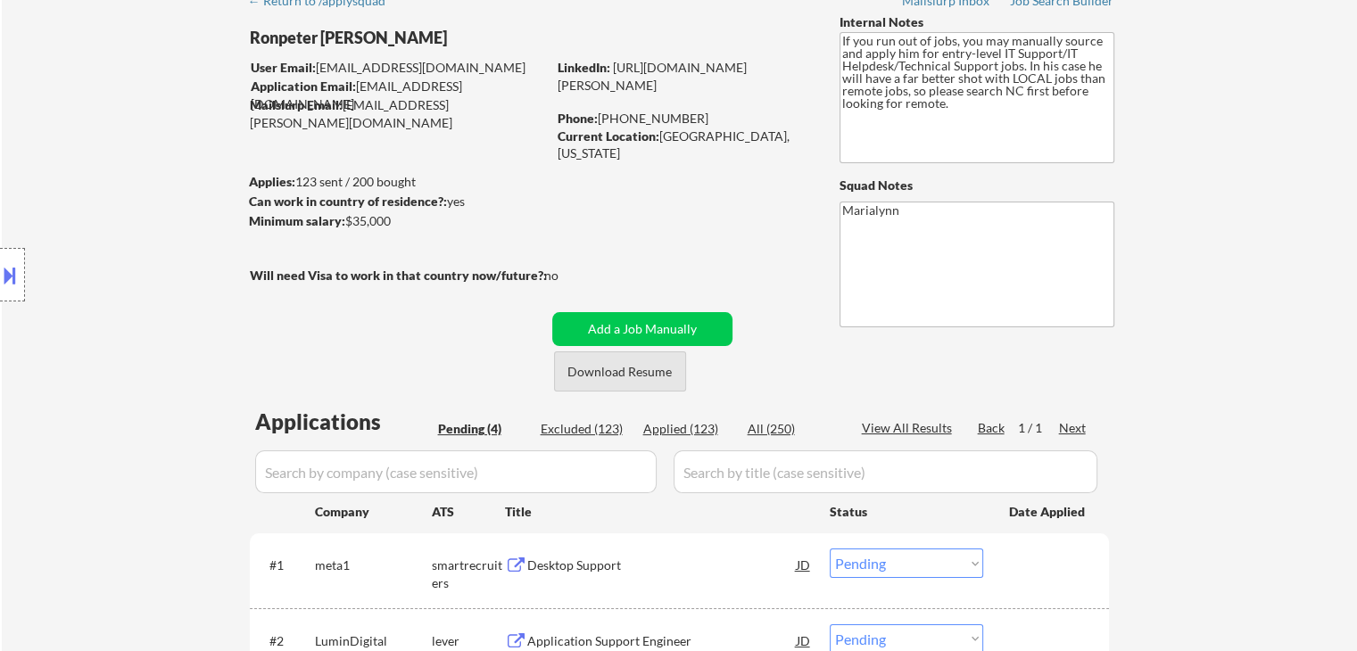
click at [627, 379] on button "Download Resume" at bounding box center [620, 371] width 132 height 40
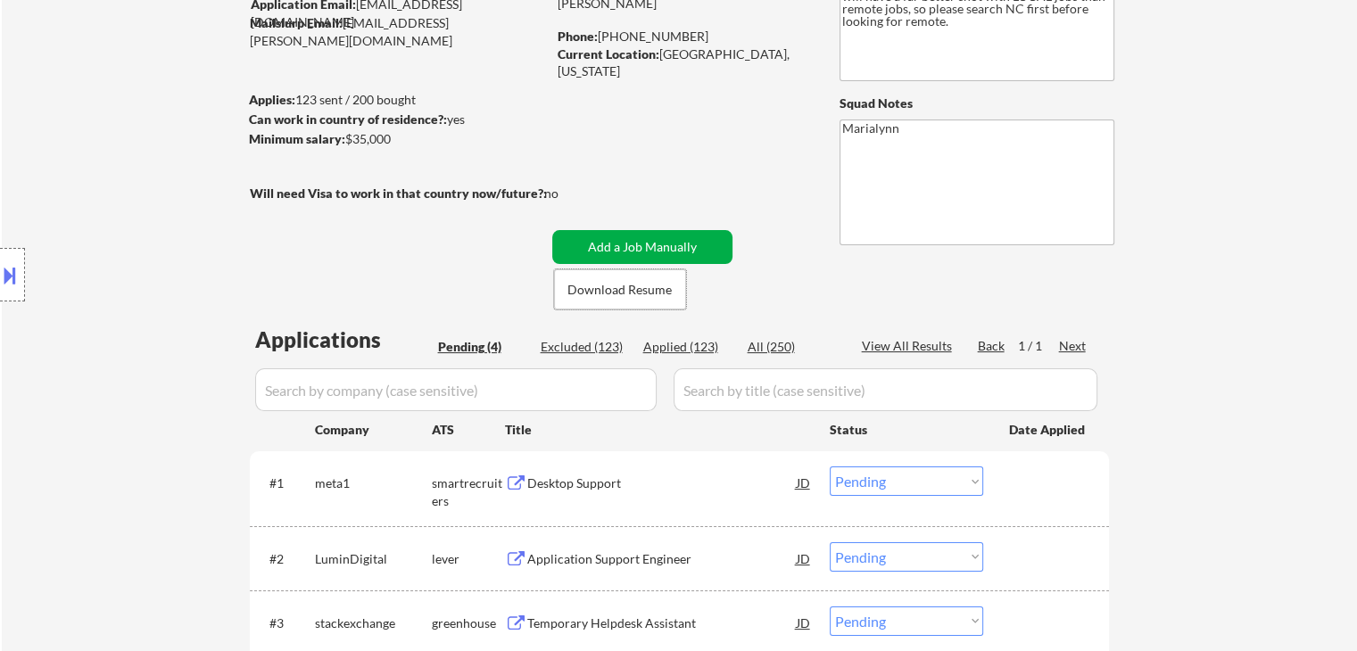
scroll to position [268, 0]
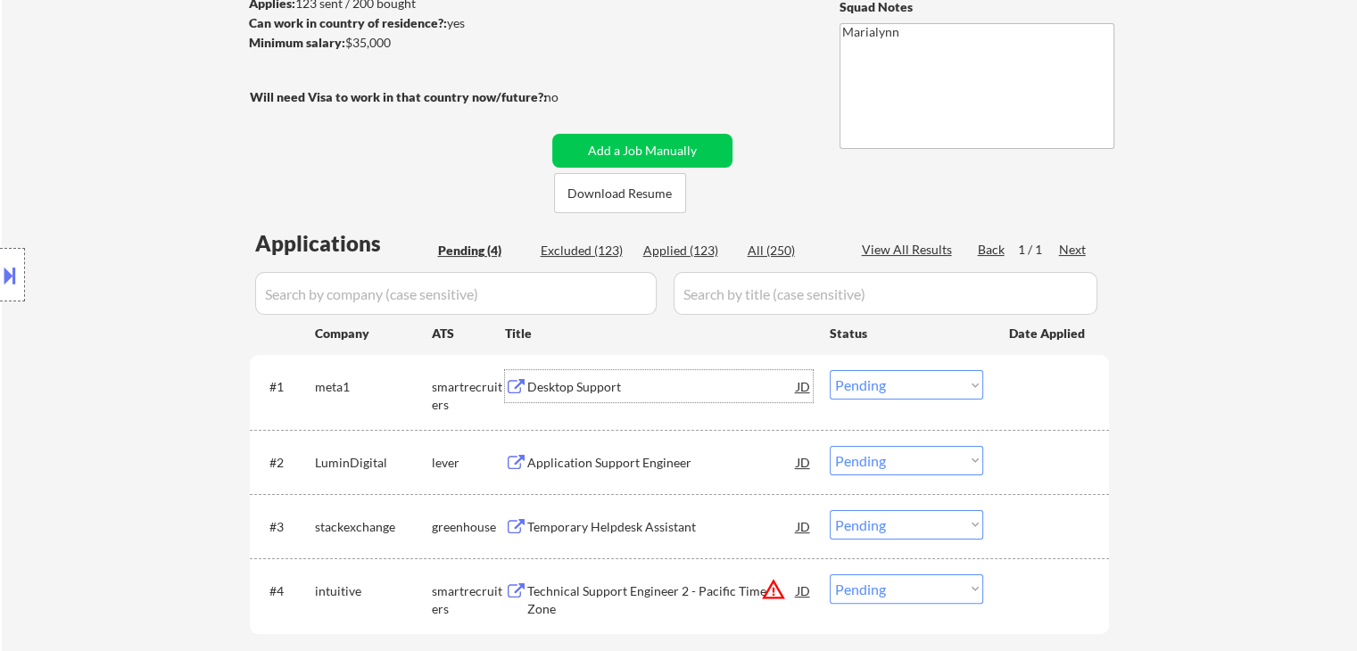
click at [589, 385] on div "Desktop Support" at bounding box center [661, 387] width 269 height 18
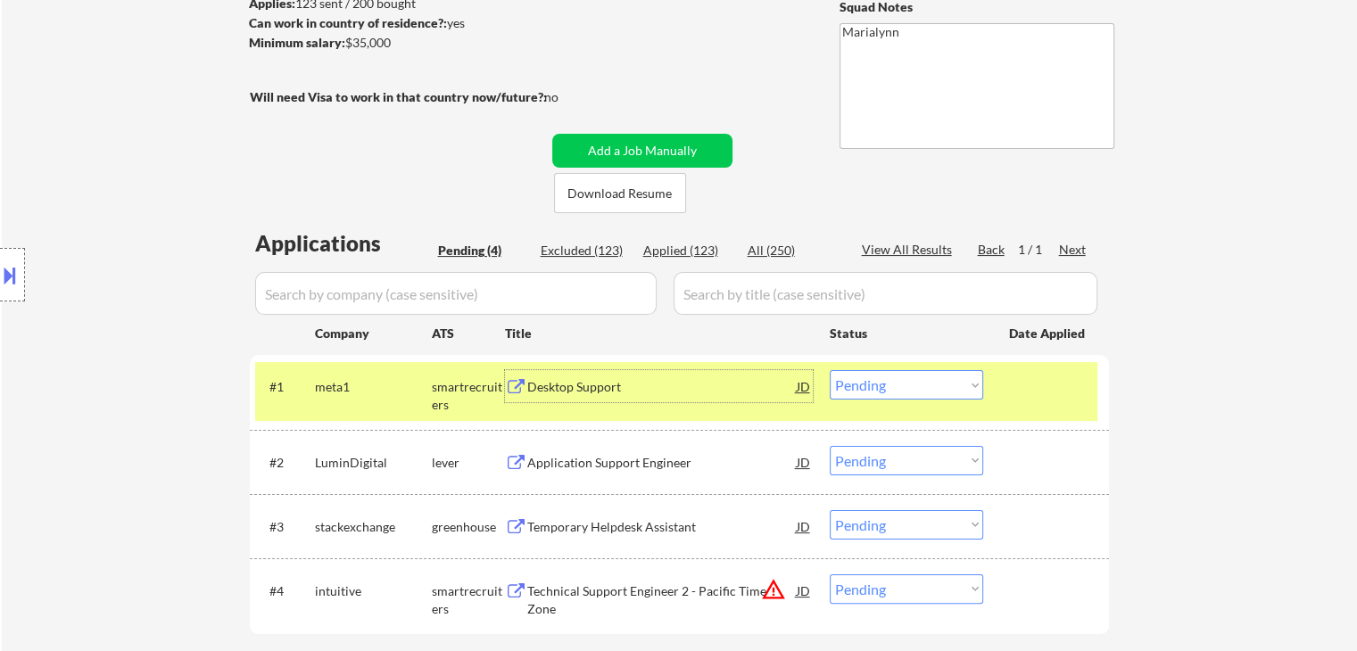
scroll to position [89, 0]
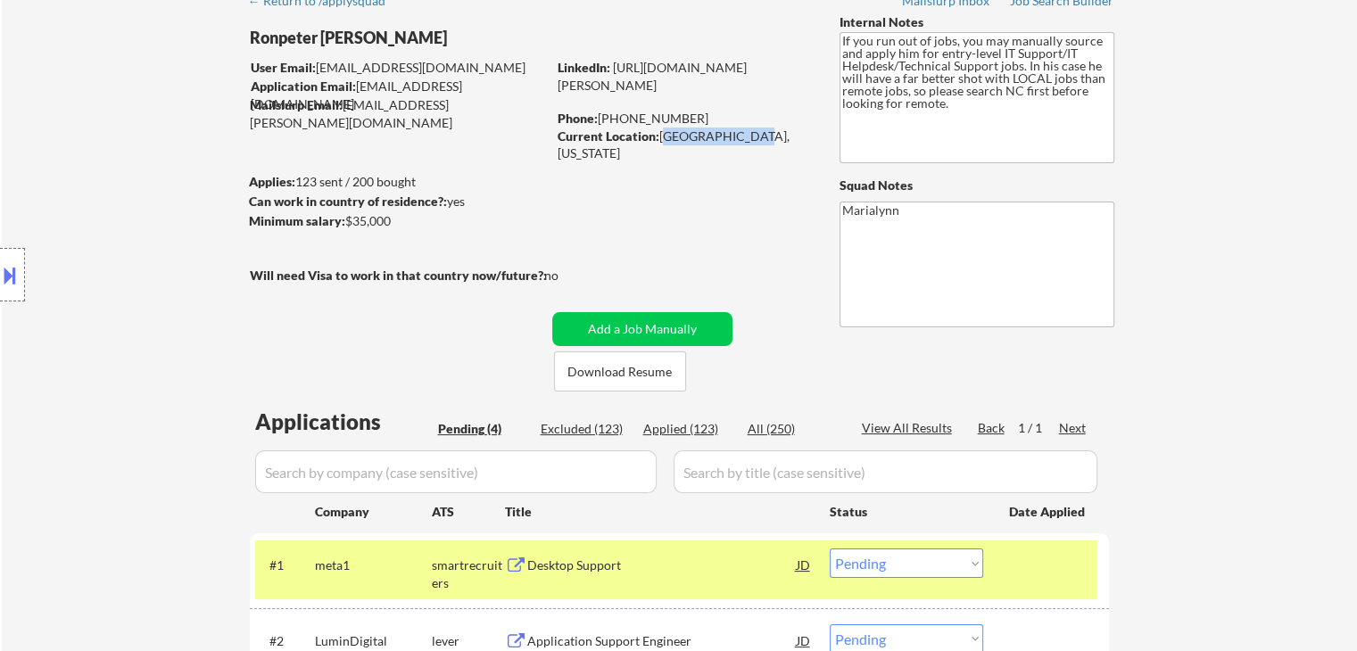
drag, startPoint x: 662, startPoint y: 136, endPoint x: 737, endPoint y: 140, distance: 75.0
click at [737, 140] on div "Current Location: Hope Mills, NC 28348, North Carolina" at bounding box center [684, 145] width 252 height 35
copy div "Hope Mills, NC"
click at [639, 376] on button "Download Resume" at bounding box center [620, 371] width 132 height 40
select select ""pending""
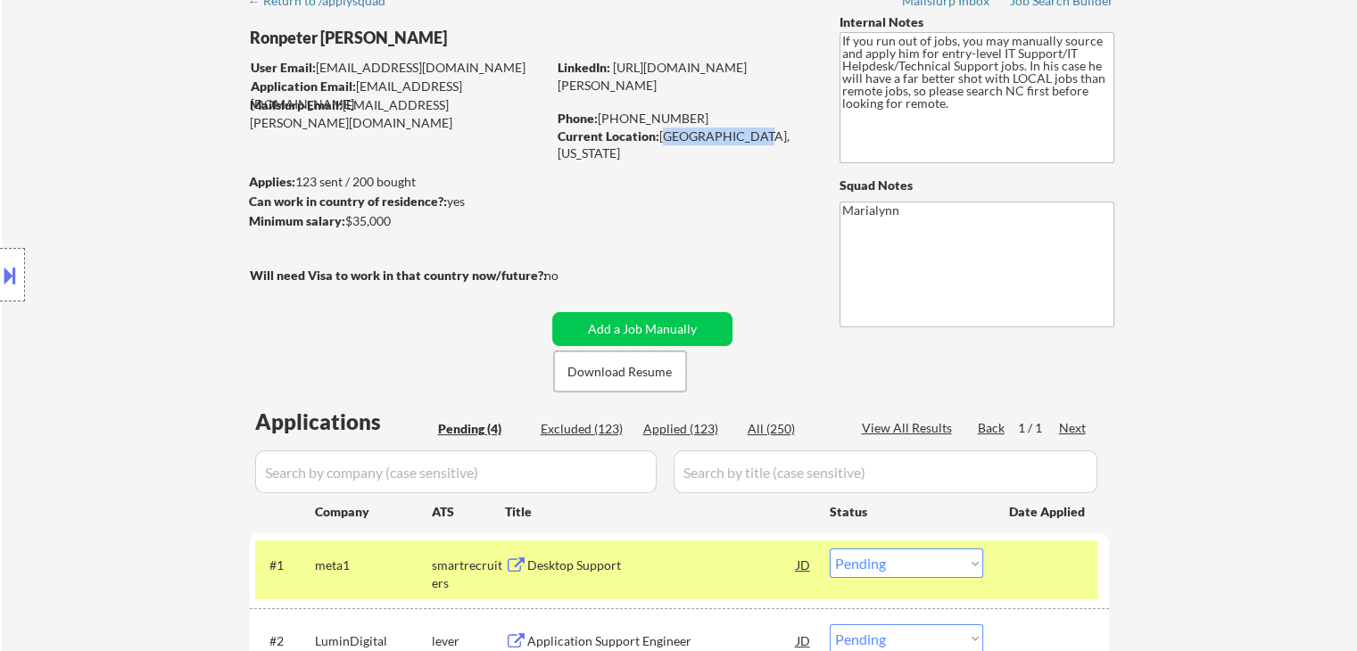
select select ""pending""
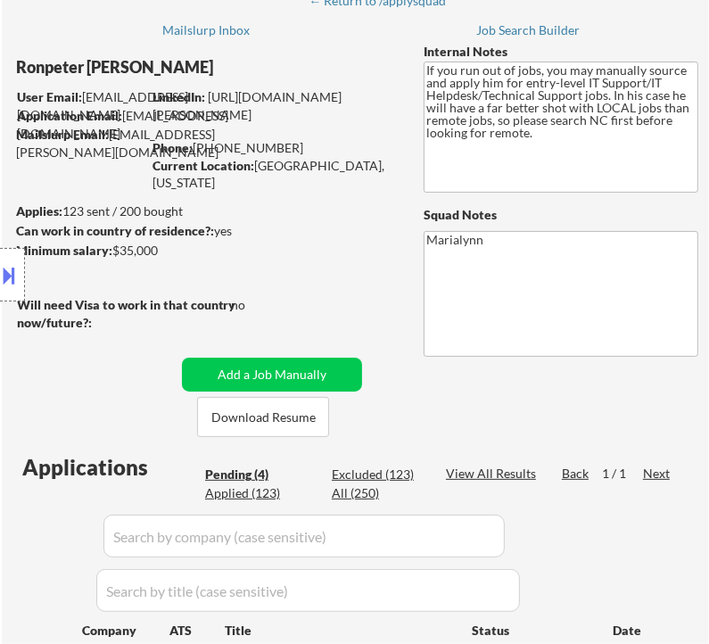
select select ""pending""
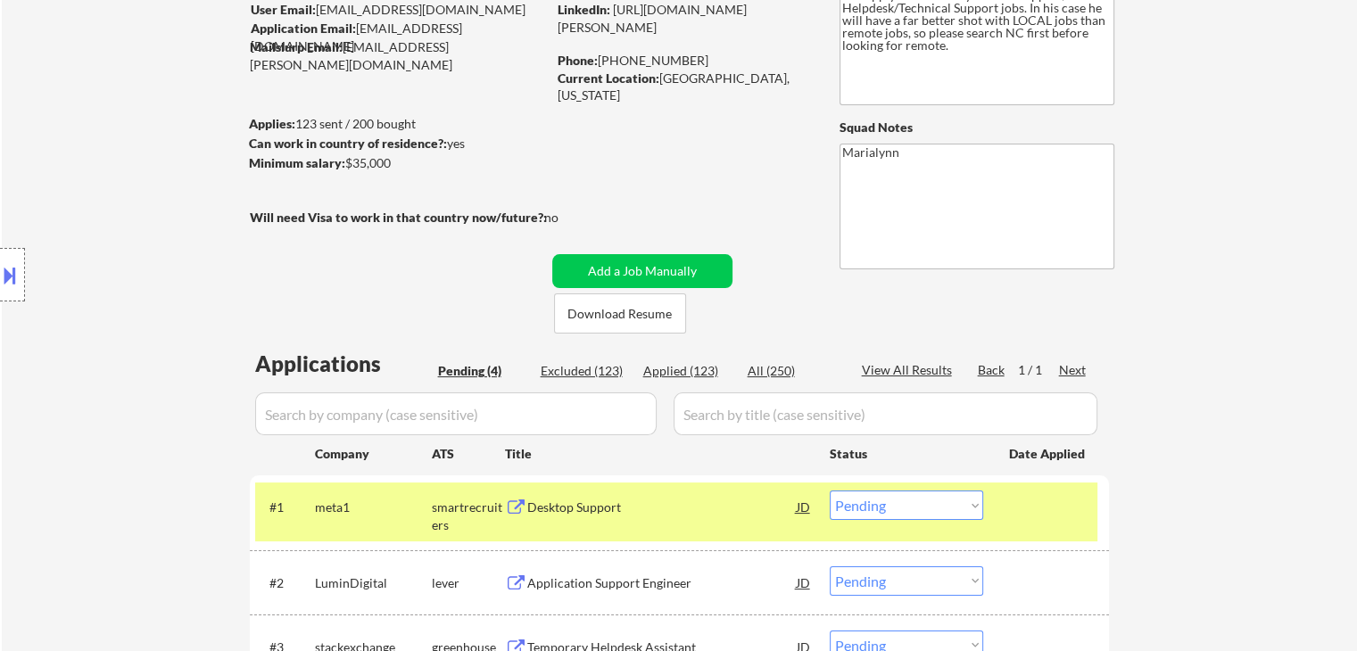
scroll to position [178, 0]
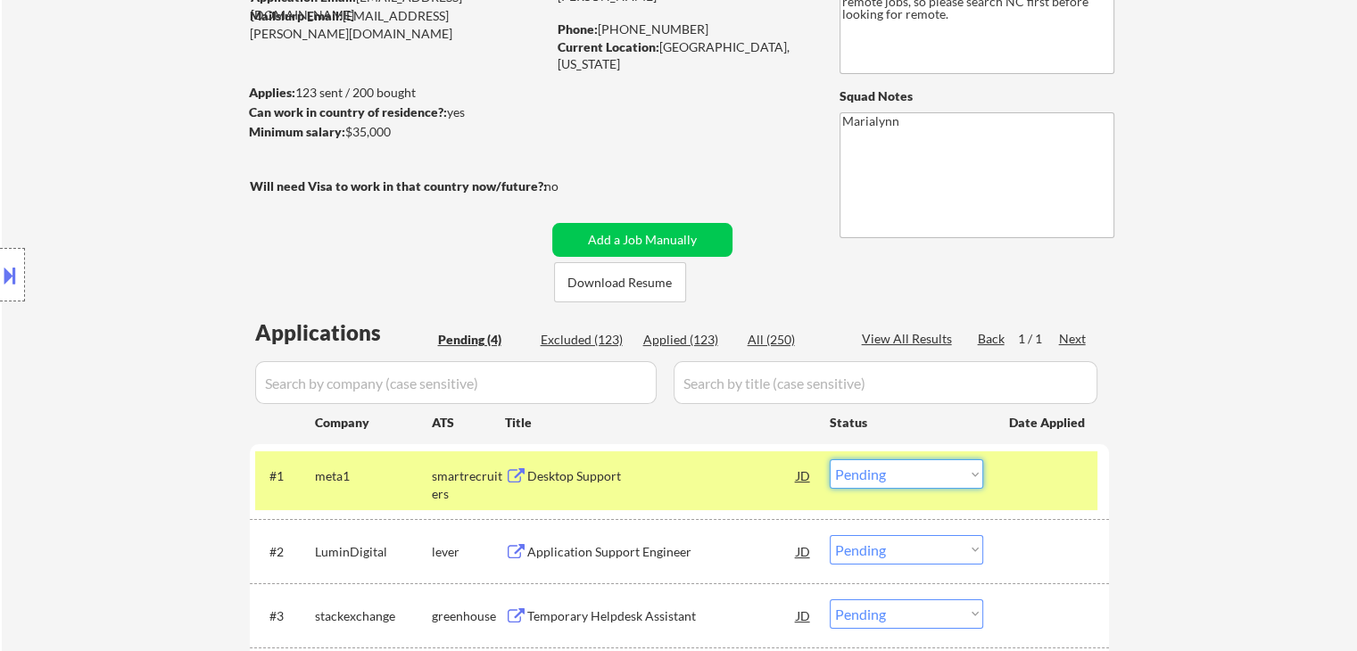
click at [928, 471] on select "Choose an option... Pending Applied Excluded (Questions) Excluded (Expired) Exc…" at bounding box center [906, 473] width 153 height 29
click at [830, 459] on select "Choose an option... Pending Applied Excluded (Questions) Excluded (Expired) Exc…" at bounding box center [906, 473] width 153 height 29
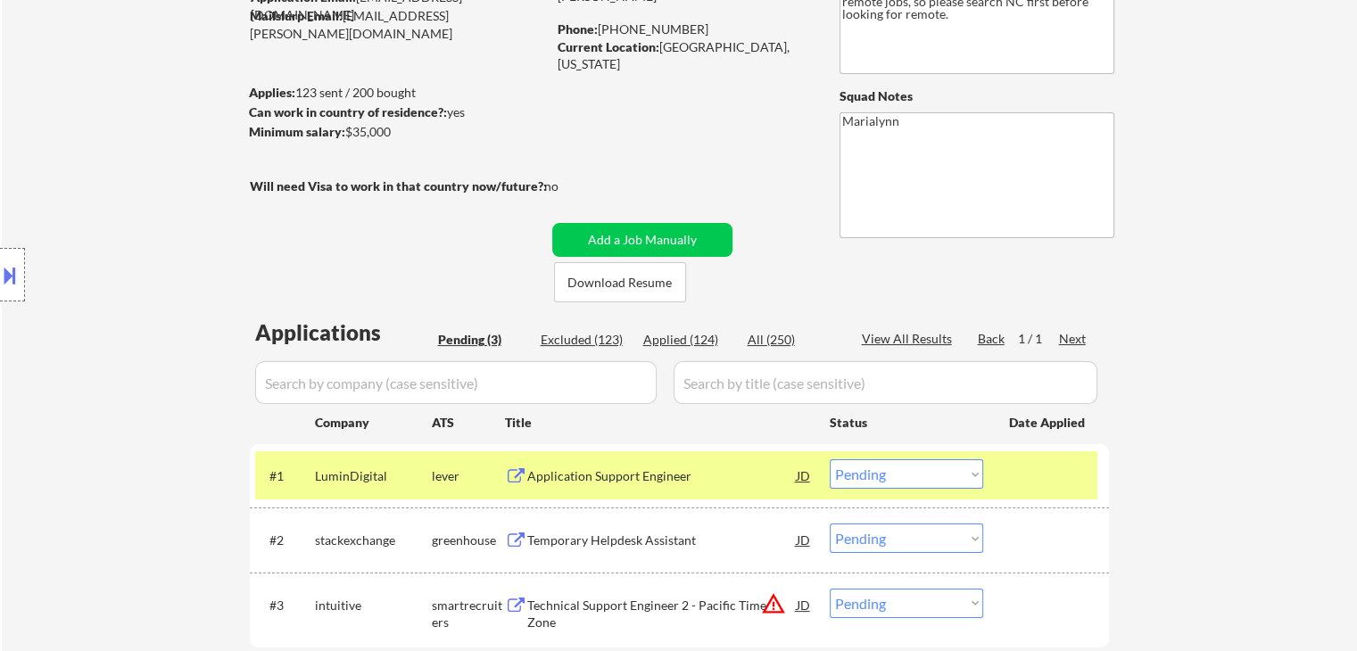
scroll to position [357, 0]
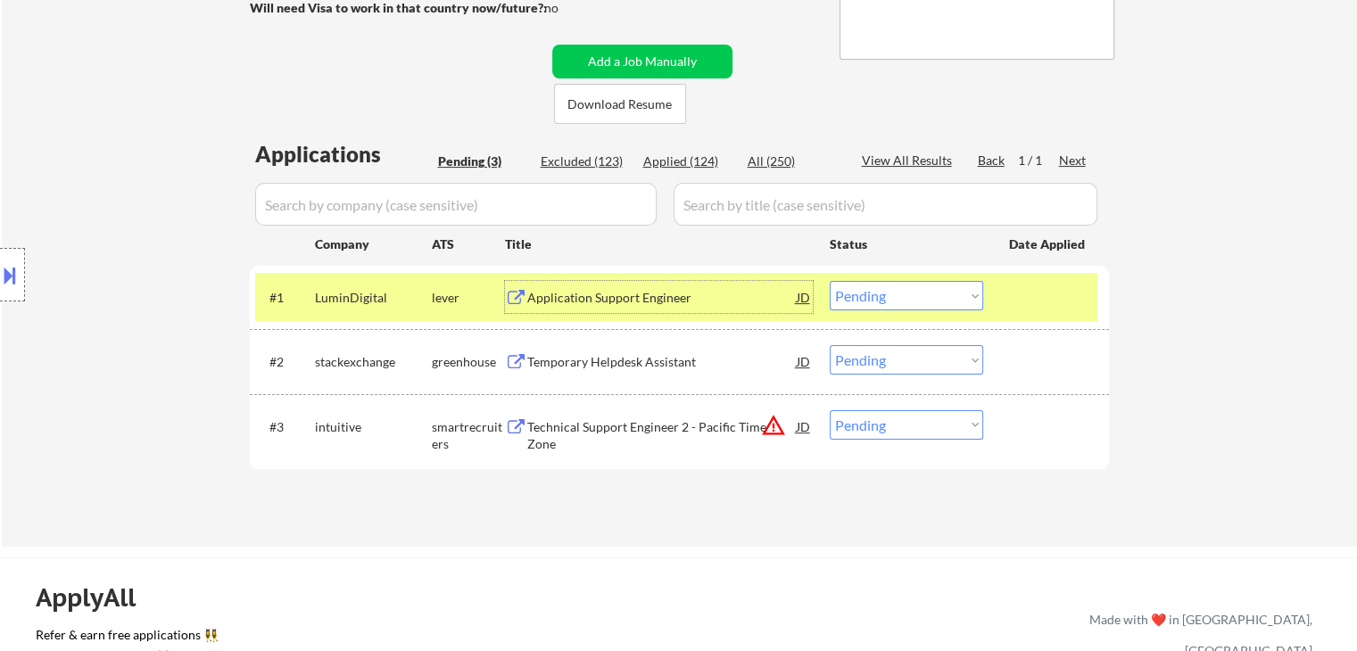
click at [615, 287] on div "Application Support Engineer" at bounding box center [661, 297] width 269 height 32
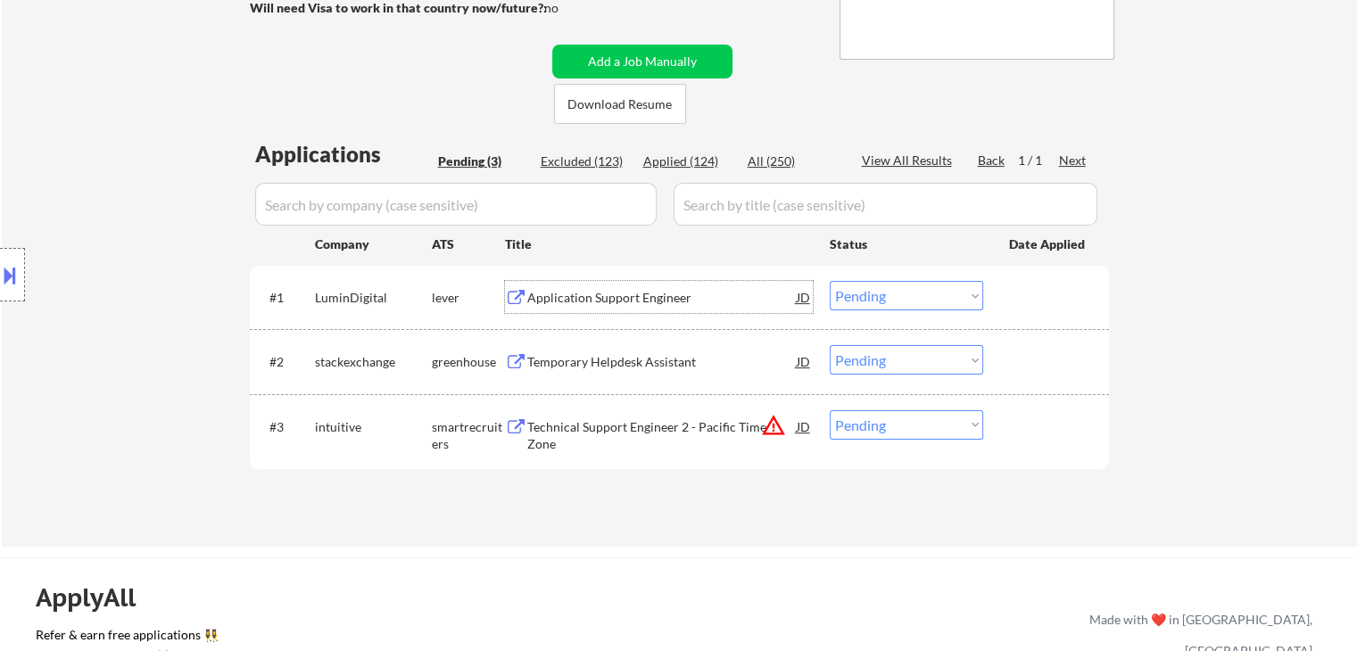
scroll to position [89, 0]
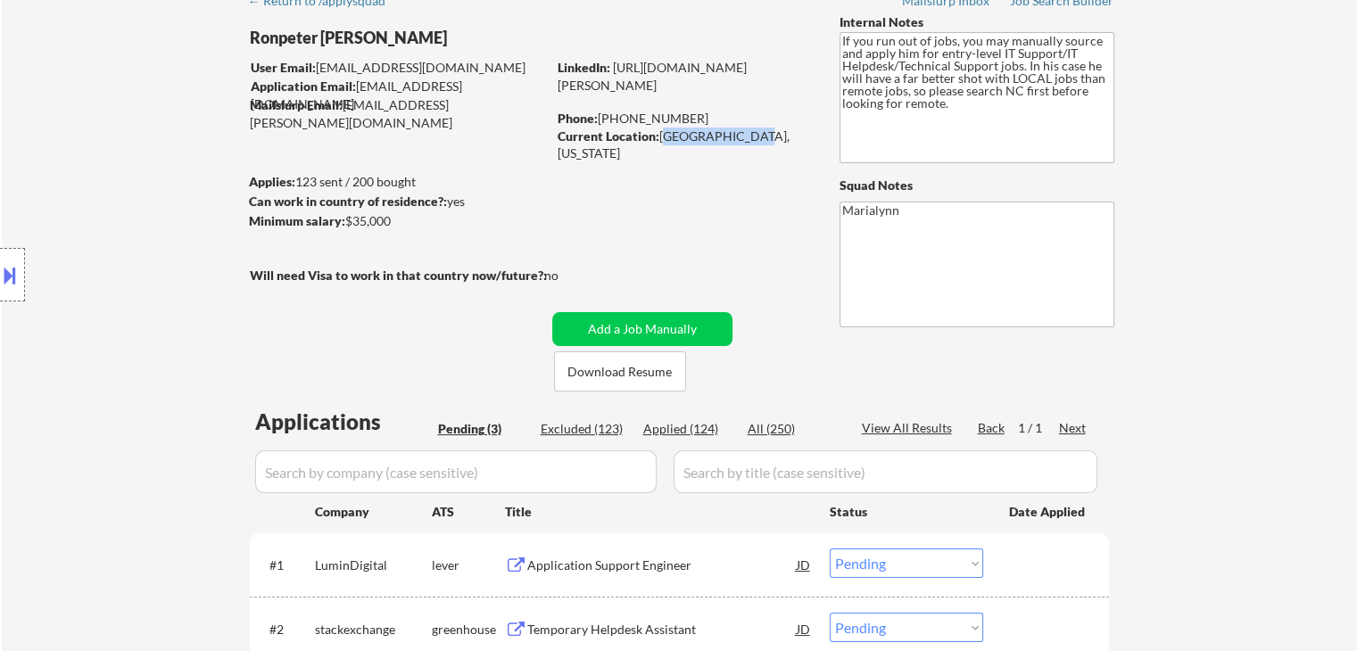
drag, startPoint x: 663, startPoint y: 133, endPoint x: 740, endPoint y: 144, distance: 78.3
click at [740, 144] on div "Current Location: Hope Mills, NC 28348, North Carolina" at bounding box center [684, 145] width 252 height 35
copy div "Hope Mills, NC"
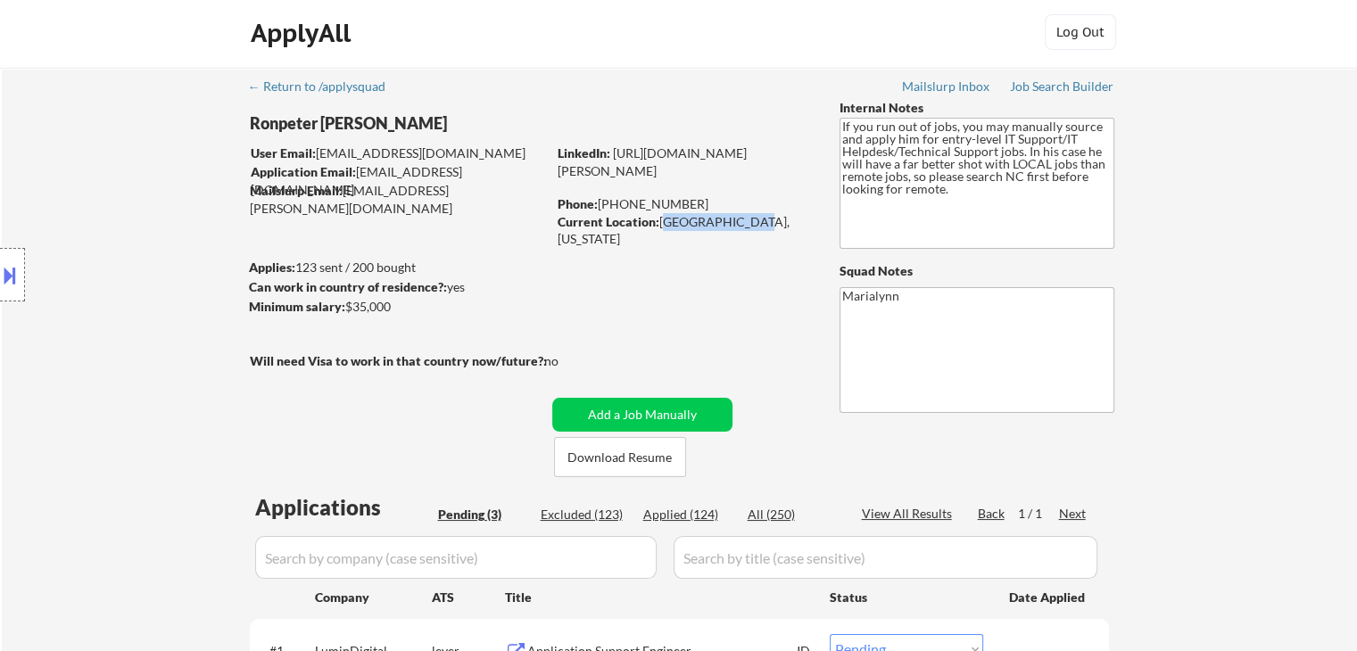
scroll to position [0, 0]
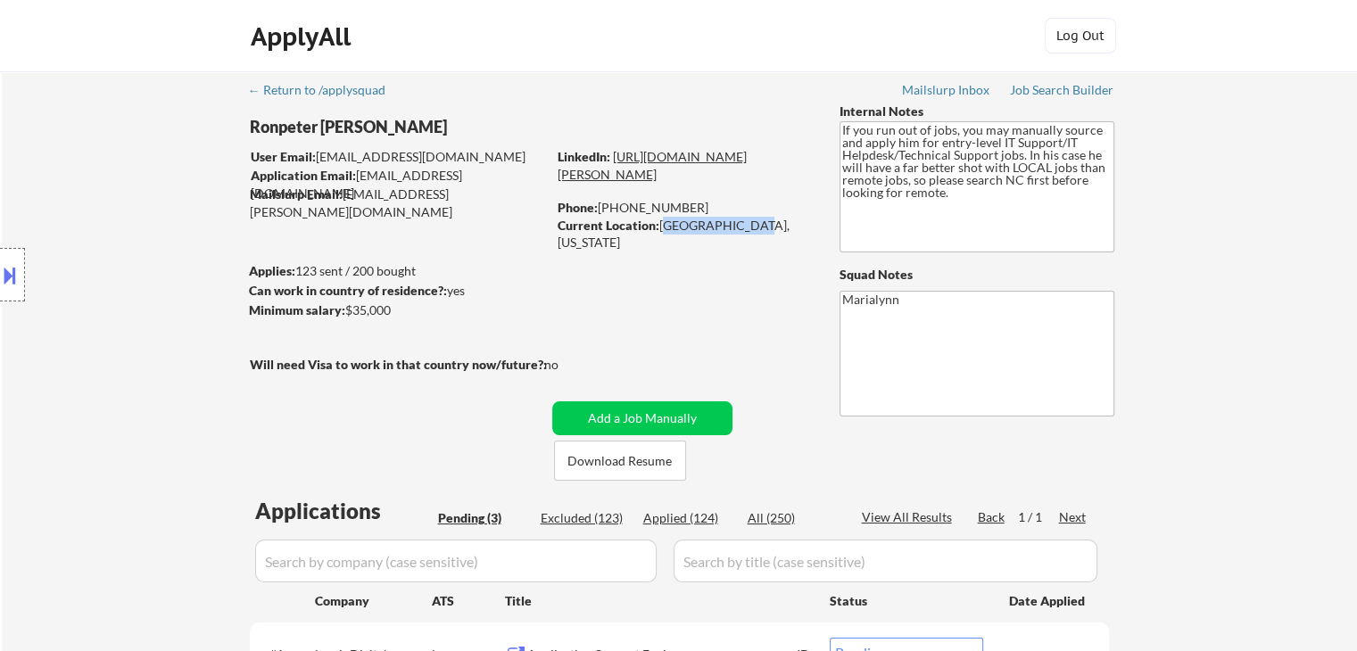
click at [706, 173] on link "https://www.linkedin.com/in/ronpeter-pintac-divinagracia-8a93ab213/" at bounding box center [652, 165] width 189 height 33
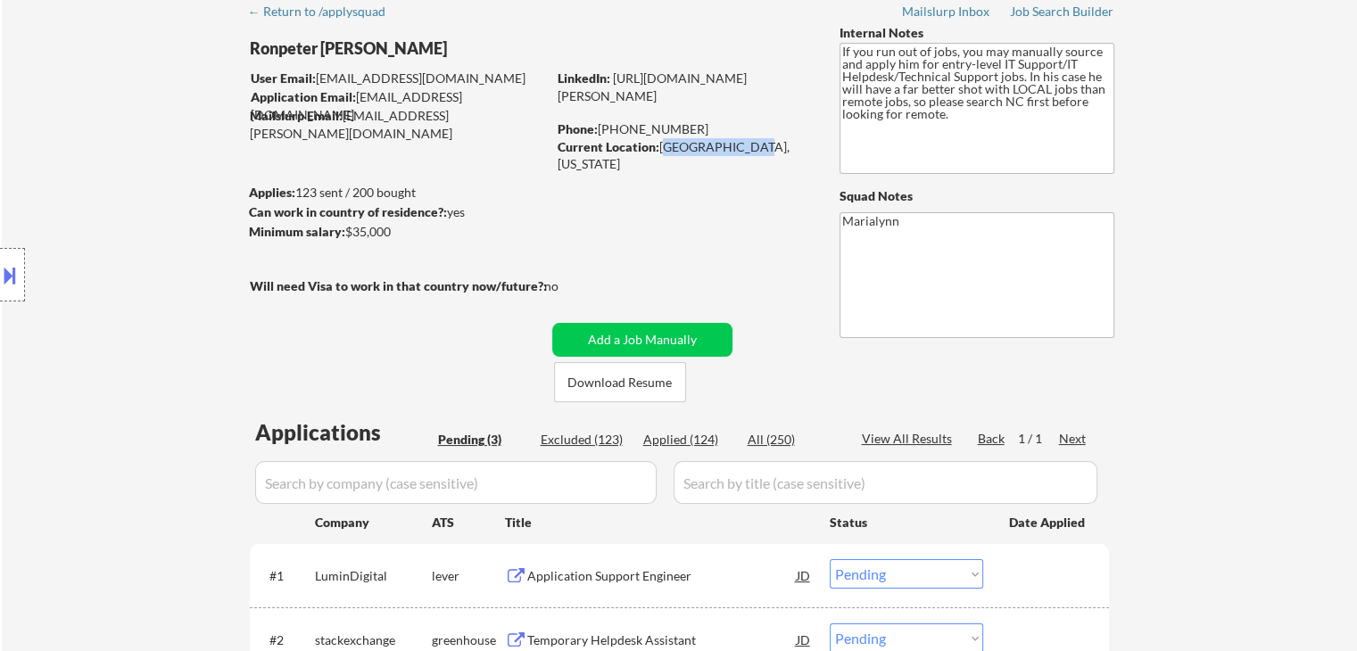
scroll to position [268, 0]
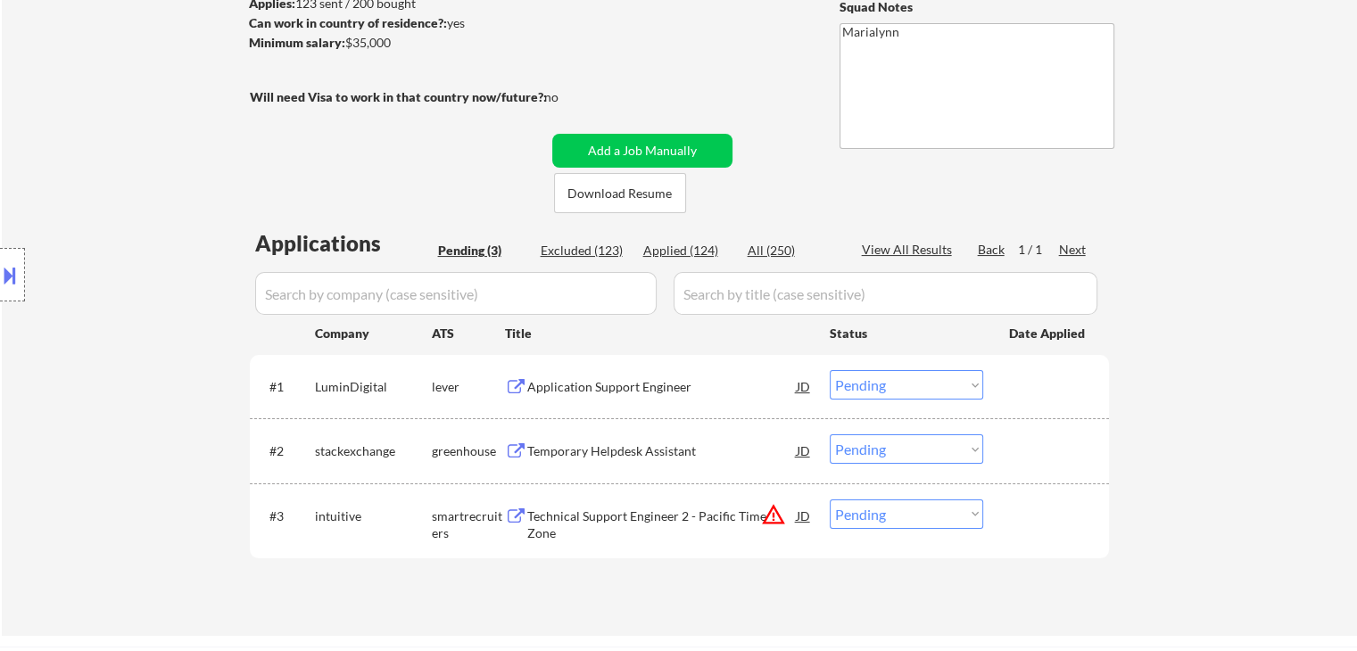
click at [903, 388] on select "Choose an option... Pending Applied Excluded (Questions) Excluded (Expired) Exc…" at bounding box center [906, 384] width 153 height 29
click at [830, 370] on select "Choose an option... Pending Applied Excluded (Questions) Excluded (Expired) Exc…" at bounding box center [906, 384] width 153 height 29
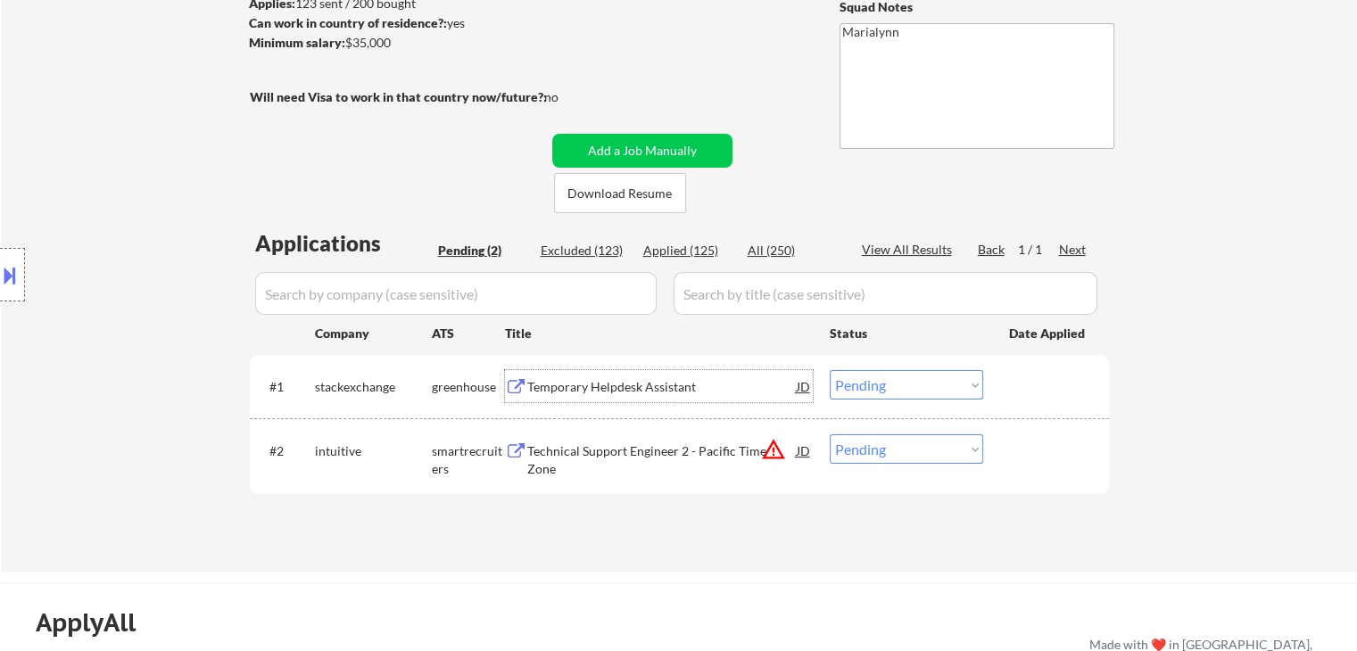
click at [602, 390] on div "Temporary Helpdesk Assistant" at bounding box center [661, 387] width 269 height 18
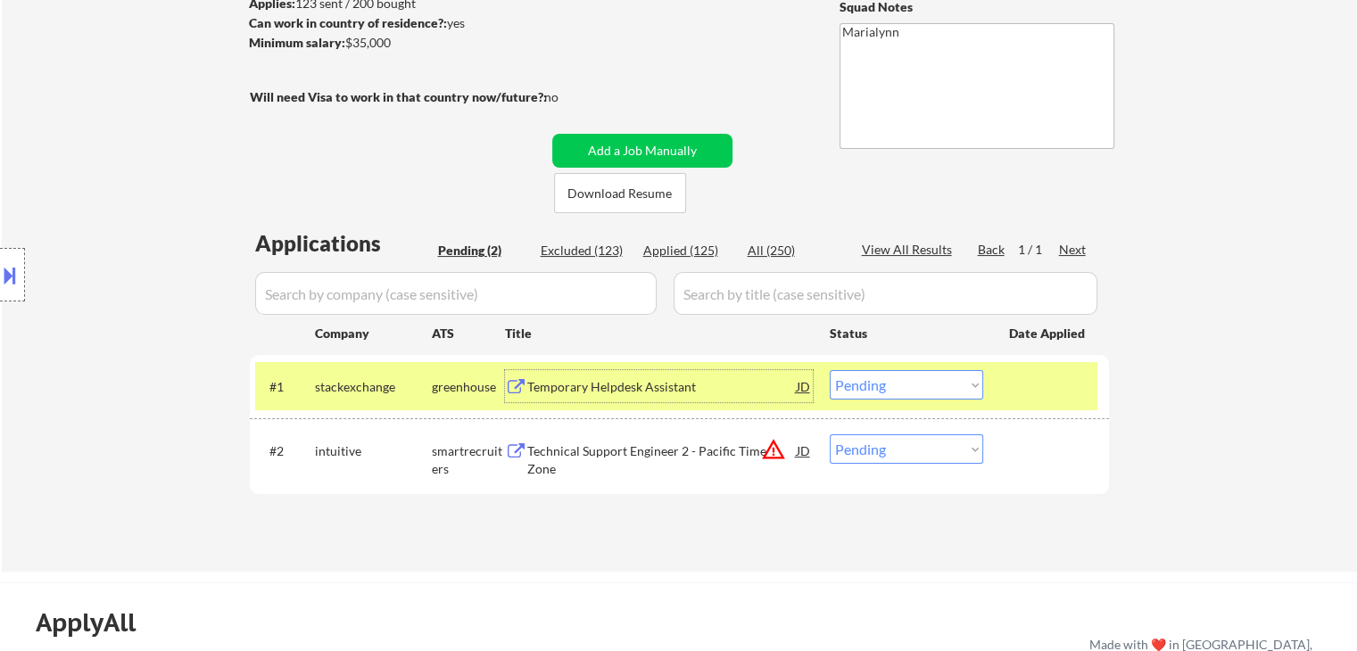
drag, startPoint x: 888, startPoint y: 387, endPoint x: 892, endPoint y: 398, distance: 11.6
click at [888, 387] on select "Choose an option... Pending Applied Excluded (Questions) Excluded (Expired) Exc…" at bounding box center [906, 384] width 153 height 29
click at [830, 370] on select "Choose an option... Pending Applied Excluded (Questions) Excluded (Expired) Exc…" at bounding box center [906, 384] width 153 height 29
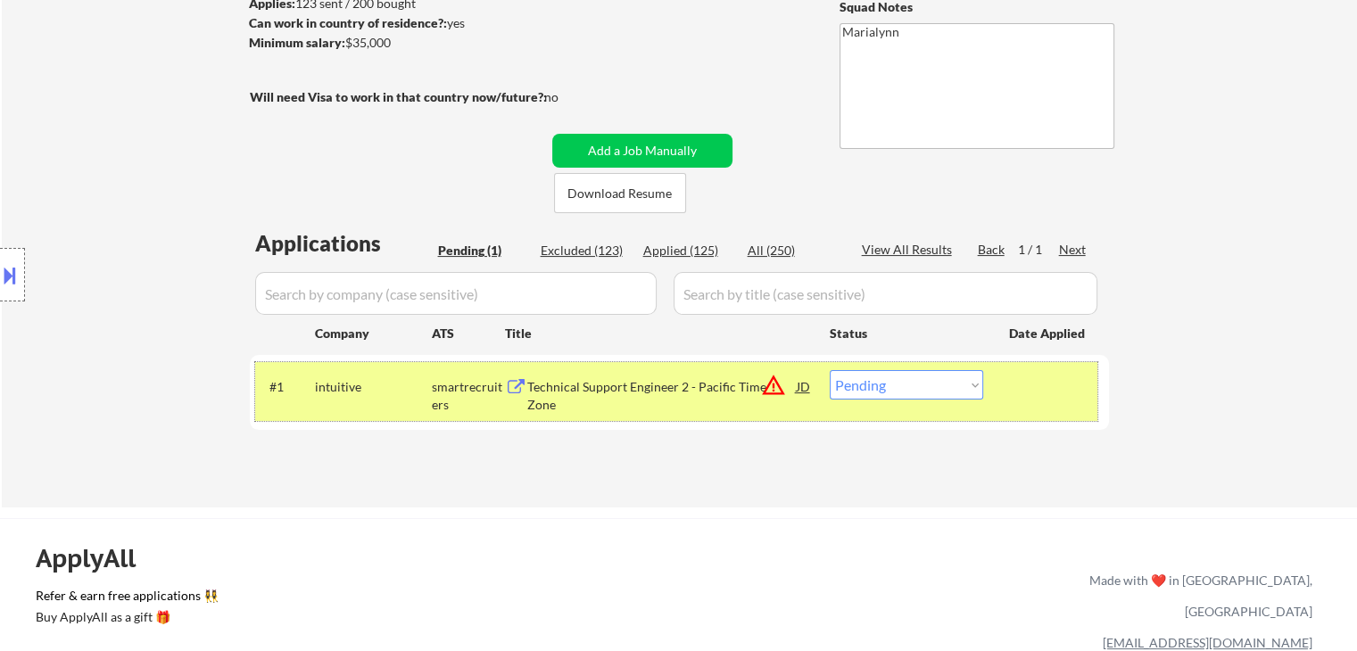
click at [604, 403] on div "#1 intuitive smartrecruiters Technical Support Engineer 2 - Pacific Time Zone J…" at bounding box center [676, 391] width 842 height 59
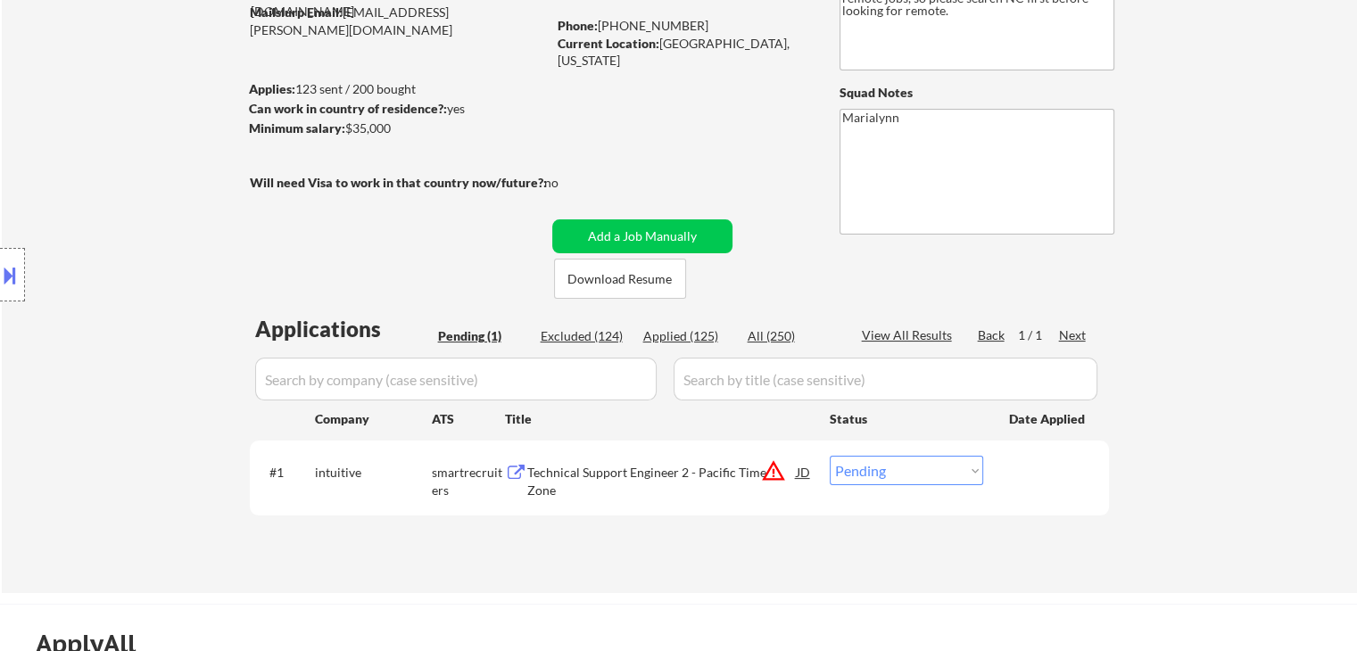
scroll to position [178, 0]
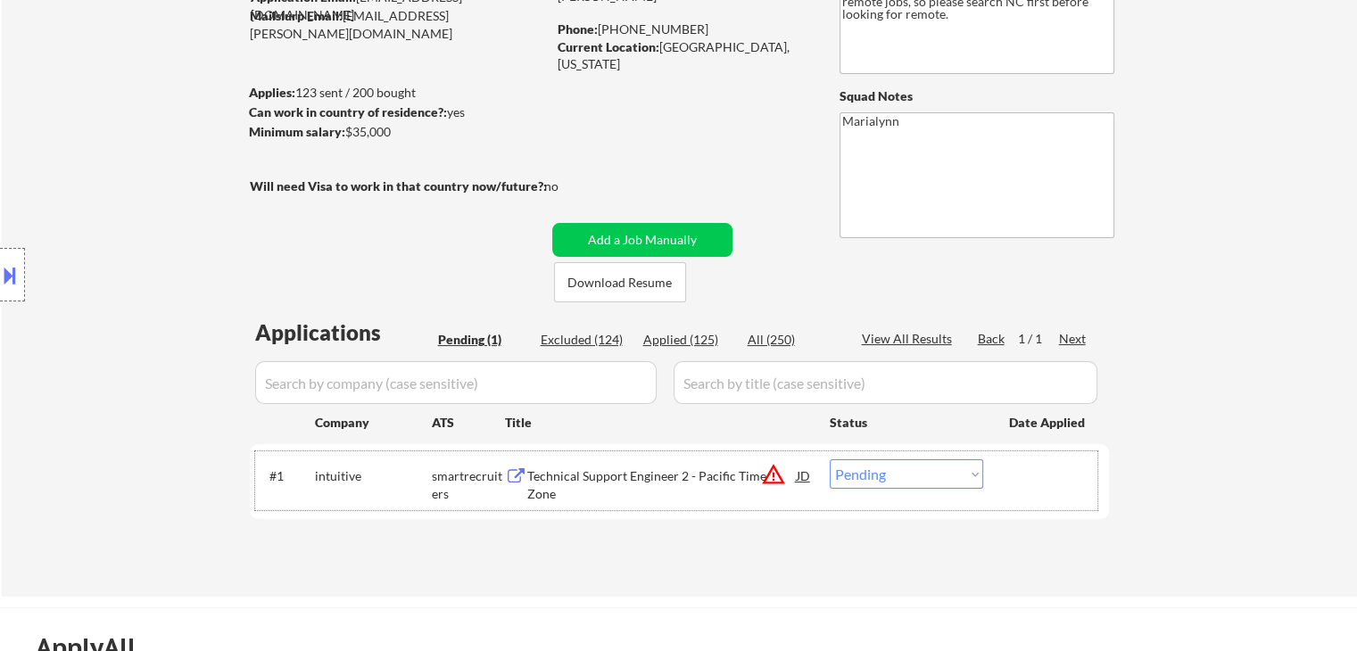
click at [593, 479] on div "Technical Support Engineer 2 - Pacific Time Zone" at bounding box center [661, 484] width 269 height 35
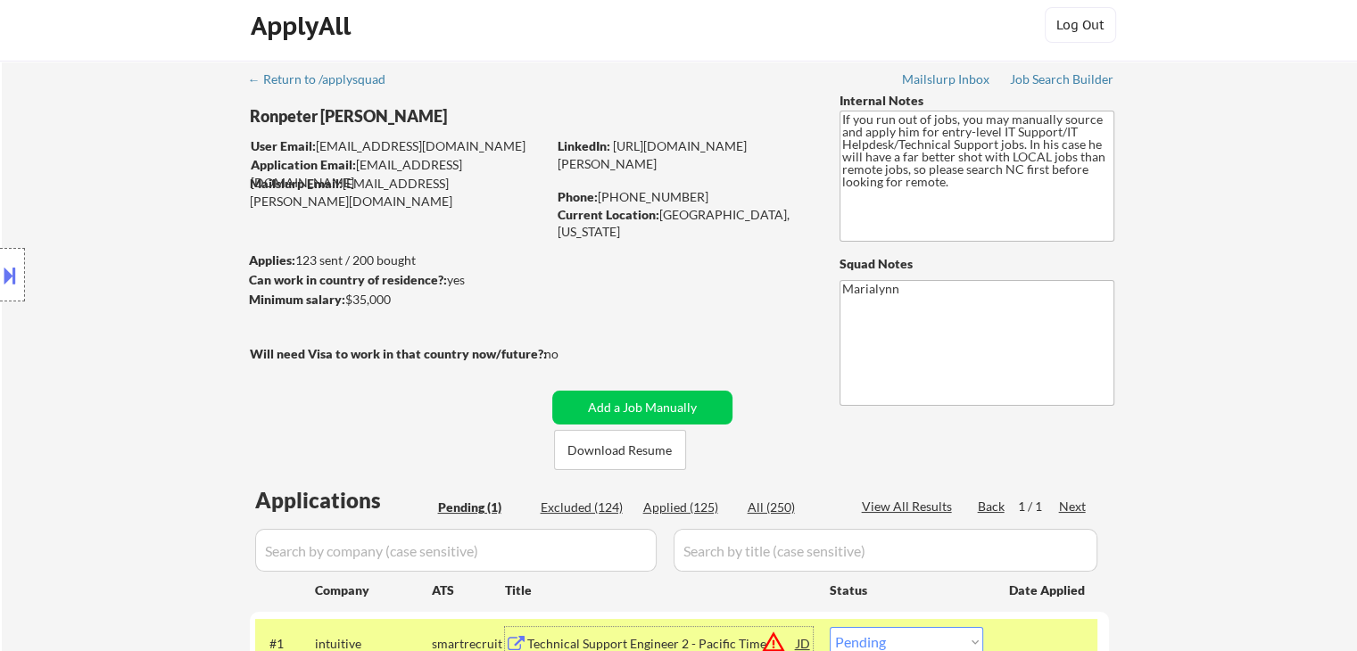
scroll to position [0, 0]
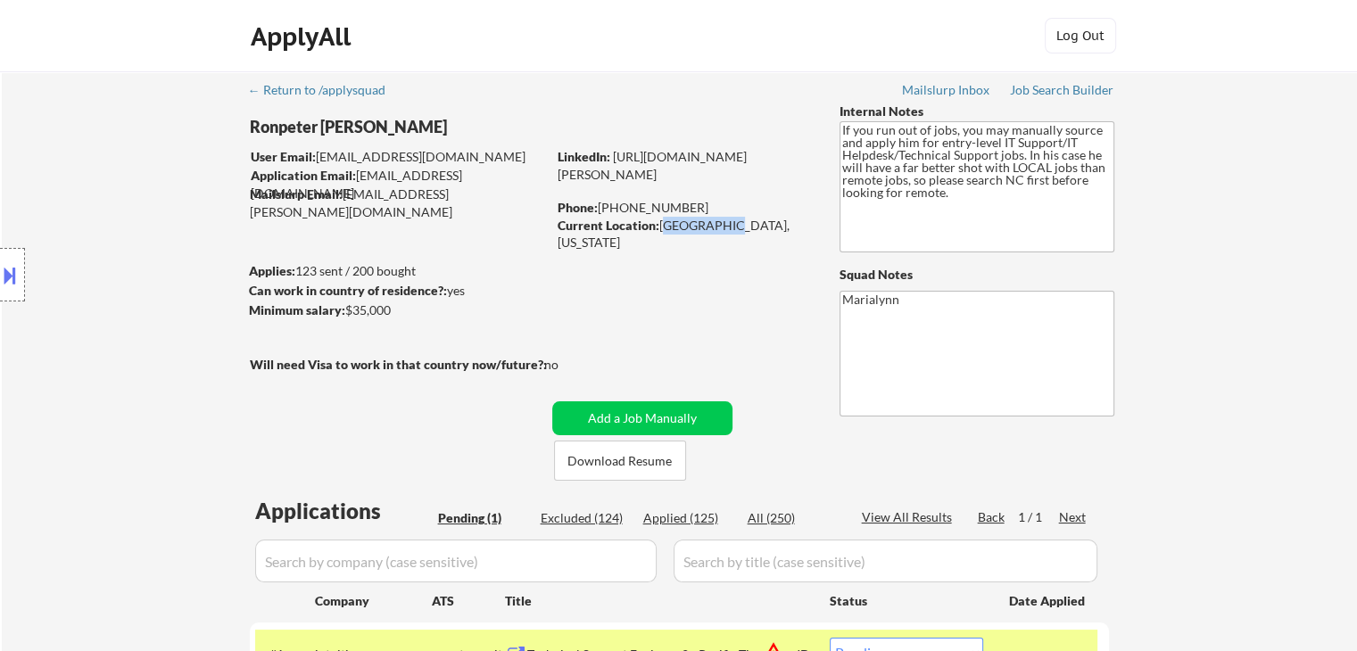
drag, startPoint x: 662, startPoint y: 227, endPoint x: 717, endPoint y: 233, distance: 55.6
click at [717, 233] on div "Current Location: Hope Mills, NC 28348, North Carolina" at bounding box center [684, 234] width 252 height 35
drag, startPoint x: 664, startPoint y: 249, endPoint x: 664, endPoint y: 236, distance: 12.5
click at [664, 243] on div "Current Location: Hope Mills, NC 28348, North Carolina" at bounding box center [684, 234] width 252 height 35
drag, startPoint x: 660, startPoint y: 222, endPoint x: 742, endPoint y: 227, distance: 82.2
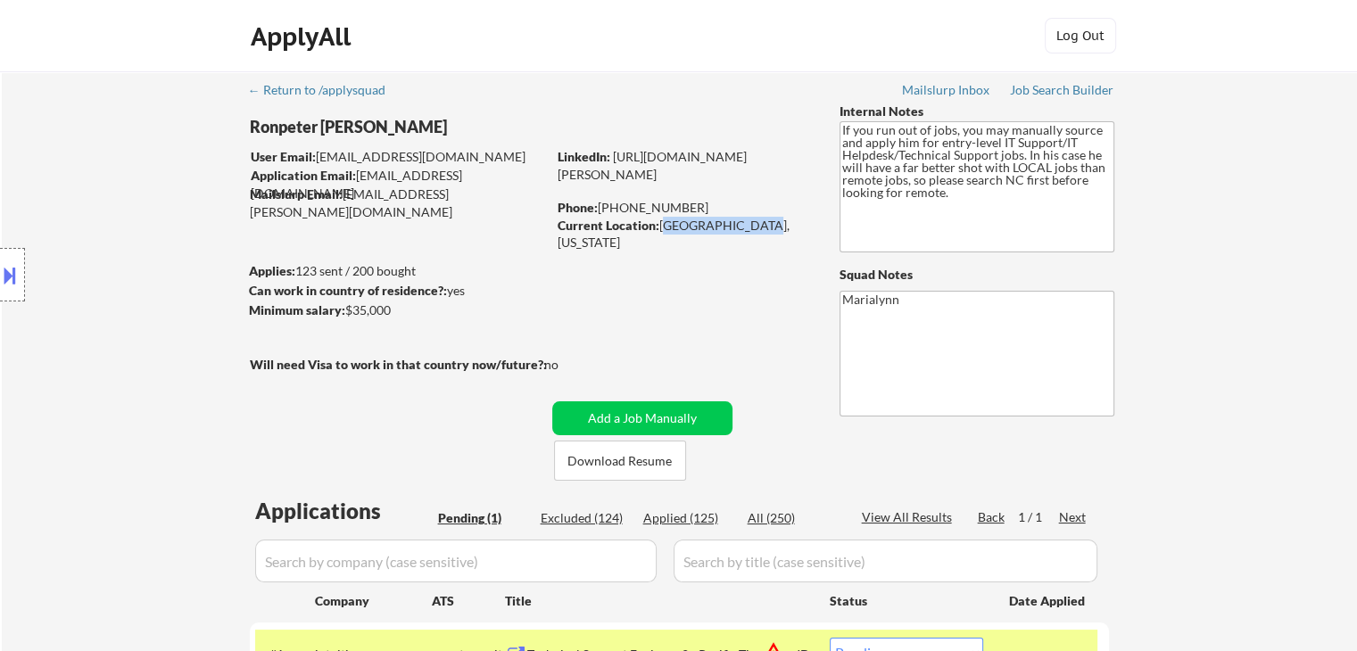
click at [742, 227] on div "Current Location: Hope Mills, NC 28348, North Carolina" at bounding box center [684, 234] width 252 height 35
copy div "Hope Mills, NC"
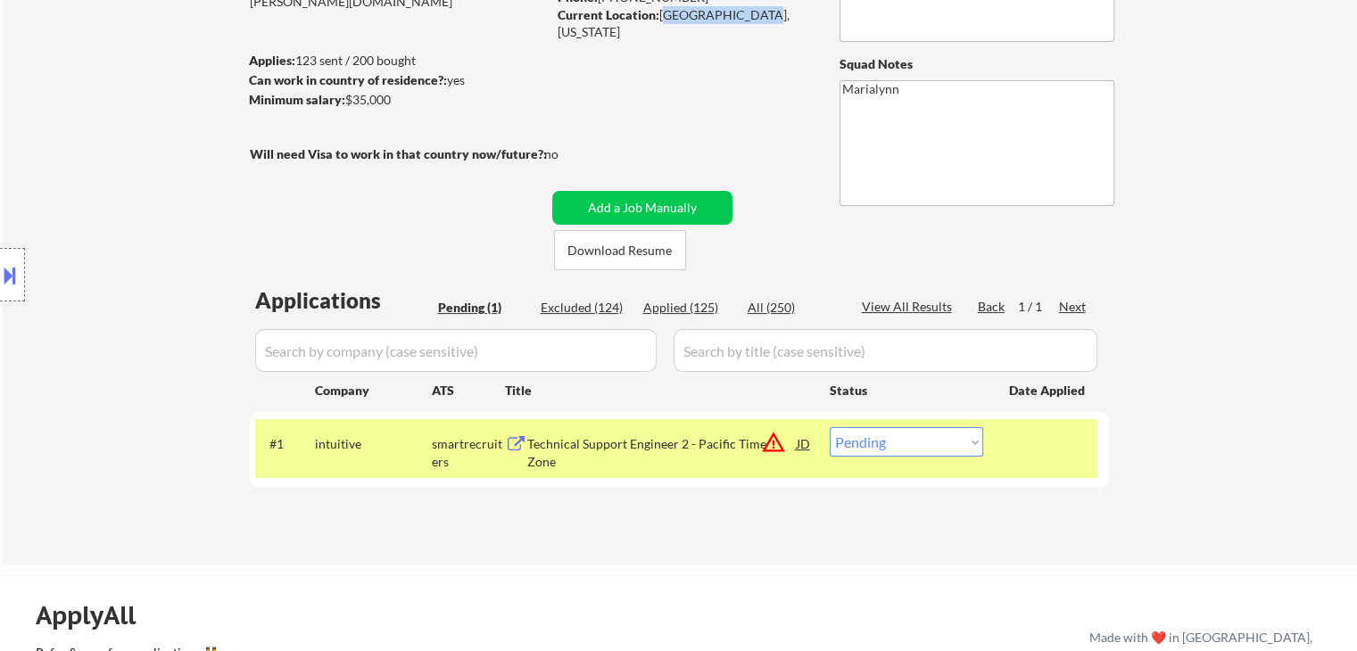
scroll to position [268, 0]
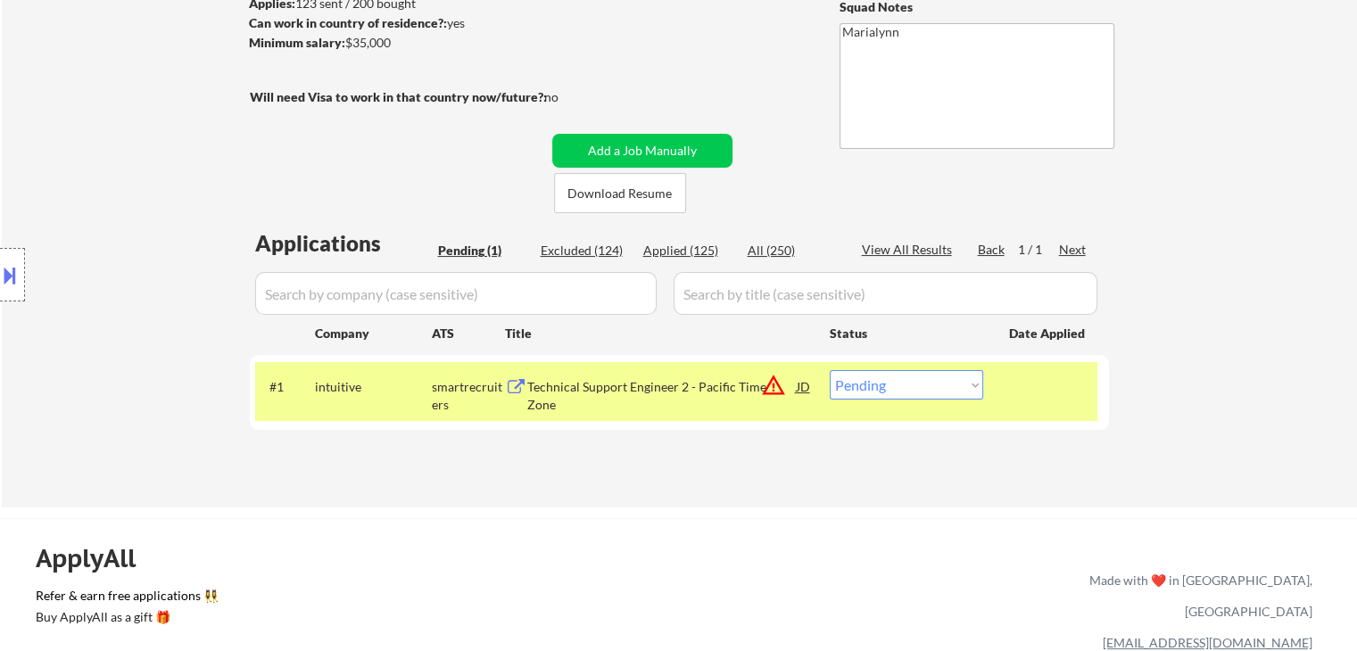
drag, startPoint x: 905, startPoint y: 387, endPoint x: 905, endPoint y: 398, distance: 10.7
click at [905, 387] on select "Choose an option... Pending Applied Excluded (Questions) Excluded (Expired) Exc…" at bounding box center [906, 384] width 153 height 29
select select ""applied""
click at [830, 370] on select "Choose an option... Pending Applied Excluded (Questions) Excluded (Expired) Exc…" at bounding box center [906, 384] width 153 height 29
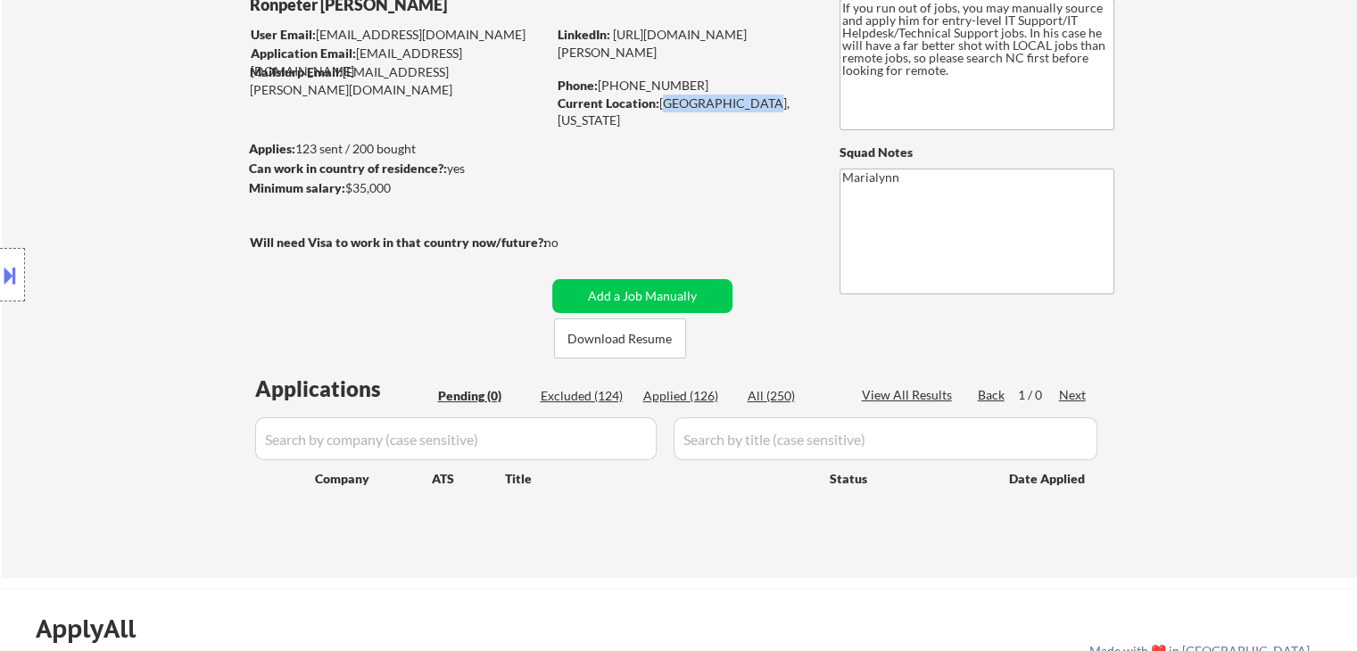
scroll to position [89, 0]
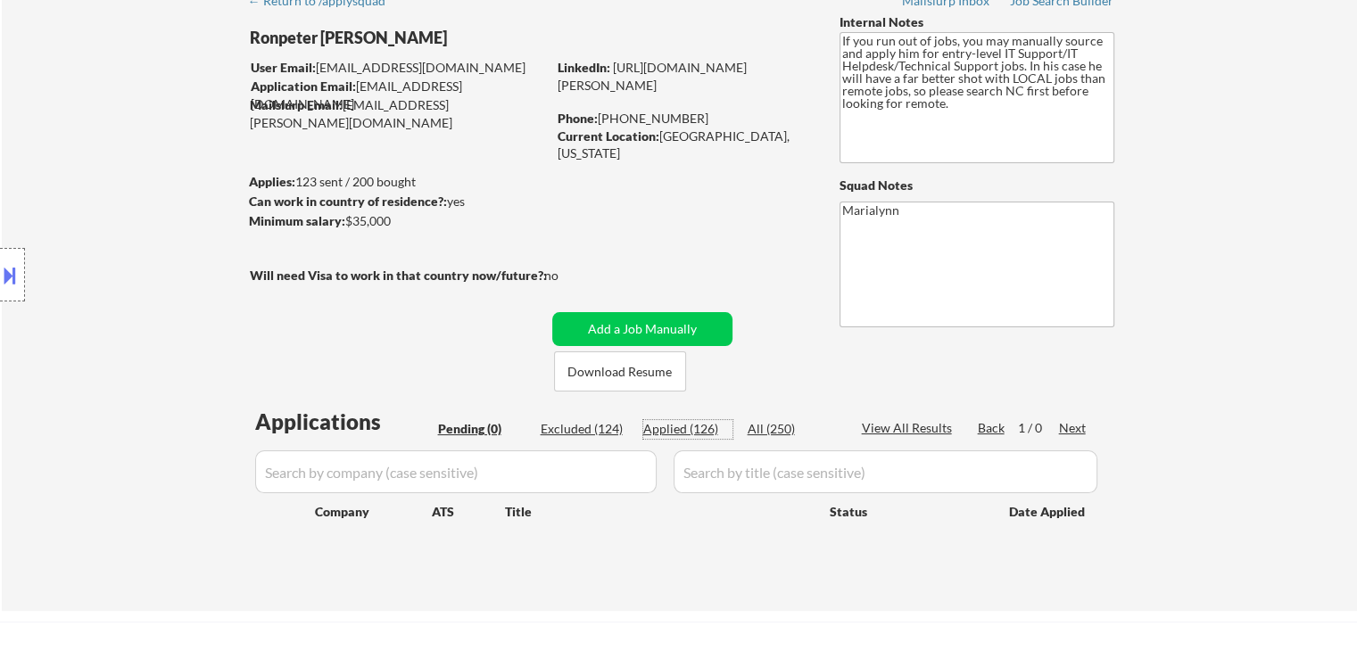
drag, startPoint x: 678, startPoint y: 429, endPoint x: 645, endPoint y: 310, distance: 123.1
click at [681, 430] on div "Applied (126)" at bounding box center [687, 429] width 89 height 18
select select ""applied""
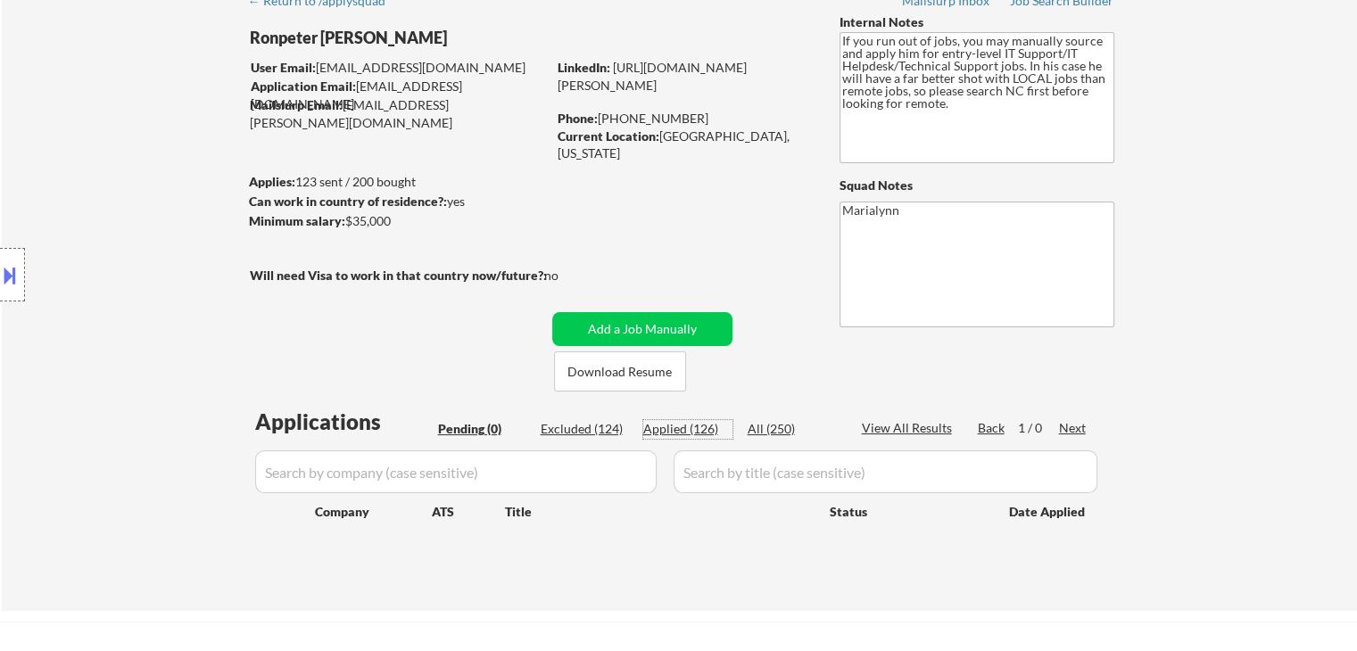
select select ""applied""
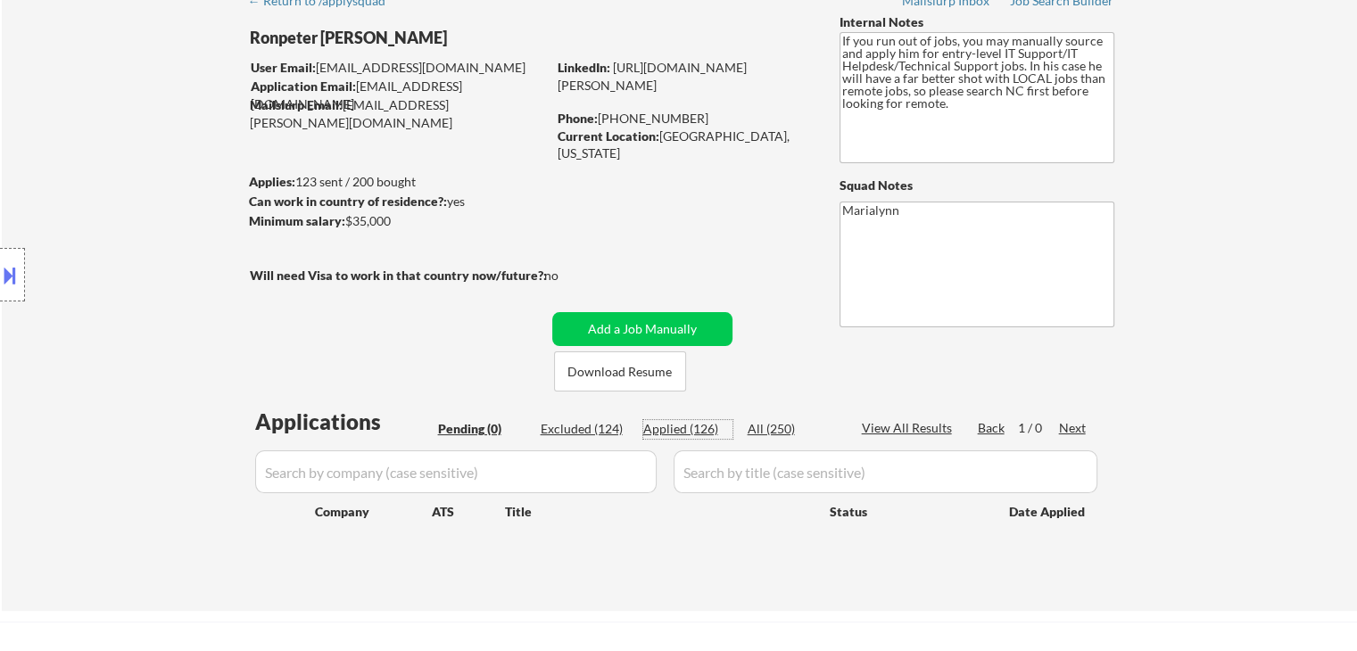
select select ""applied""
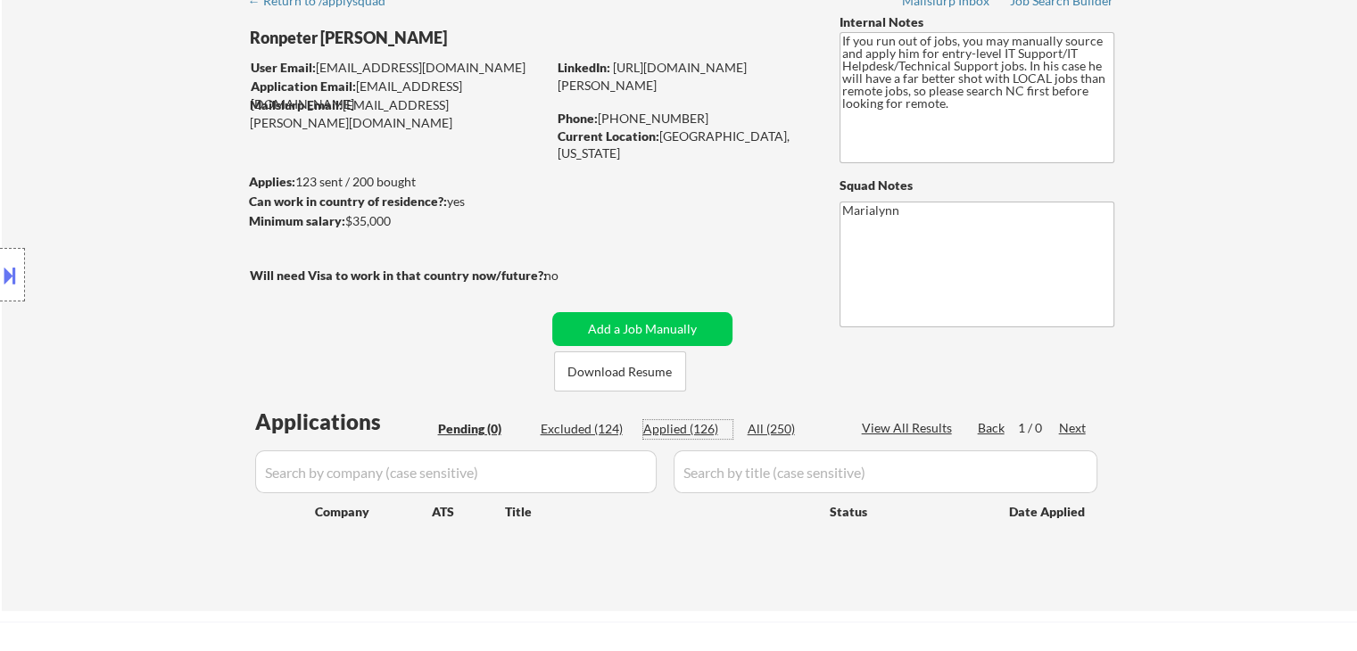
select select ""applied""
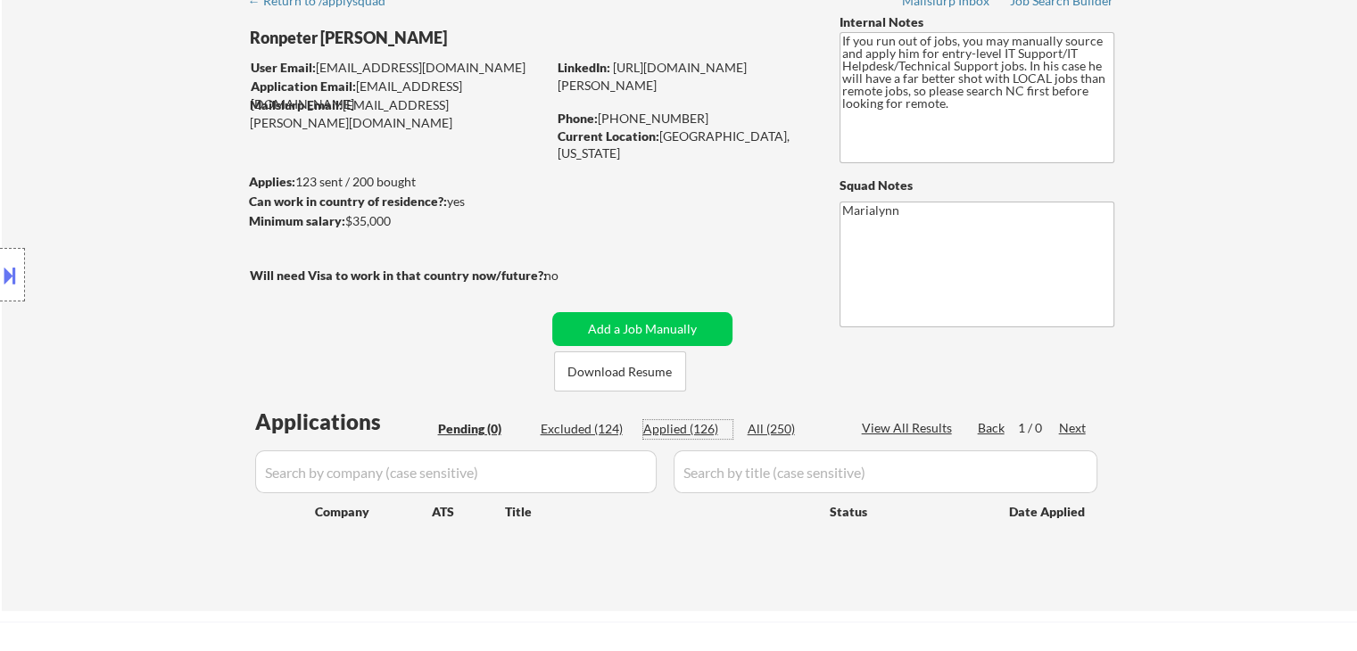
select select ""applied""
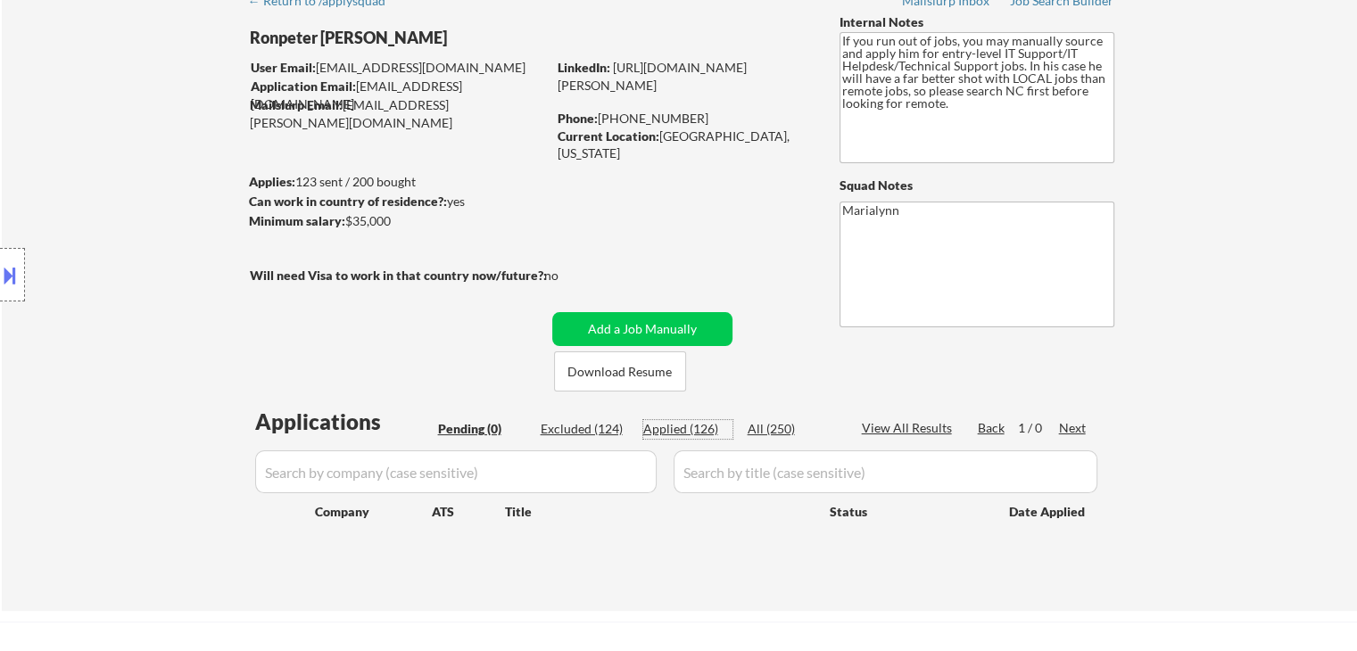
select select ""applied""
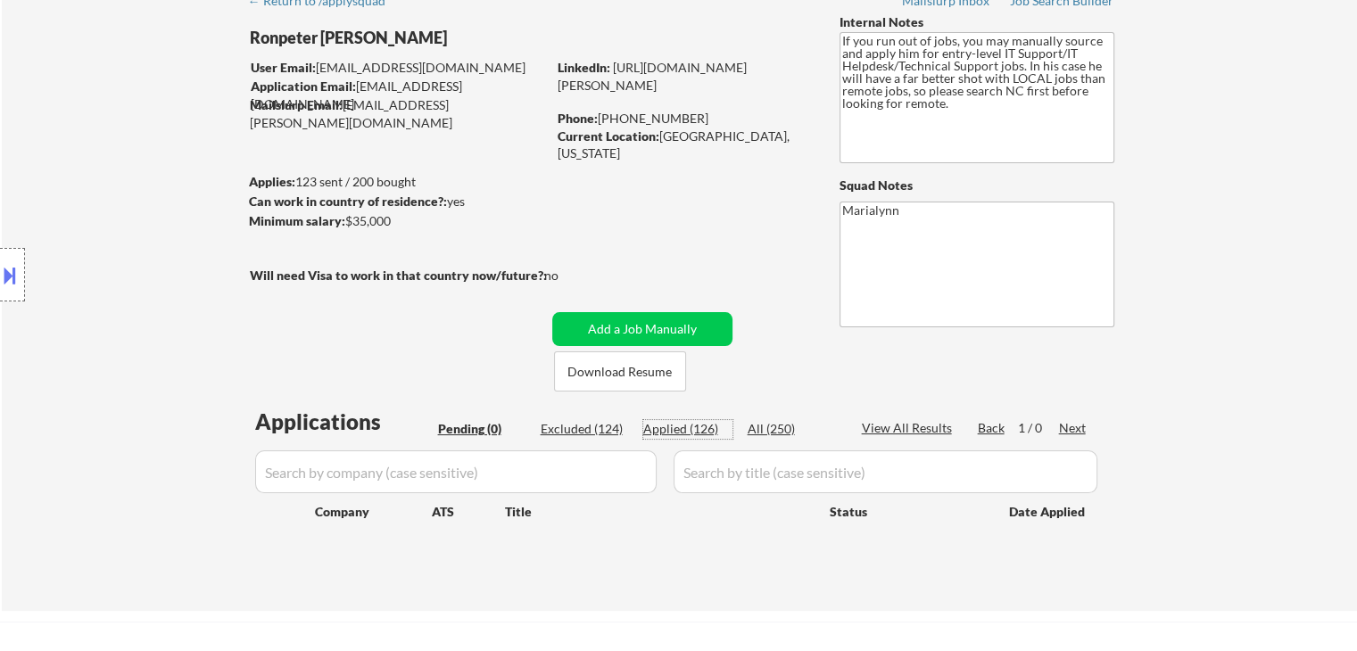
select select ""applied""
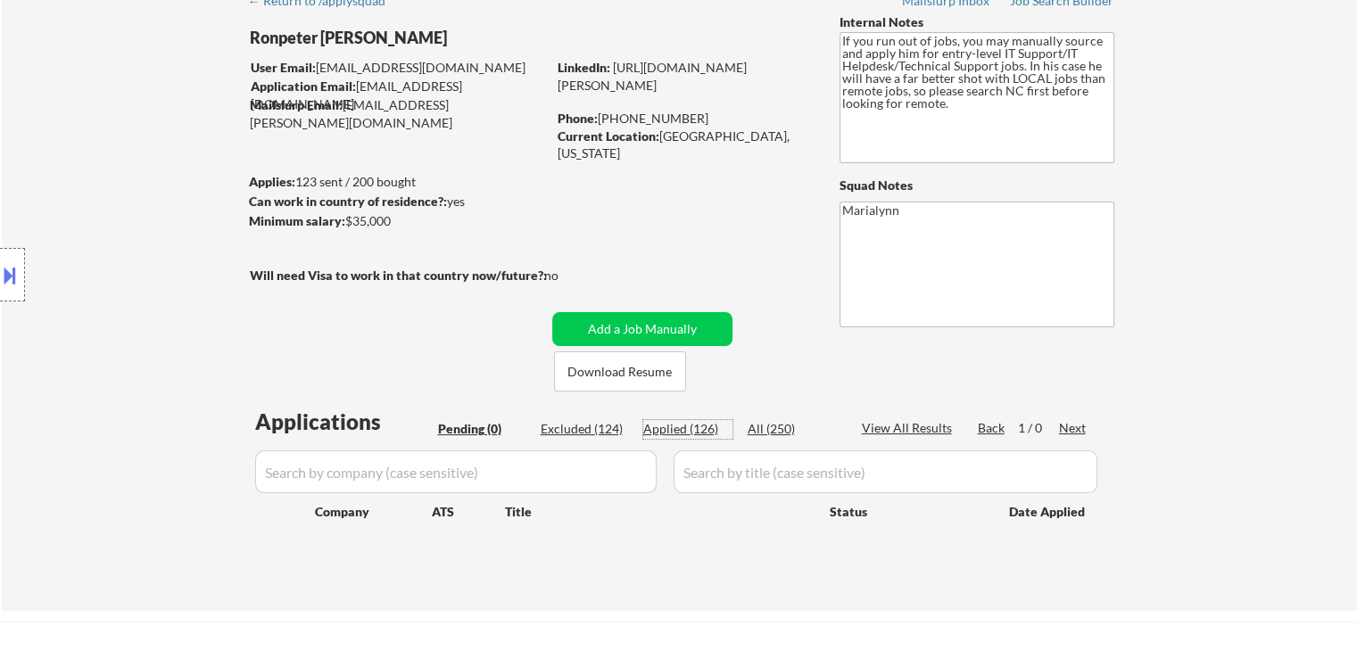
select select ""applied""
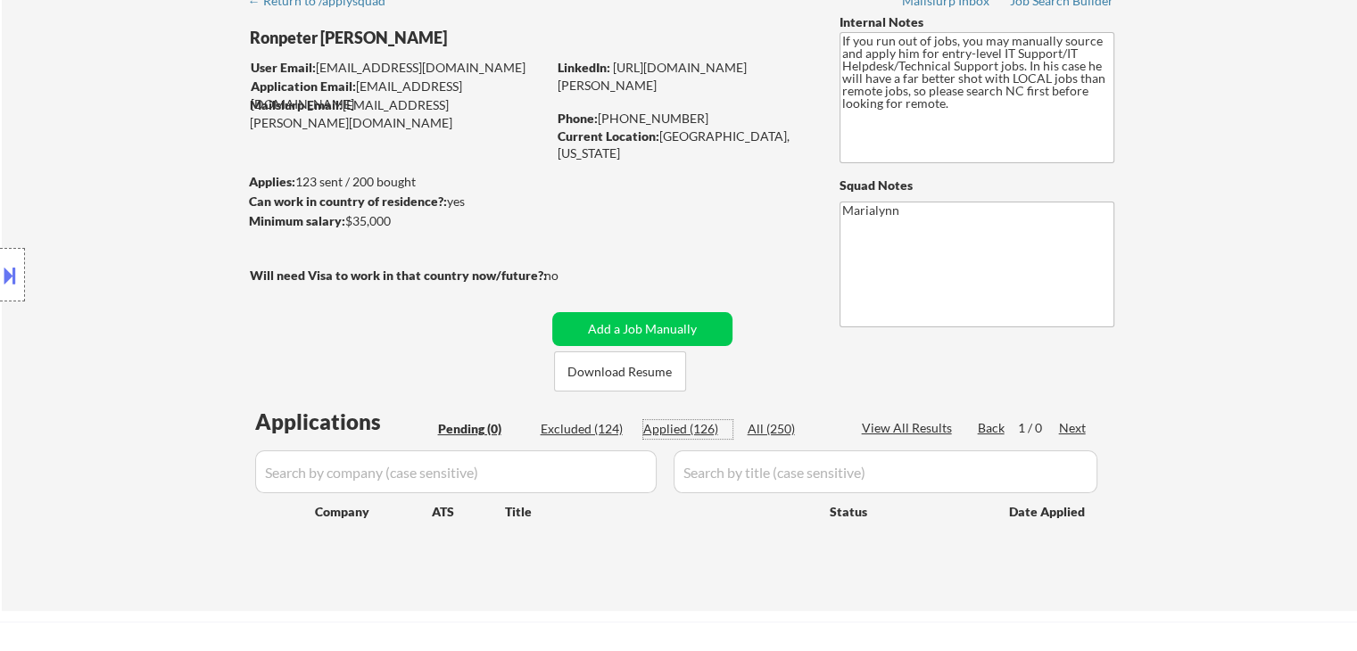
select select ""applied""
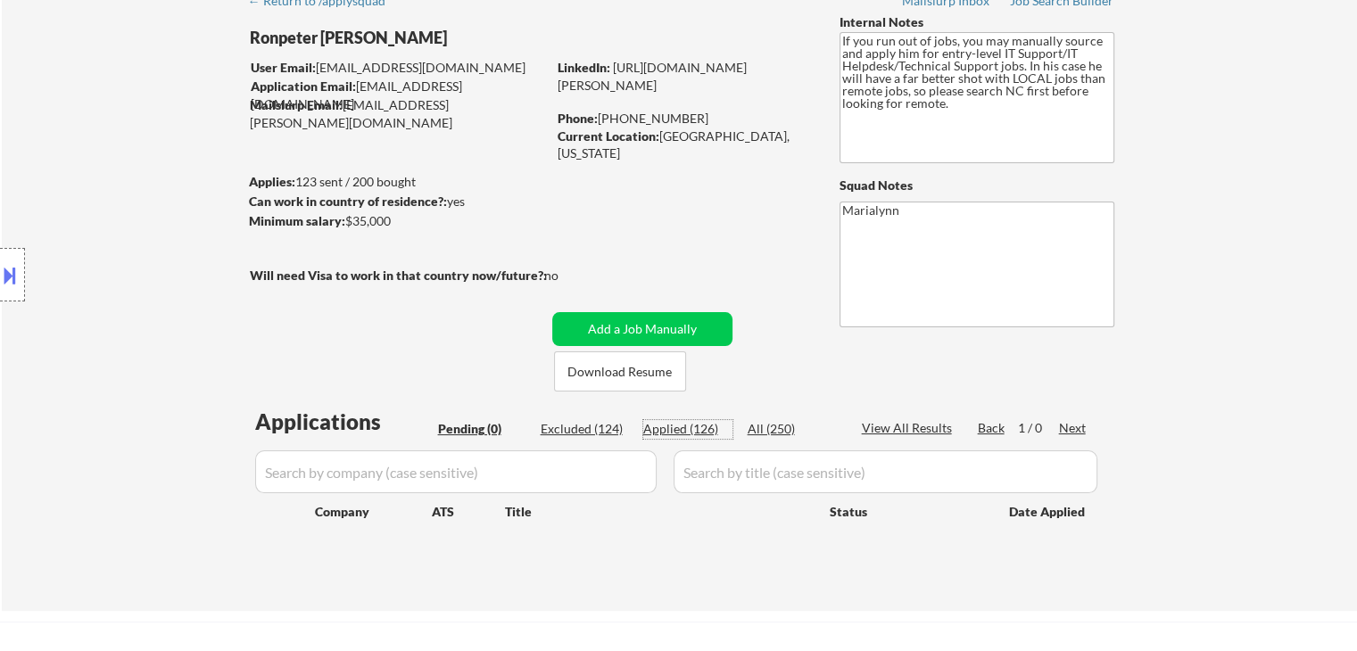
select select ""applied""
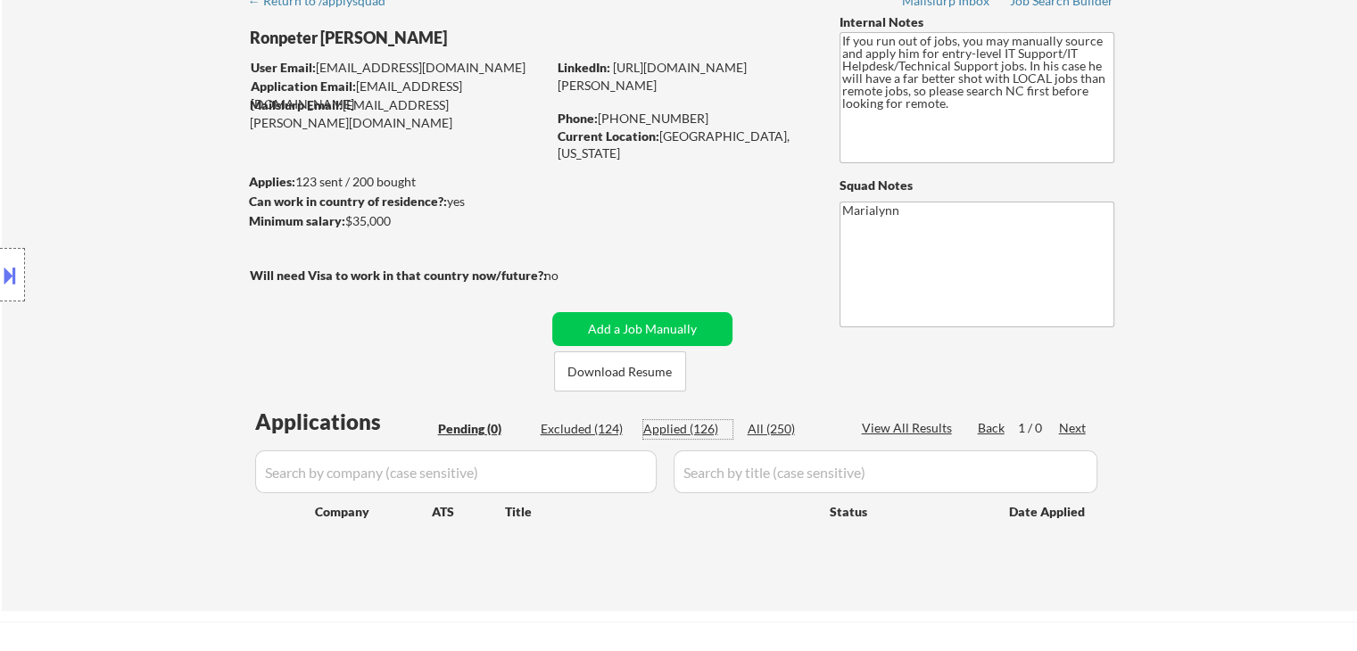
select select ""applied""
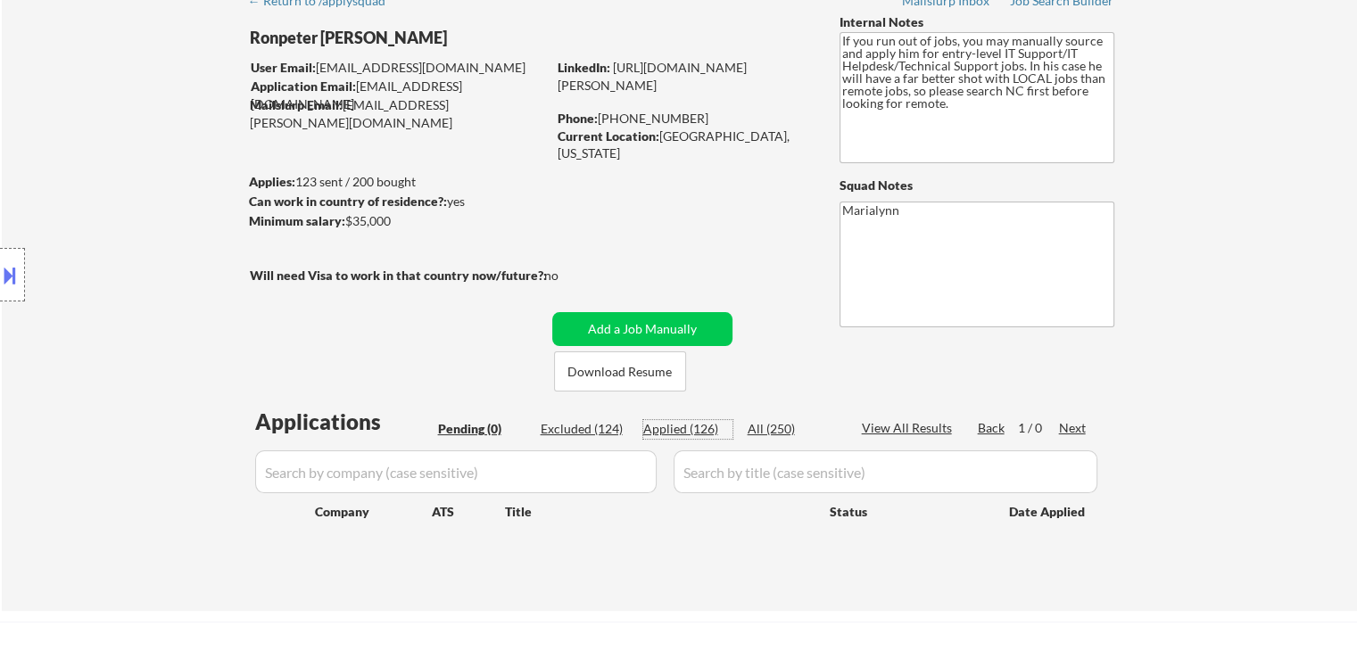
select select ""applied""
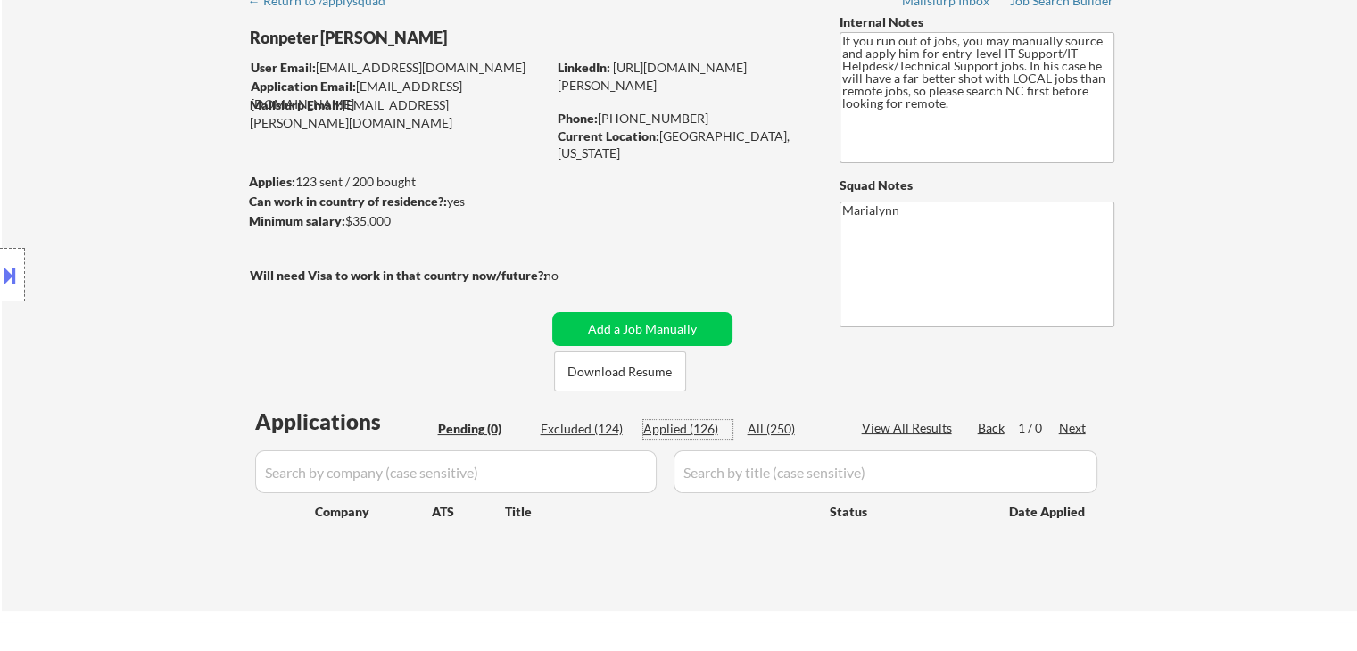
select select ""applied""
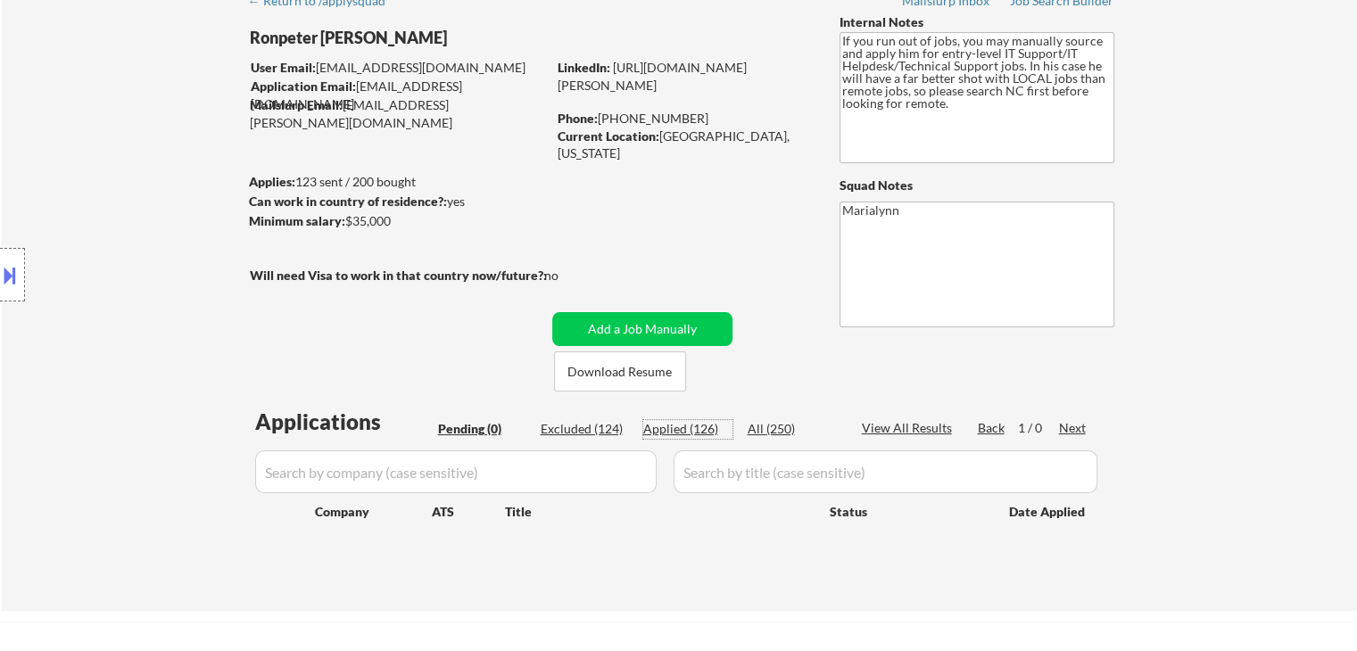
select select ""applied""
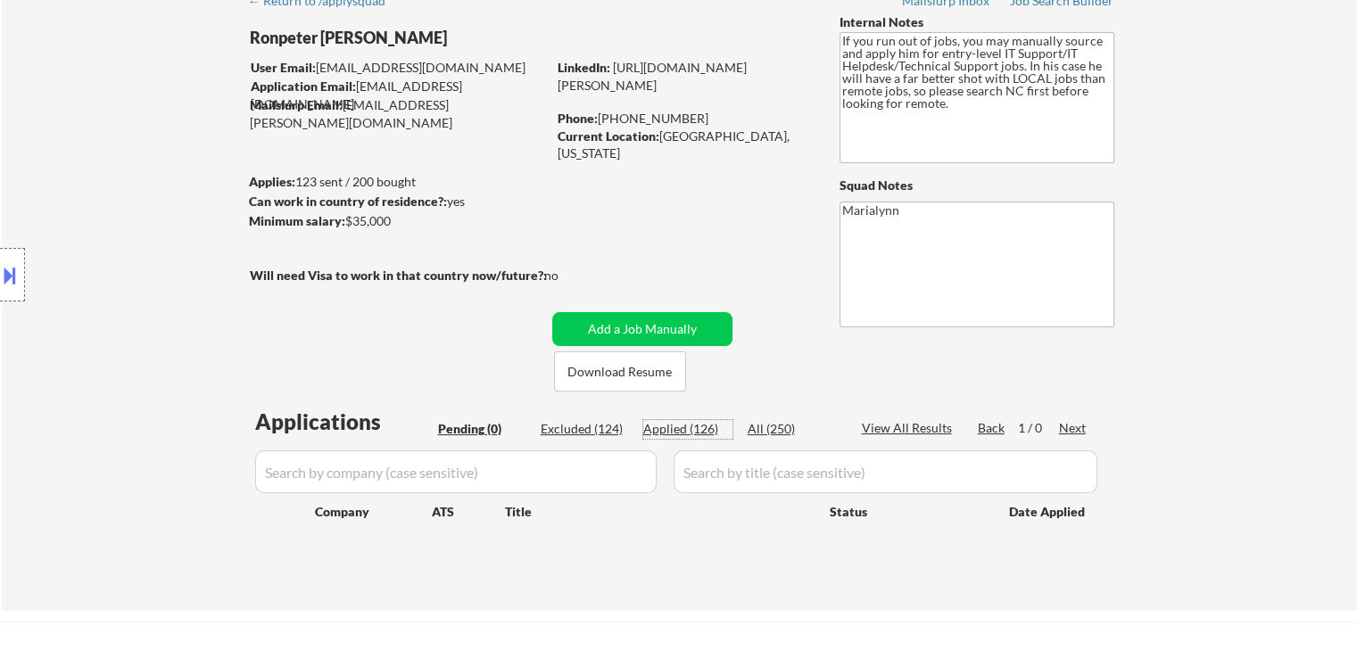
select select ""applied""
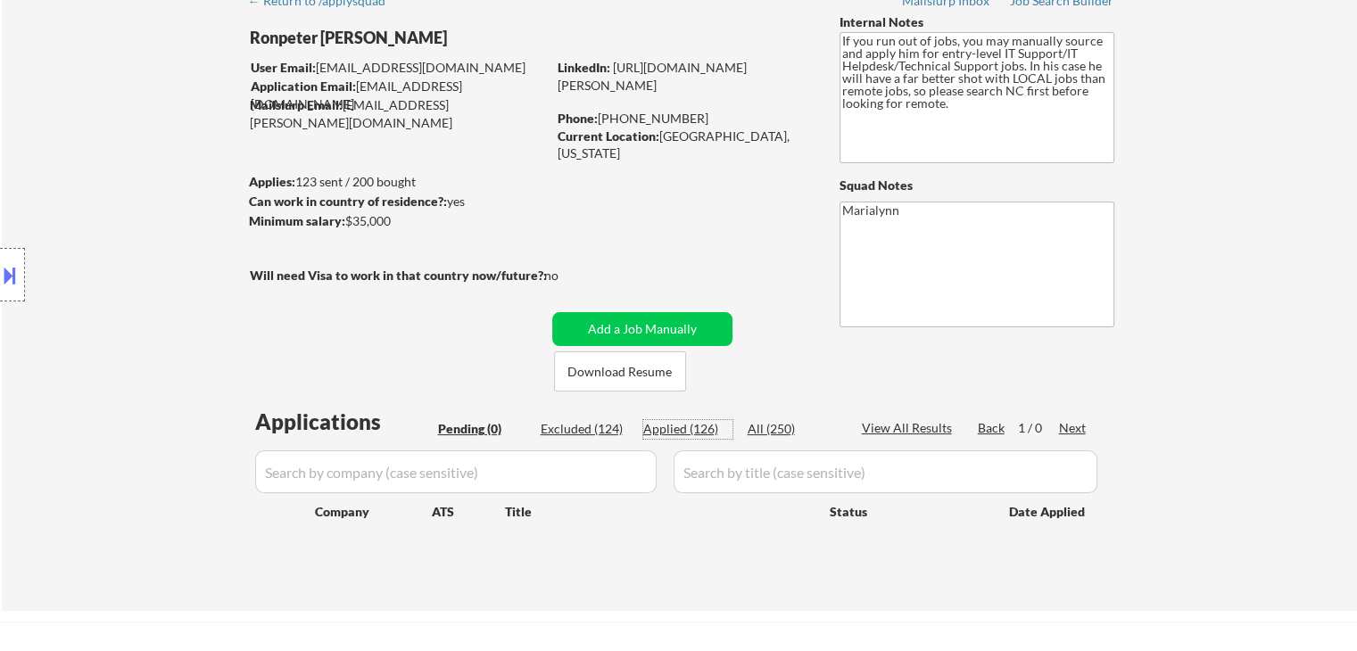
select select ""applied""
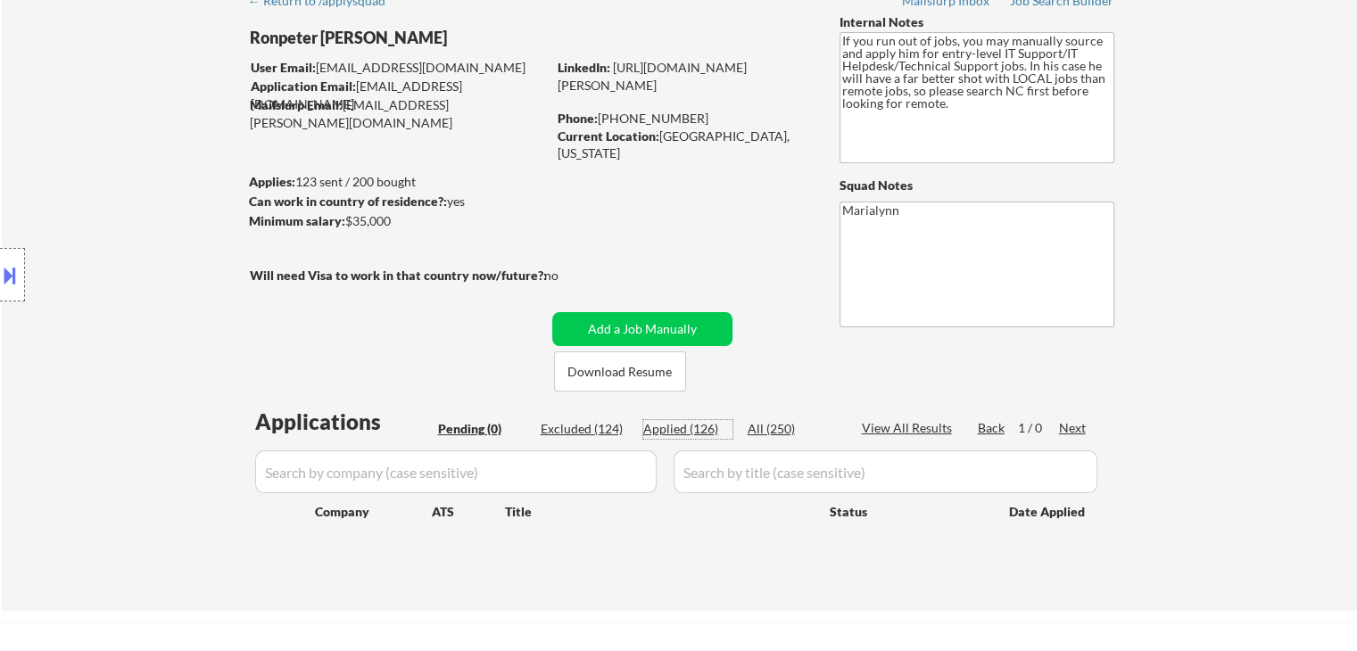
select select ""applied""
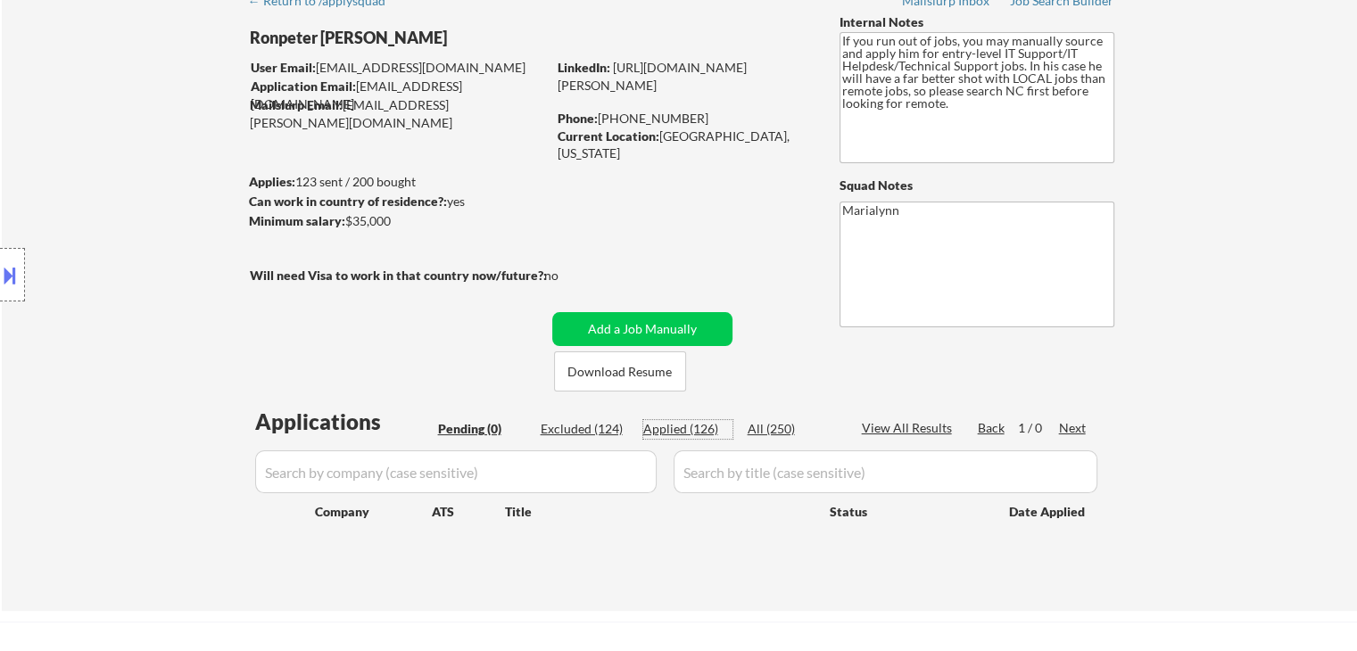
select select ""applied""
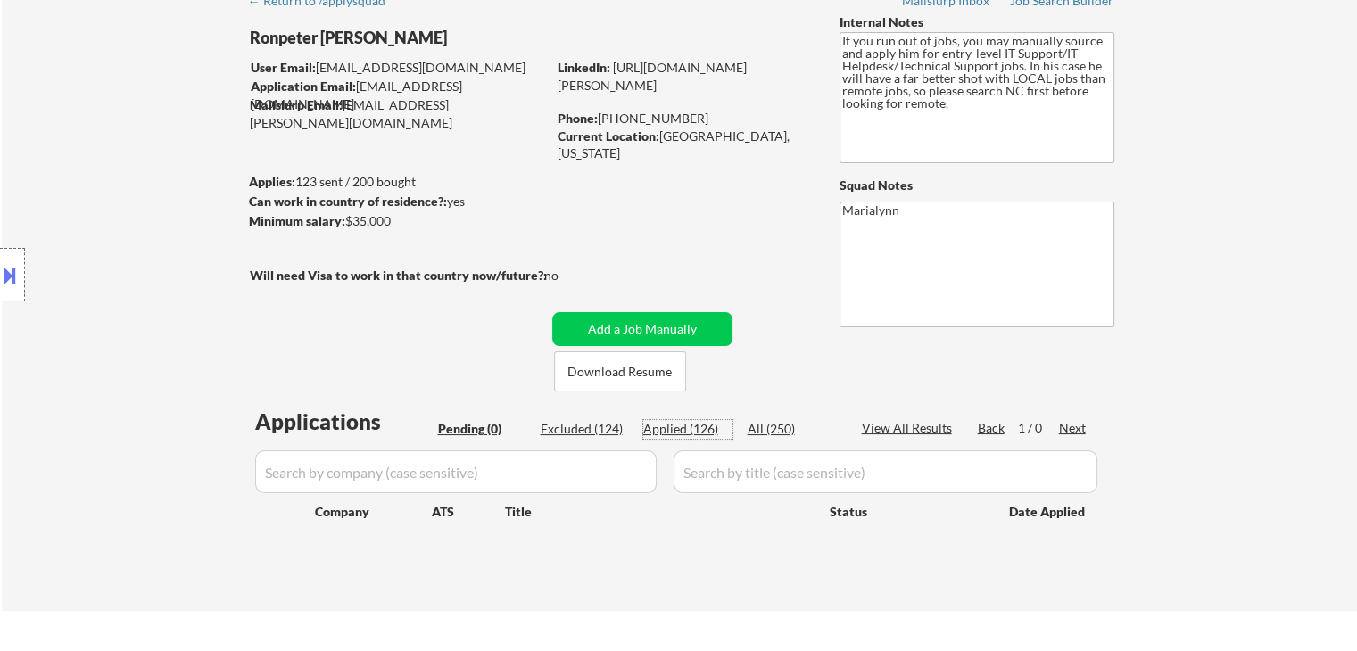
select select ""applied""
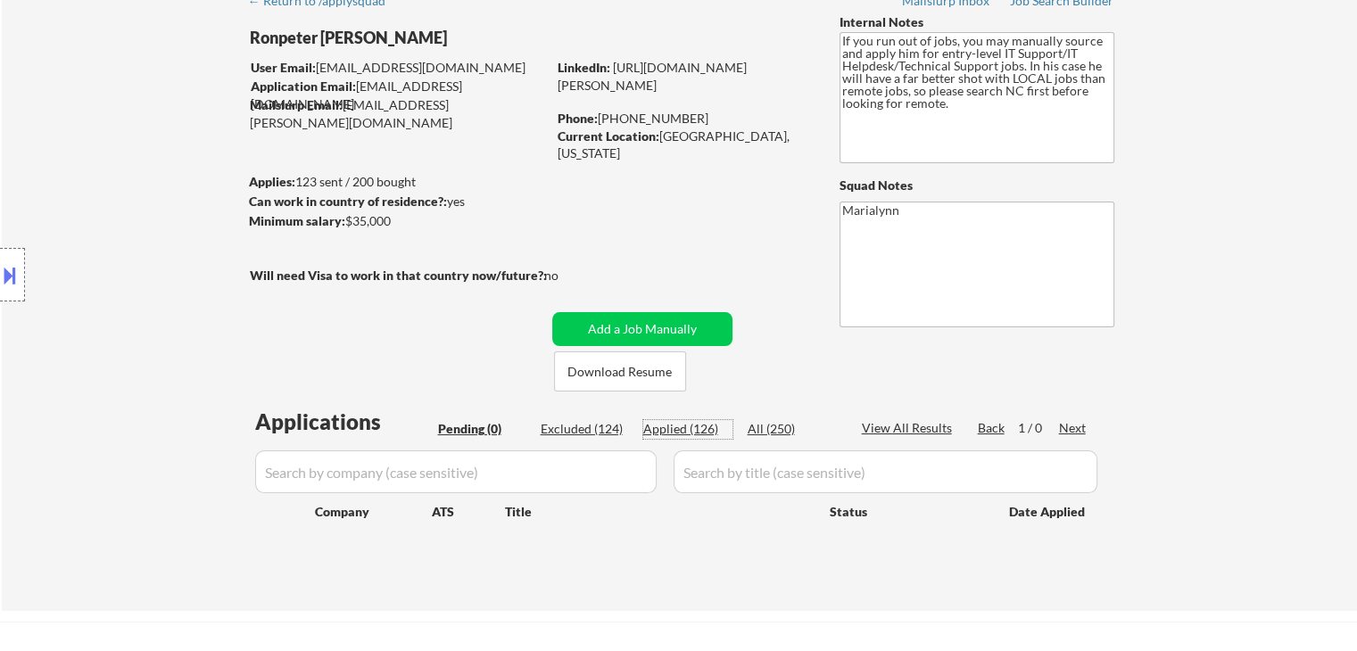
select select ""applied""
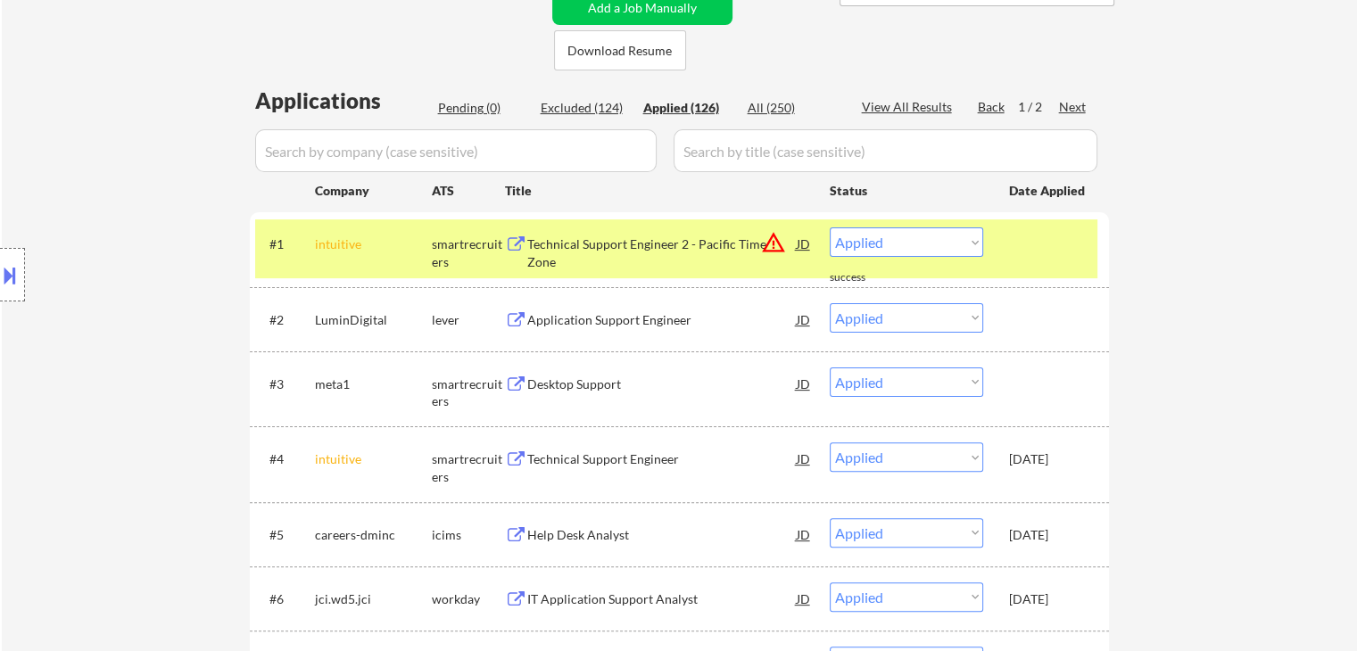
scroll to position [446, 0]
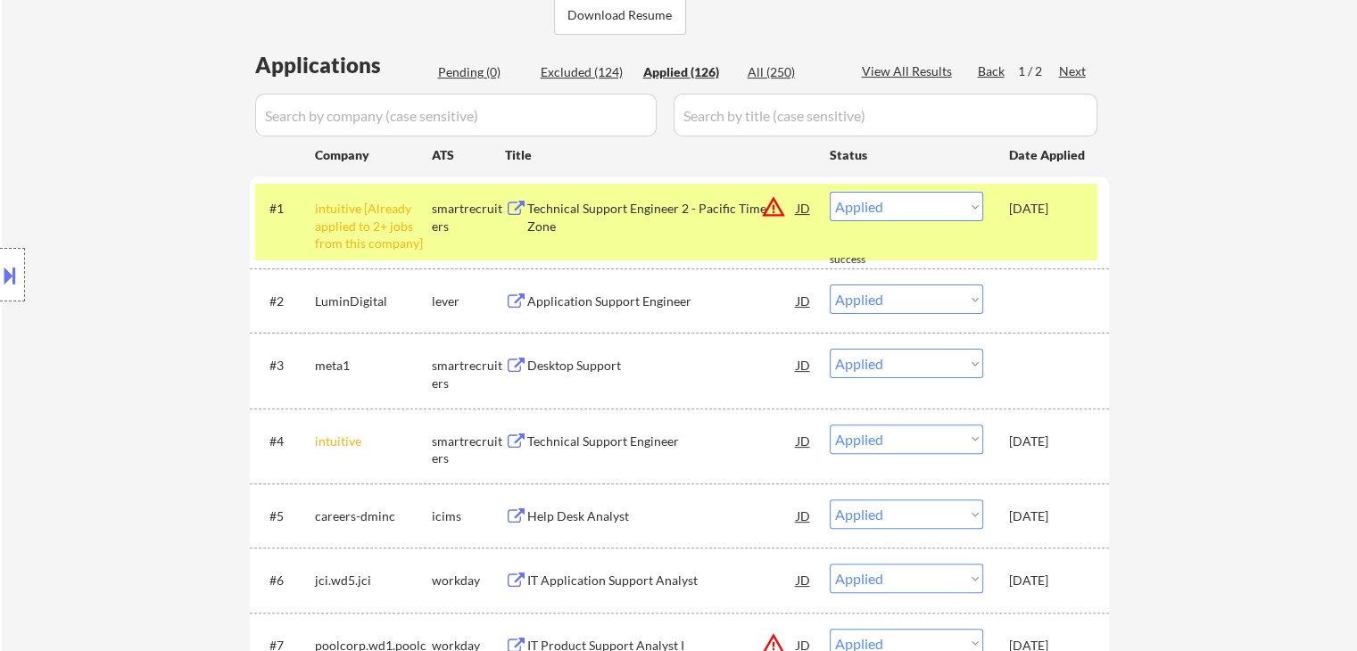
click at [346, 209] on div "intuitive [Already applied to 2+ jobs from this company]" at bounding box center [373, 226] width 117 height 53
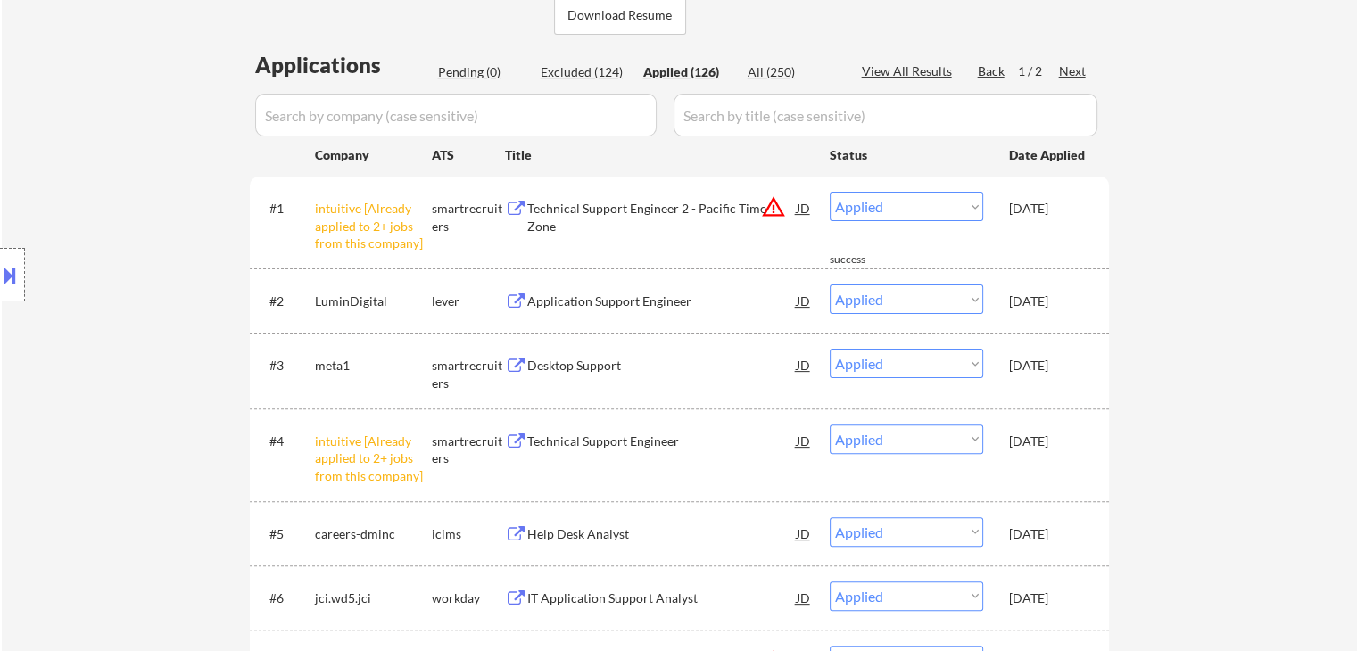
click at [350, 370] on div "meta1" at bounding box center [373, 366] width 117 height 18
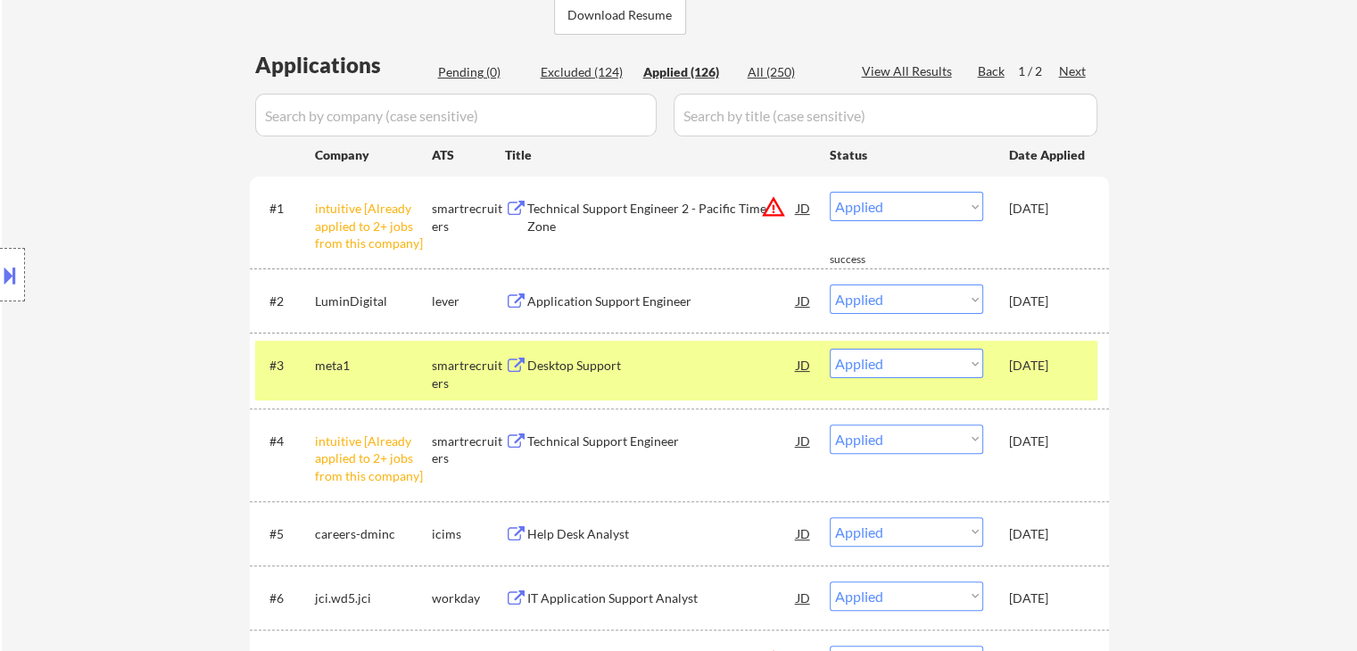
click at [343, 303] on div "LuminDigital" at bounding box center [373, 302] width 117 height 18
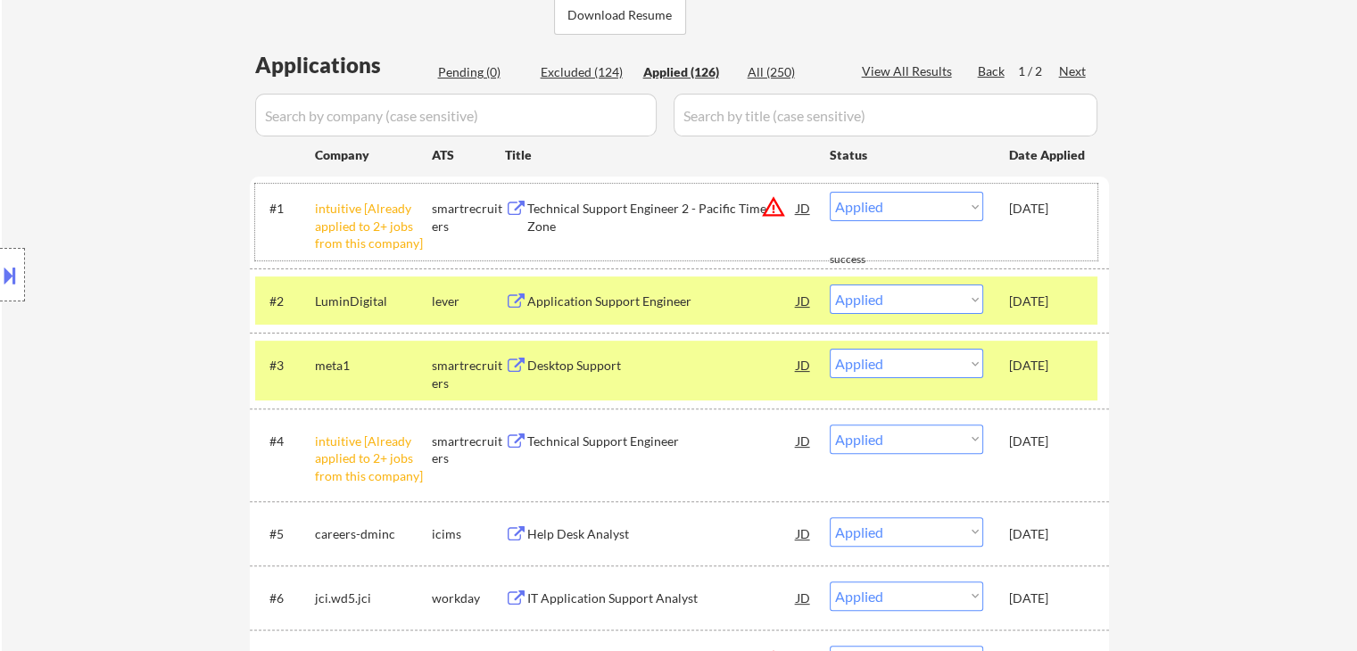
click at [343, 219] on div "intuitive [Already applied to 2+ jobs from this company]" at bounding box center [373, 226] width 117 height 53
